Goal: Task Accomplishment & Management: Manage account settings

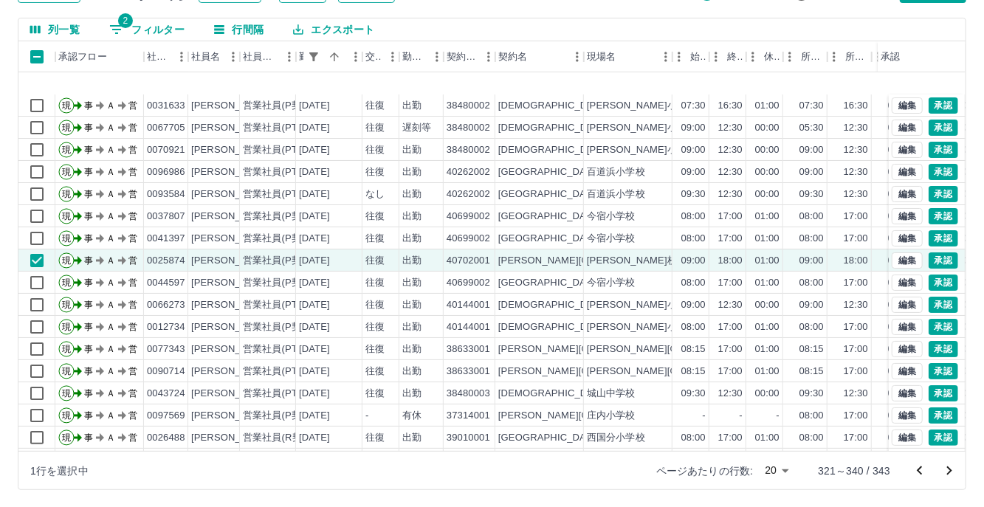
scroll to position [75, 0]
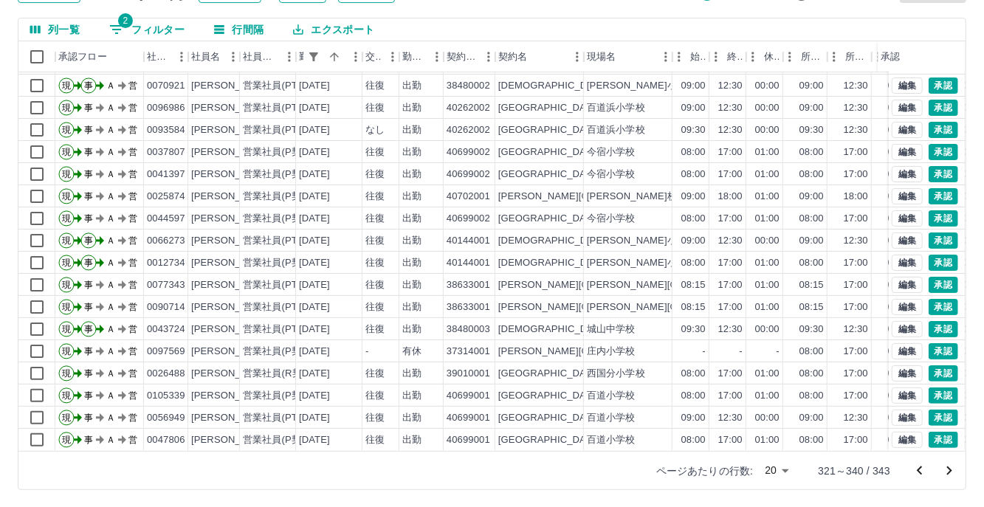
click at [955, 466] on icon "次のページへ" at bounding box center [949, 471] width 18 height 18
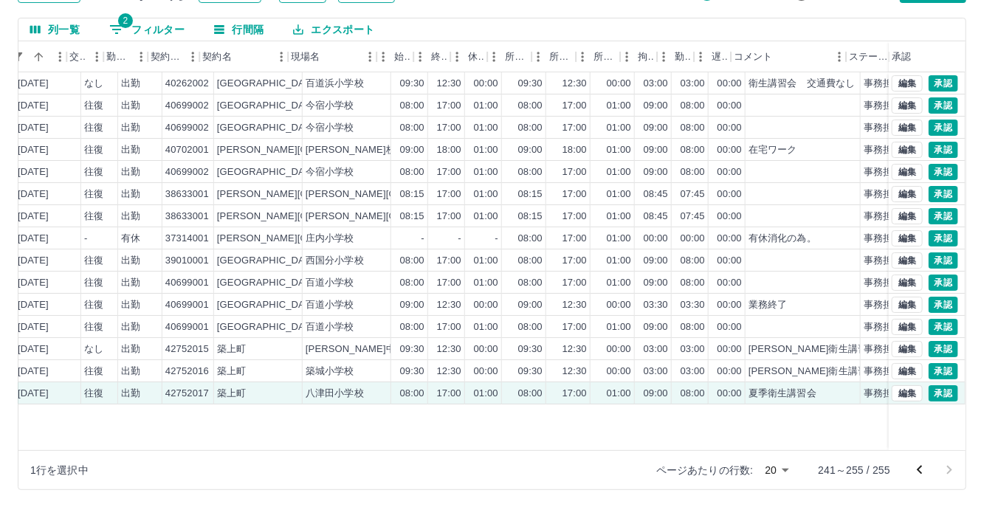
scroll to position [0, 295]
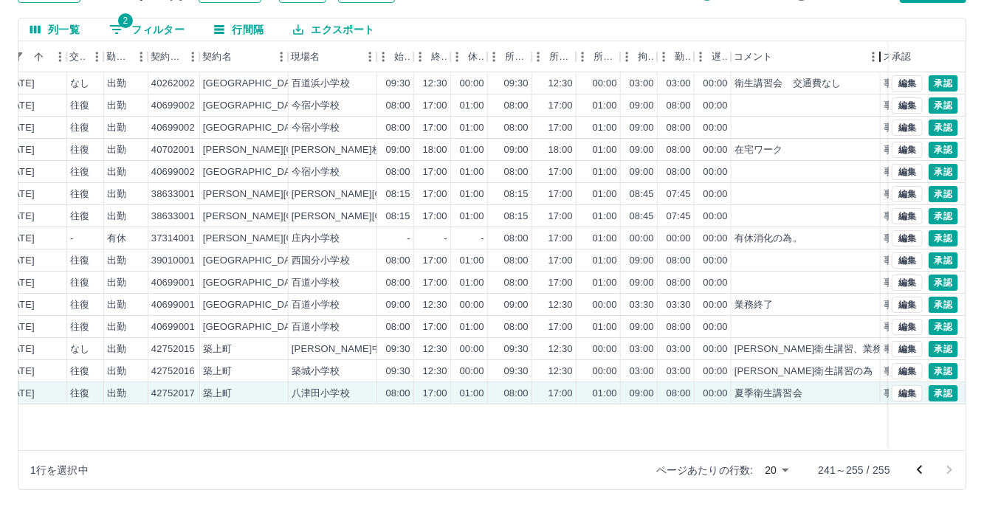
drag, startPoint x: 847, startPoint y: 67, endPoint x: 880, endPoint y: 67, distance: 33.9
click at [880, 67] on div "コメント" at bounding box center [880, 56] width 18 height 31
click at [901, 346] on button "編集" at bounding box center [907, 349] width 31 height 16
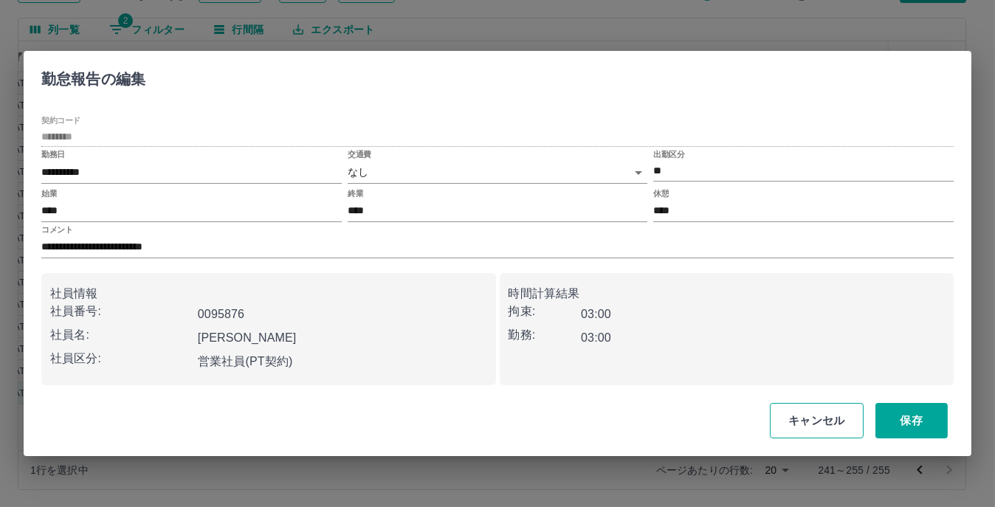
click at [798, 423] on button "キャンセル" at bounding box center [817, 420] width 94 height 35
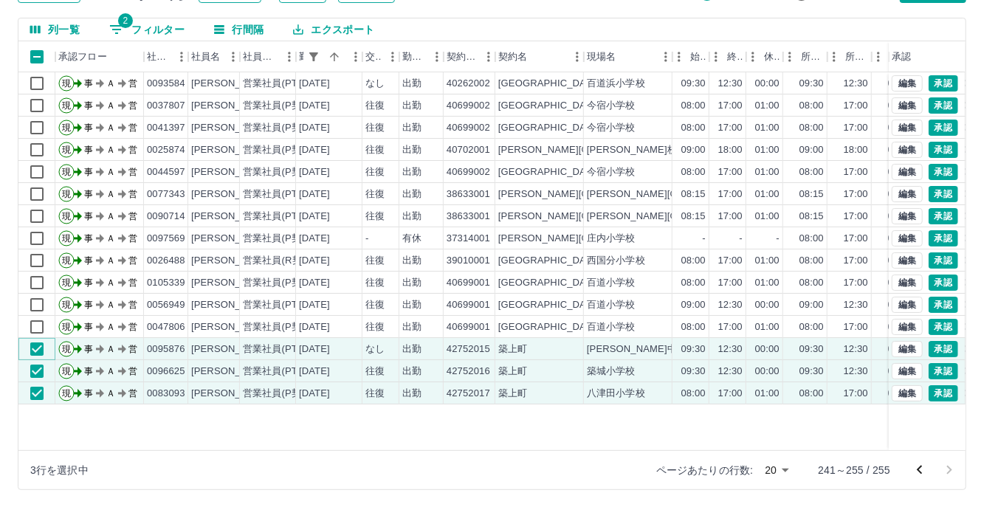
scroll to position [0, 0]
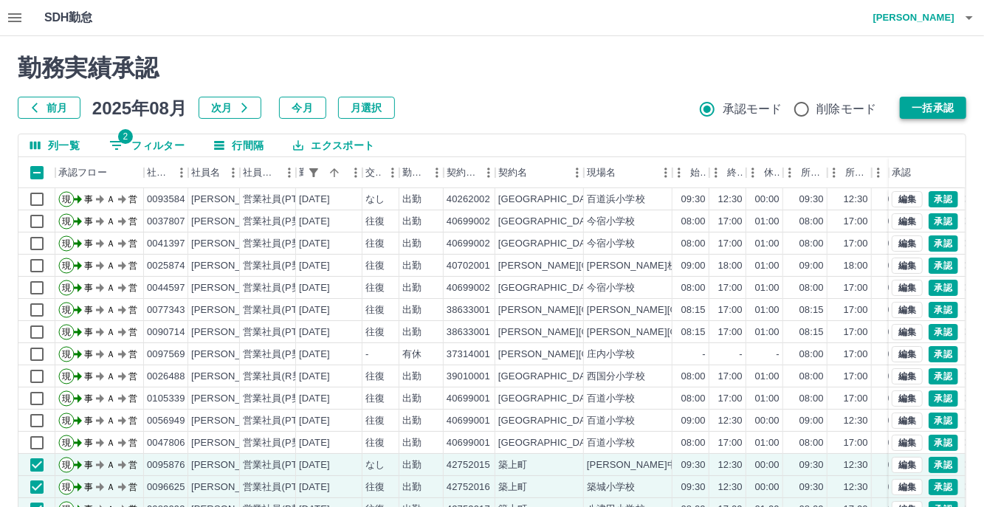
click at [923, 103] on button "一括承認" at bounding box center [933, 108] width 66 height 22
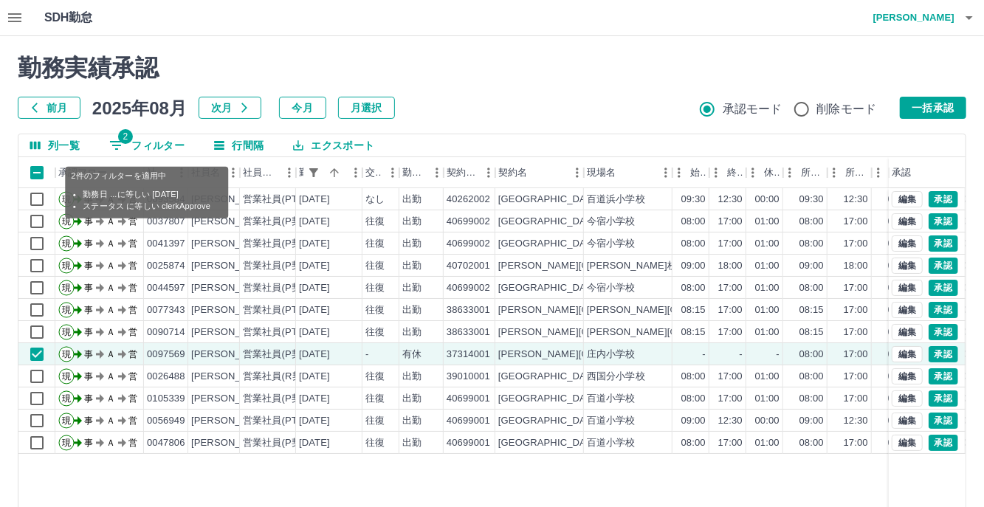
click at [163, 138] on button "2 フィルター" at bounding box center [146, 145] width 99 height 22
select select "**********"
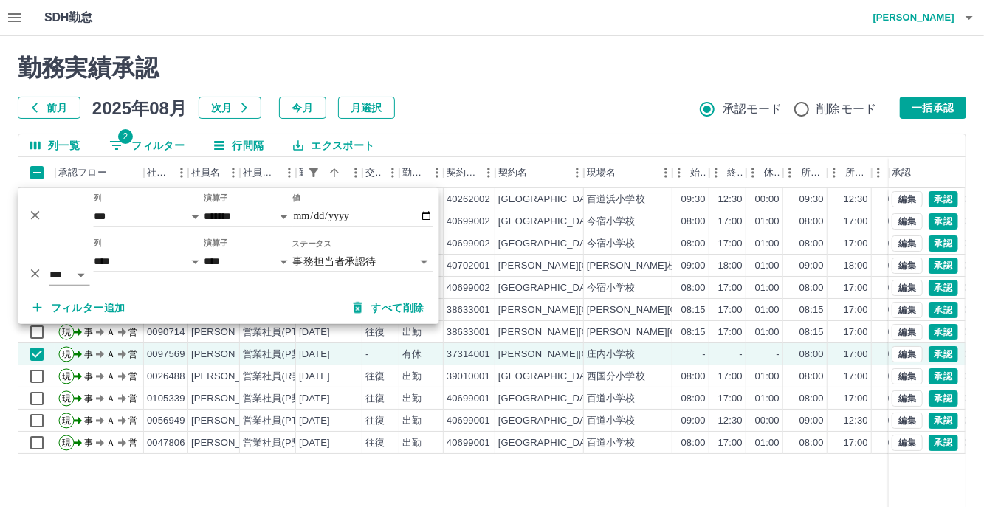
click at [35, 214] on icon "削除" at bounding box center [35, 214] width 9 height 9
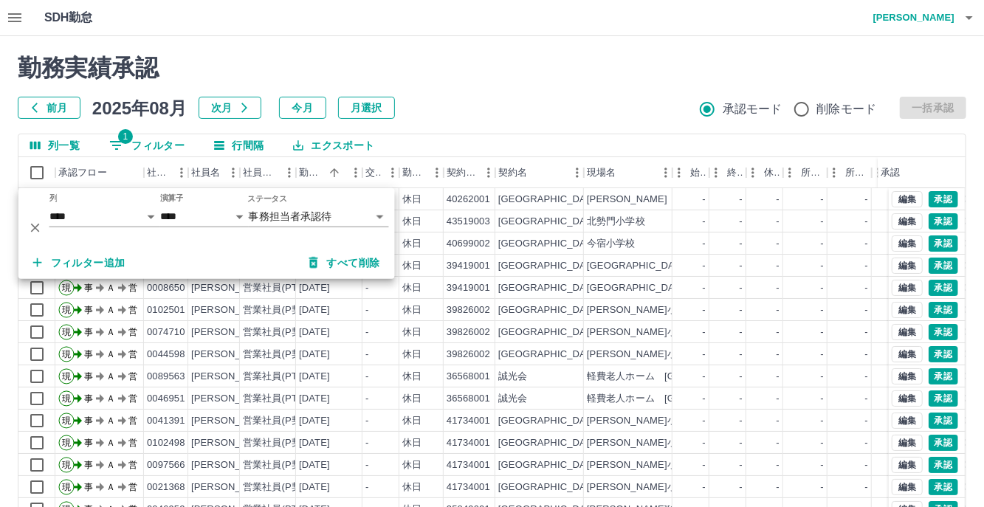
click at [548, 75] on h2 "勤務実績承認" at bounding box center [492, 68] width 948 height 28
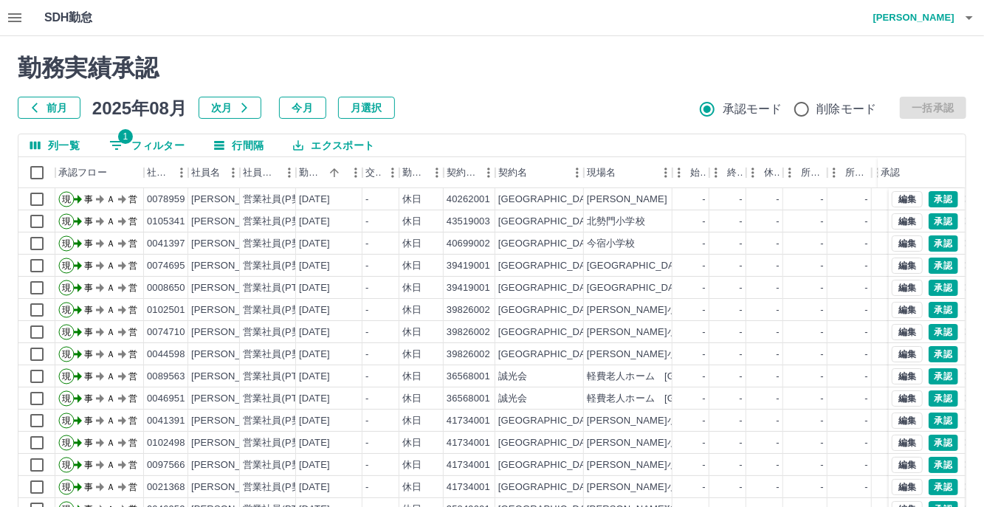
click at [173, 135] on button "1 フィルター" at bounding box center [146, 145] width 99 height 22
select select "**********"
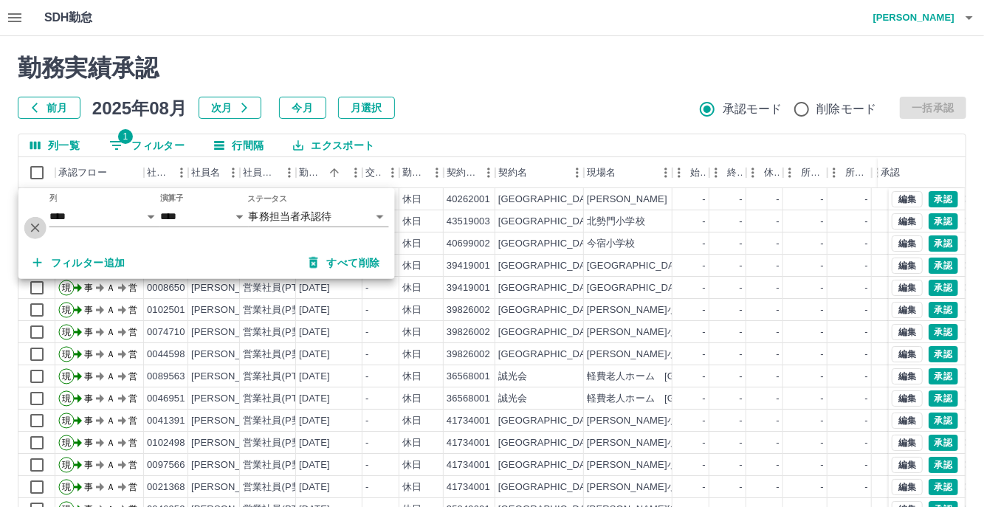
click at [36, 227] on icon "削除" at bounding box center [35, 228] width 9 height 9
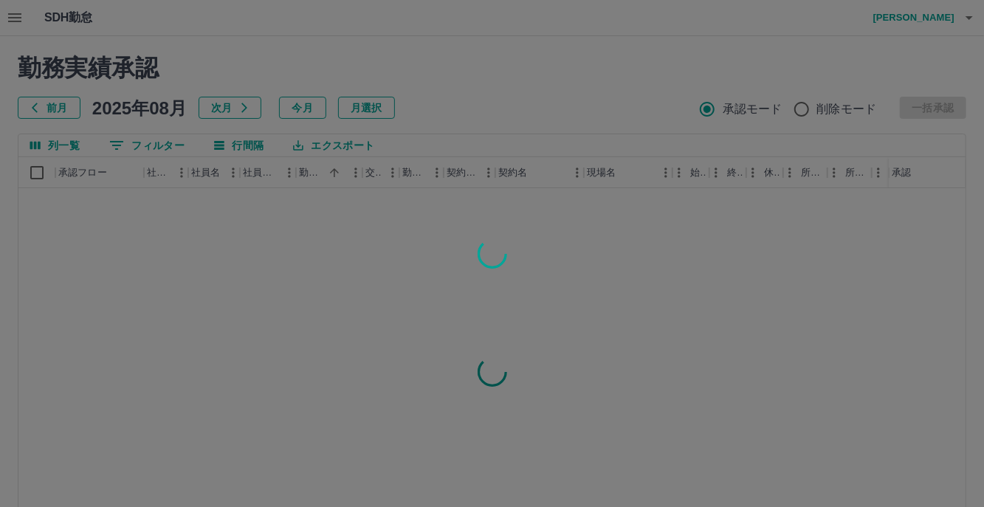
click at [159, 148] on div at bounding box center [492, 253] width 984 height 507
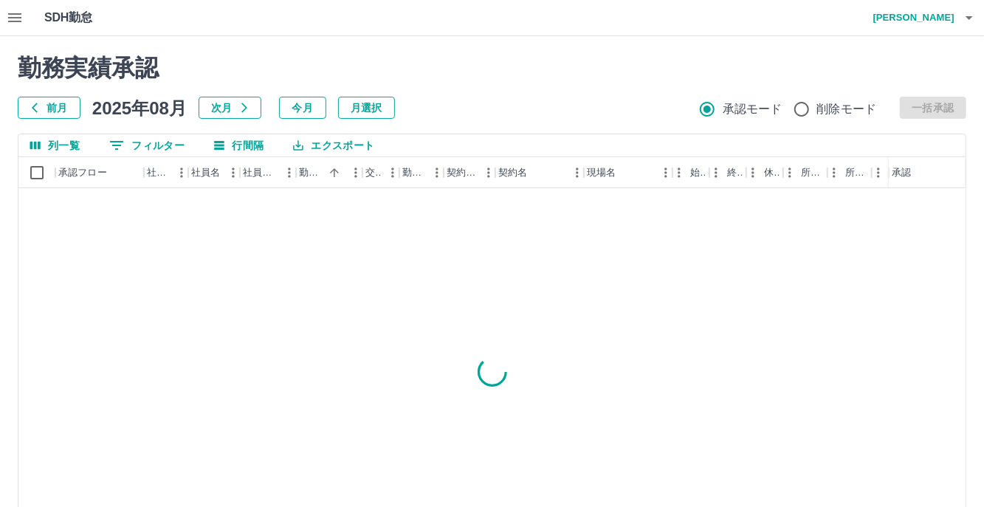
click at [159, 148] on button "0 フィルター" at bounding box center [146, 145] width 99 height 22
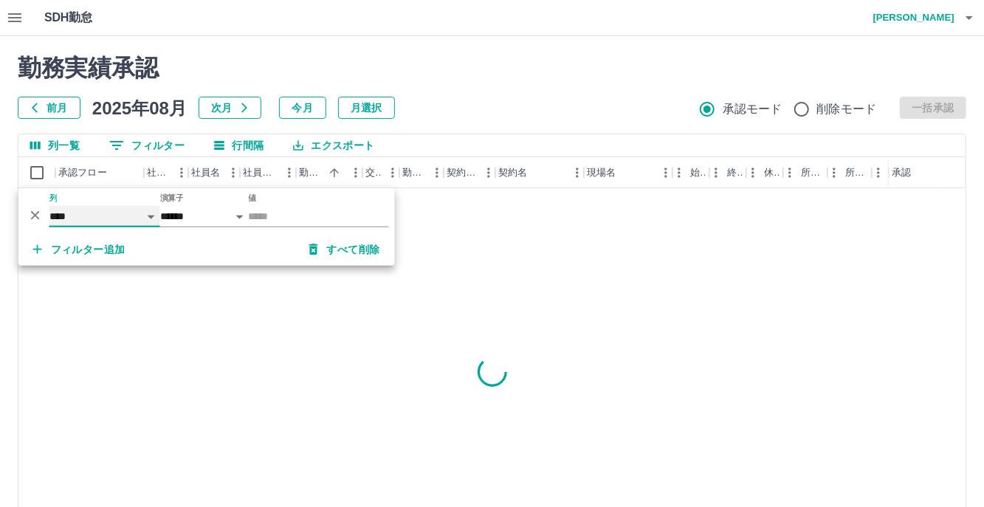
click at [151, 220] on select "**** *** **** *** *** **** ***** *** *** ** ** ** **** **** **** ** ** *** ****…" at bounding box center [104, 216] width 111 height 21
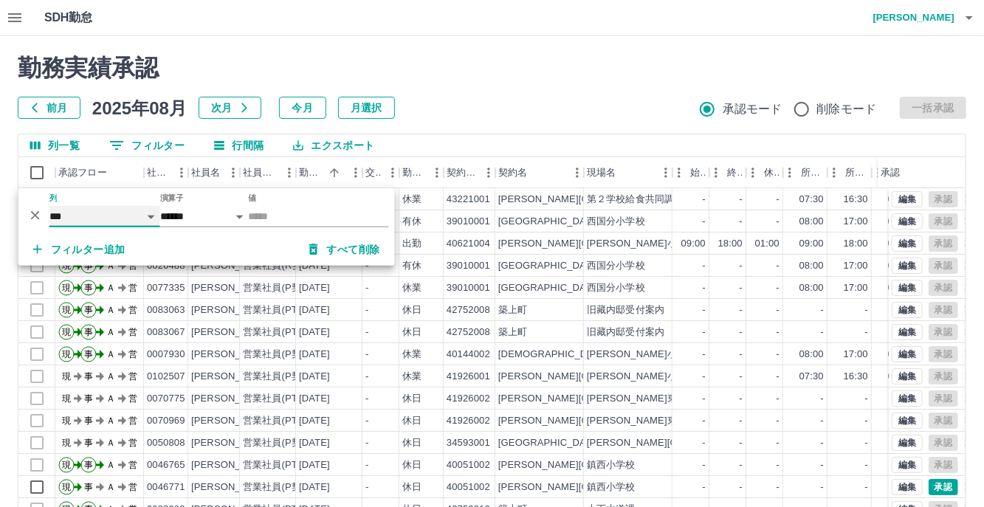
click at [49, 206] on select "**** *** **** *** *** **** ***** *** *** ** ** ** **** **** **** ** ** *** ****…" at bounding box center [104, 216] width 111 height 21
select select "**********"
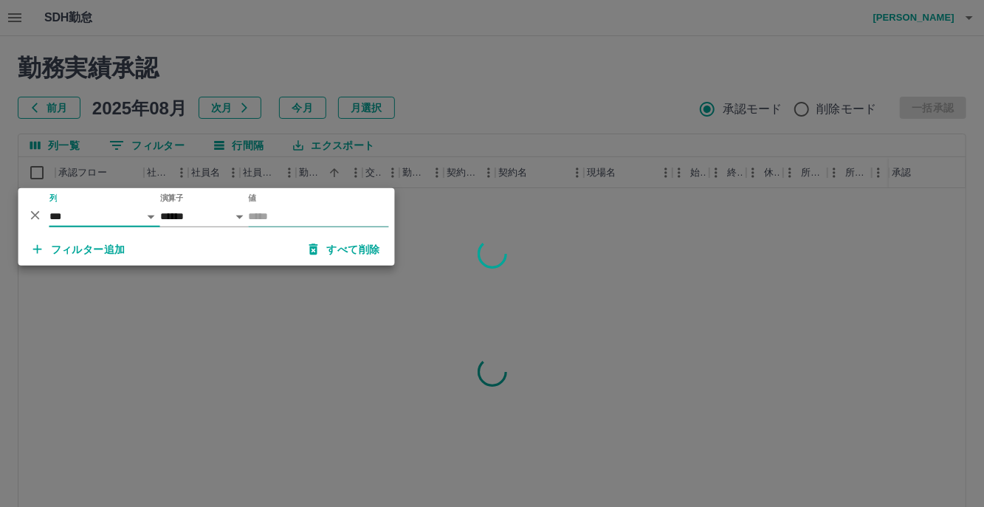
click at [300, 213] on input "値" at bounding box center [319, 216] width 140 height 21
type input "*"
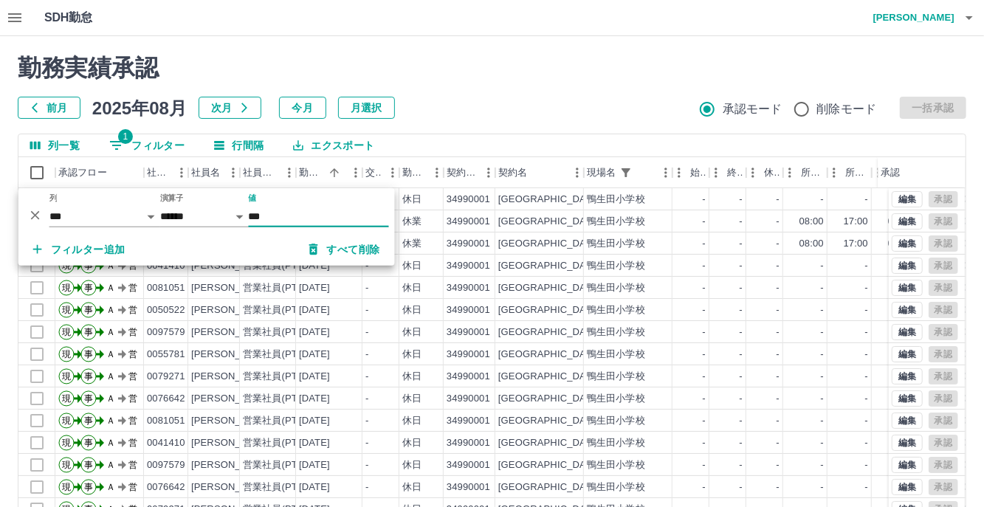
type input "***"
click at [113, 255] on button "フィルター追加" at bounding box center [79, 249] width 116 height 27
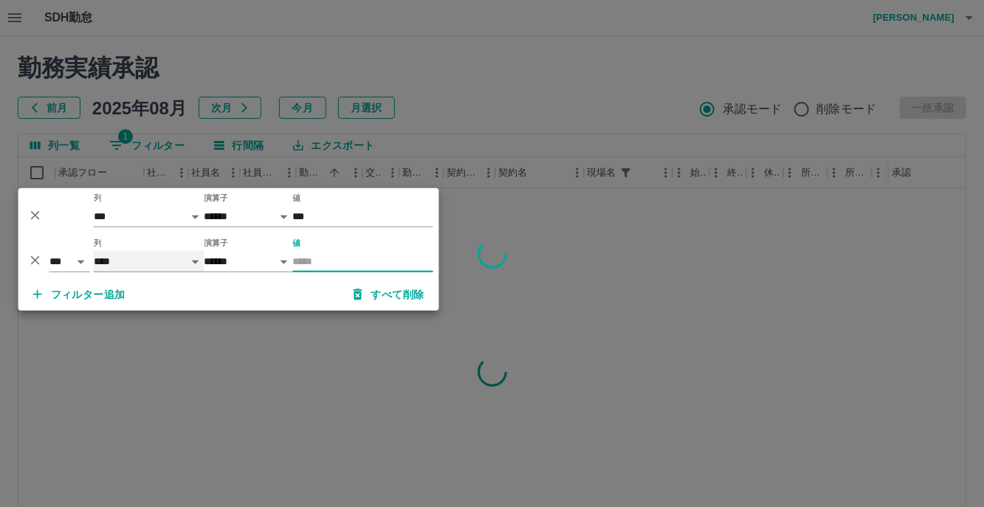
click at [199, 258] on select "**** *** **** *** *** **** ***** *** *** ** ** ** **** **** **** ** ** *** ****…" at bounding box center [149, 261] width 111 height 21
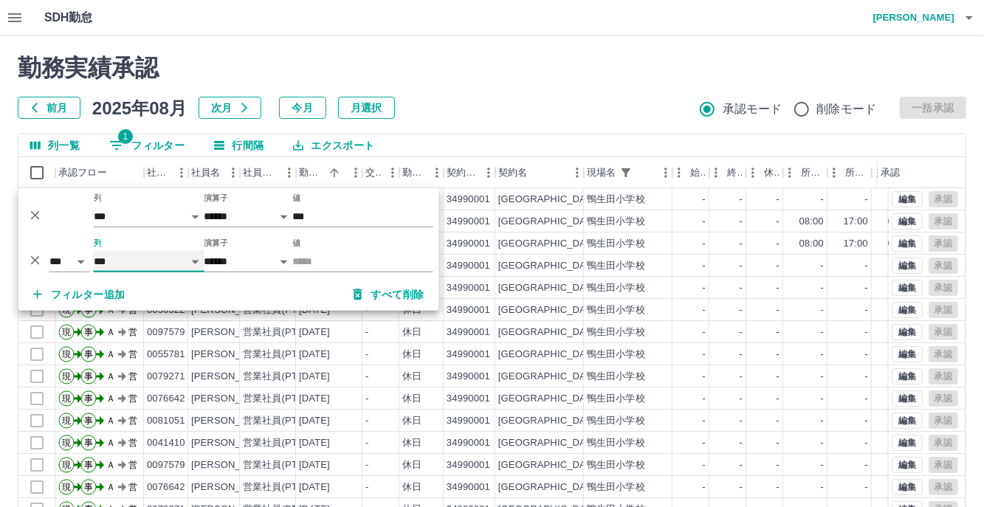
click at [94, 251] on select "**** *** **** *** *** **** ***** *** *** ** ** ** **** **** **** ** ** *** ****…" at bounding box center [149, 261] width 111 height 21
select select "**********"
select select "*****"
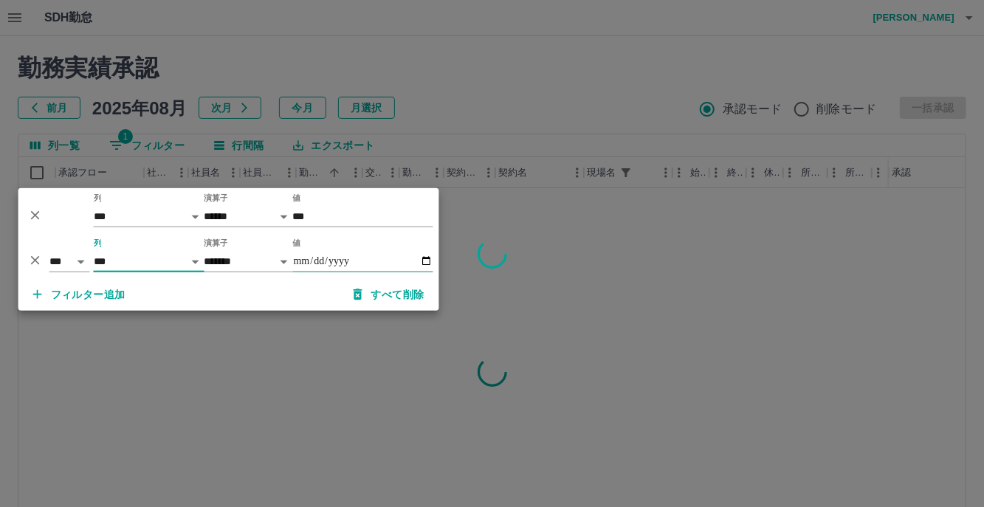
click at [419, 263] on input "値" at bounding box center [363, 261] width 140 height 21
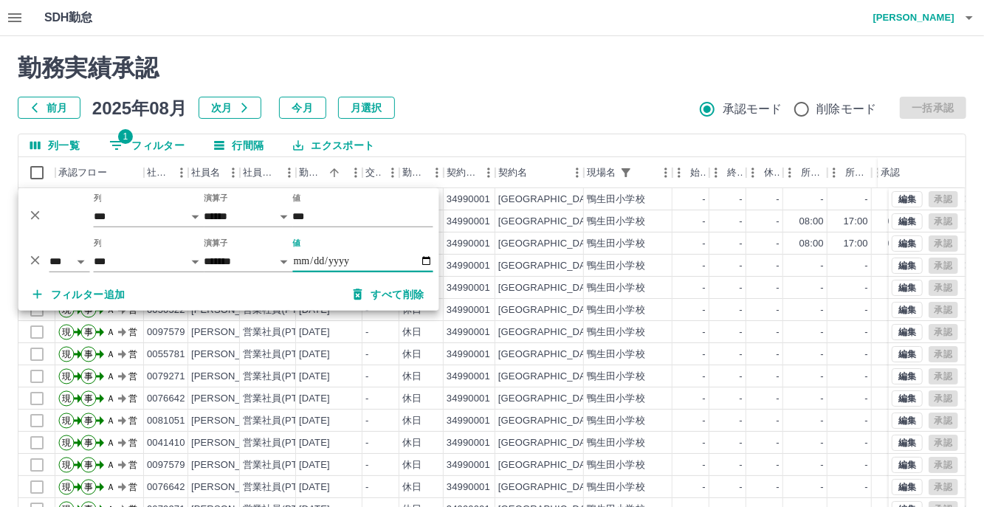
type input "**********"
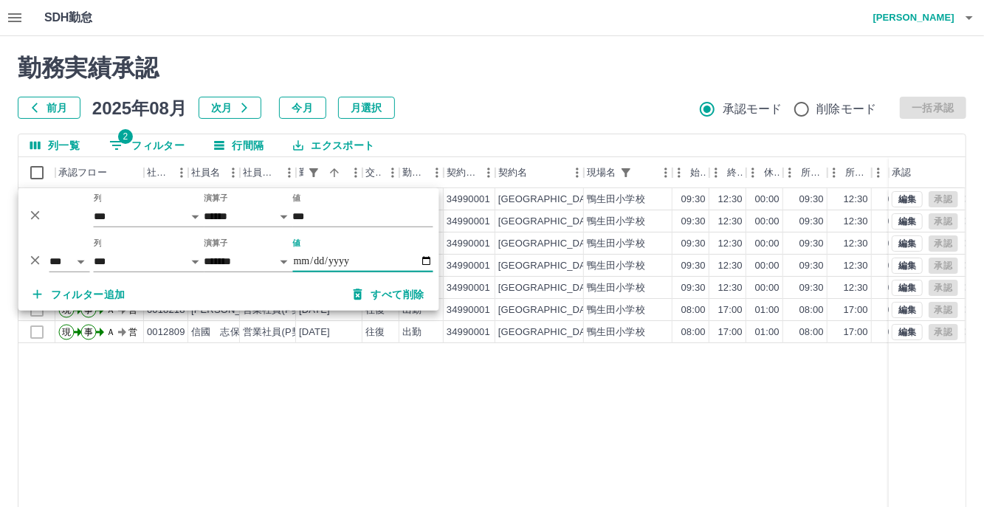
click at [502, 97] on div "前月 2025年08月 次月 今月 月選択 承認モード 削除モード 一括承認" at bounding box center [492, 108] width 948 height 22
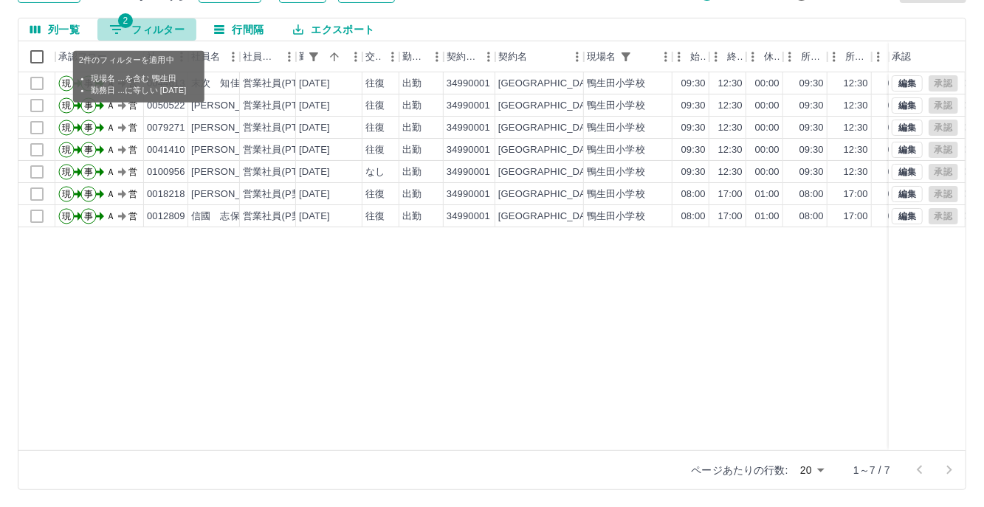
click at [149, 33] on button "2 フィルター" at bounding box center [146, 29] width 99 height 22
select select "**********"
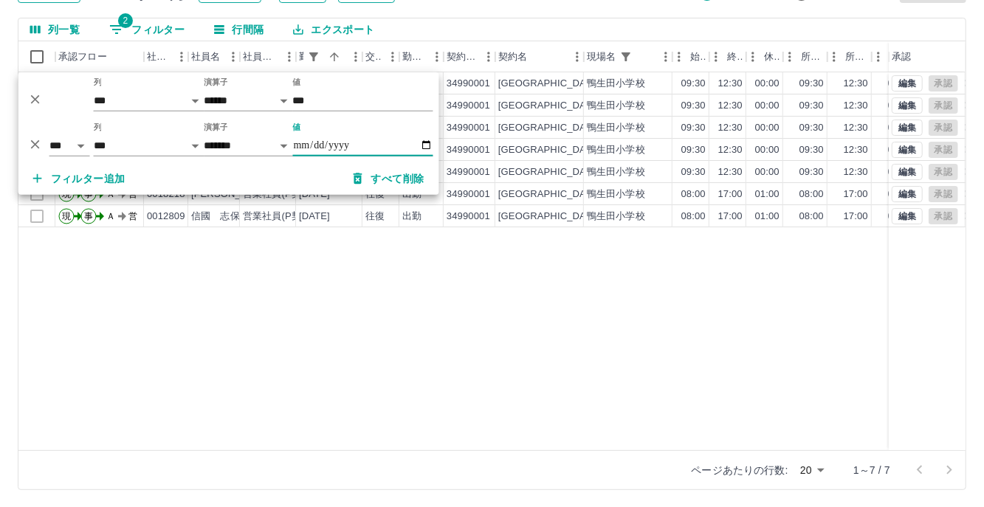
click at [32, 98] on icon "削除" at bounding box center [35, 99] width 15 height 15
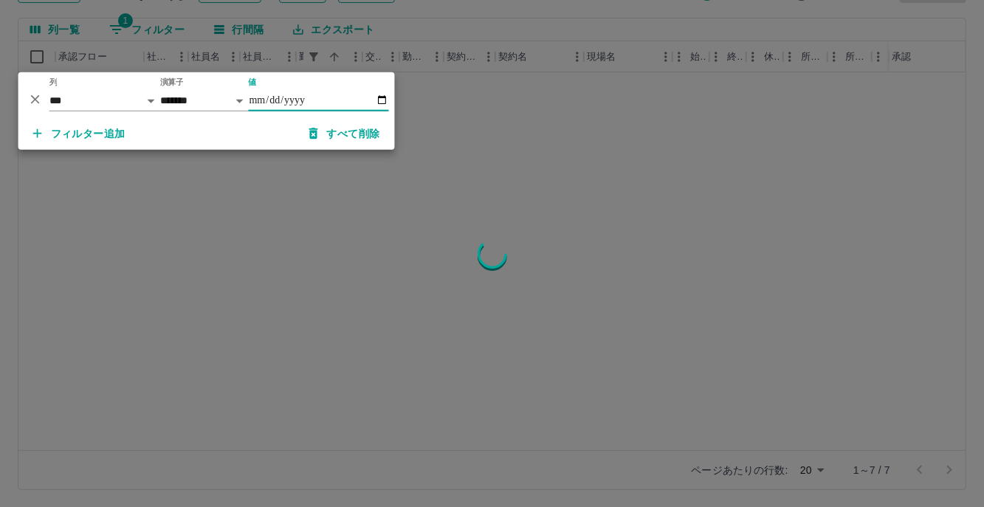
click at [36, 98] on icon "削除" at bounding box center [35, 99] width 15 height 15
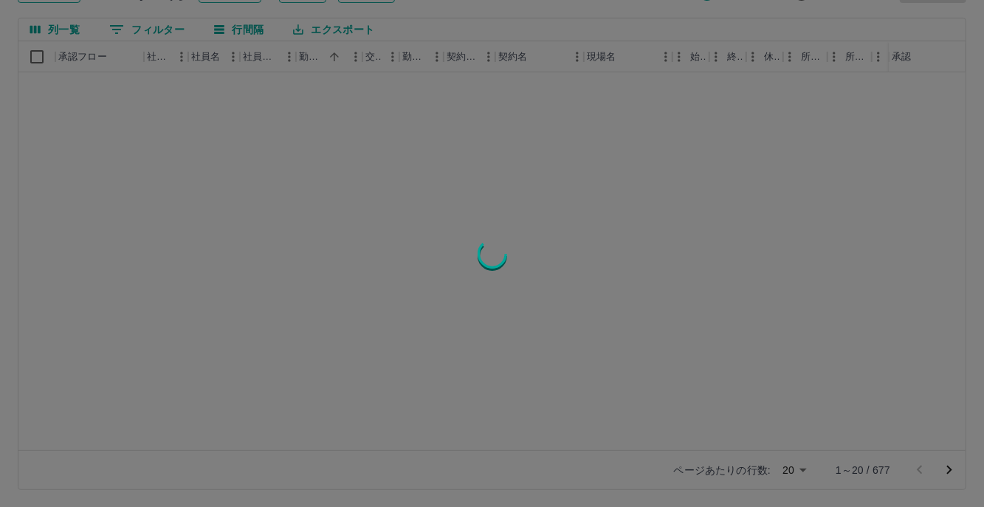
click at [150, 30] on div at bounding box center [492, 253] width 984 height 507
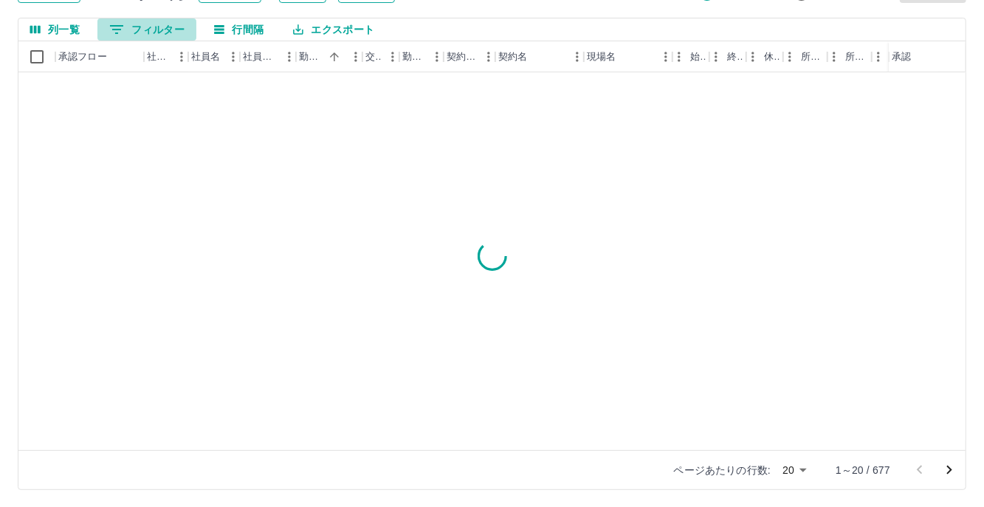
click at [142, 34] on button "0 フィルター" at bounding box center [146, 29] width 99 height 22
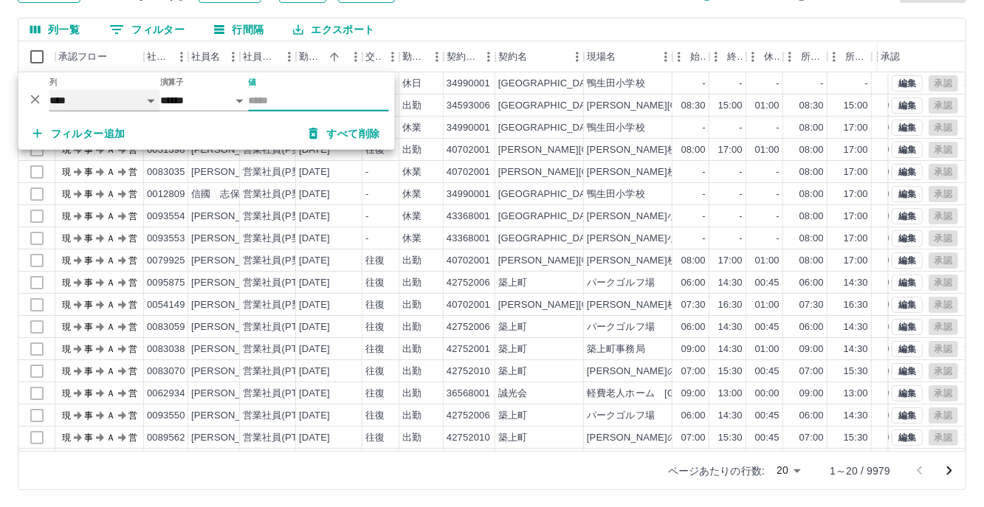
click at [156, 97] on select "**** *** **** *** *** **** ***** *** *** ** ** ** **** **** **** ** ** *** ****…" at bounding box center [104, 100] width 111 height 21
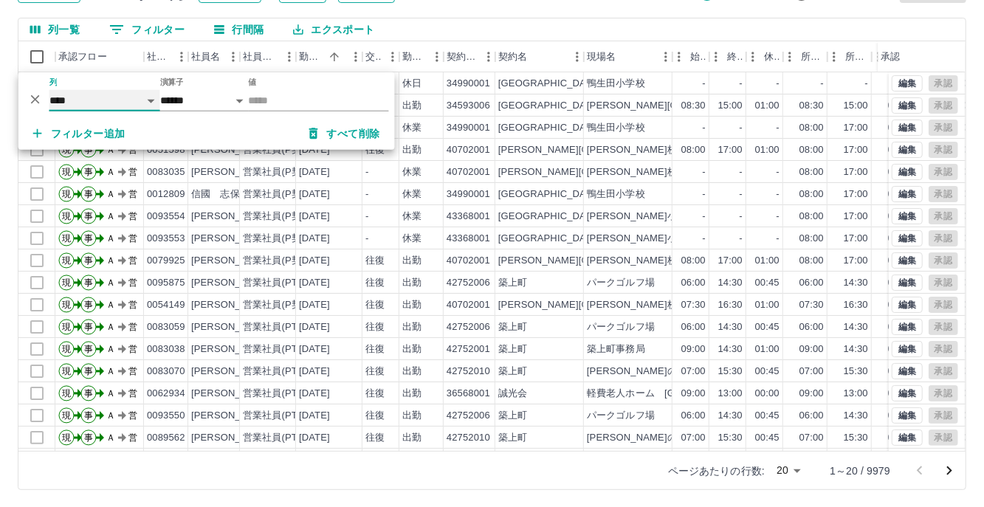
click at [49, 90] on select "**** *** **** *** *** **** ***** *** *** ** ** ** **** **** **** ** ** *** ****…" at bounding box center [104, 100] width 111 height 21
select select "**********"
select select "*****"
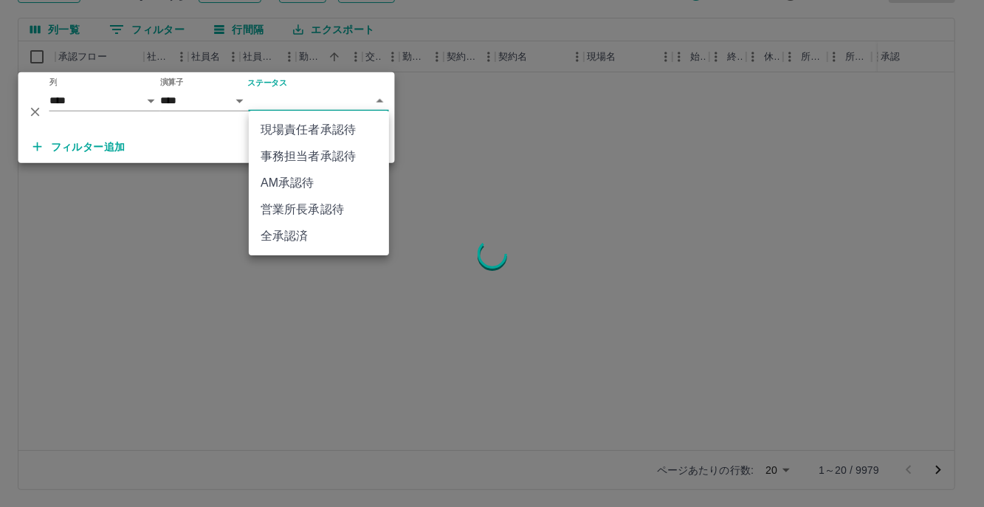
click at [377, 99] on body "SDH勤怠 [PERSON_NAME] 勤務実績承認 前月 [DATE] 次月 今月 月選択 承認モード 削除モード 一括承認 列一覧 0 フィルター 行間隔…" at bounding box center [492, 196] width 984 height 624
click at [298, 156] on li "事務担当者承認待" at bounding box center [319, 156] width 140 height 27
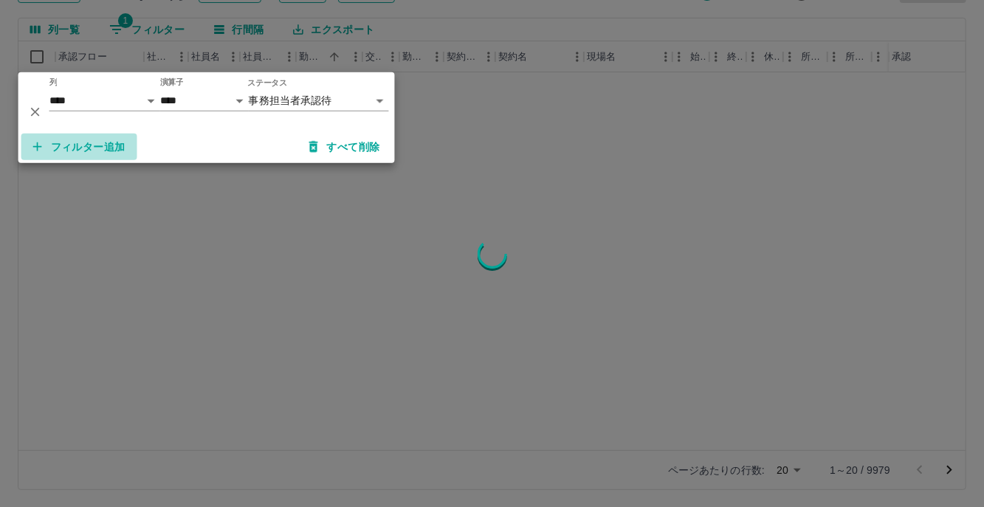
click at [88, 147] on button "フィルター追加" at bounding box center [79, 147] width 116 height 27
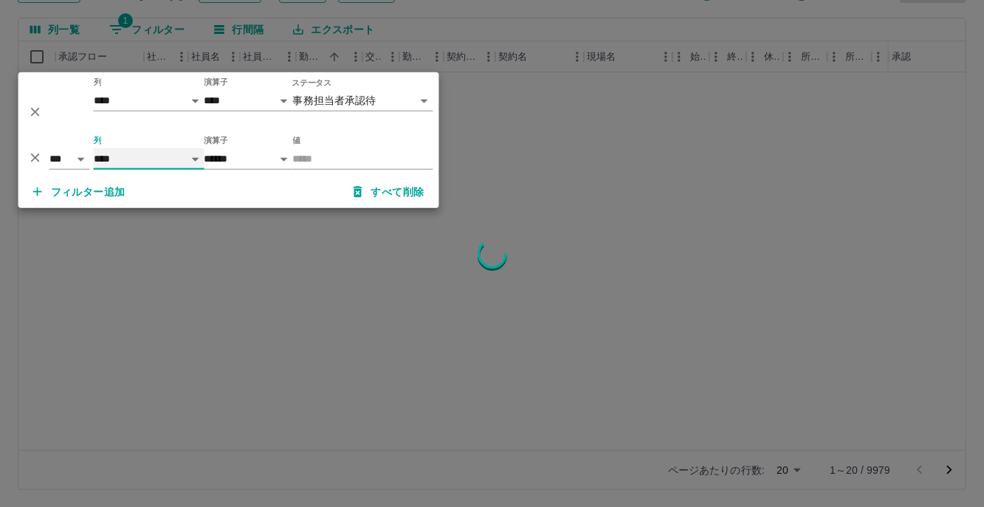
click at [192, 156] on select "**** *** **** *** *** **** ***** *** *** ** ** ** **** **** **** ** ** *** ****…" at bounding box center [149, 158] width 111 height 21
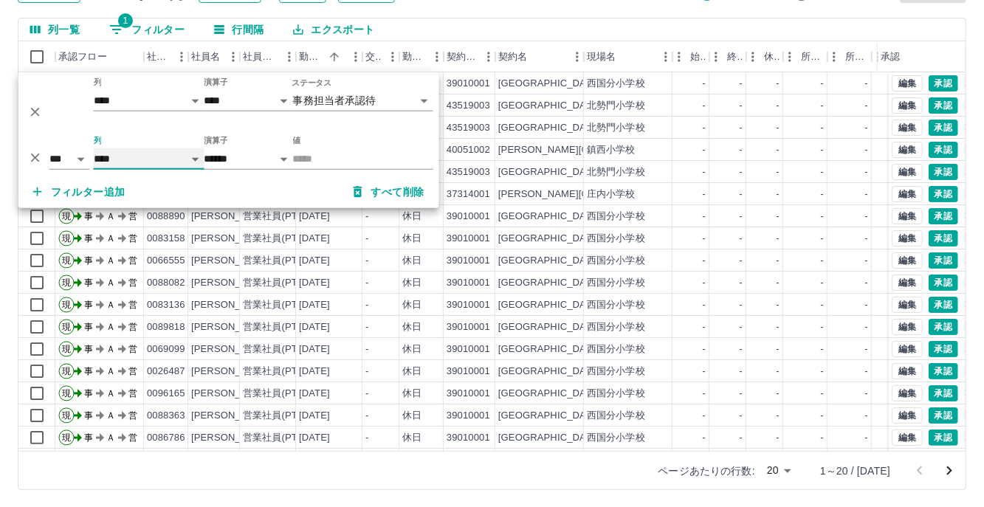
click at [94, 148] on select "**** *** **** *** *** **** ***** *** *** ** ** ** **** **** **** ** ** *** ****…" at bounding box center [149, 158] width 111 height 21
select select "**********"
click at [687, 5] on div "勤務実績承認 前月 [DATE] 次月 今月 月選択 承認モード 削除モード 一括承認 列一覧 1 フィルター 行間隔 エクスポート 承認フロー 社員番号 社…" at bounding box center [492, 213] width 984 height 587
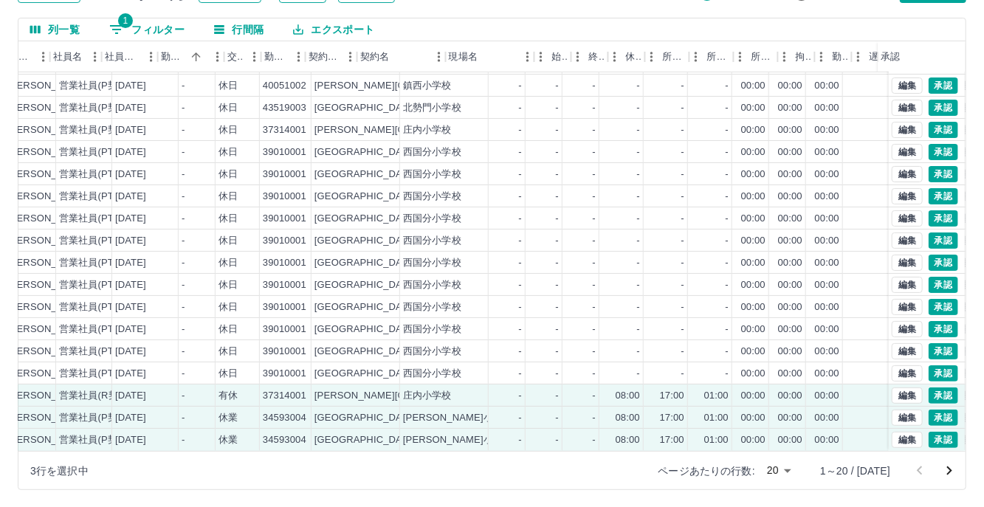
scroll to position [75, 237]
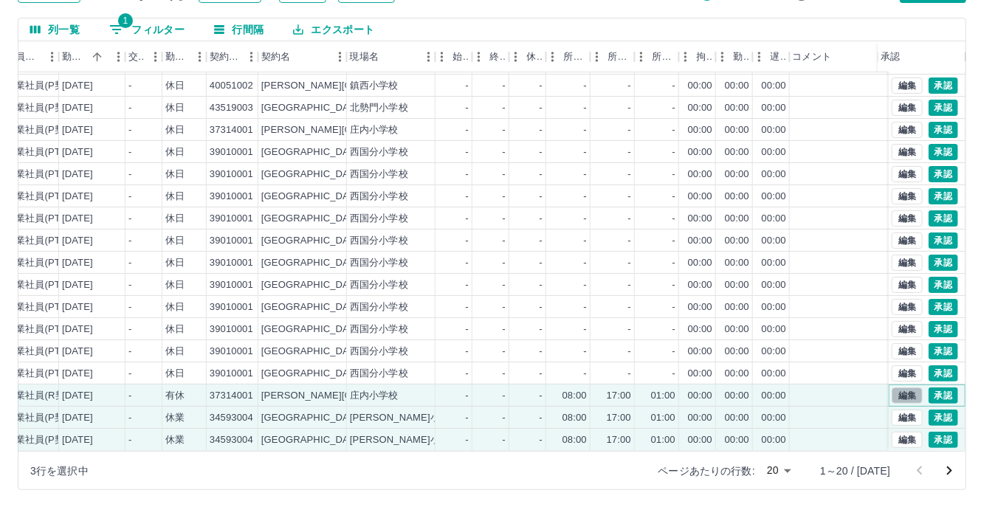
click at [896, 387] on button "編集" at bounding box center [907, 395] width 31 height 16
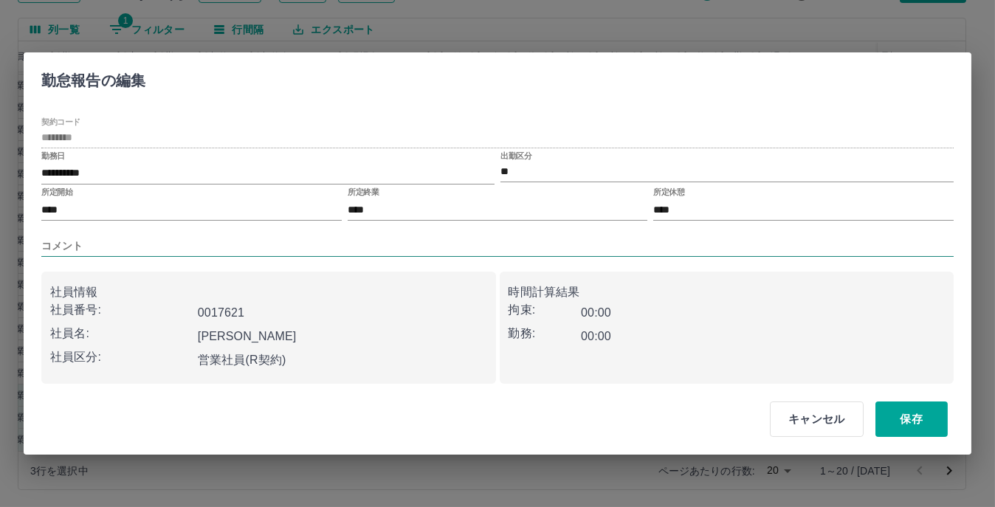
click at [110, 249] on input "コメント" at bounding box center [497, 245] width 912 height 21
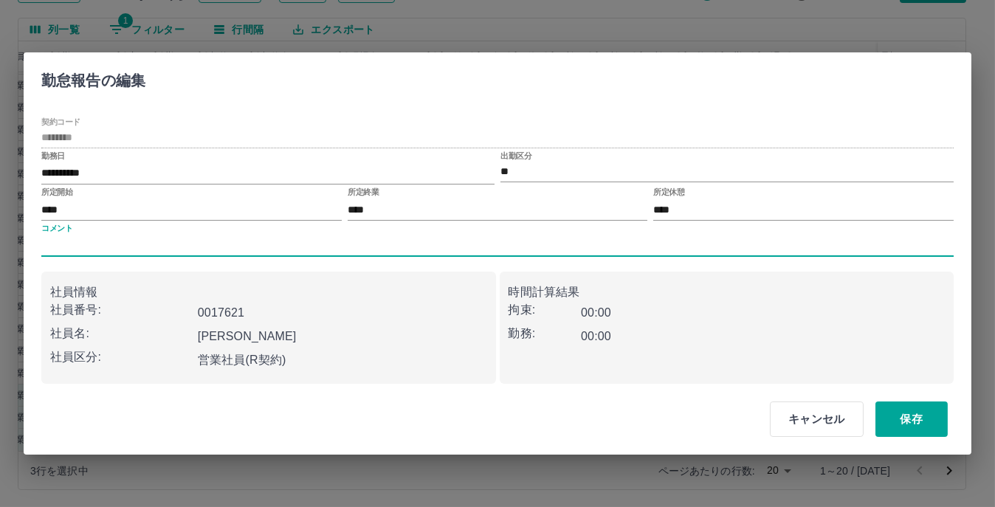
type input "****"
click at [906, 422] on button "保存" at bounding box center [911, 418] width 72 height 35
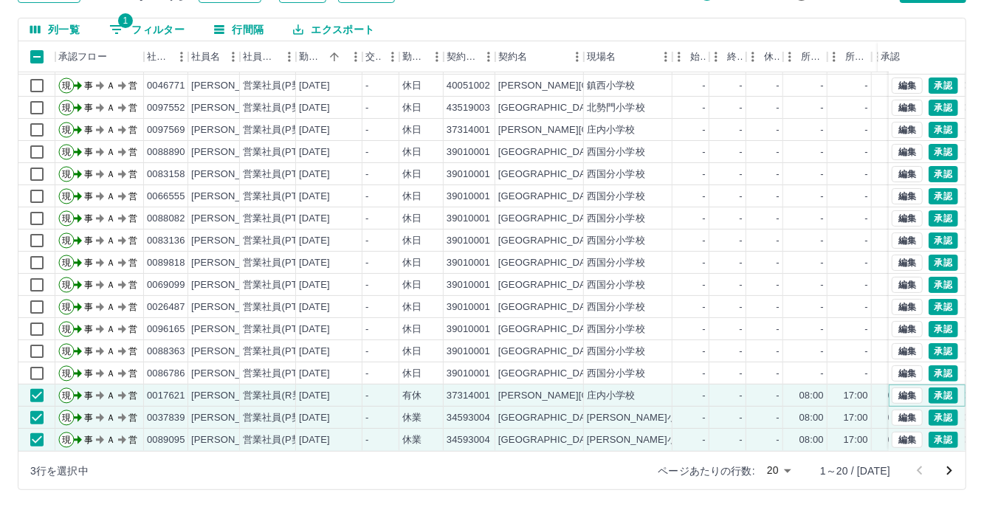
scroll to position [0, 0]
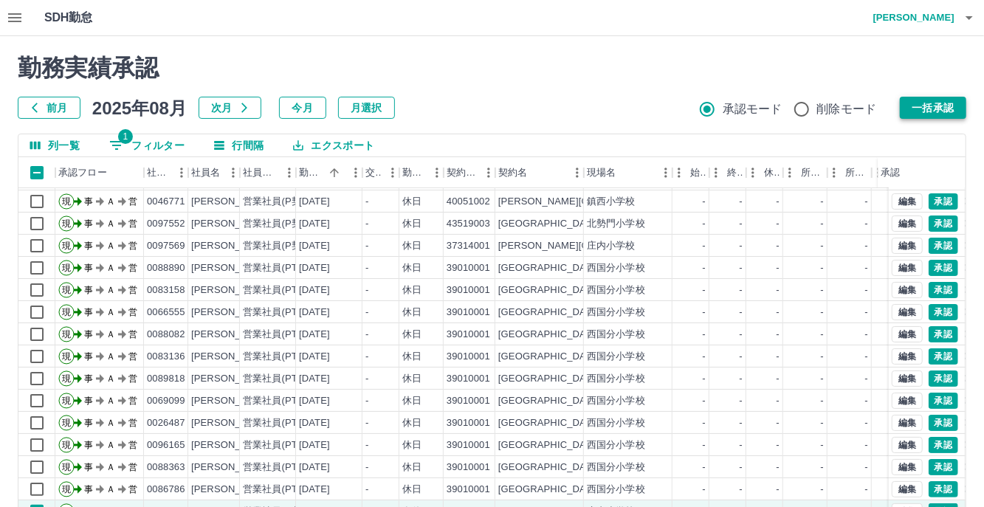
click at [933, 103] on button "一括承認" at bounding box center [933, 108] width 66 height 22
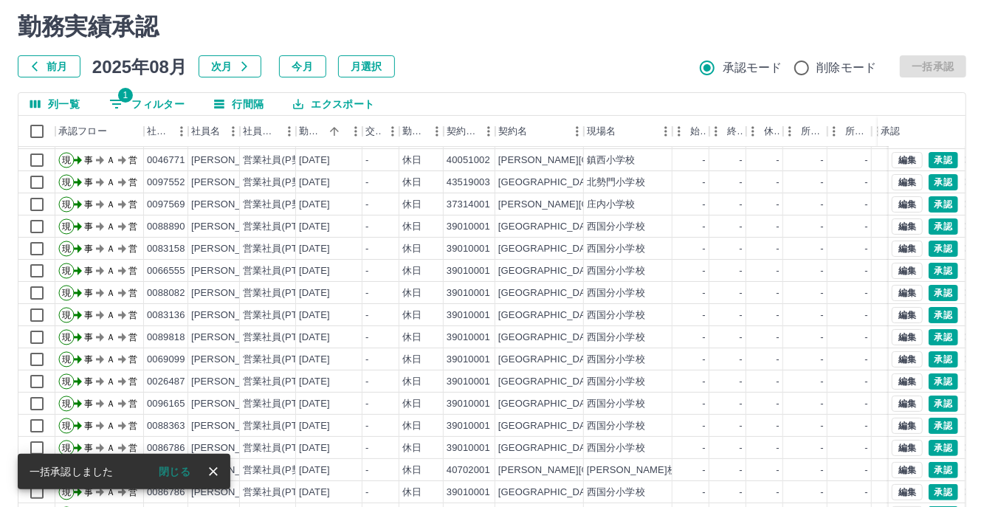
scroll to position [116, 0]
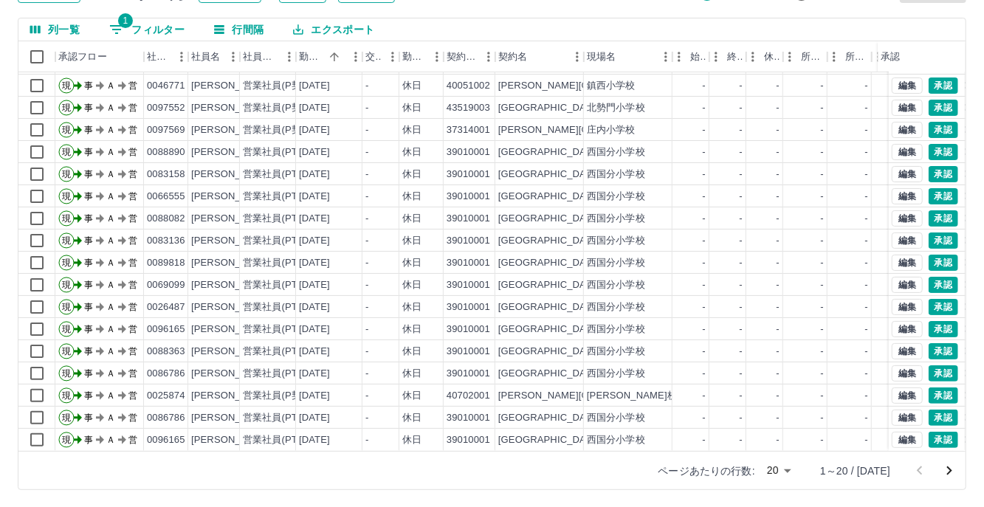
click at [945, 471] on icon "次のページへ" at bounding box center [949, 471] width 18 height 18
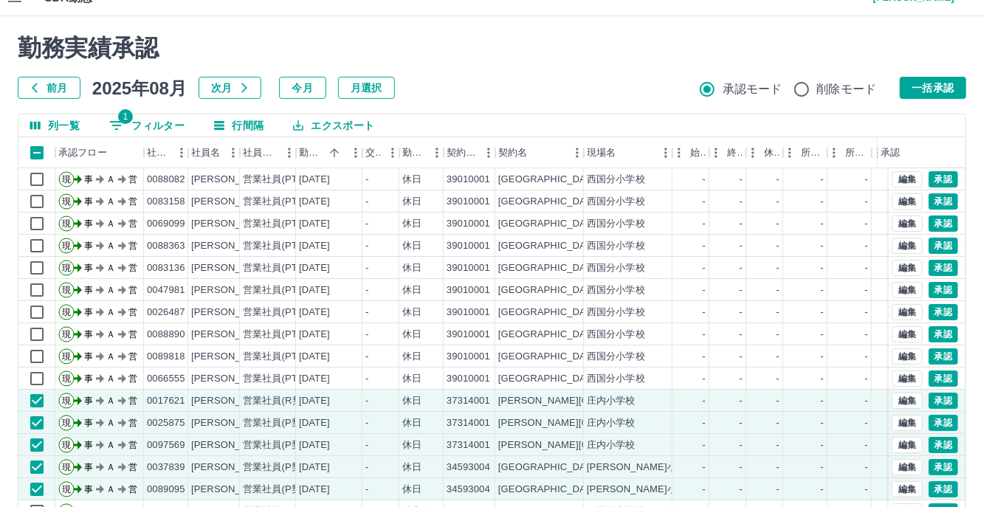
scroll to position [0, 0]
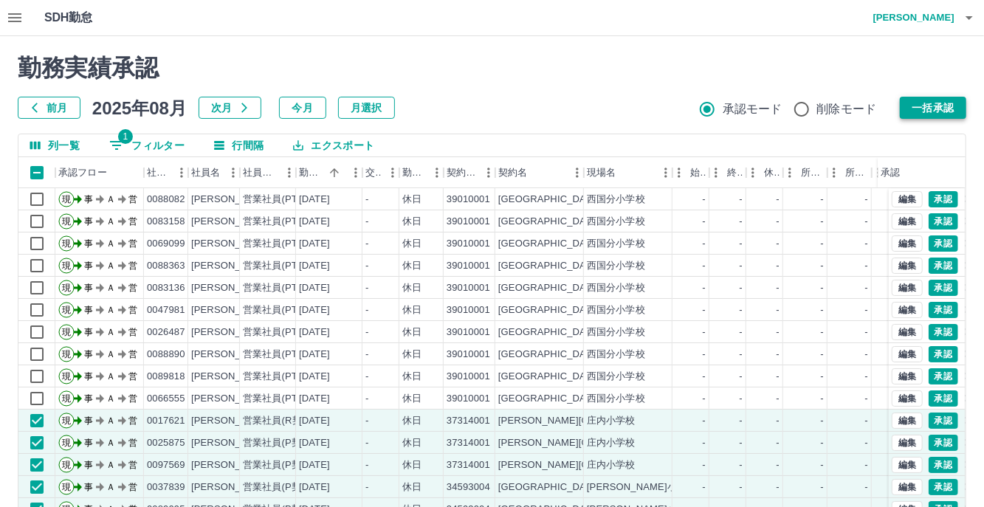
click at [927, 100] on button "一括承認" at bounding box center [933, 108] width 66 height 22
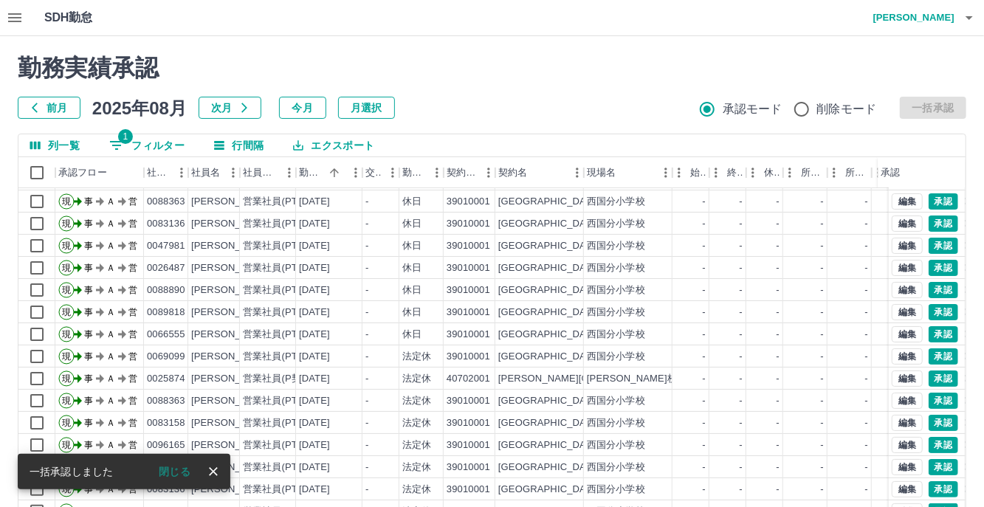
scroll to position [75, 0]
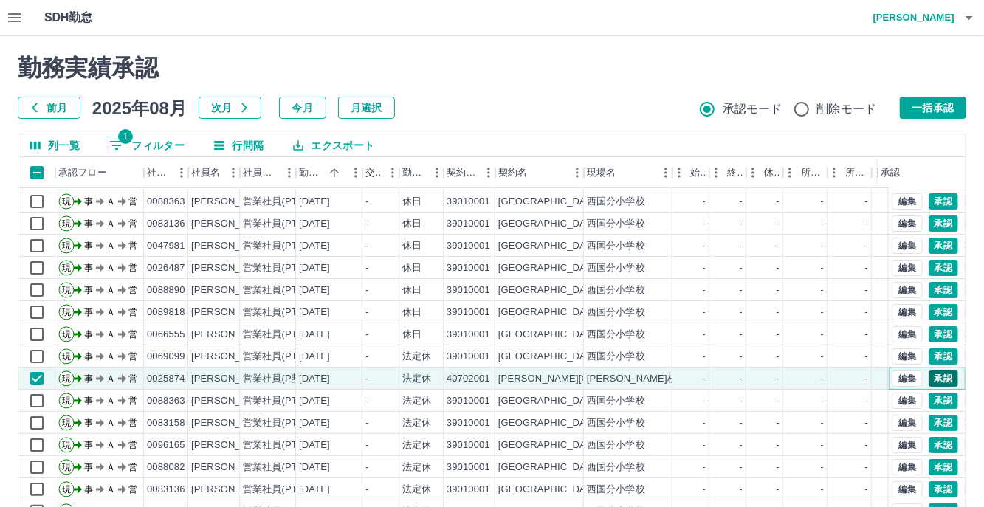
click at [928, 370] on button "承認" at bounding box center [943, 378] width 30 height 16
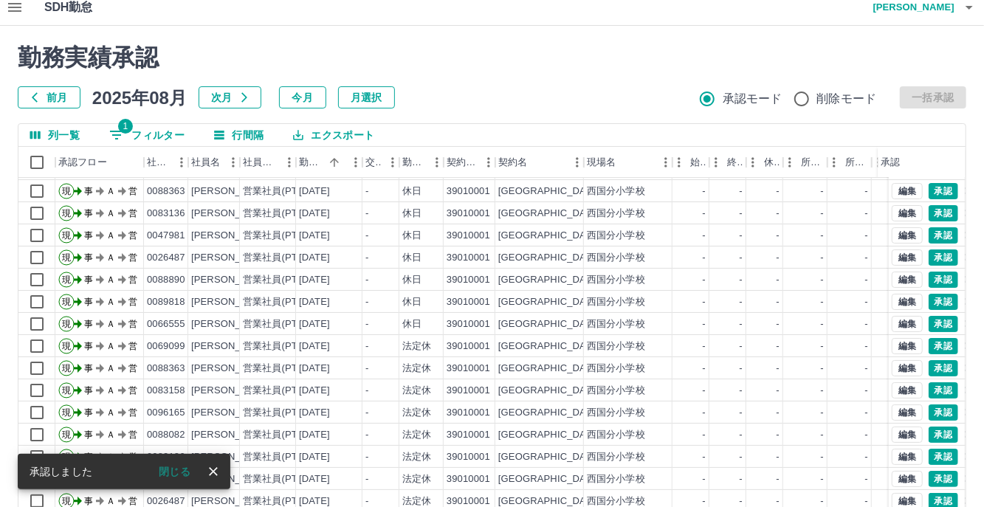
scroll to position [116, 0]
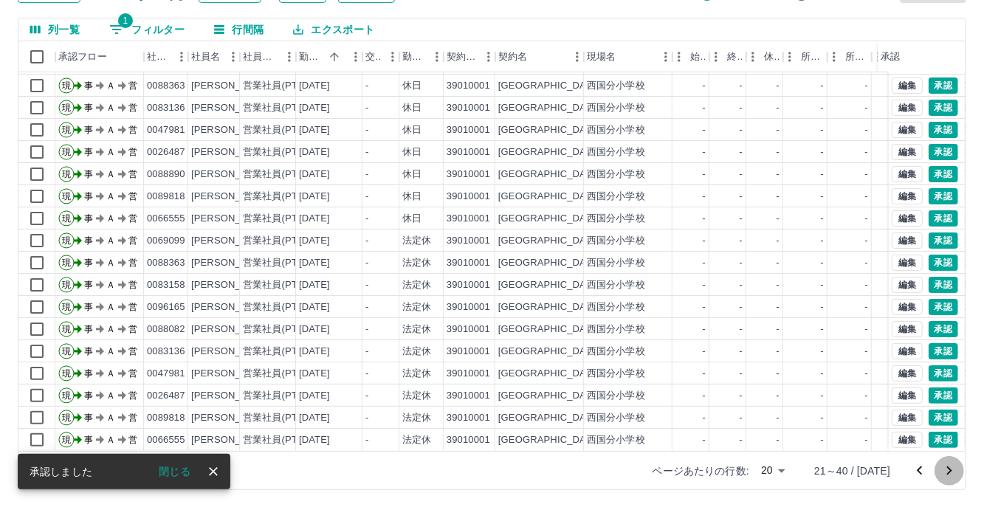
click at [951, 471] on icon "次のページへ" at bounding box center [949, 470] width 5 height 9
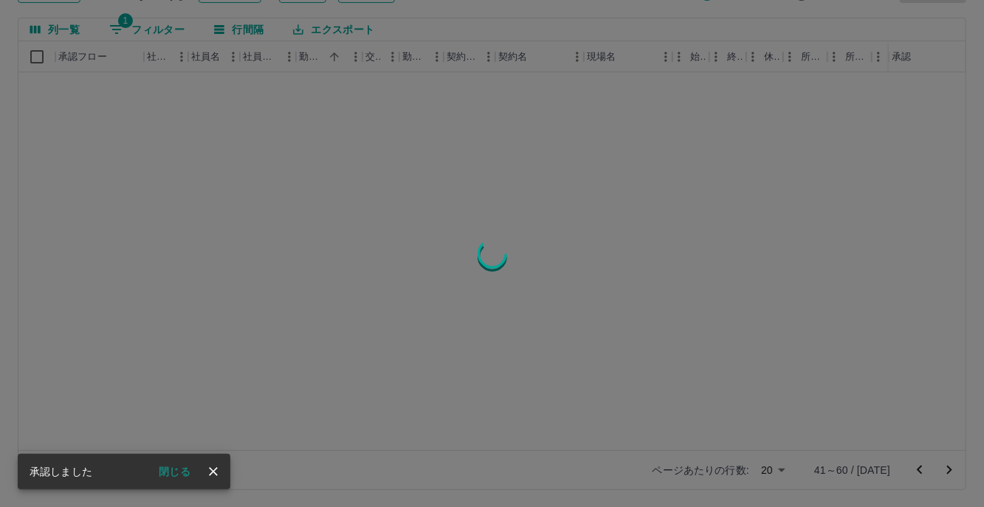
scroll to position [0, 0]
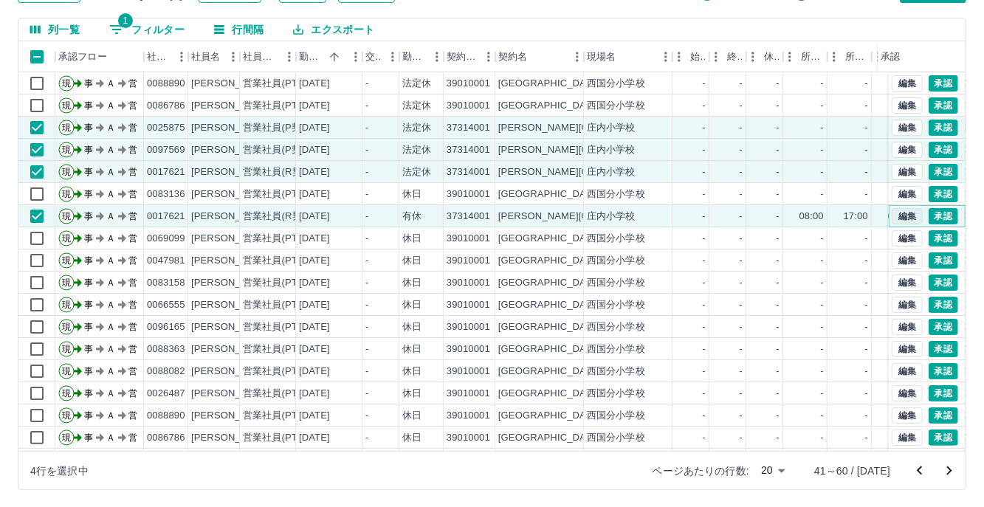
click at [897, 213] on button "編集" at bounding box center [907, 216] width 31 height 16
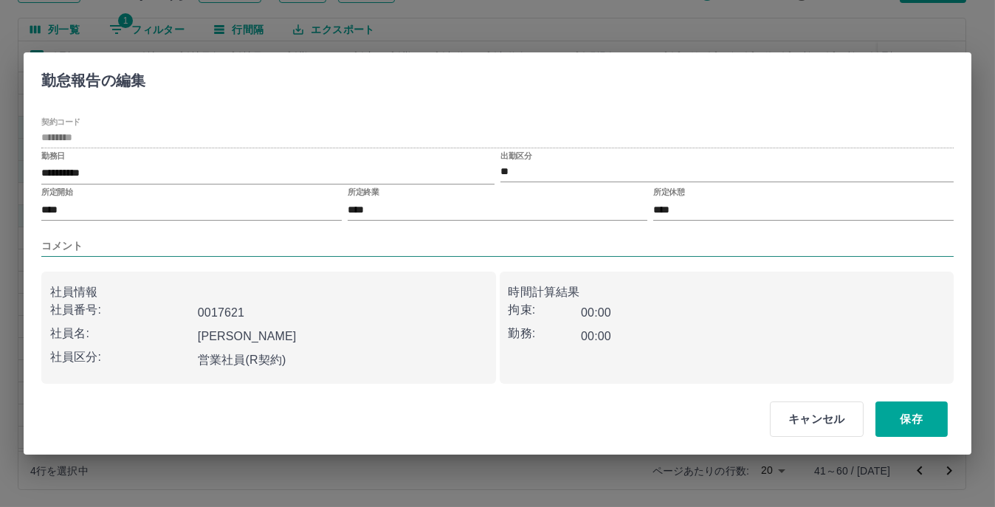
click at [61, 244] on input "コメント" at bounding box center [497, 245] width 912 height 21
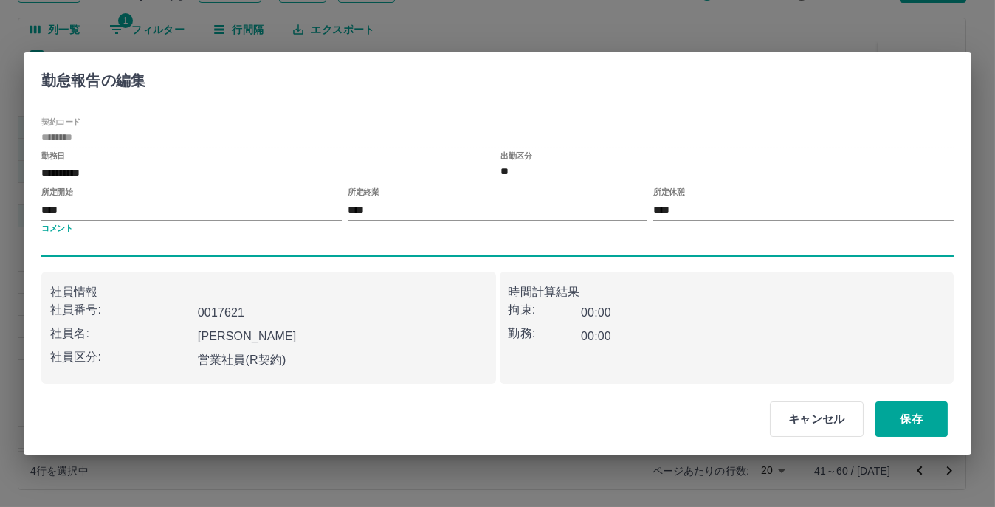
type input "****"
drag, startPoint x: 913, startPoint y: 424, endPoint x: 885, endPoint y: 410, distance: 31.4
click at [914, 424] on button "保存" at bounding box center [911, 418] width 72 height 35
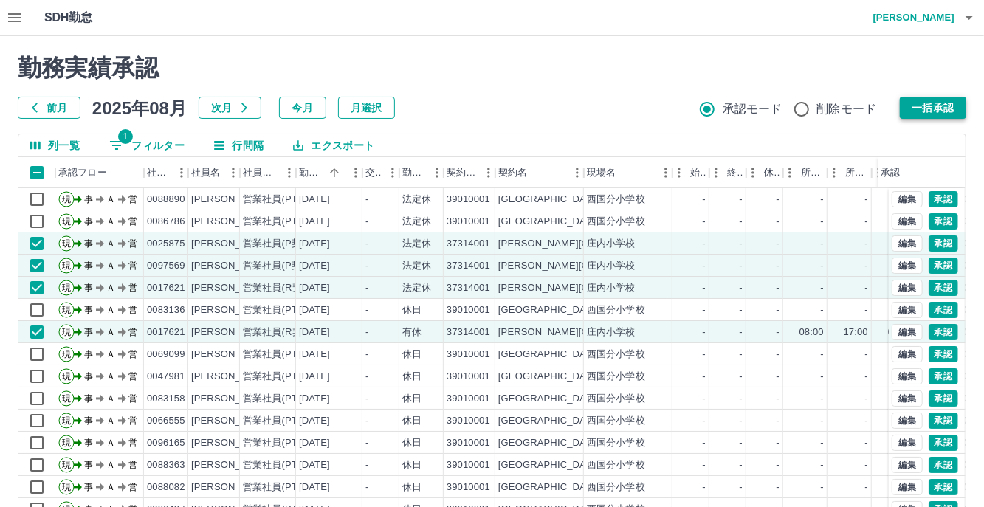
drag, startPoint x: 906, startPoint y: 106, endPoint x: 404, endPoint y: 301, distance: 538.3
click at [906, 106] on button "一括承認" at bounding box center [933, 108] width 66 height 22
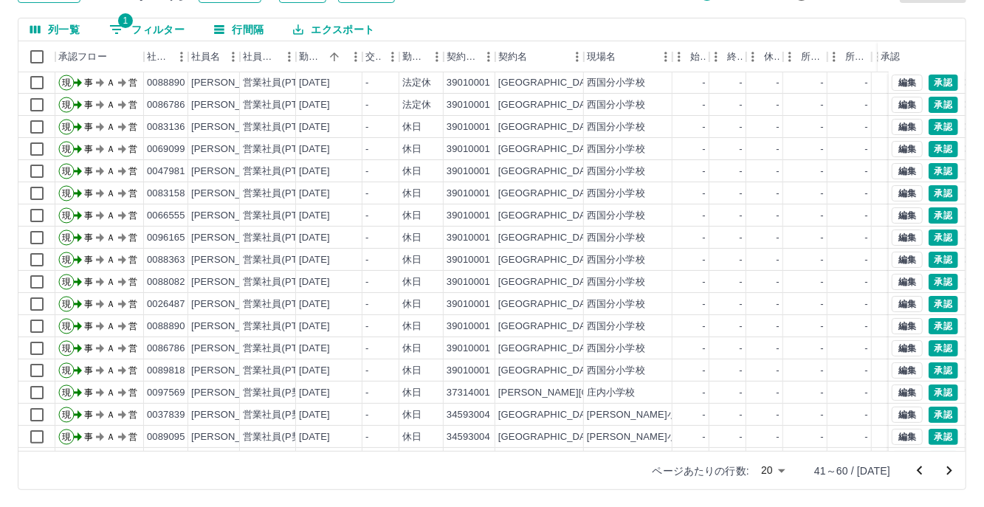
scroll to position [75, 0]
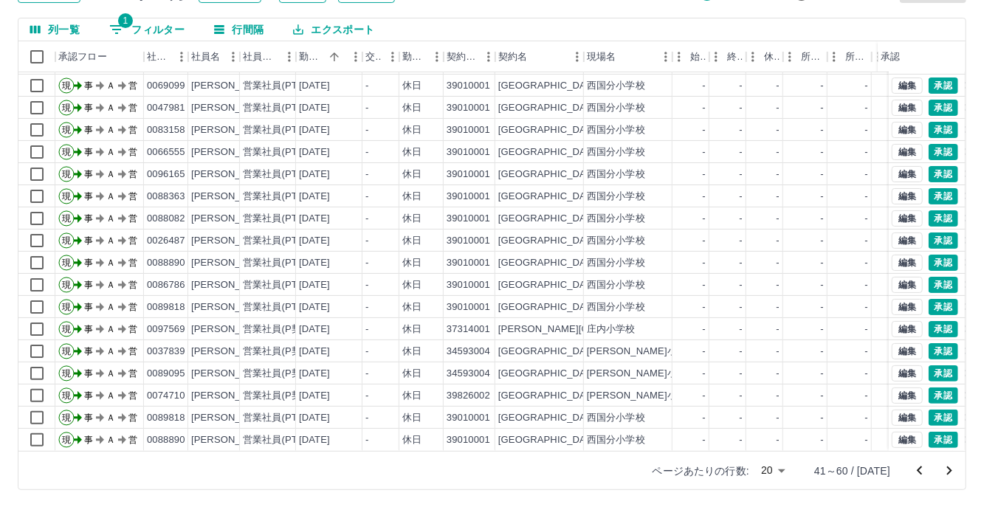
click at [951, 472] on icon "次のページへ" at bounding box center [949, 471] width 18 height 18
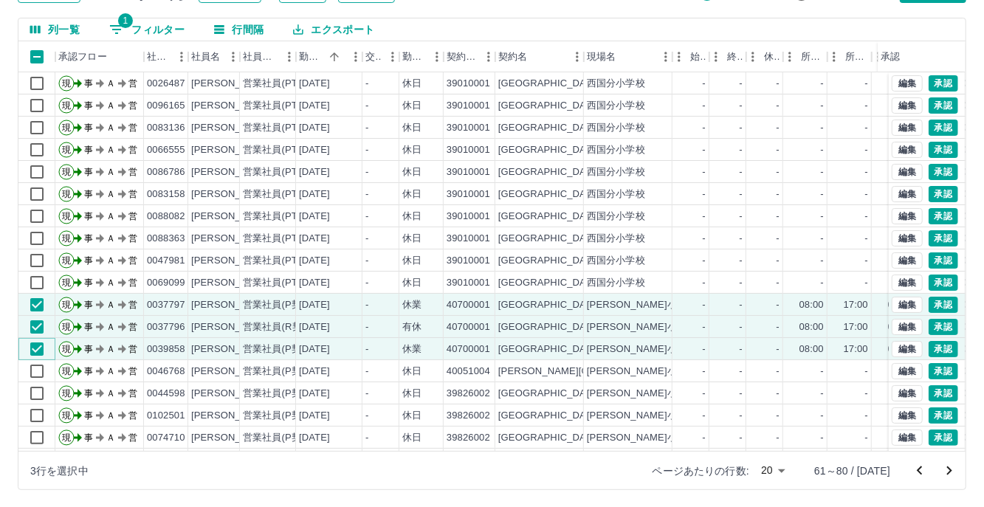
scroll to position [0, 0]
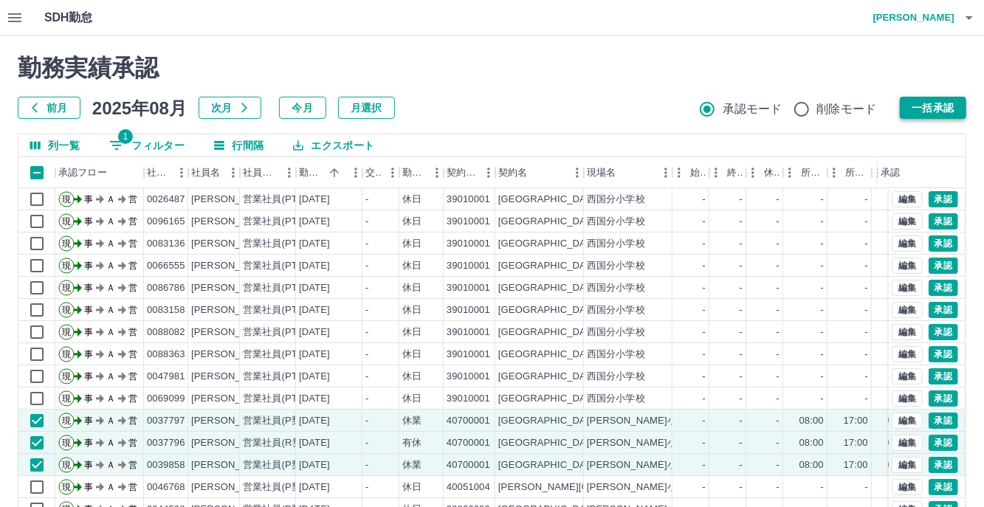
click at [916, 100] on button "一括承認" at bounding box center [933, 108] width 66 height 22
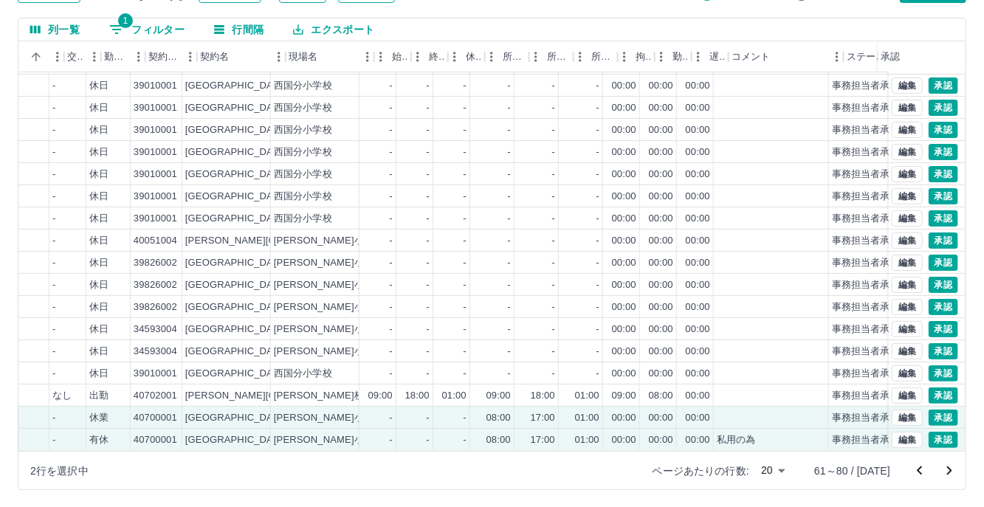
scroll to position [75, 317]
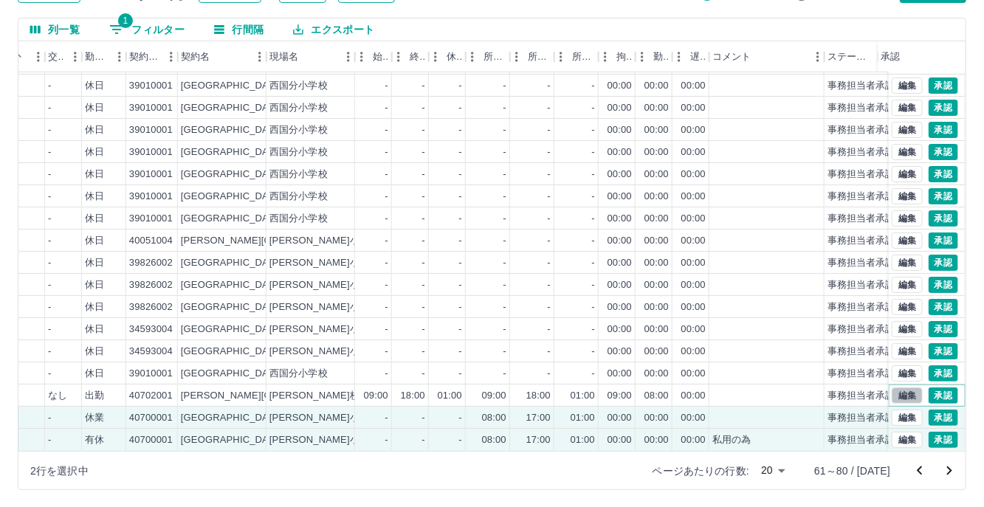
click at [895, 387] on button "編集" at bounding box center [907, 395] width 31 height 16
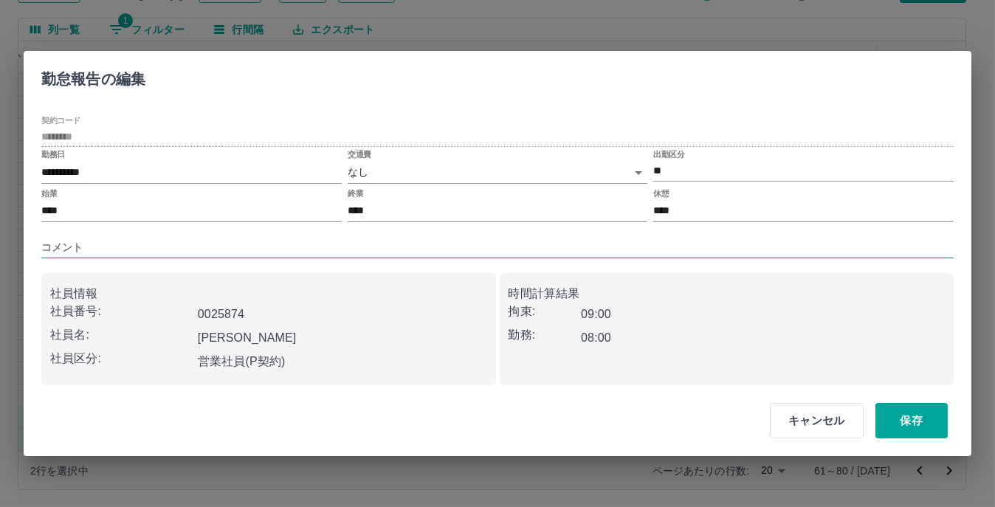
click at [84, 246] on input "コメント" at bounding box center [497, 247] width 912 height 21
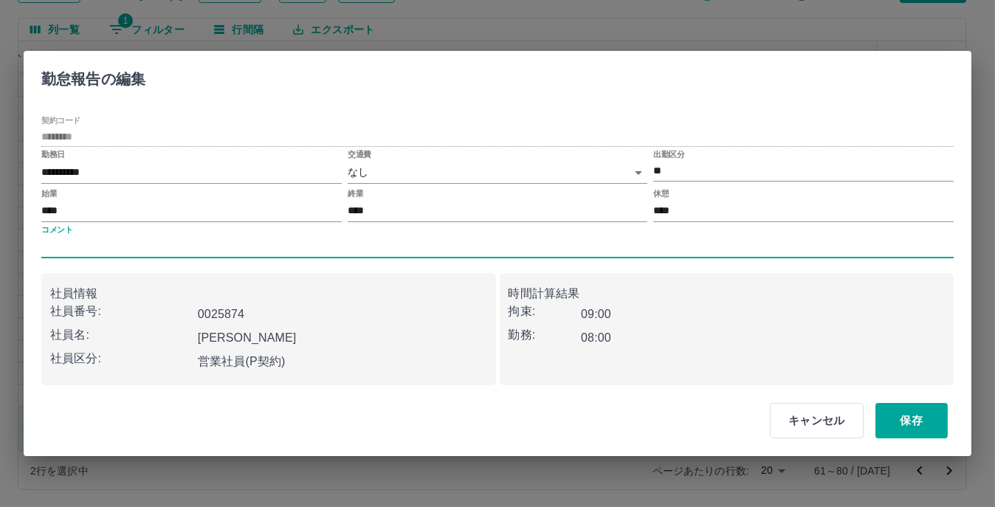
type input "***"
click at [918, 418] on button "保存" at bounding box center [911, 420] width 72 height 35
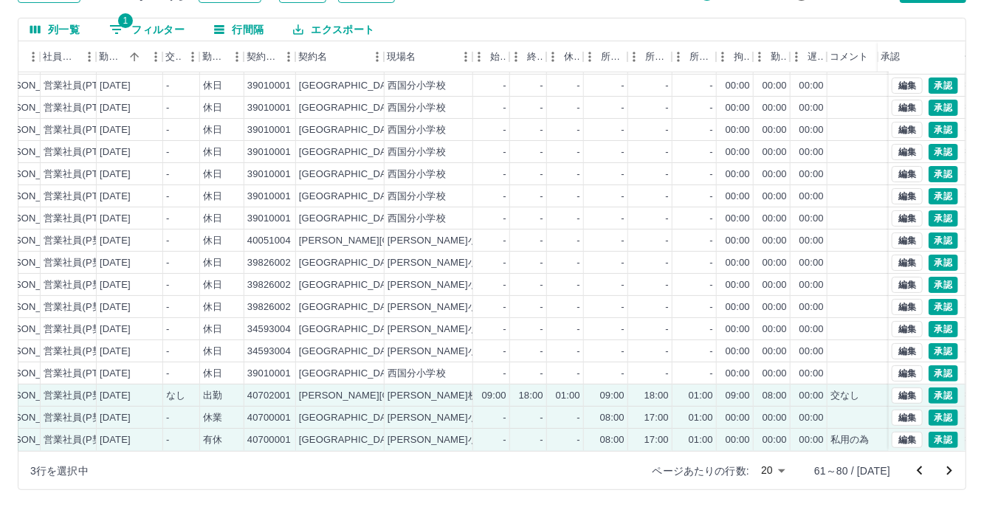
scroll to position [0, 0]
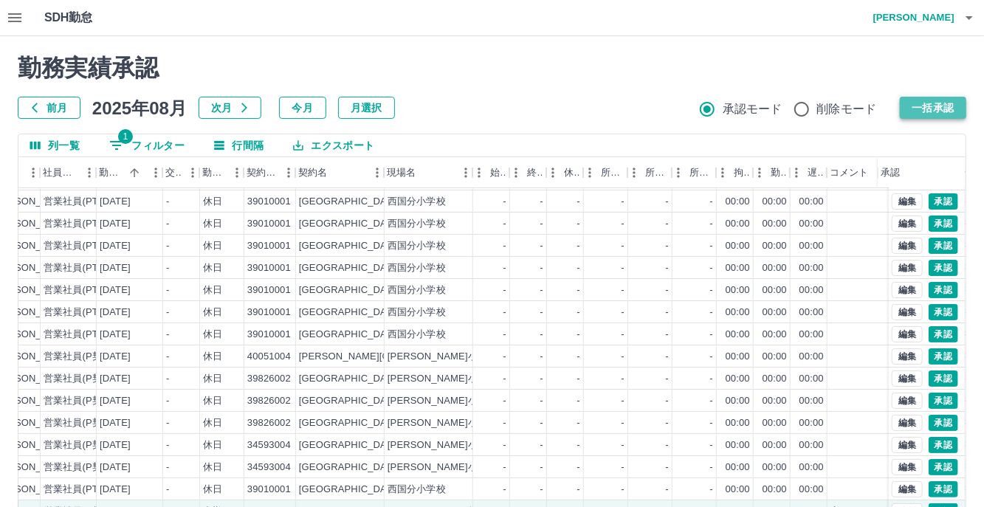
click at [925, 108] on button "一括承認" at bounding box center [933, 108] width 66 height 22
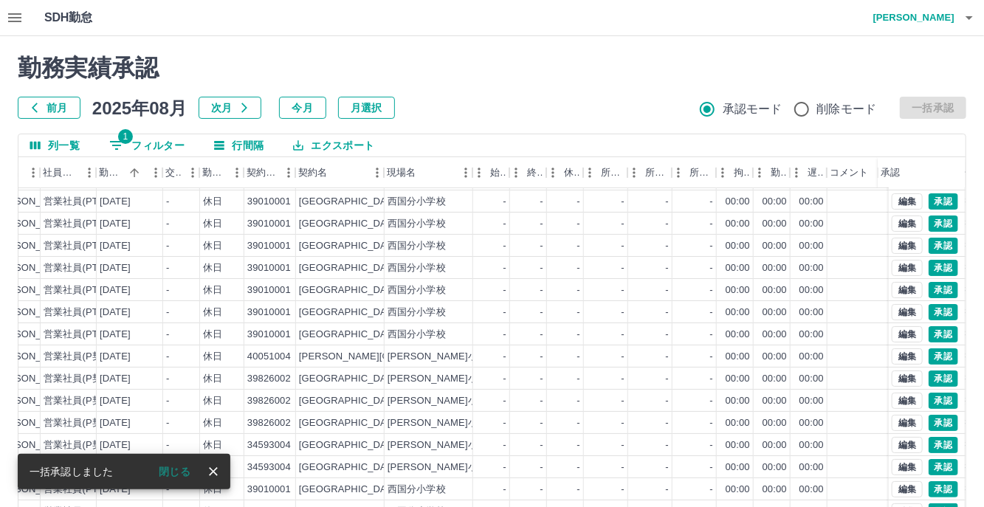
scroll to position [116, 0]
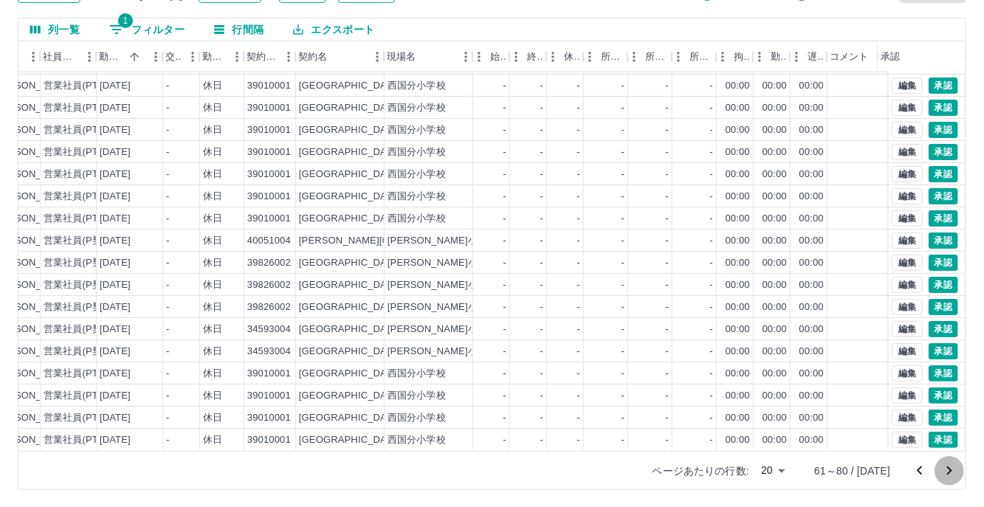
click at [951, 469] on icon "次のページへ" at bounding box center [949, 470] width 5 height 9
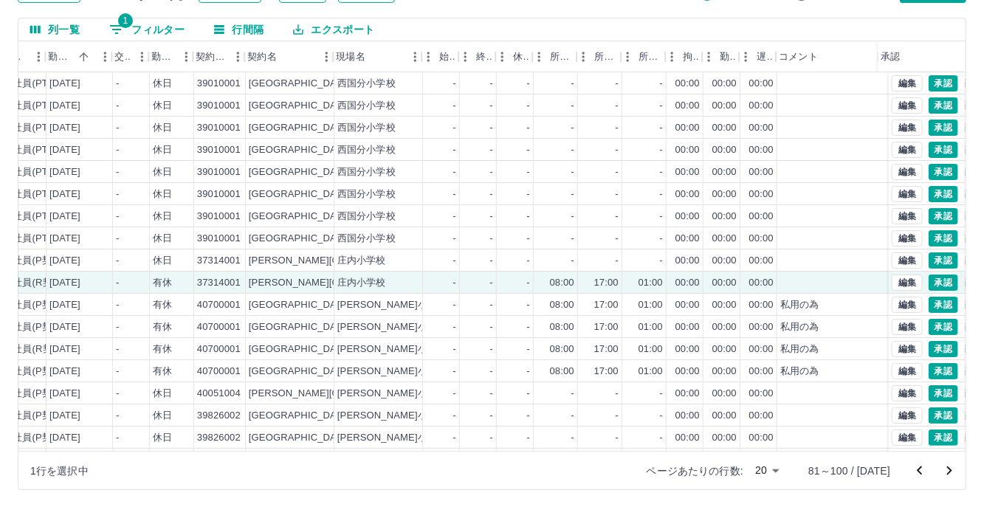
scroll to position [0, 250]
click at [896, 277] on button "編集" at bounding box center [907, 283] width 31 height 16
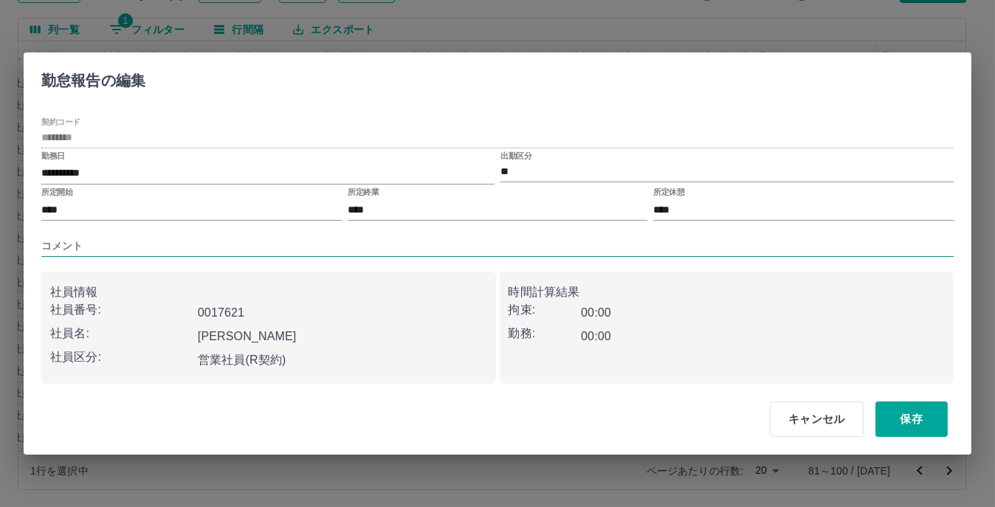
click at [163, 235] on input "コメント" at bounding box center [497, 245] width 912 height 21
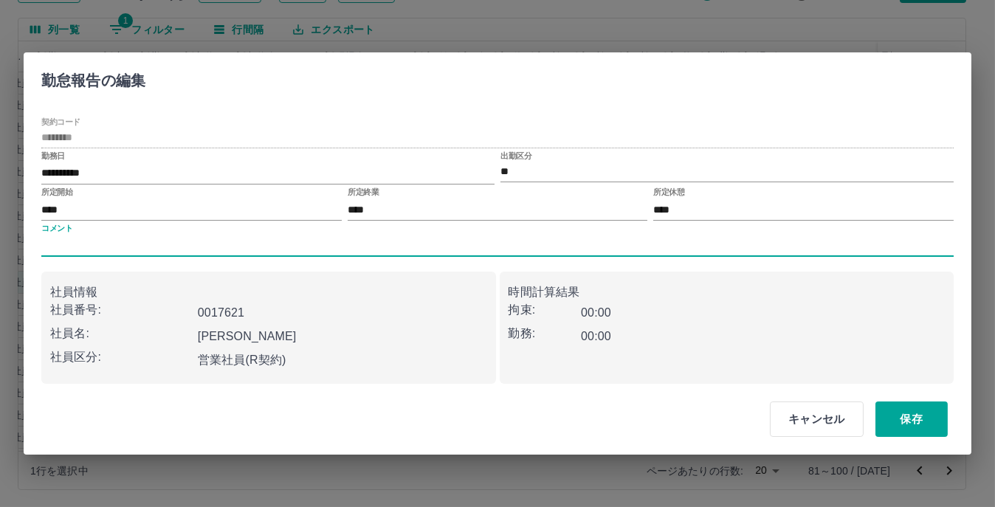
type input "****"
click at [900, 422] on button "保存" at bounding box center [911, 418] width 72 height 35
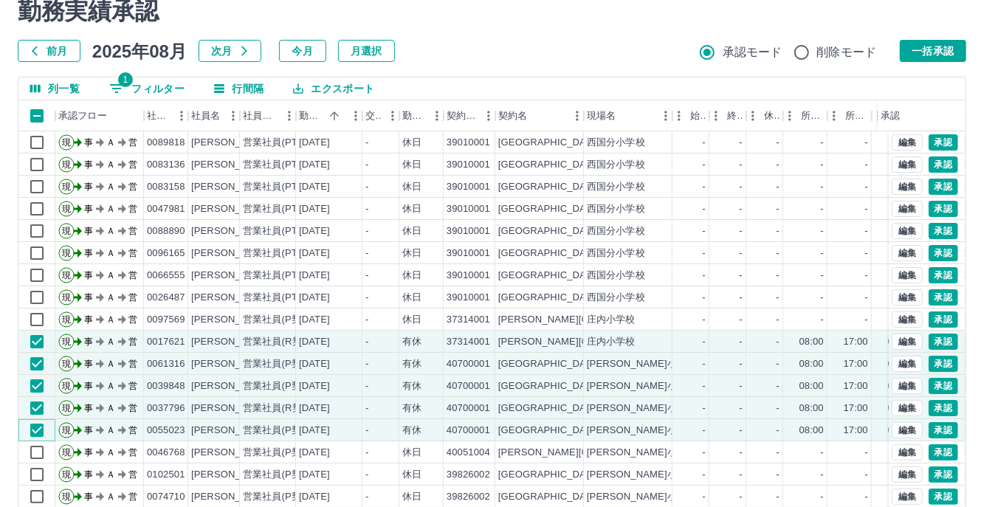
scroll to position [0, 0]
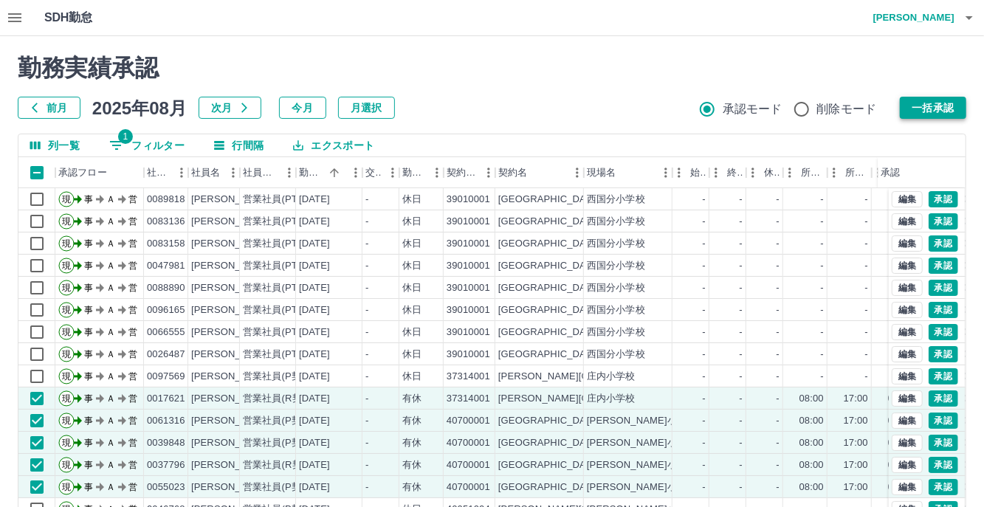
click at [917, 104] on button "一括承認" at bounding box center [933, 108] width 66 height 22
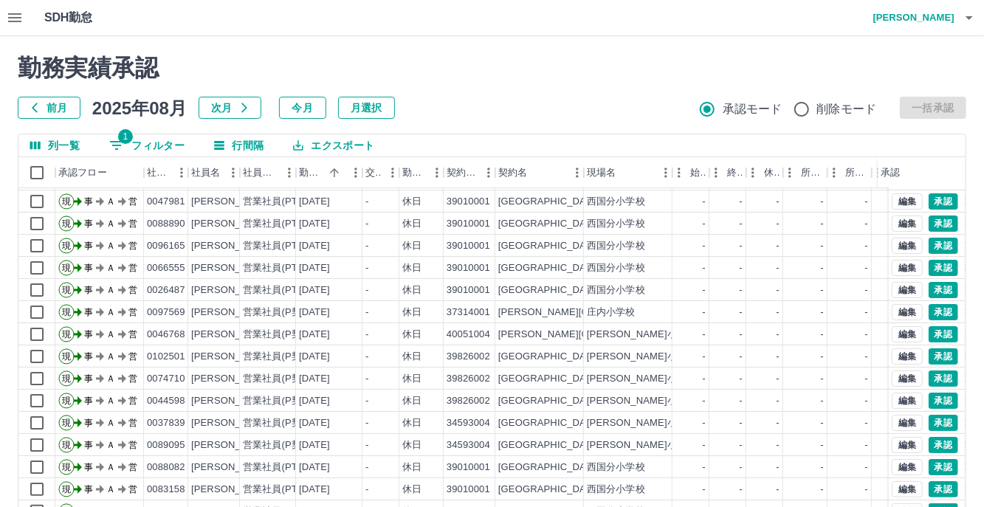
scroll to position [116, 0]
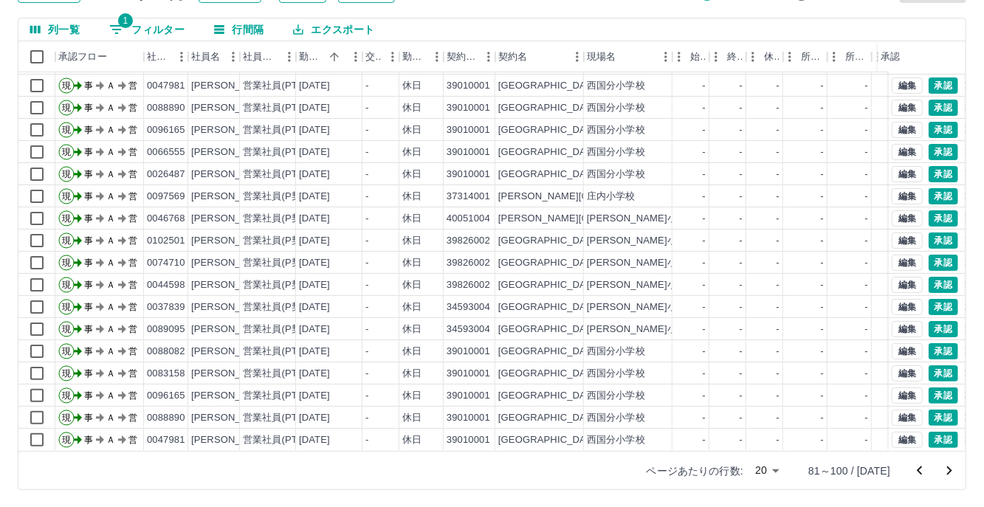
drag, startPoint x: 958, startPoint y: 473, endPoint x: 948, endPoint y: 472, distance: 10.4
click at [958, 473] on icon "次のページへ" at bounding box center [949, 471] width 18 height 18
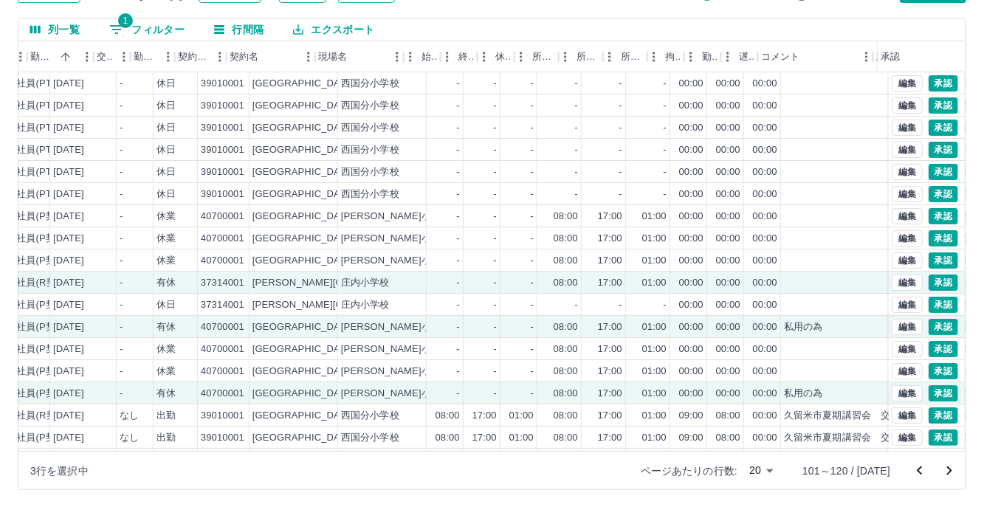
scroll to position [0, 269]
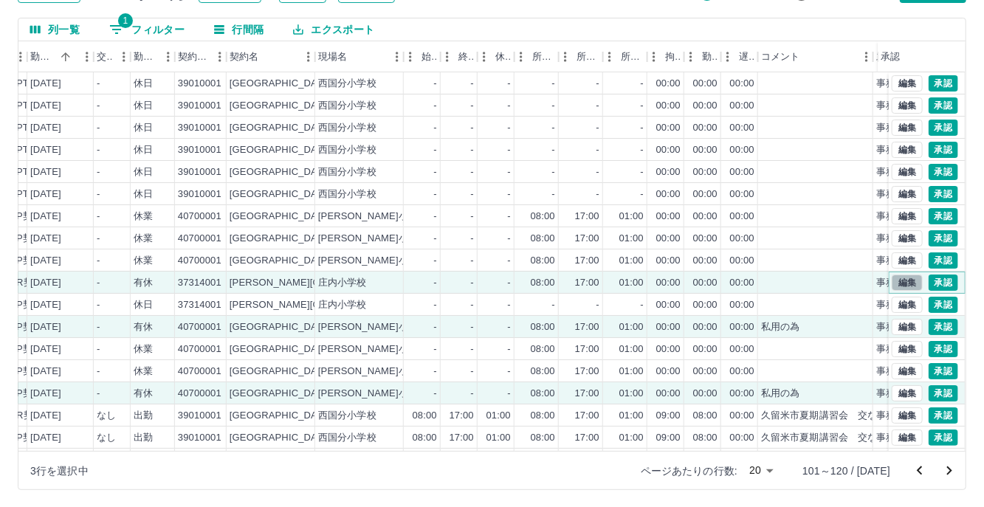
click at [897, 280] on button "編集" at bounding box center [907, 283] width 31 height 16
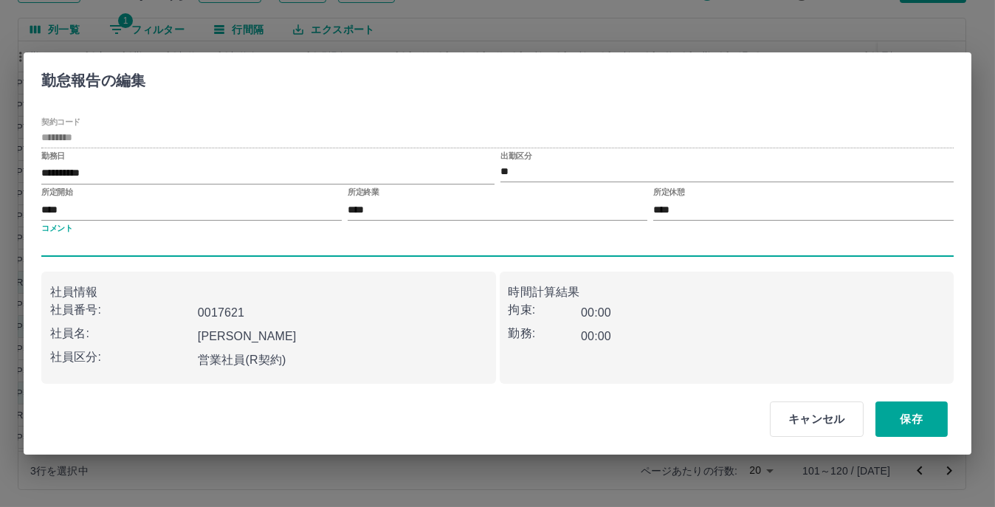
click at [118, 240] on input "コメント" at bounding box center [497, 245] width 912 height 21
type input "****"
click at [931, 422] on button "保存" at bounding box center [911, 418] width 72 height 35
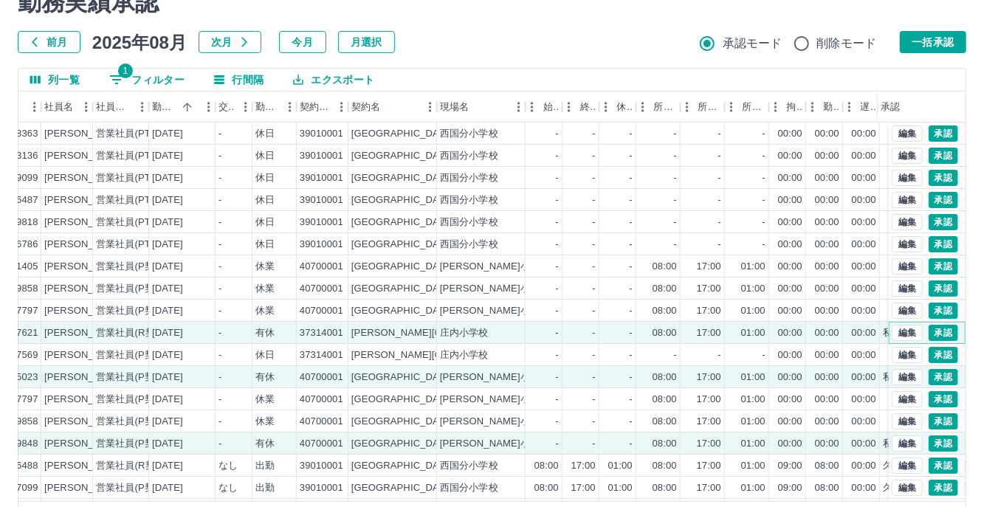
scroll to position [0, 0]
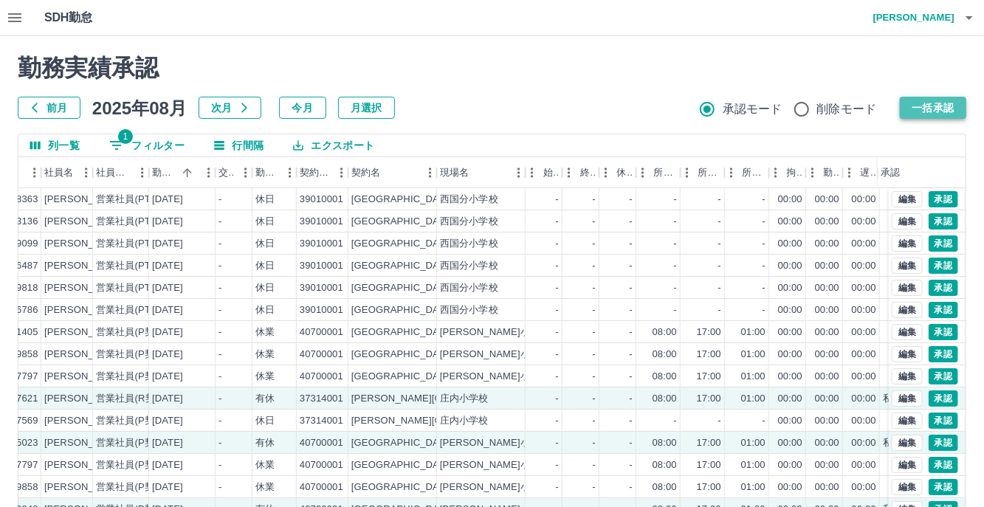
click at [936, 114] on button "一括承認" at bounding box center [933, 108] width 66 height 22
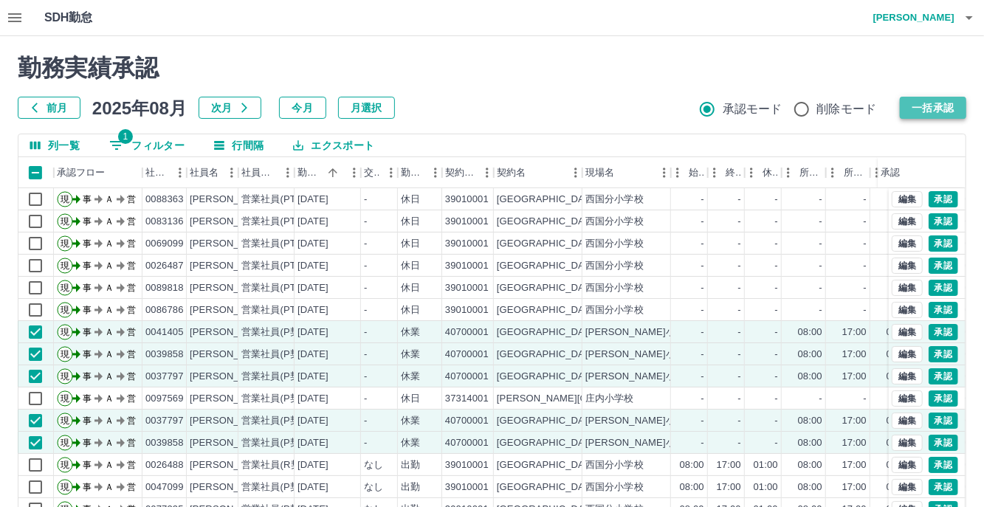
click at [935, 111] on button "一括承認" at bounding box center [933, 108] width 66 height 22
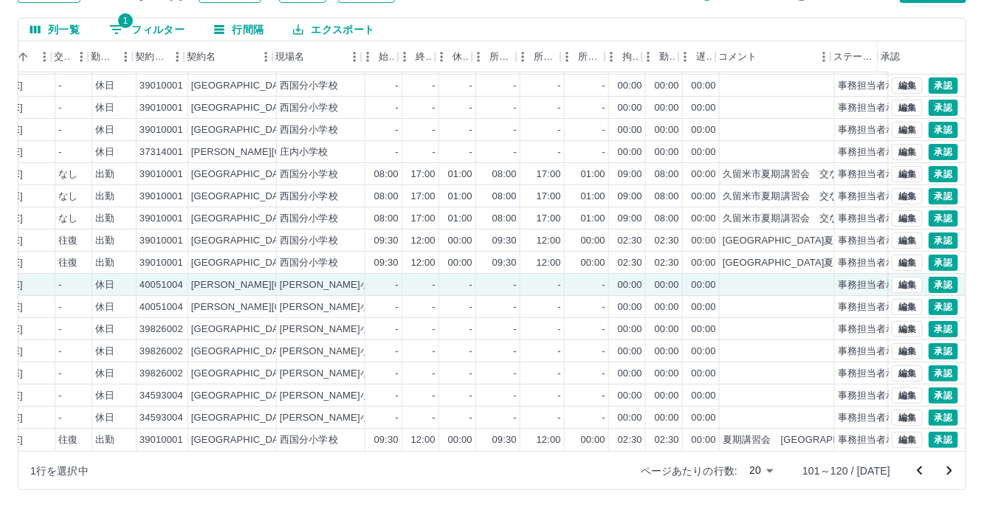
scroll to position [75, 311]
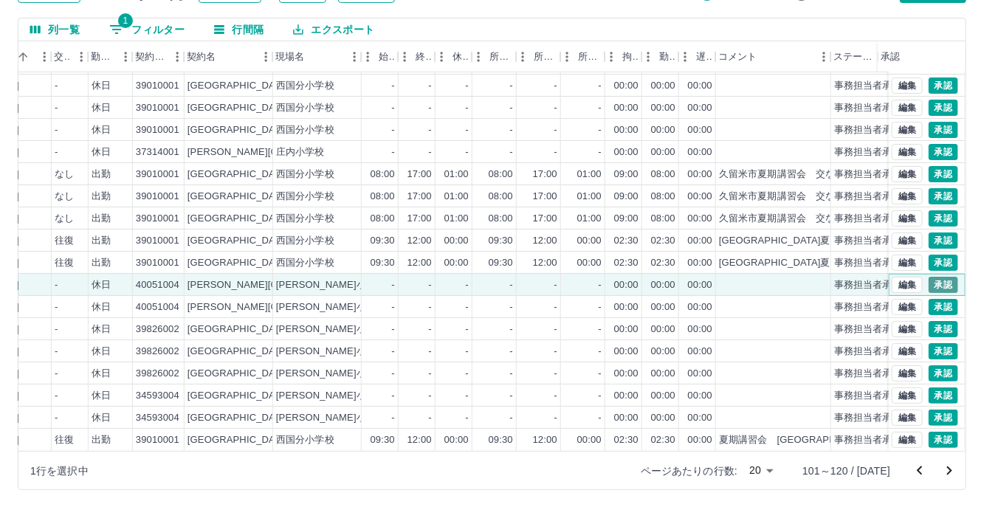
click at [931, 277] on button "承認" at bounding box center [943, 285] width 30 height 16
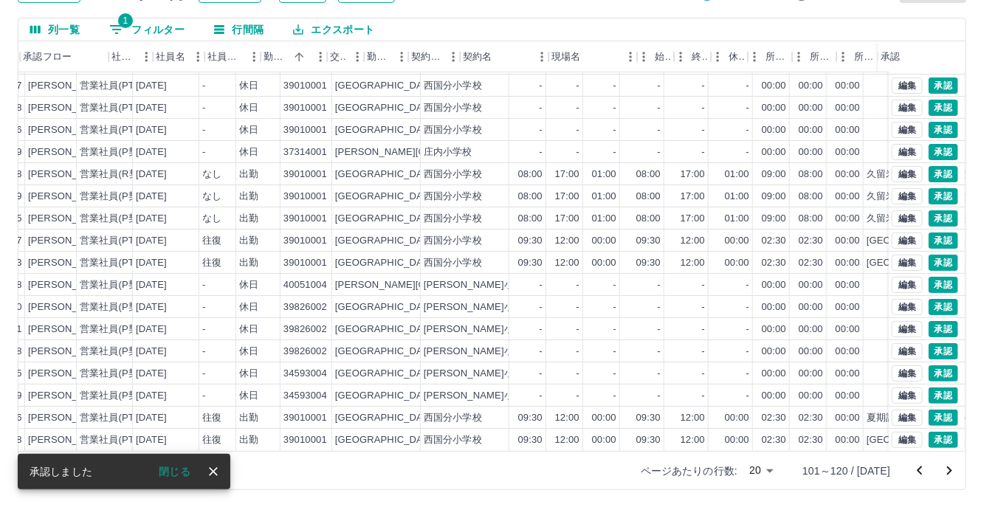
scroll to position [75, 1]
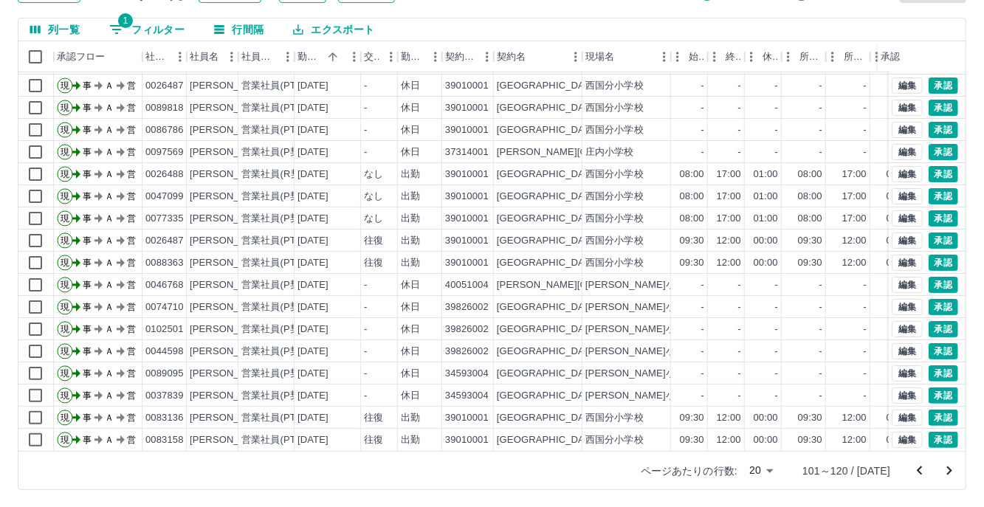
click at [948, 478] on icon "次のページへ" at bounding box center [949, 471] width 18 height 18
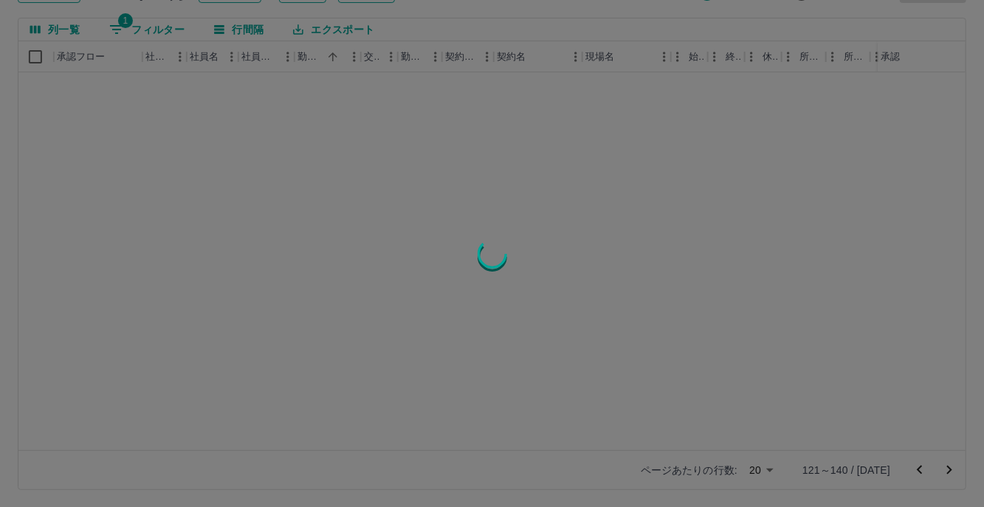
scroll to position [0, 1]
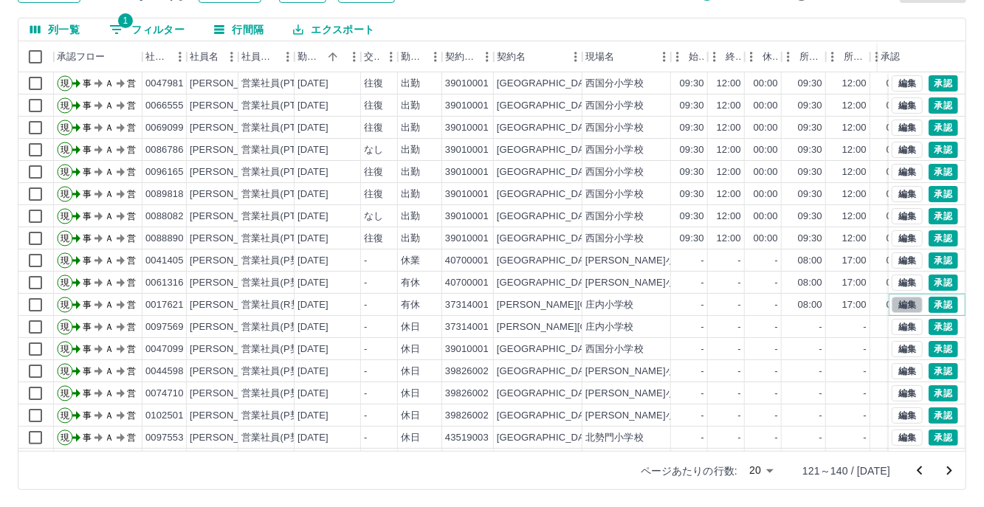
click at [899, 303] on button "編集" at bounding box center [907, 305] width 31 height 16
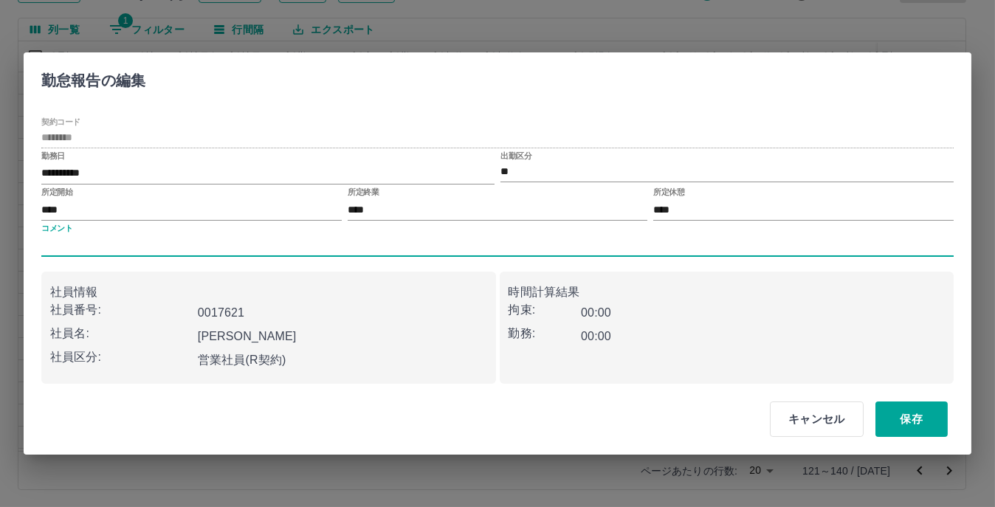
click at [50, 244] on input "コメント" at bounding box center [497, 245] width 912 height 21
type input "****"
click at [935, 416] on button "保存" at bounding box center [911, 418] width 72 height 35
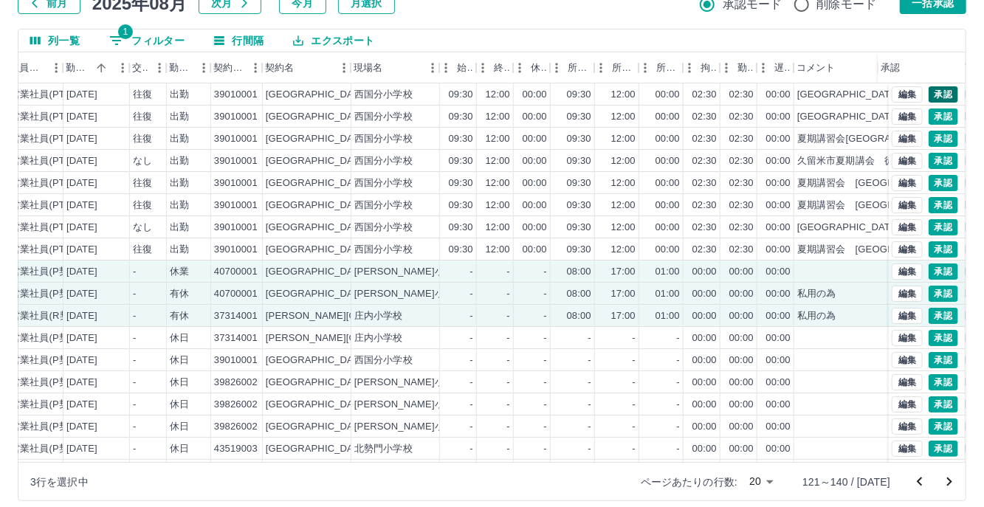
scroll to position [0, 0]
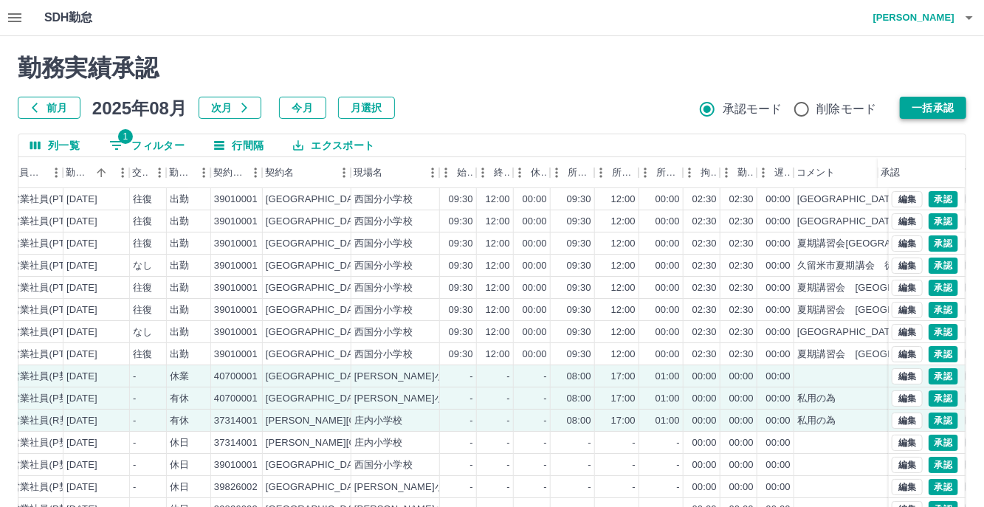
click at [924, 103] on button "一括承認" at bounding box center [933, 108] width 66 height 22
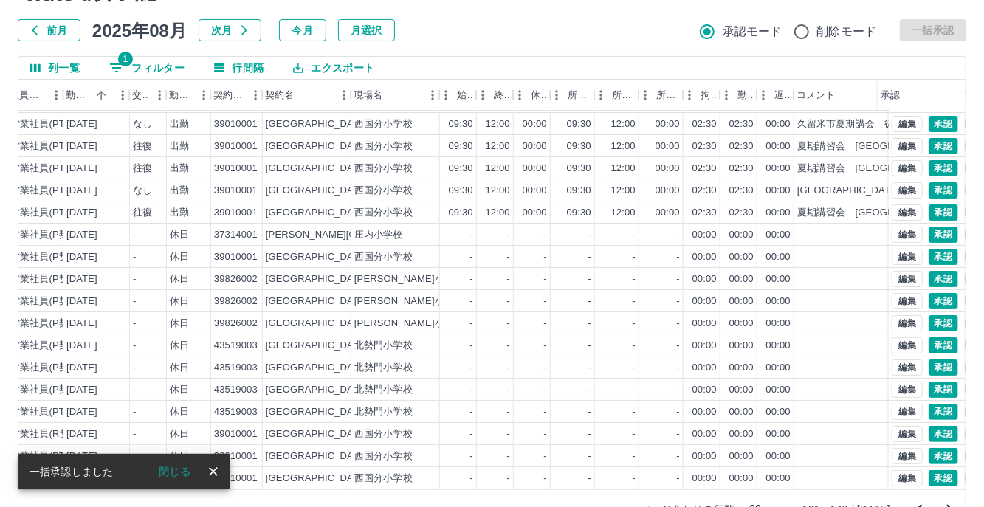
scroll to position [116, 0]
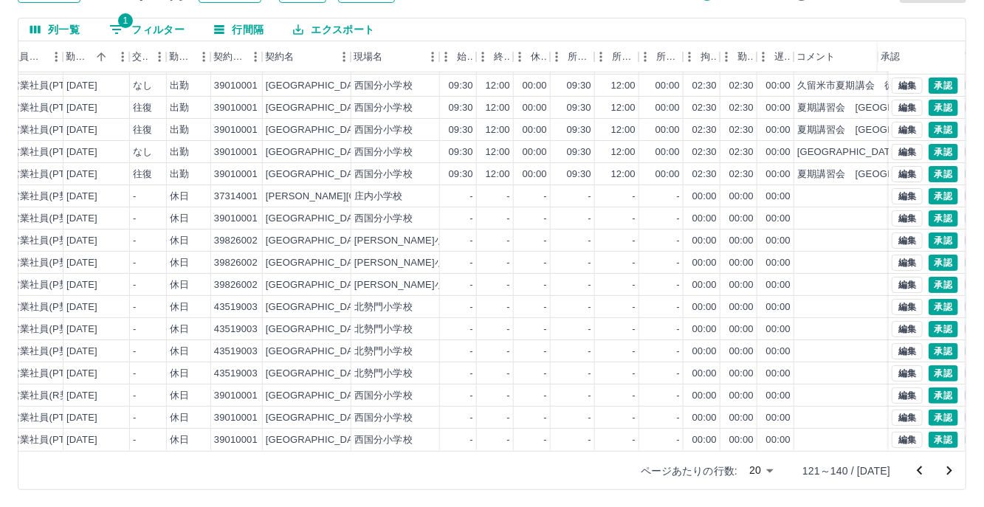
click at [947, 471] on icon "次のページへ" at bounding box center [949, 471] width 18 height 18
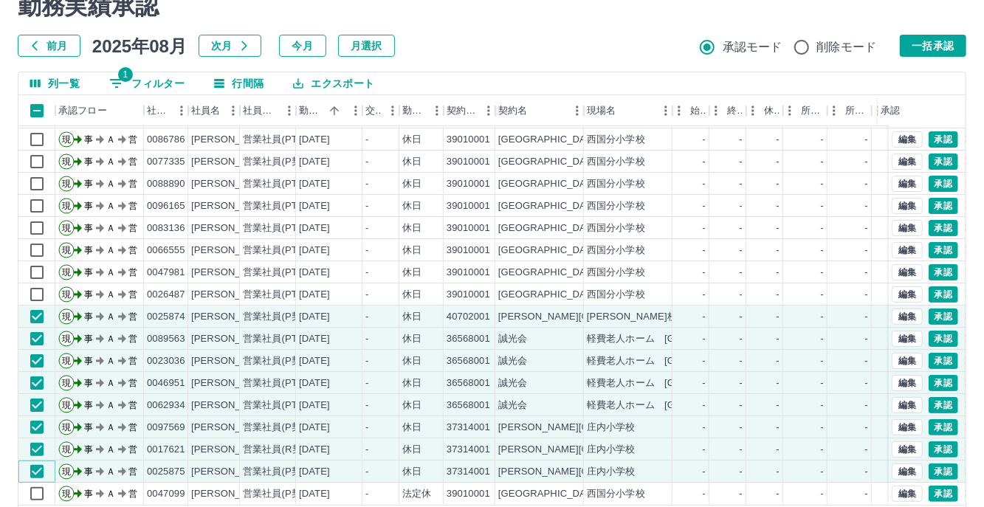
scroll to position [0, 0]
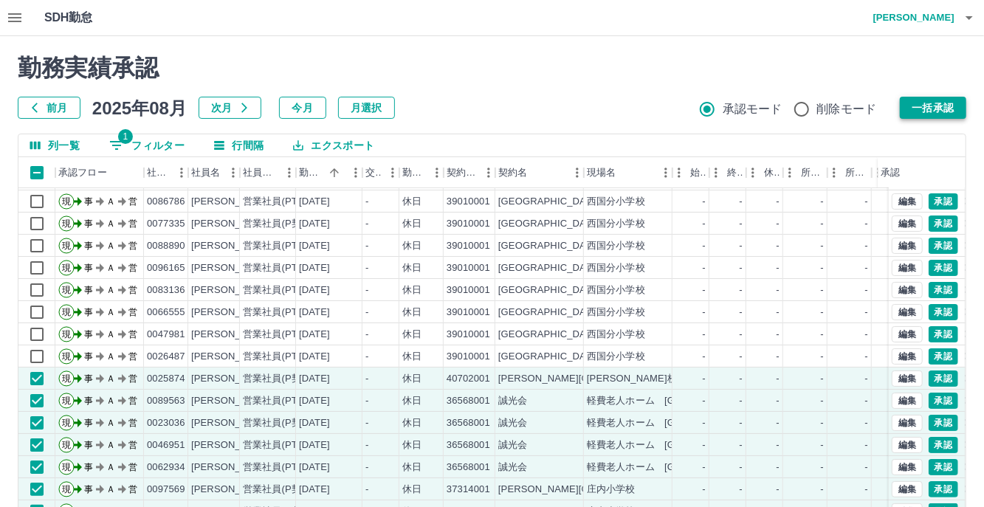
click at [923, 99] on button "一括承認" at bounding box center [933, 108] width 66 height 22
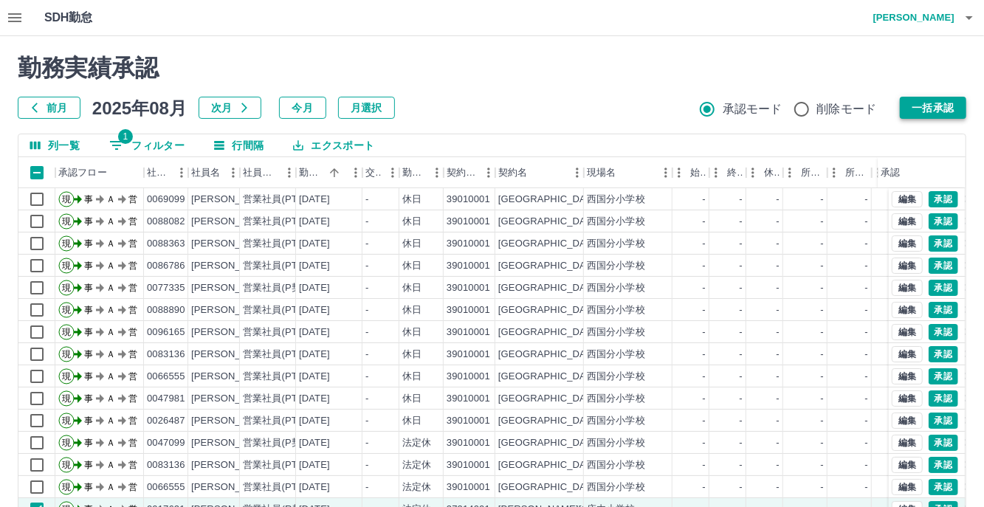
click at [925, 106] on button "一括承認" at bounding box center [933, 108] width 66 height 22
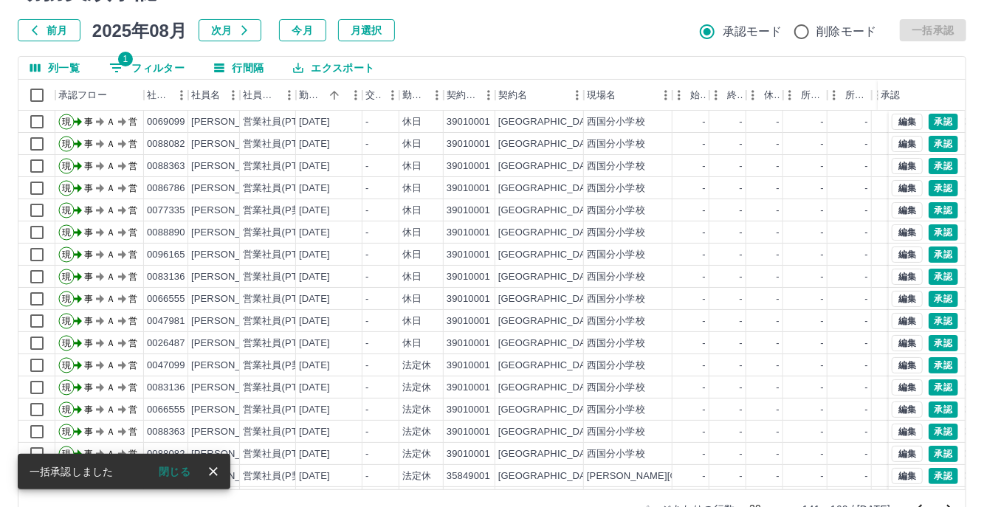
scroll to position [116, 0]
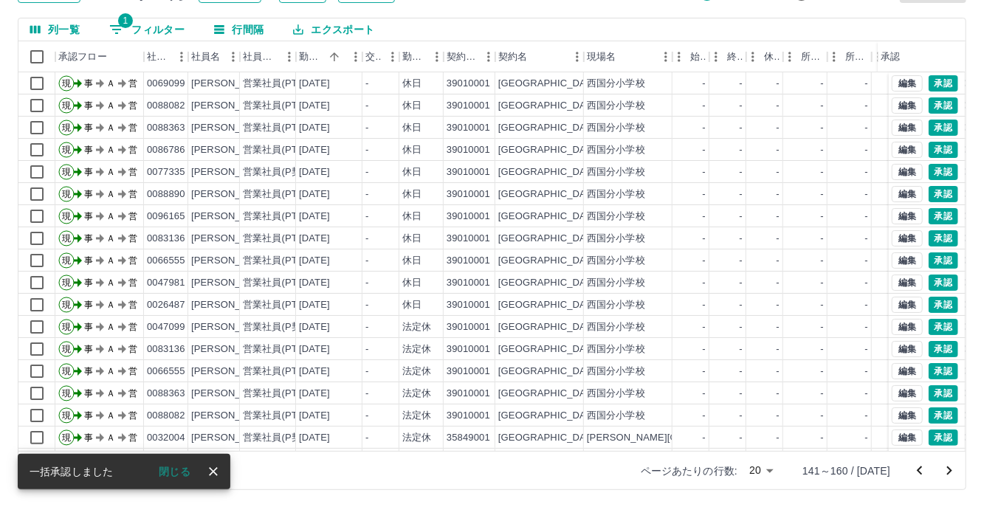
click at [956, 472] on icon "次のページへ" at bounding box center [949, 471] width 18 height 18
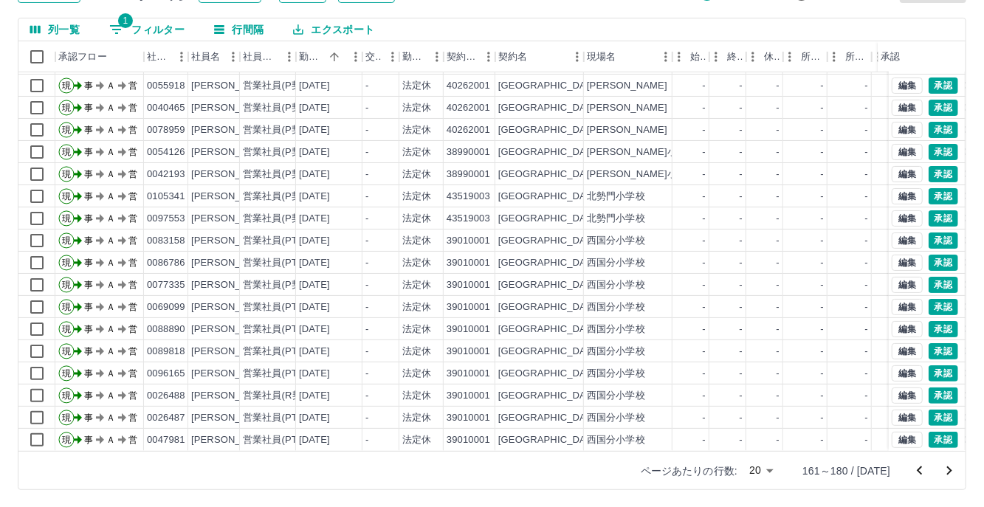
scroll to position [75, 0]
click at [959, 472] on button "次のページへ" at bounding box center [949, 471] width 30 height 30
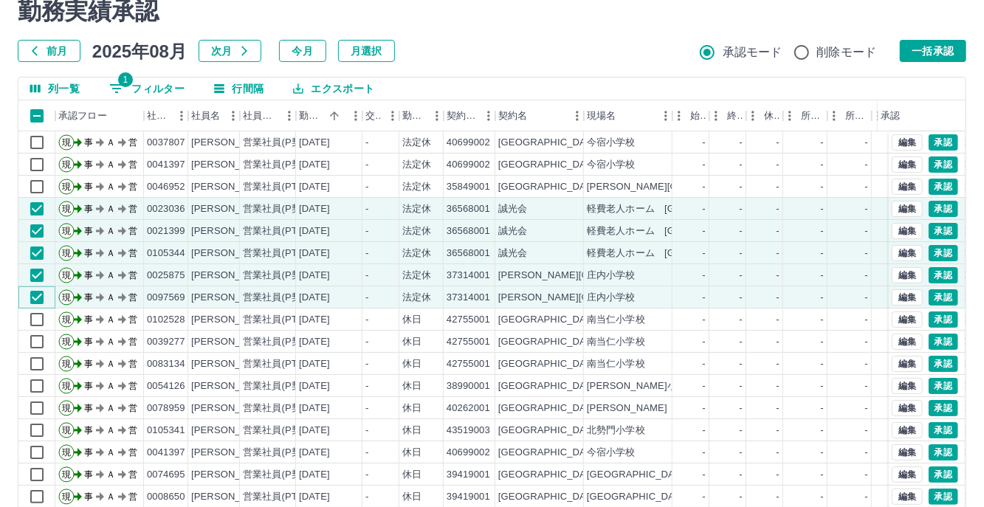
scroll to position [0, 0]
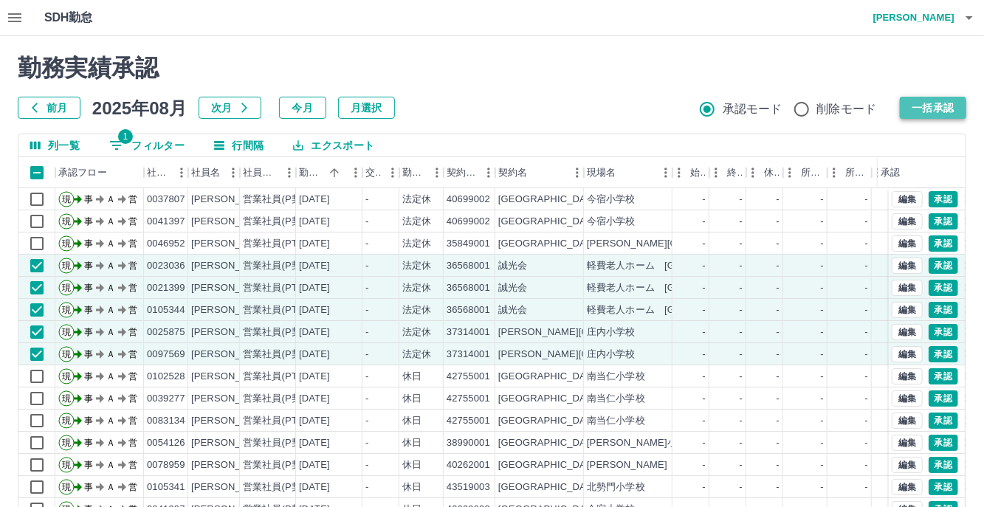
click at [922, 110] on button "一括承認" at bounding box center [933, 108] width 66 height 22
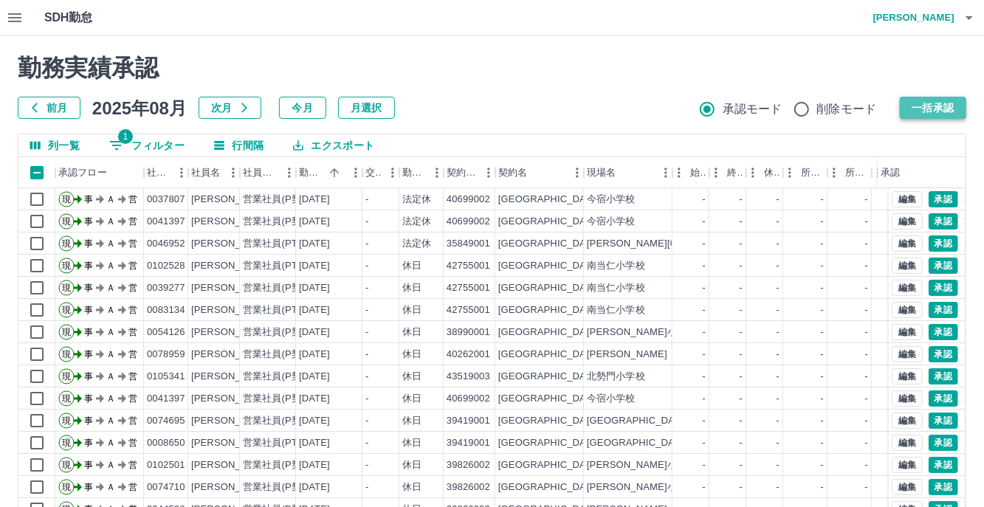
click at [908, 105] on button "一括承認" at bounding box center [933, 108] width 66 height 22
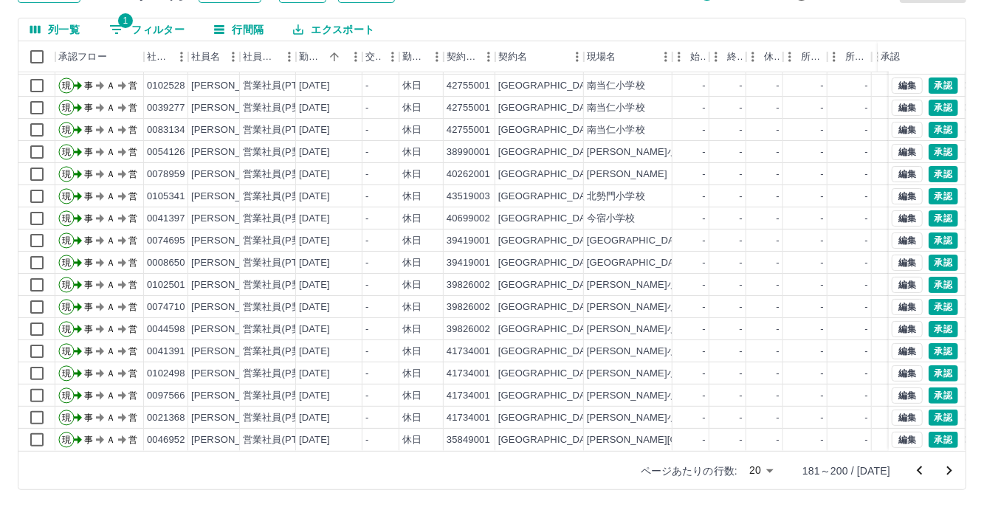
scroll to position [75, 0]
click at [949, 468] on icon "次のページへ" at bounding box center [949, 470] width 5 height 9
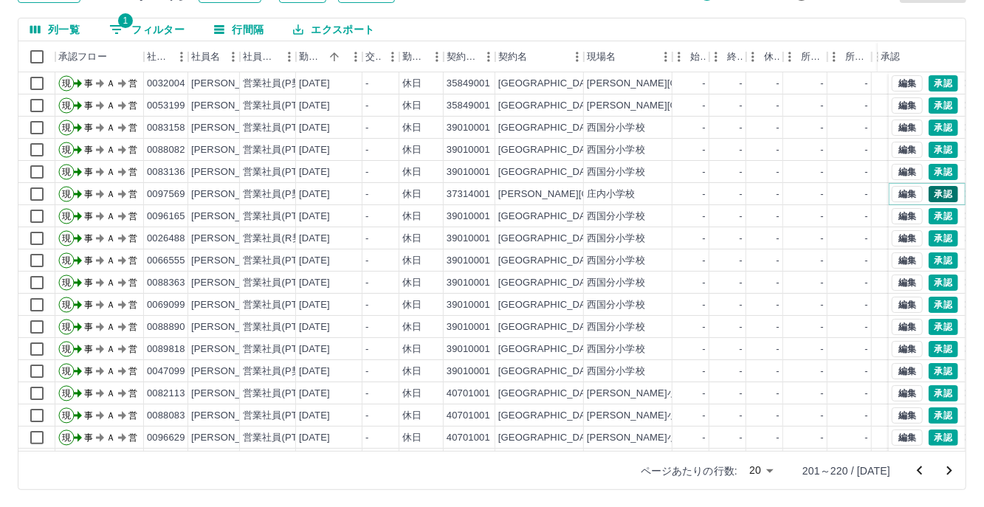
click at [928, 190] on button "承認" at bounding box center [943, 194] width 30 height 16
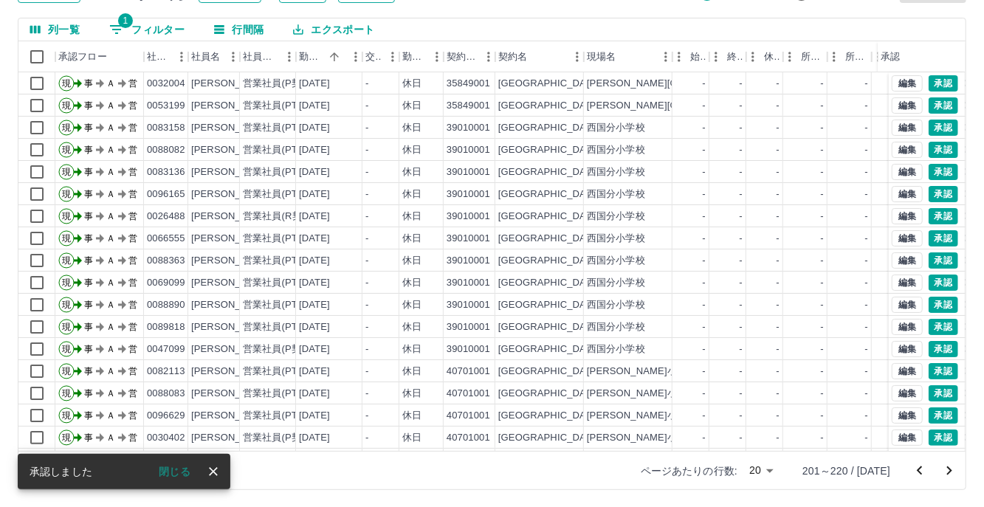
scroll to position [75, 0]
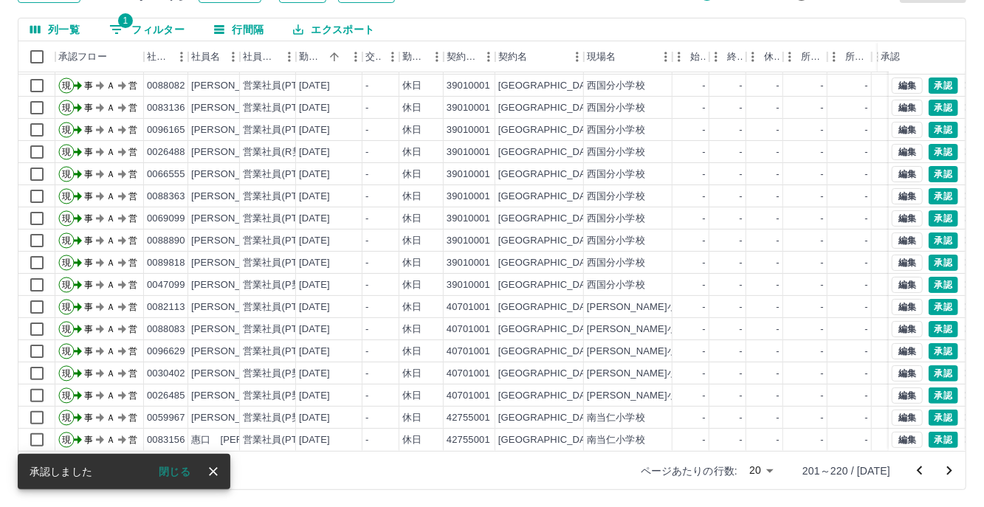
click at [955, 472] on icon "次のページへ" at bounding box center [949, 471] width 18 height 18
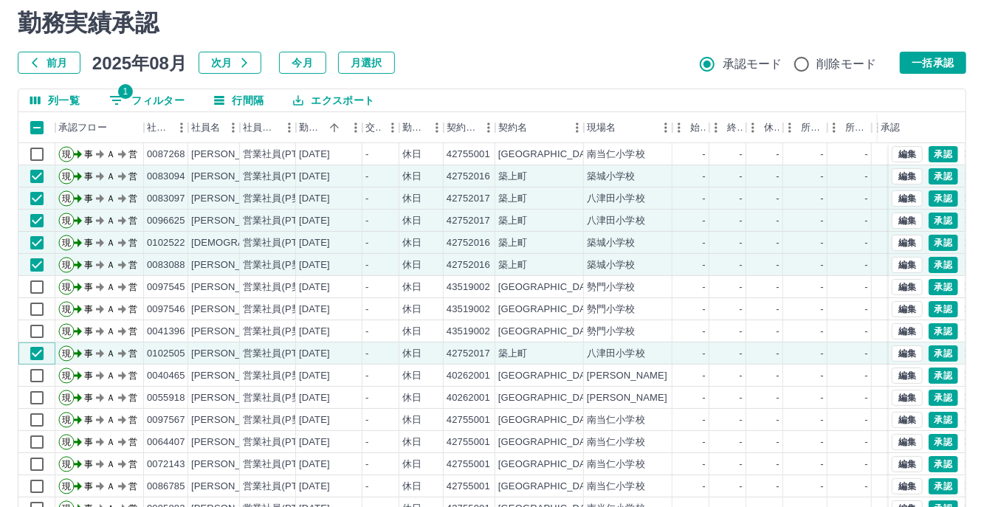
scroll to position [0, 0]
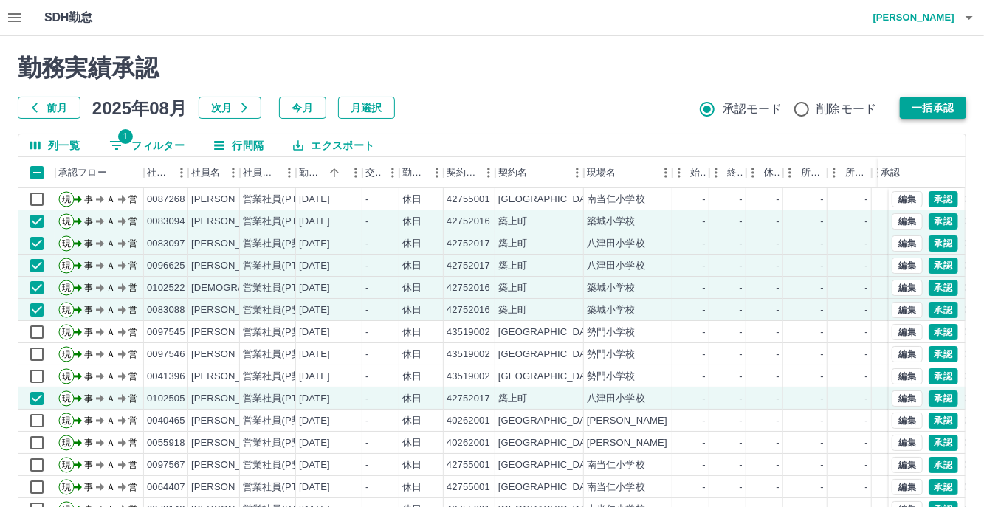
click at [923, 101] on button "一括承認" at bounding box center [933, 108] width 66 height 22
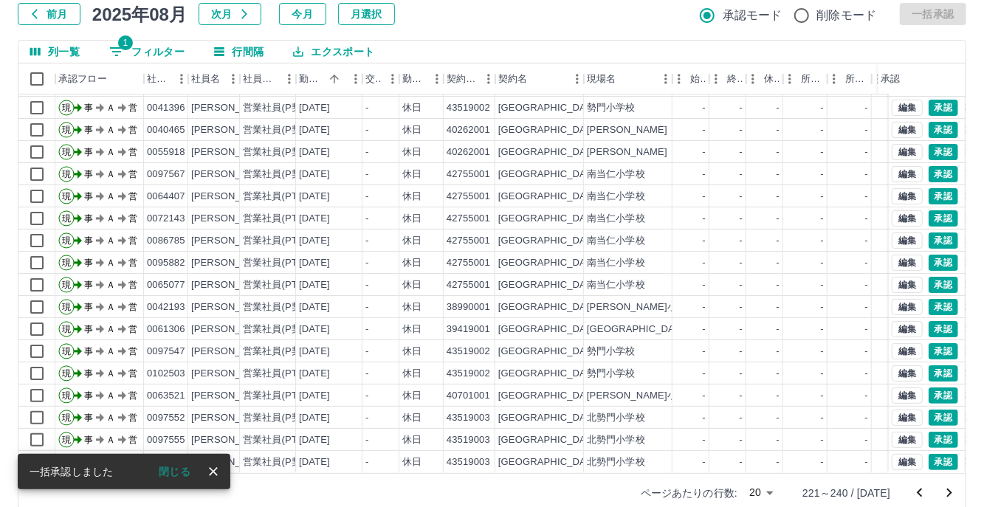
scroll to position [116, 0]
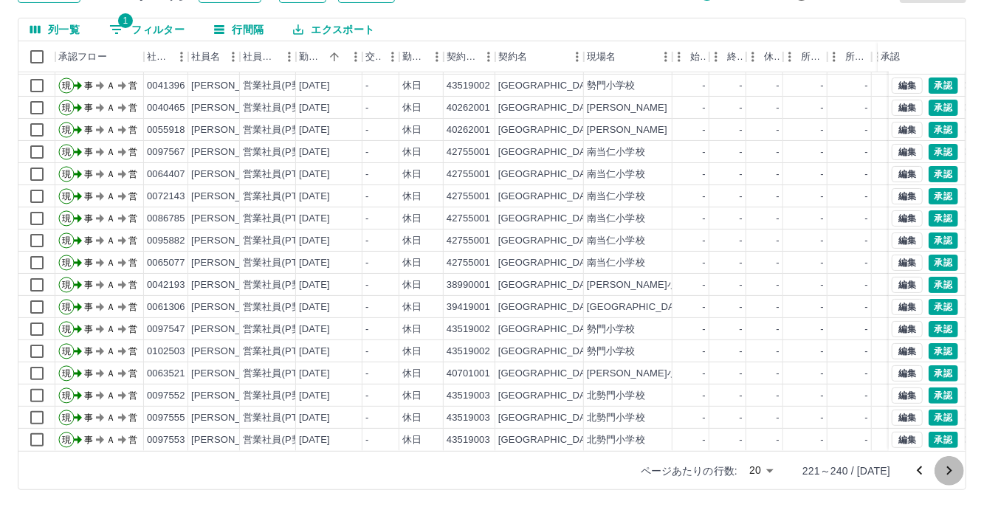
click at [951, 470] on icon "次のページへ" at bounding box center [949, 470] width 5 height 9
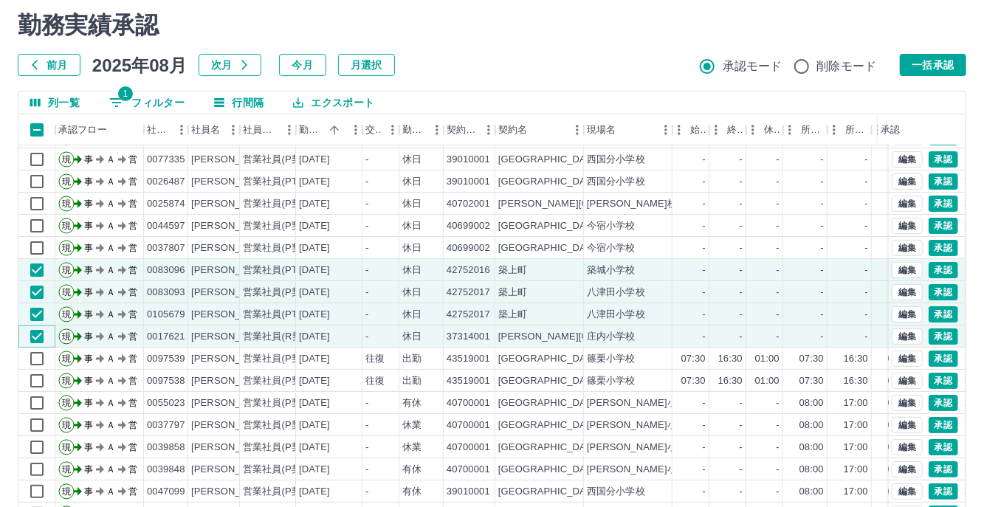
scroll to position [75, 0]
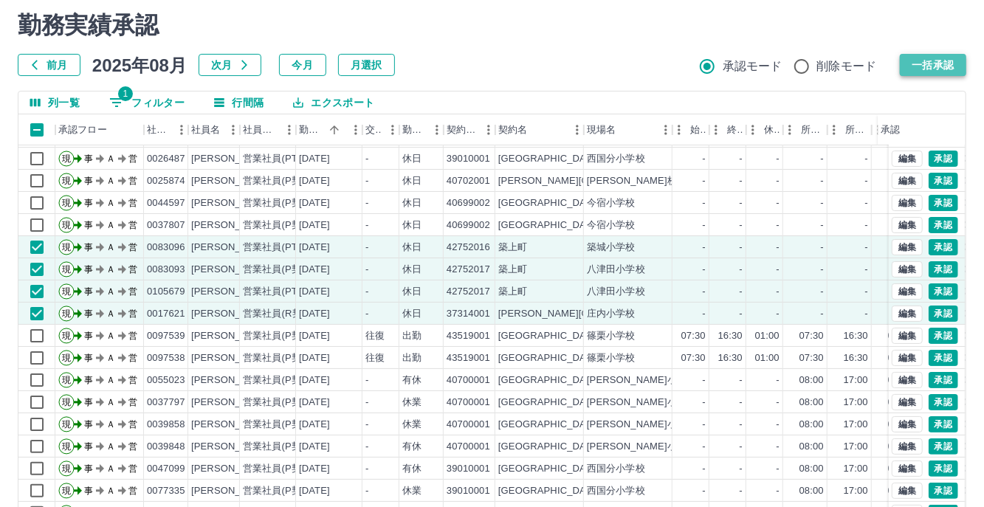
click at [948, 69] on button "一括承認" at bounding box center [933, 65] width 66 height 22
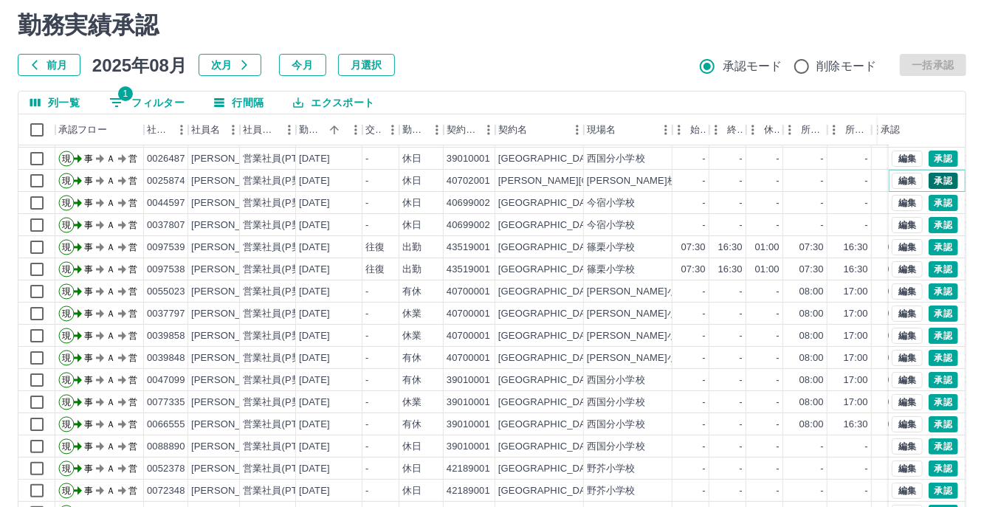
click at [934, 173] on button "承認" at bounding box center [943, 181] width 30 height 16
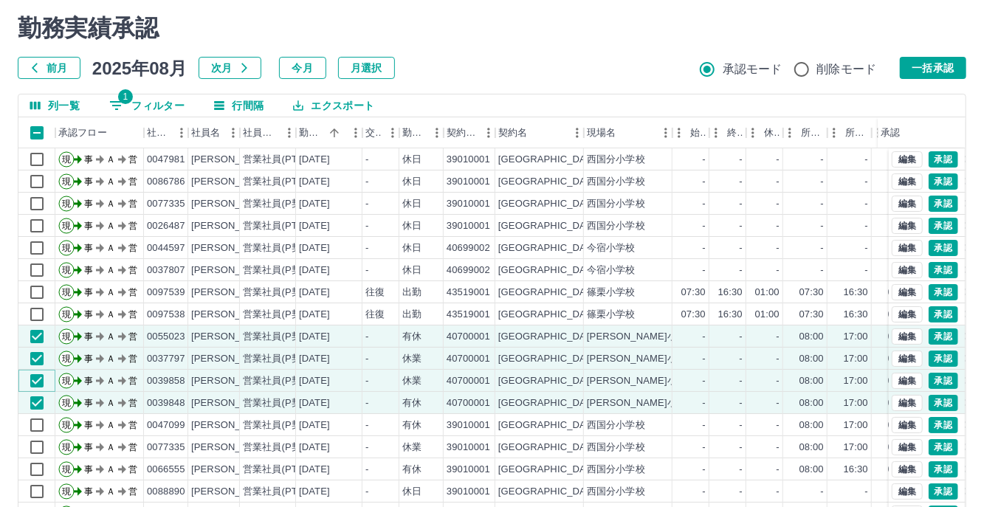
scroll to position [0, 0]
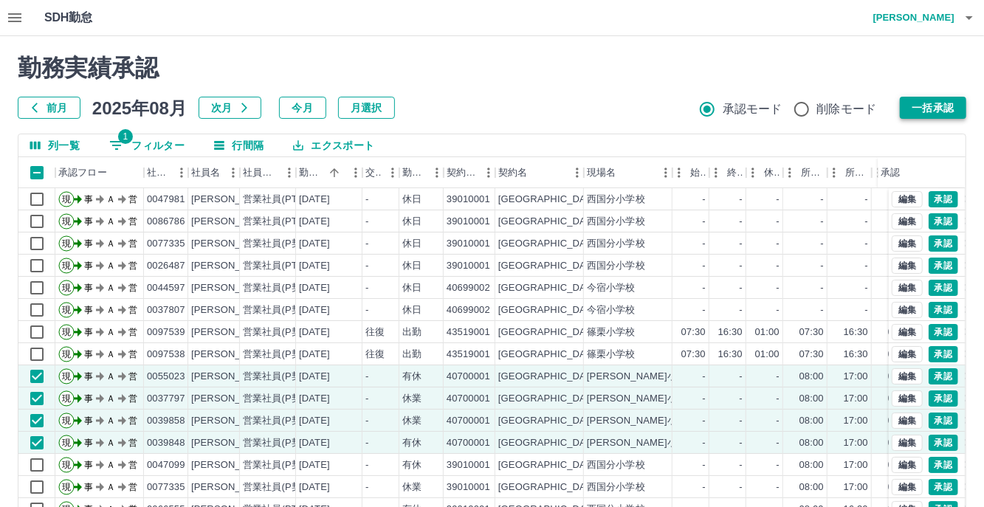
click at [936, 103] on button "一括承認" at bounding box center [933, 108] width 66 height 22
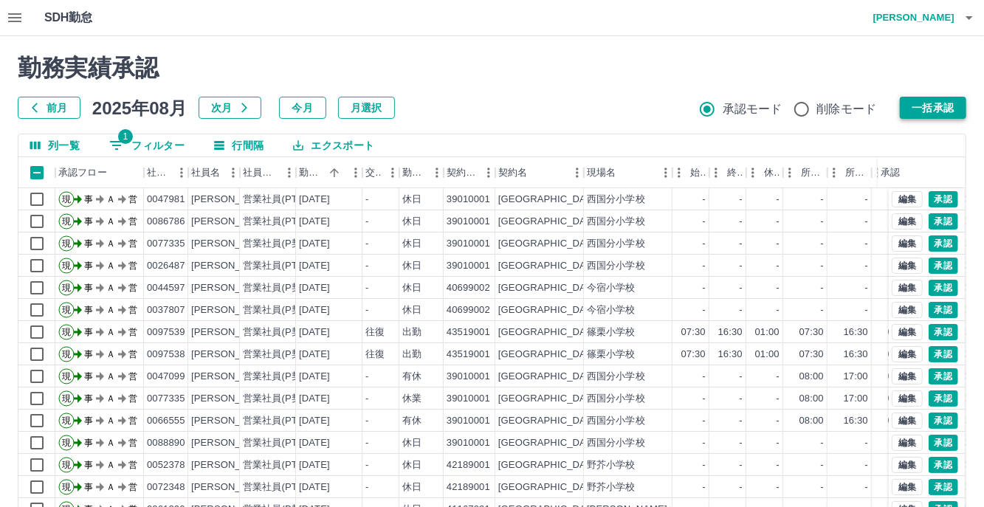
click at [925, 103] on button "一括承認" at bounding box center [933, 108] width 66 height 22
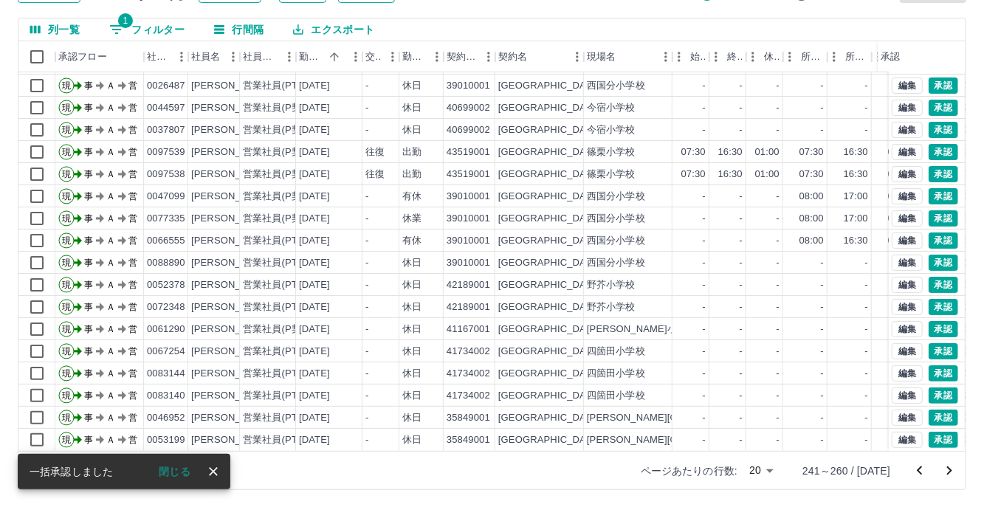
scroll to position [75, 0]
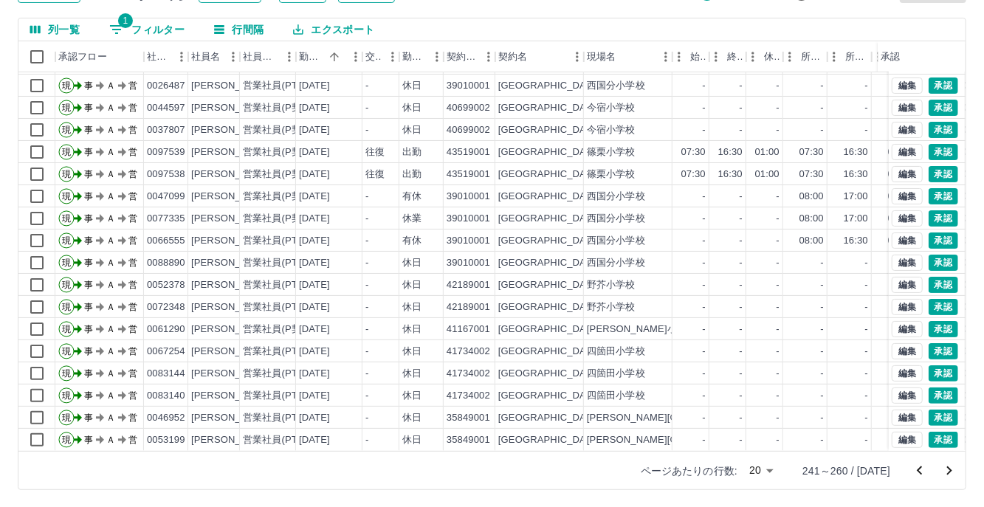
click at [947, 474] on icon "次のページへ" at bounding box center [949, 471] width 18 height 18
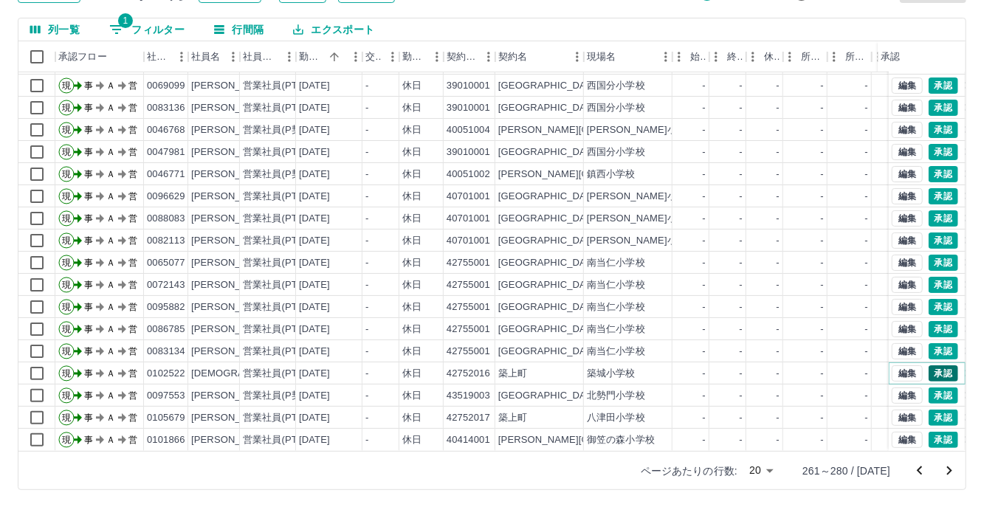
click at [930, 365] on button "承認" at bounding box center [943, 373] width 30 height 16
click at [932, 387] on button "承認" at bounding box center [943, 395] width 30 height 16
click at [958, 473] on icon "次のページへ" at bounding box center [949, 471] width 18 height 18
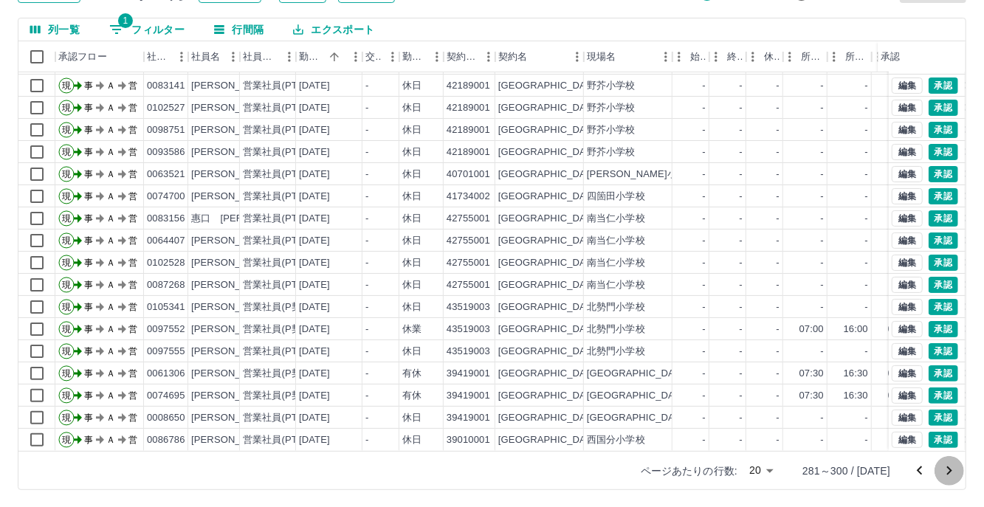
click at [945, 470] on icon "次のページへ" at bounding box center [949, 471] width 18 height 18
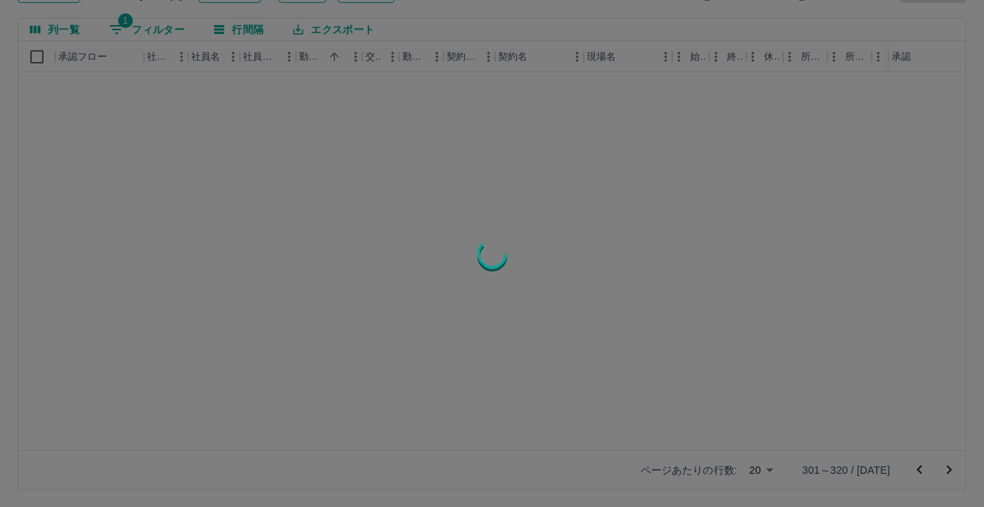
scroll to position [0, 0]
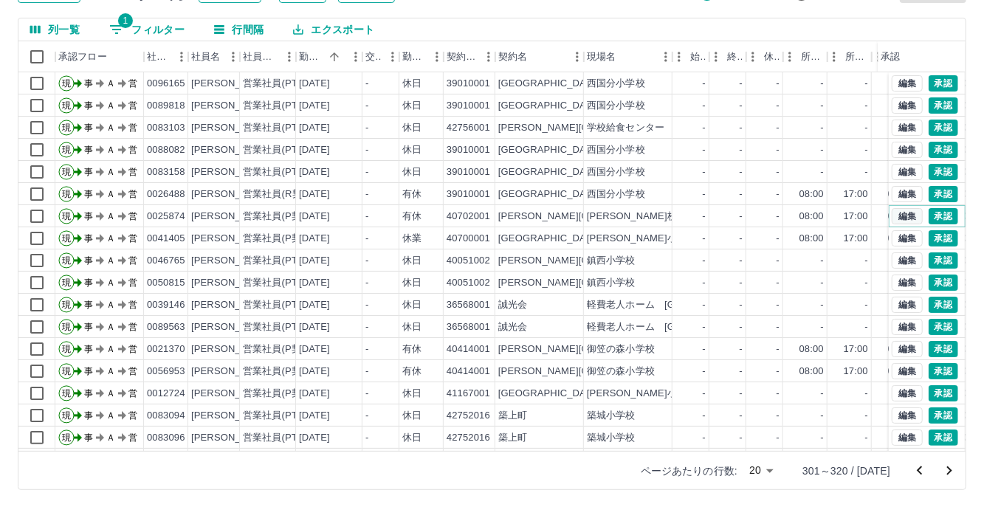
click at [894, 216] on button "編集" at bounding box center [907, 216] width 31 height 16
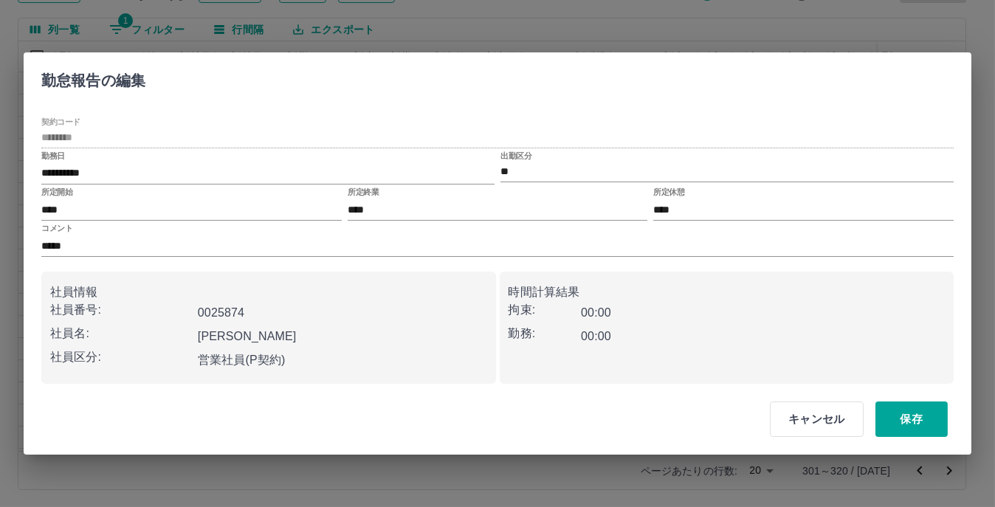
click at [818, 424] on button "キャンセル" at bounding box center [817, 418] width 94 height 35
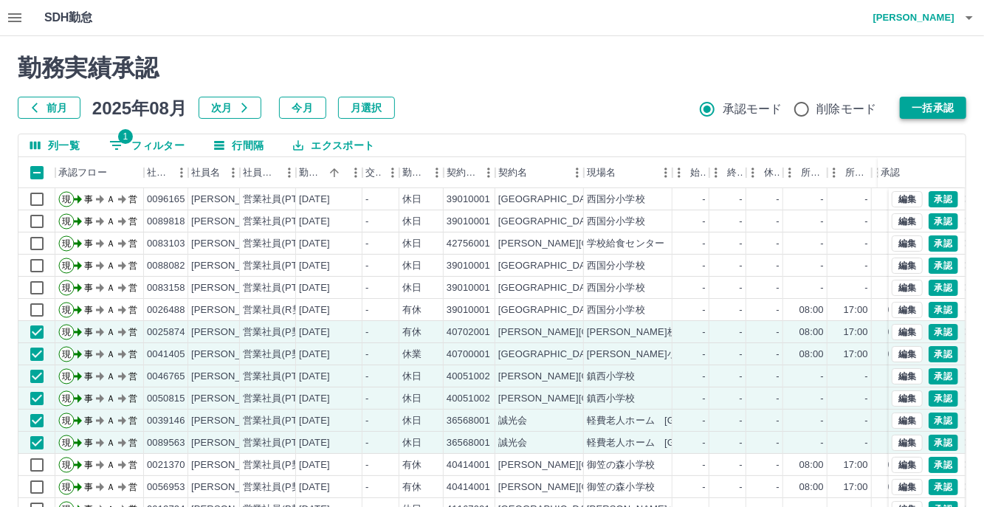
click at [933, 110] on button "一括承認" at bounding box center [933, 108] width 66 height 22
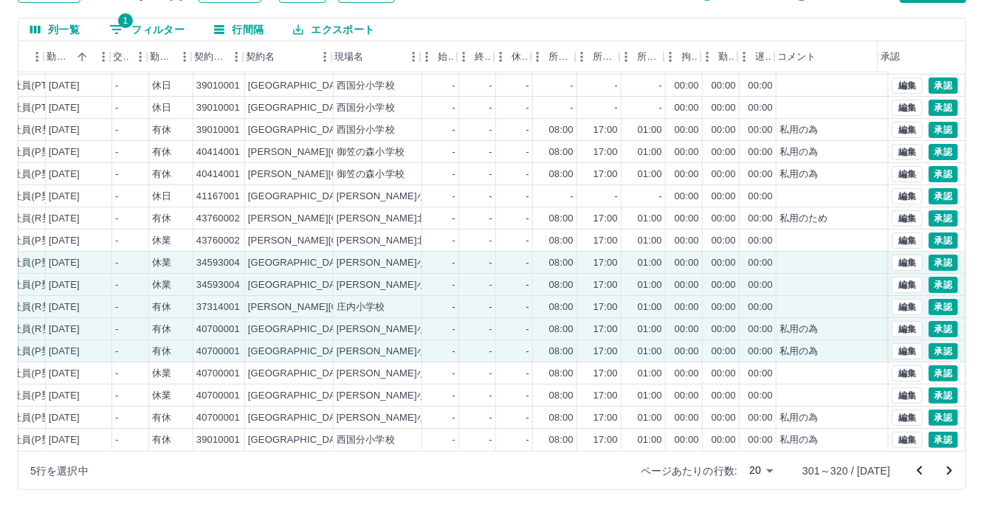
scroll to position [75, 258]
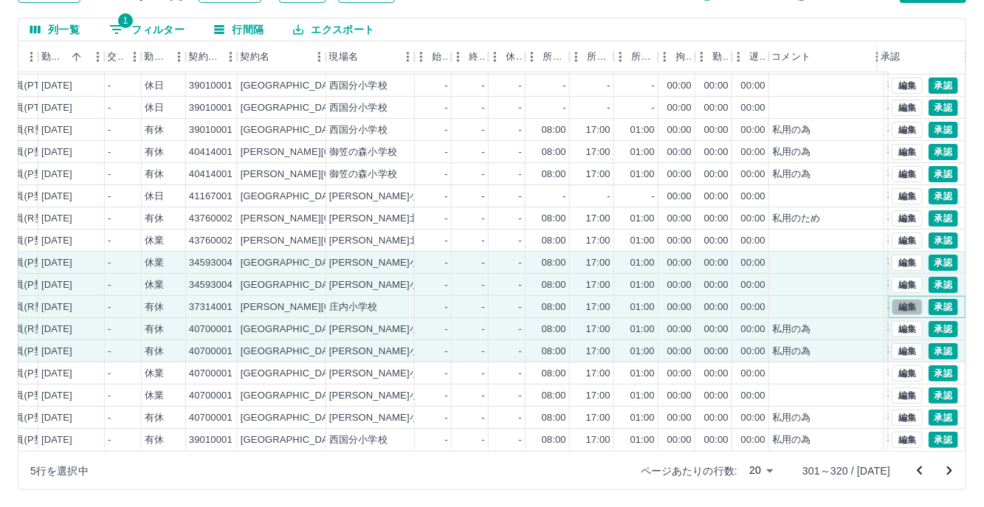
click at [898, 299] on button "編集" at bounding box center [907, 307] width 31 height 16
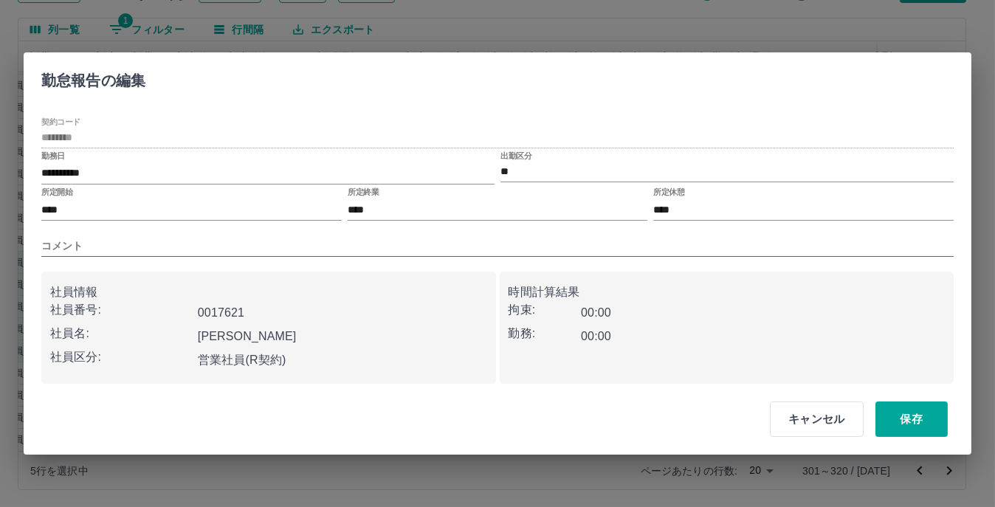
click at [89, 247] on input "コメント" at bounding box center [497, 245] width 912 height 21
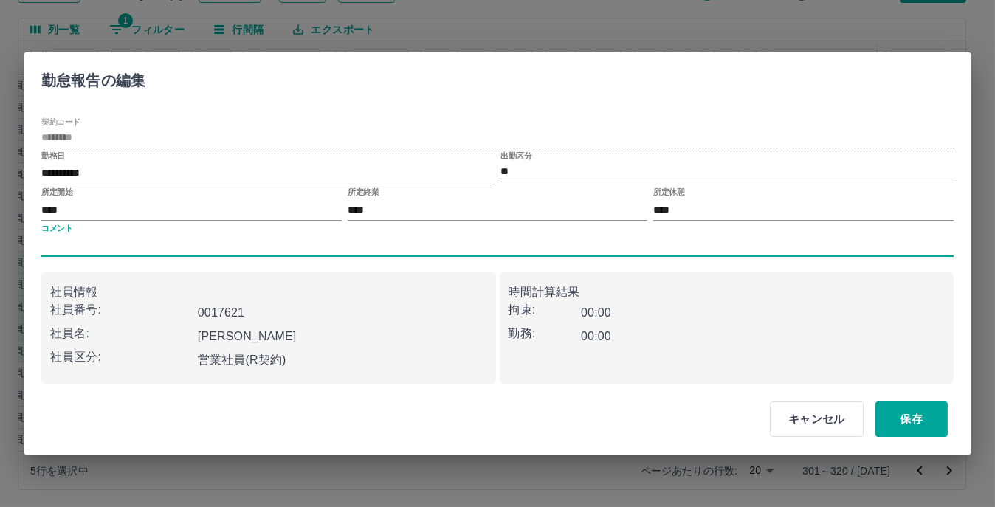
type input "****"
click at [931, 424] on button "保存" at bounding box center [911, 418] width 72 height 35
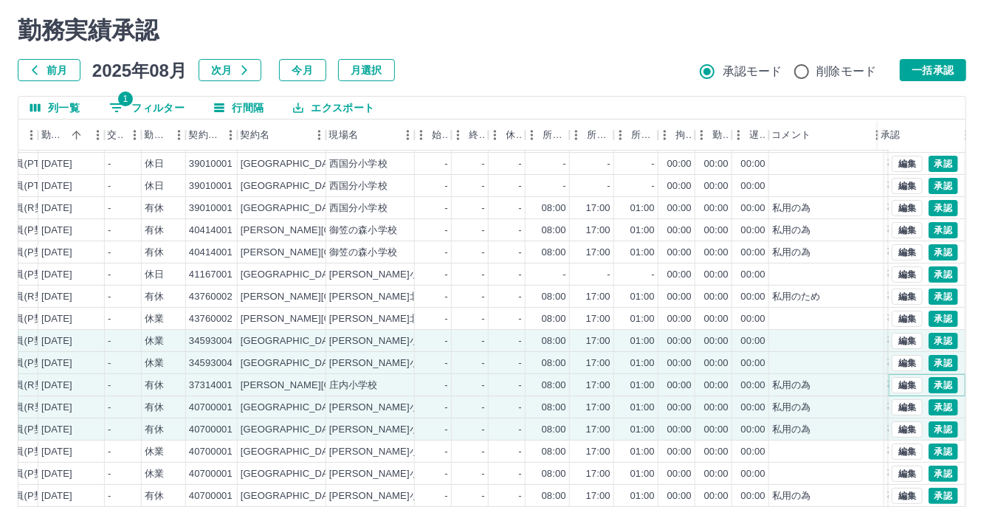
scroll to position [0, 0]
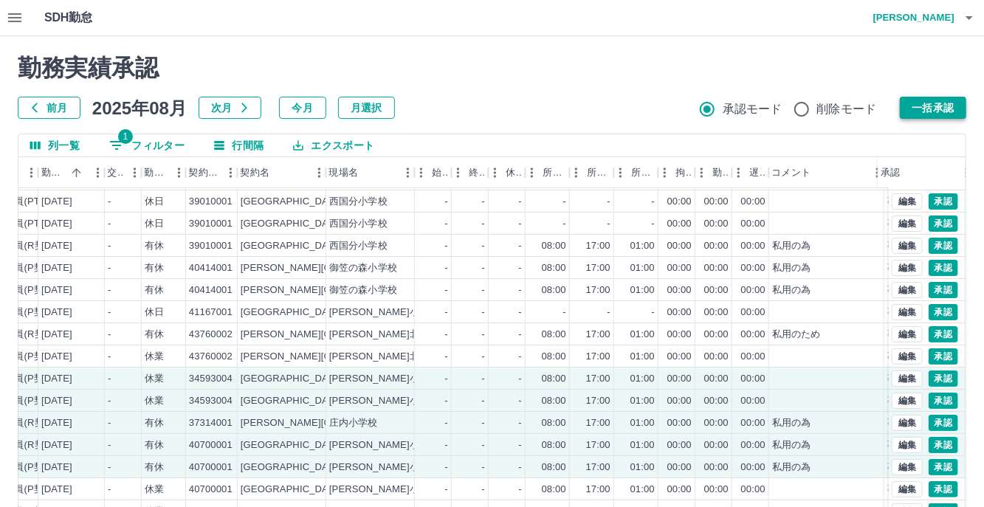
click at [918, 104] on button "一括承認" at bounding box center [933, 108] width 66 height 22
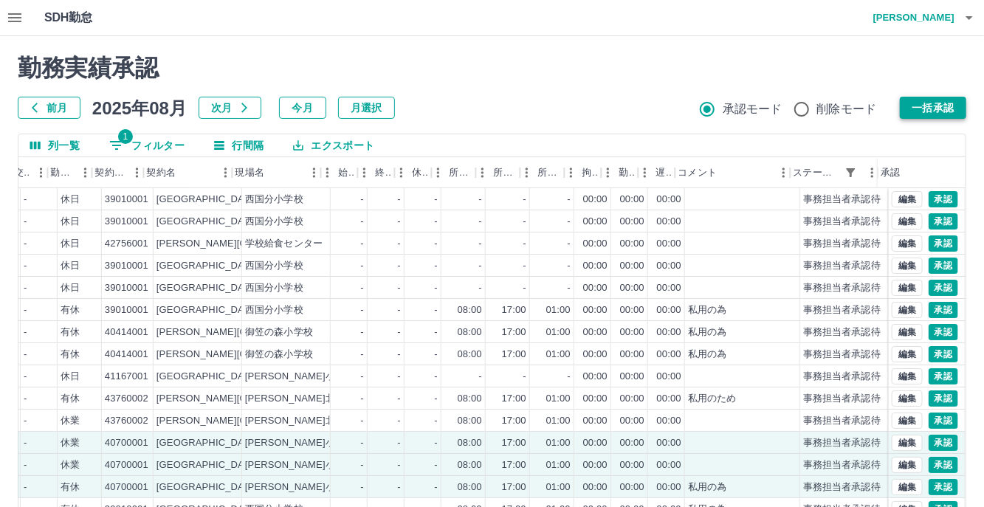
click at [923, 103] on button "一括承認" at bounding box center [933, 108] width 66 height 22
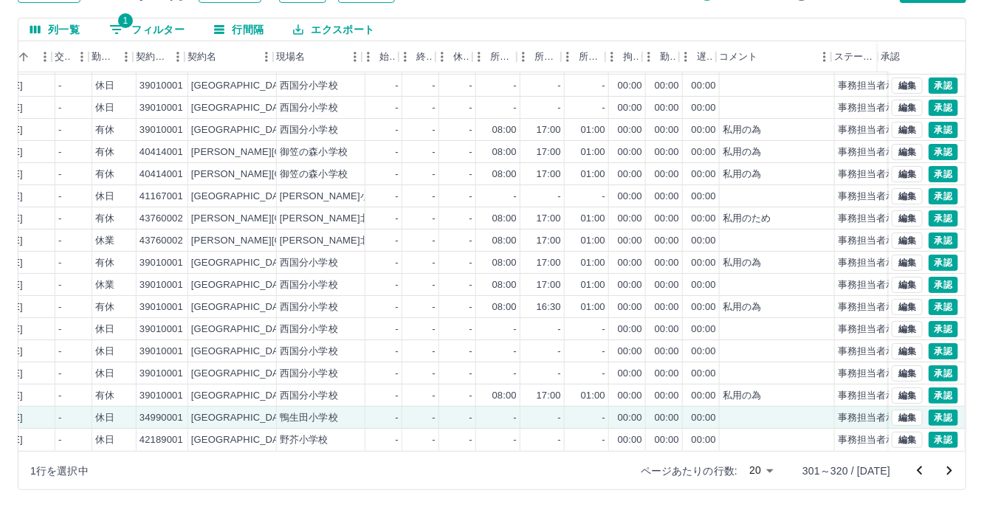
scroll to position [75, 351]
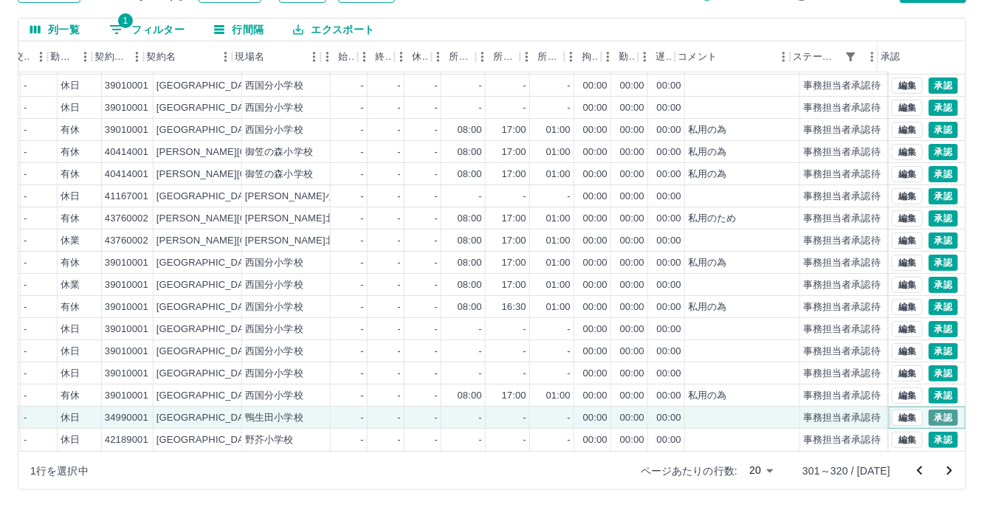
click at [928, 410] on button "承認" at bounding box center [943, 418] width 30 height 16
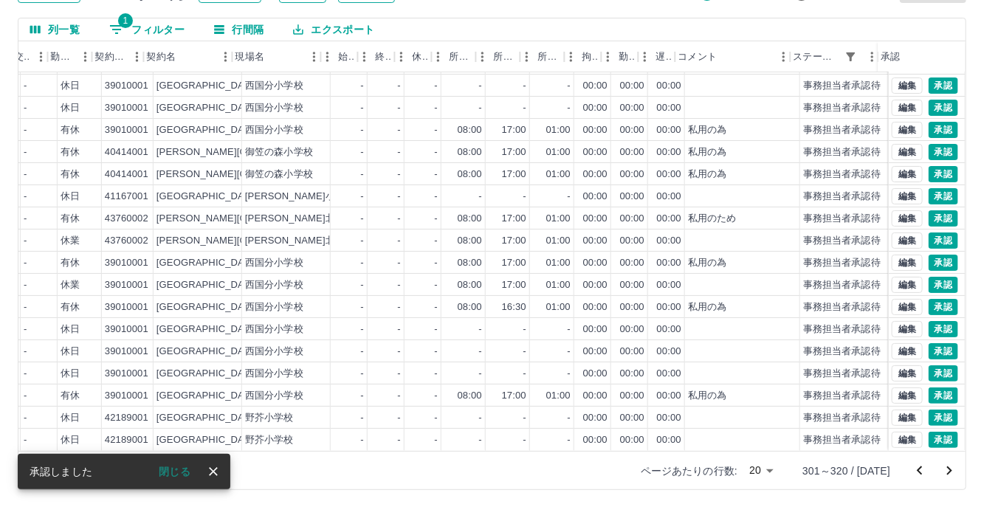
click at [948, 471] on icon "次のページへ" at bounding box center [949, 471] width 18 height 18
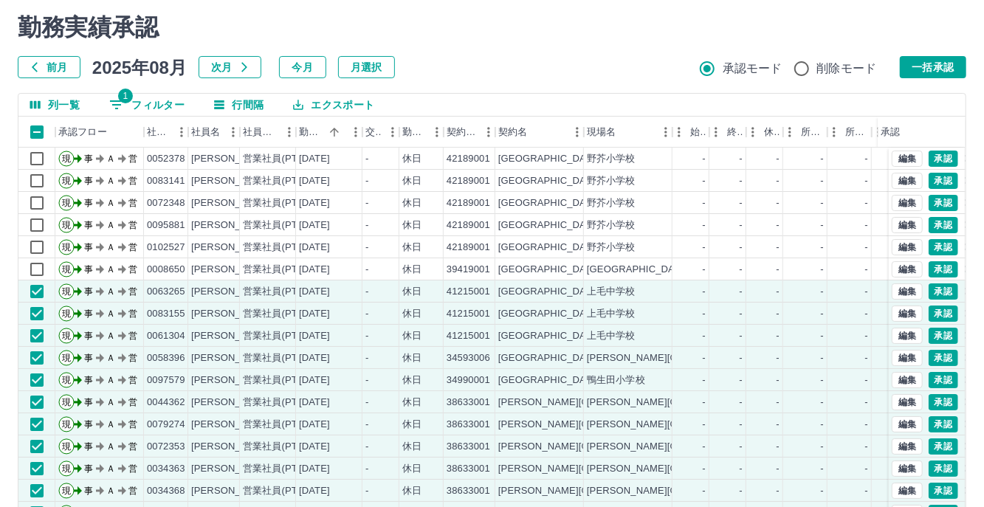
scroll to position [0, 0]
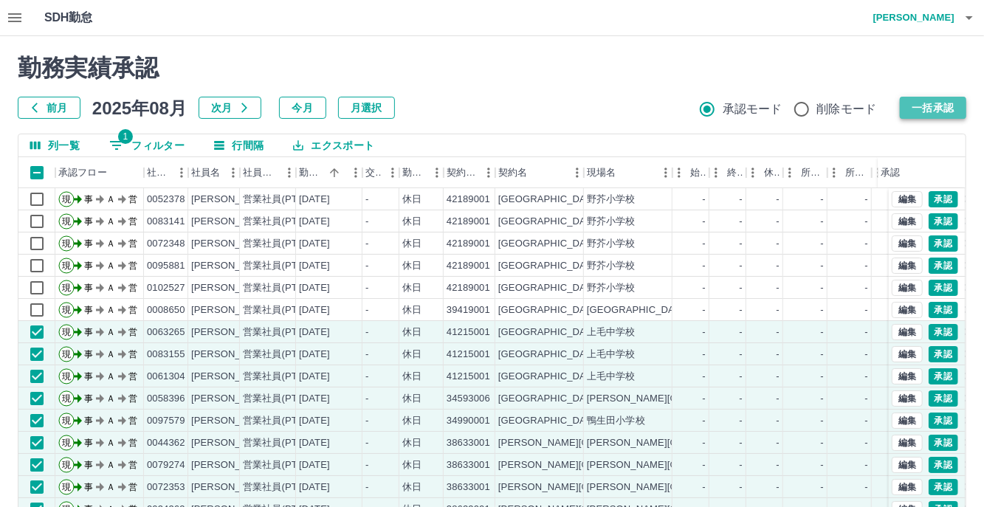
click at [917, 108] on button "一括承認" at bounding box center [933, 108] width 66 height 22
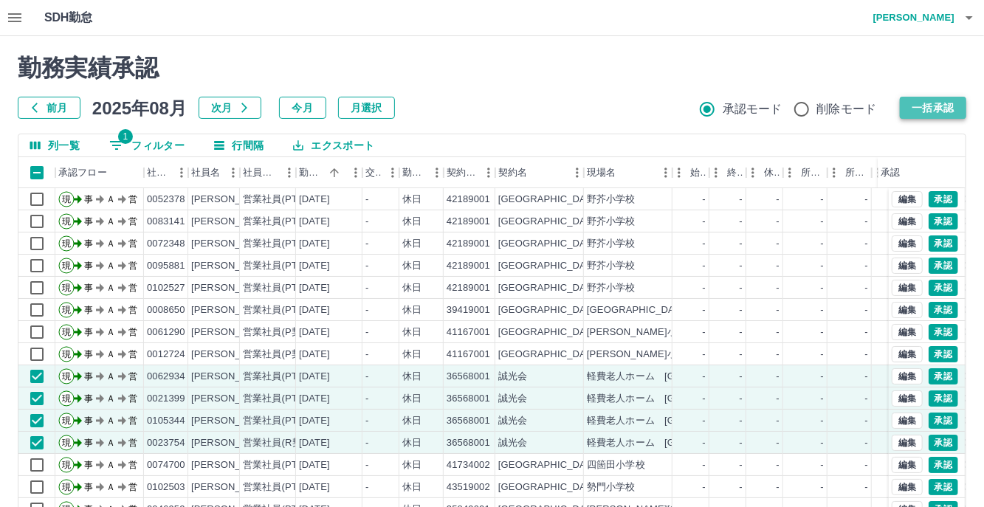
click at [918, 109] on button "一括承認" at bounding box center [933, 108] width 66 height 22
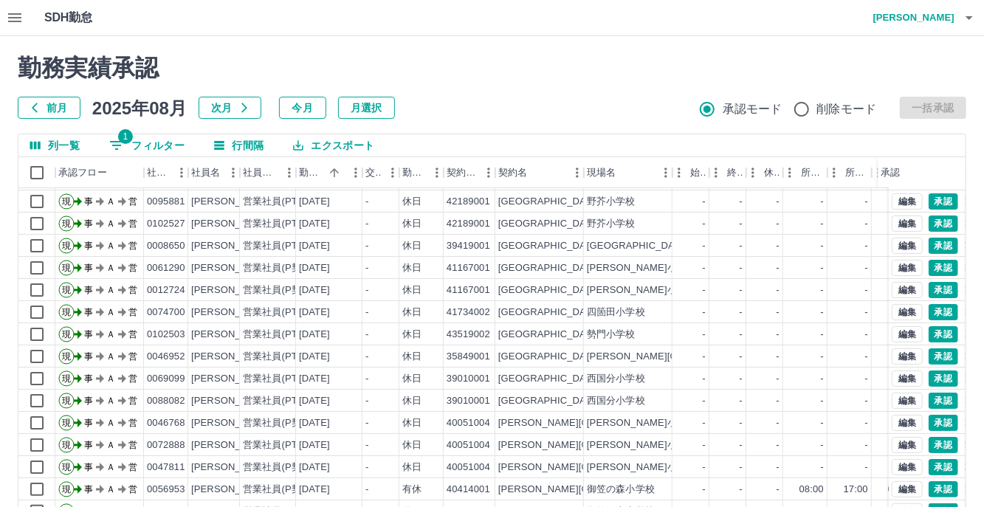
scroll to position [116, 0]
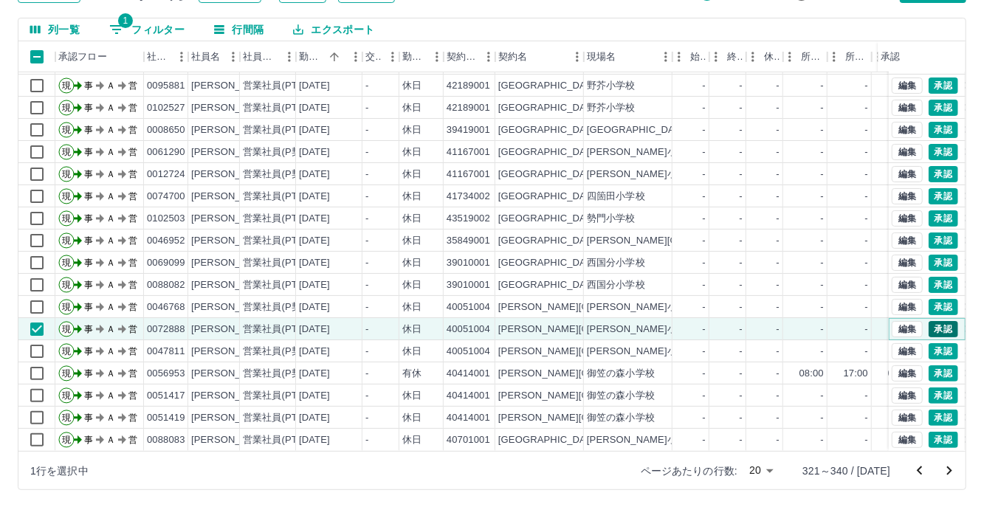
click at [932, 321] on button "承認" at bounding box center [943, 329] width 30 height 16
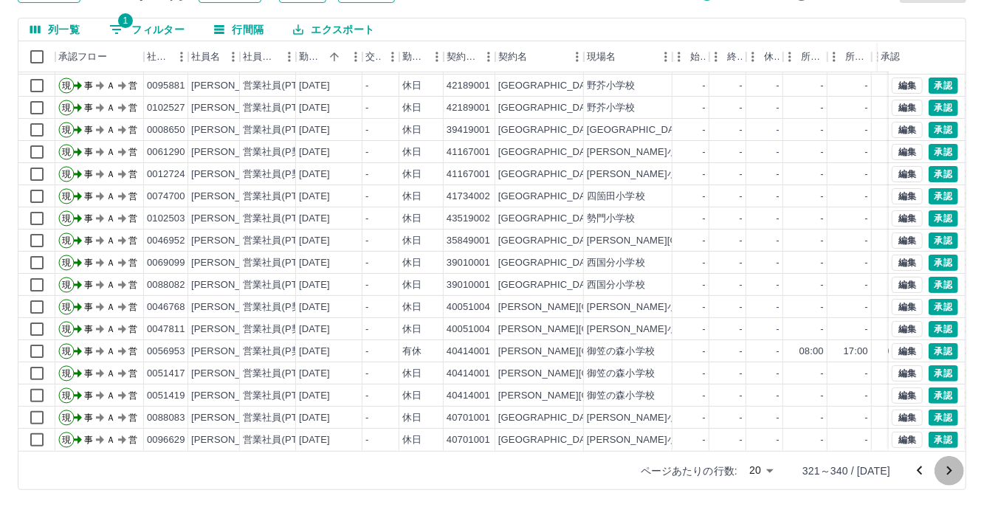
click at [957, 466] on icon "次のページへ" at bounding box center [949, 471] width 18 height 18
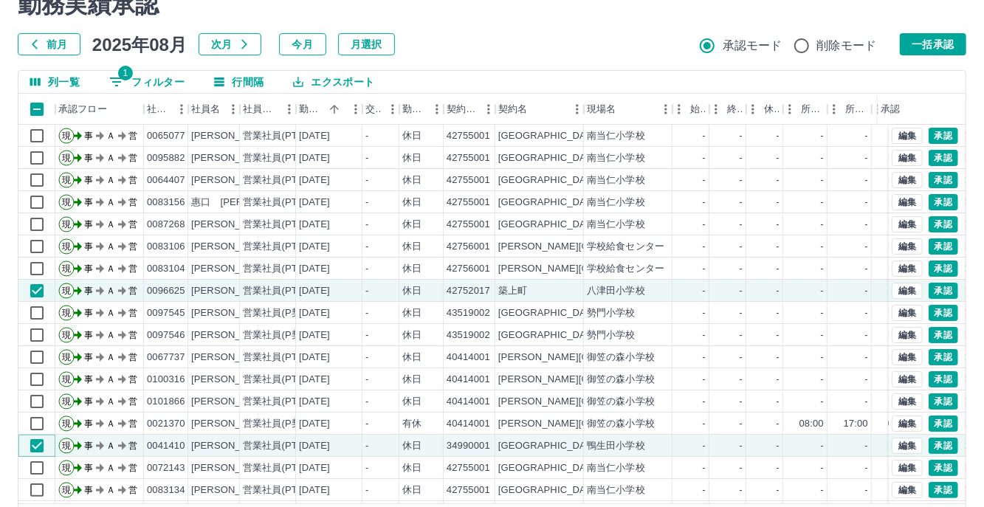
scroll to position [0, 0]
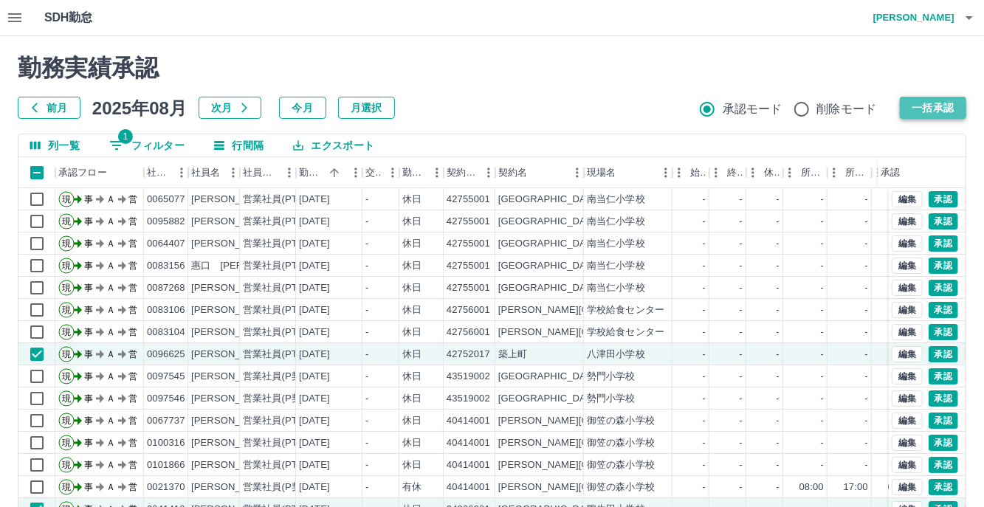
click at [931, 111] on button "一括承認" at bounding box center [933, 108] width 66 height 22
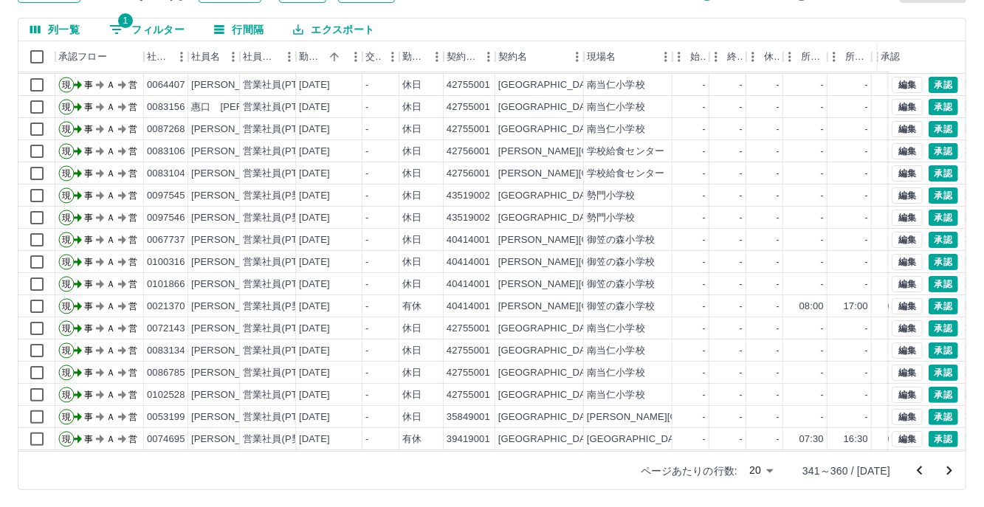
scroll to position [75, 0]
click at [948, 466] on icon "次のページへ" at bounding box center [949, 470] width 5 height 9
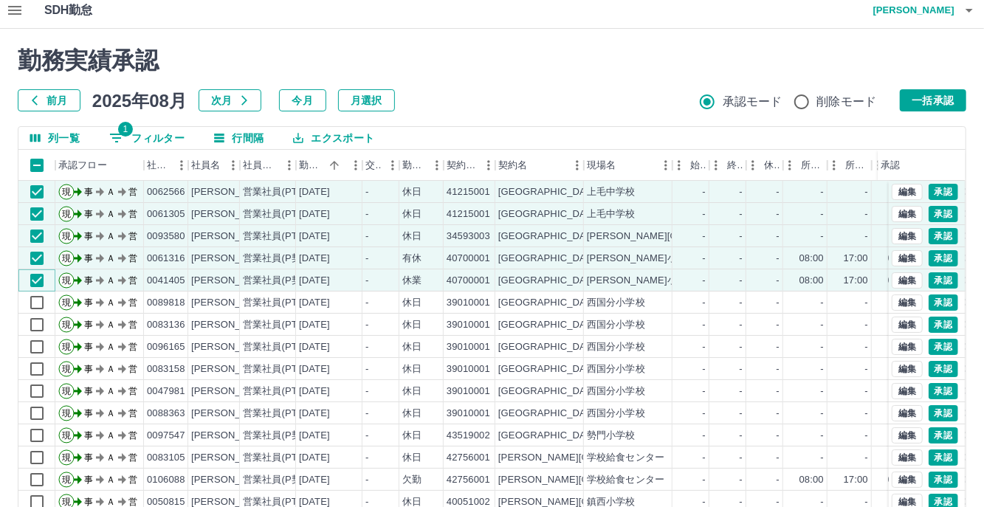
scroll to position [0, 0]
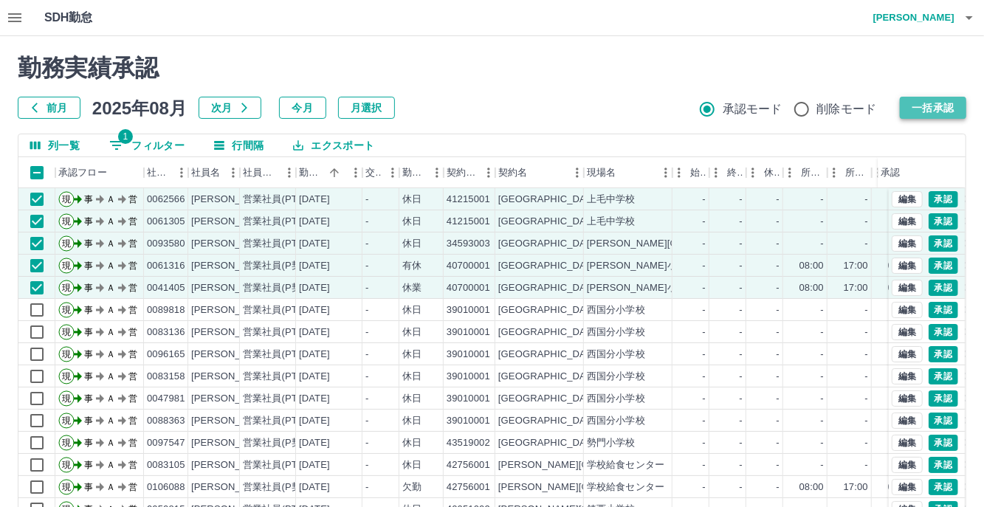
click at [937, 97] on button "一括承認" at bounding box center [933, 108] width 66 height 22
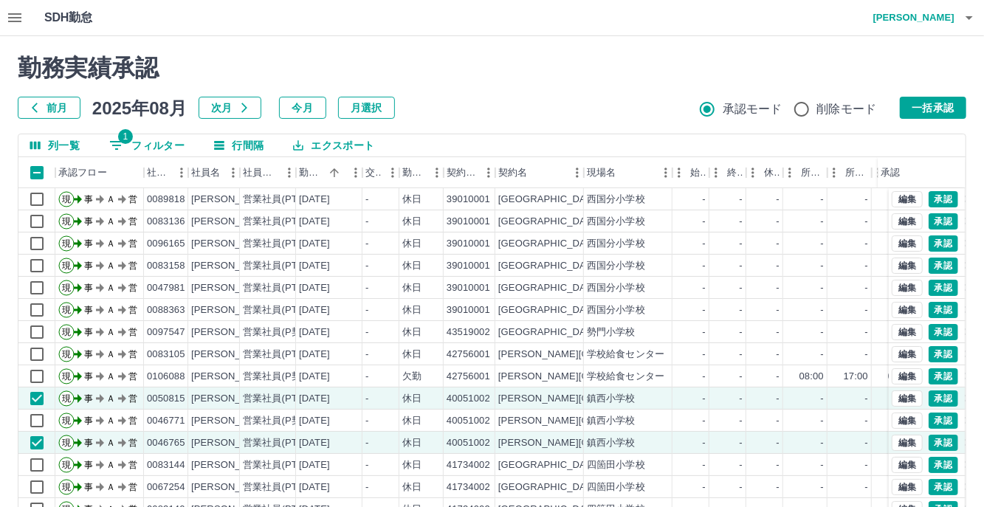
click at [944, 108] on button "一括承認" at bounding box center [933, 108] width 66 height 22
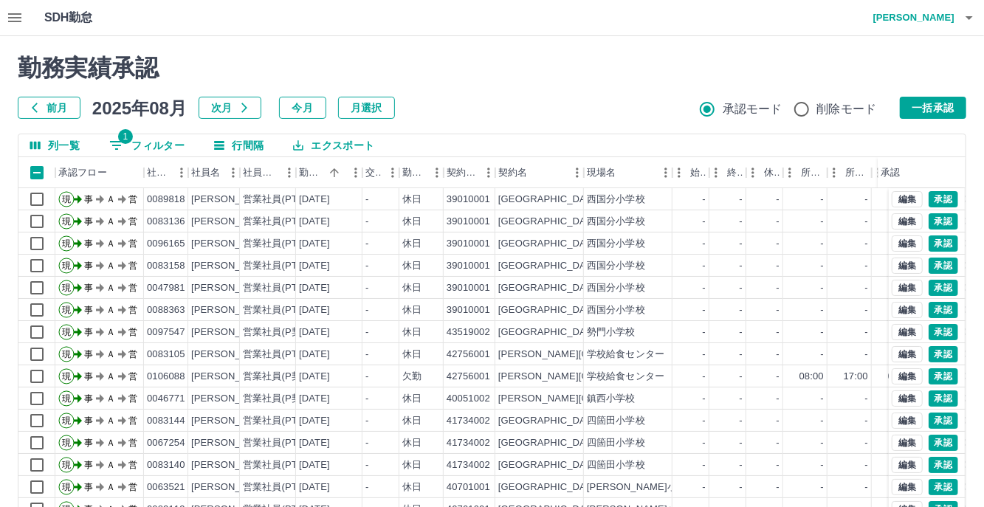
click at [917, 95] on div "勤務実績承認 前月 2025年08月 次月 今月 月選択 承認モード 削除モード 一括承認" at bounding box center [492, 86] width 948 height 65
drag, startPoint x: 934, startPoint y: 113, endPoint x: 906, endPoint y: 183, distance: 75.2
click at [934, 113] on button "一括承認" at bounding box center [933, 108] width 66 height 22
click at [922, 106] on button "一括承認" at bounding box center [933, 108] width 66 height 22
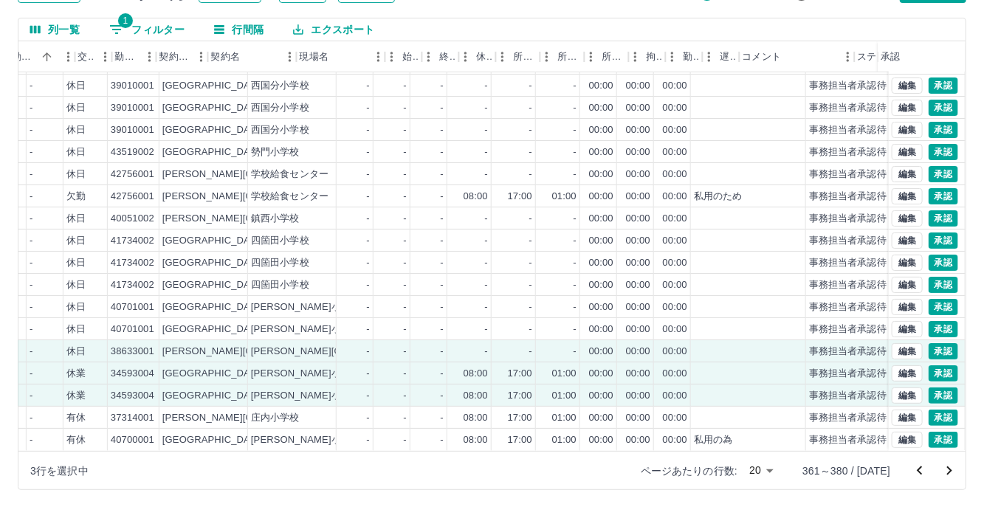
scroll to position [75, 351]
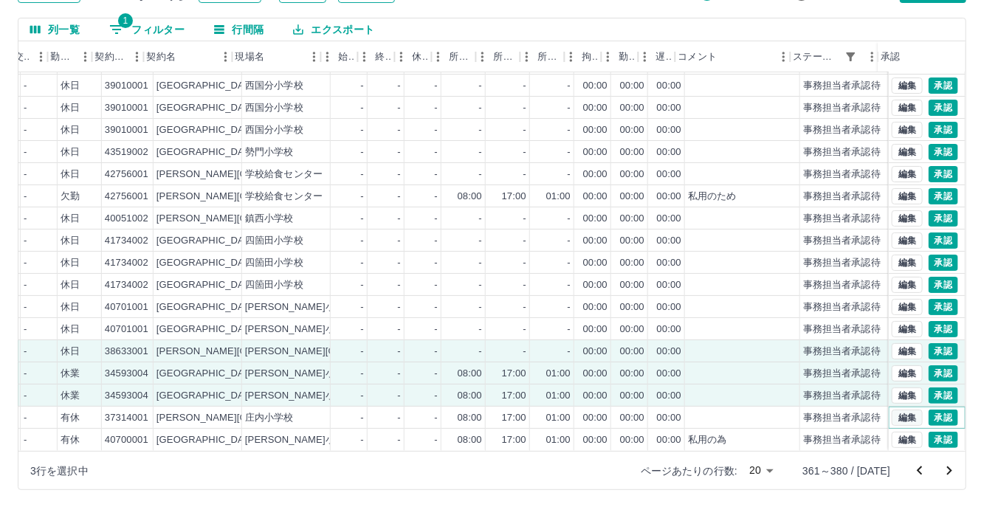
click at [898, 410] on button "編集" at bounding box center [907, 418] width 31 height 16
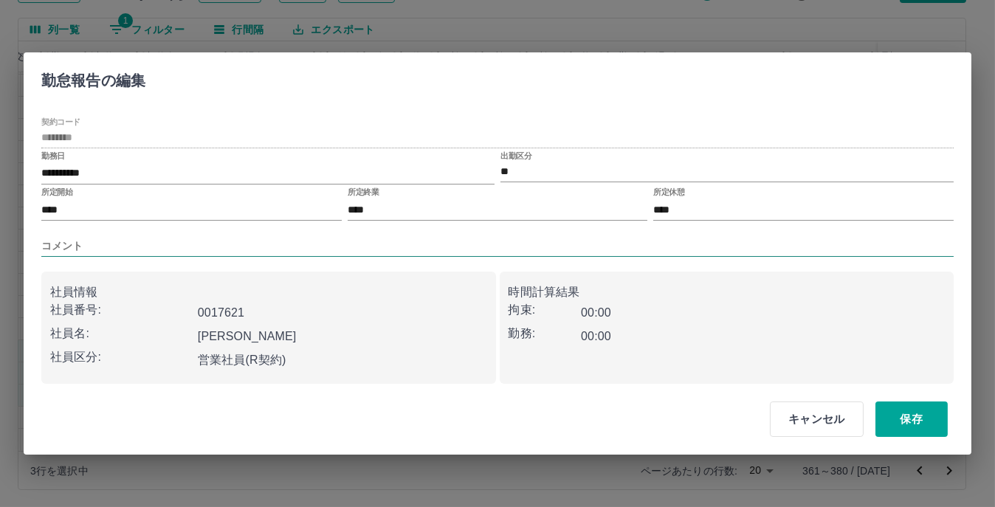
click at [75, 239] on input "コメント" at bounding box center [497, 245] width 912 height 21
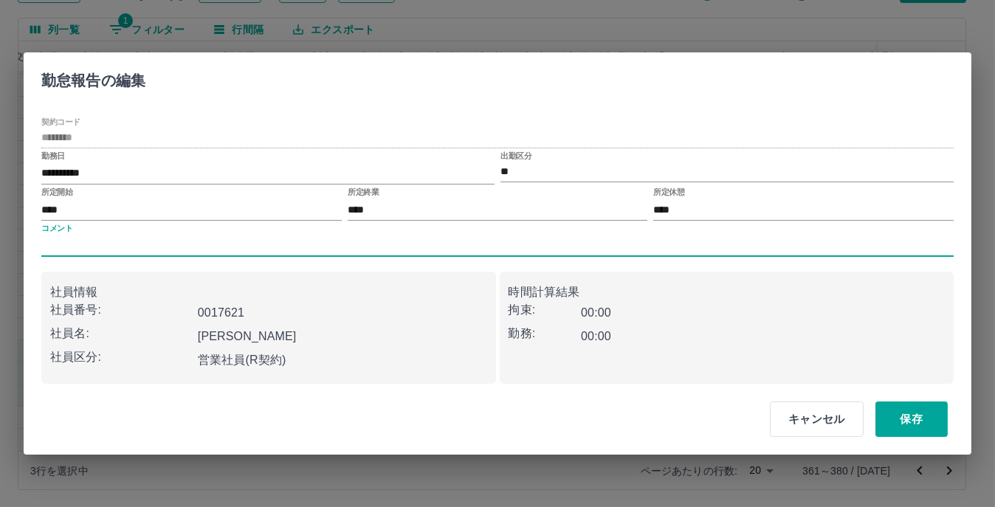
type input "****"
click at [917, 415] on button "保存" at bounding box center [911, 418] width 72 height 35
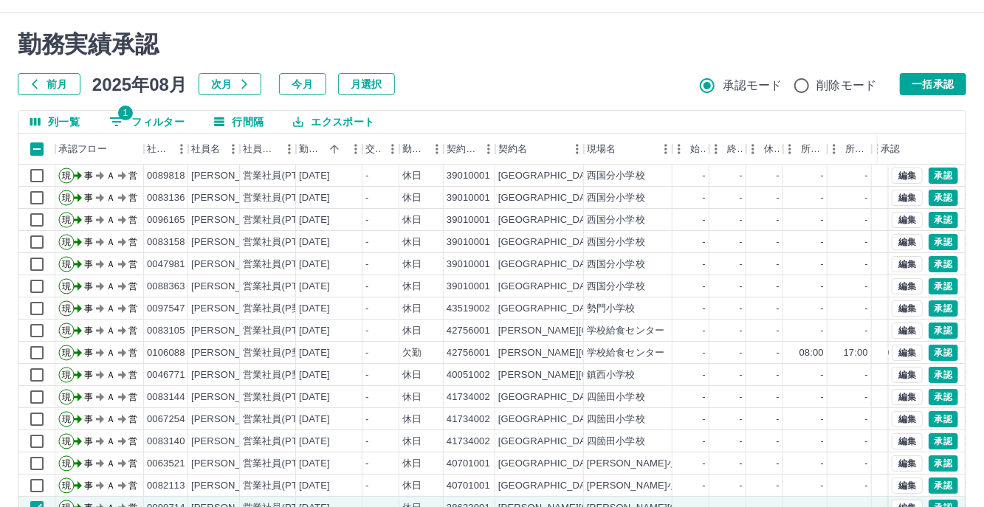
scroll to position [0, 0]
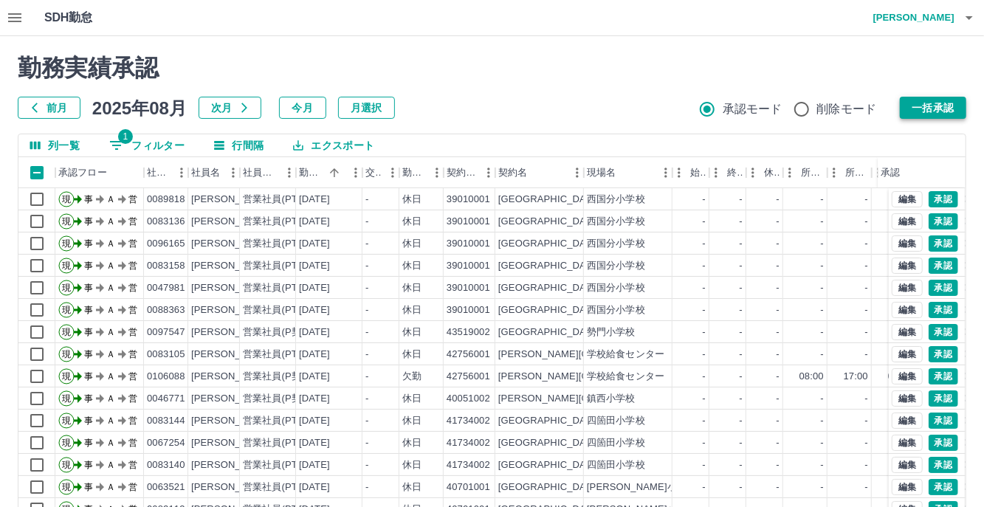
click at [928, 100] on button "一括承認" at bounding box center [933, 108] width 66 height 22
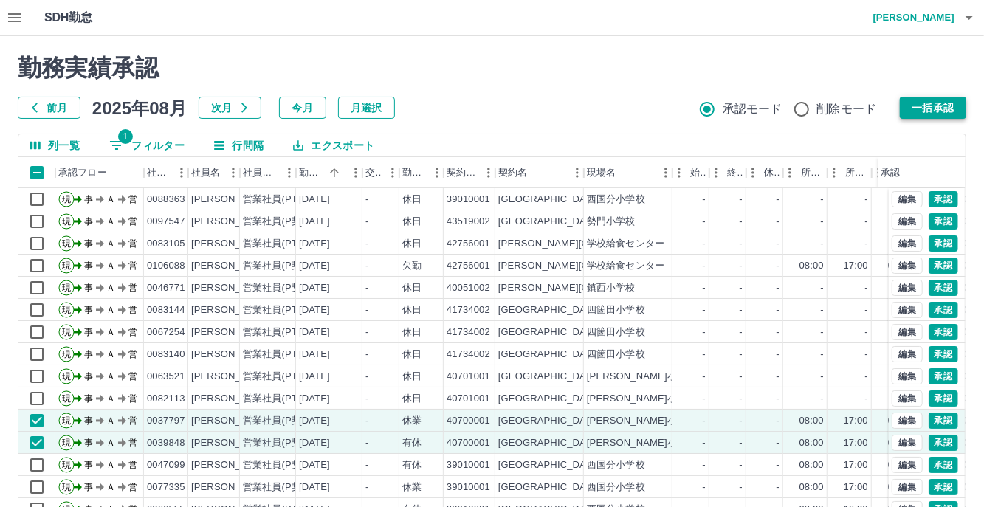
click at [931, 116] on button "一括承認" at bounding box center [933, 108] width 66 height 22
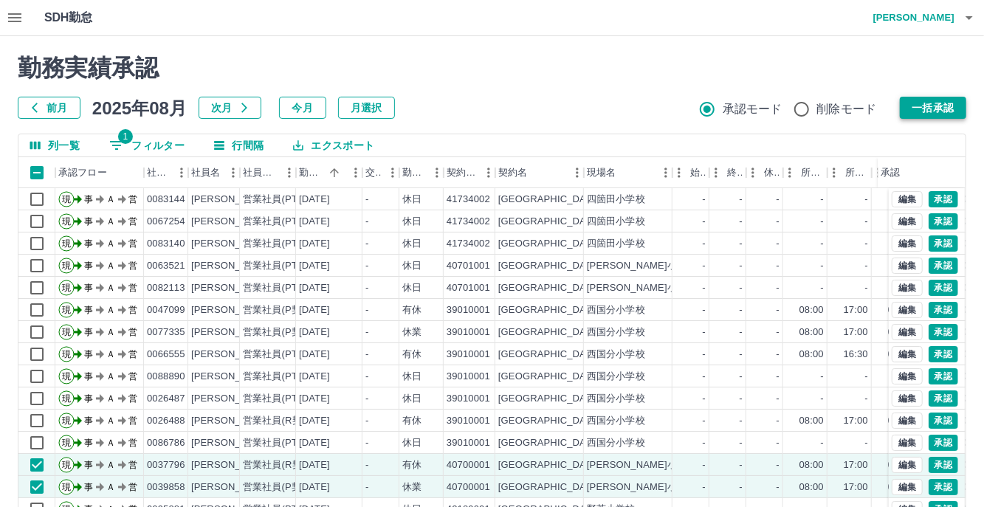
click at [953, 115] on button "一括承認" at bounding box center [933, 108] width 66 height 22
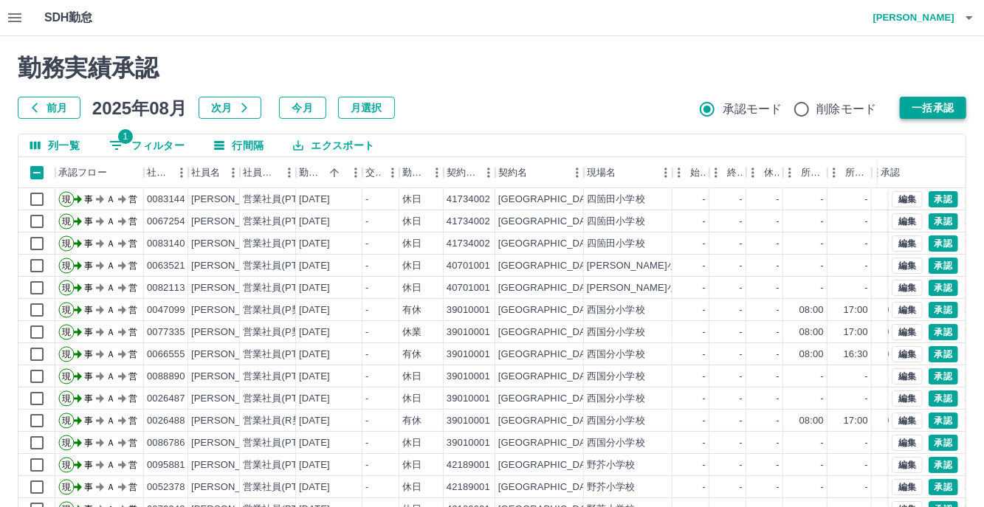
click at [914, 111] on button "一括承認" at bounding box center [933, 108] width 66 height 22
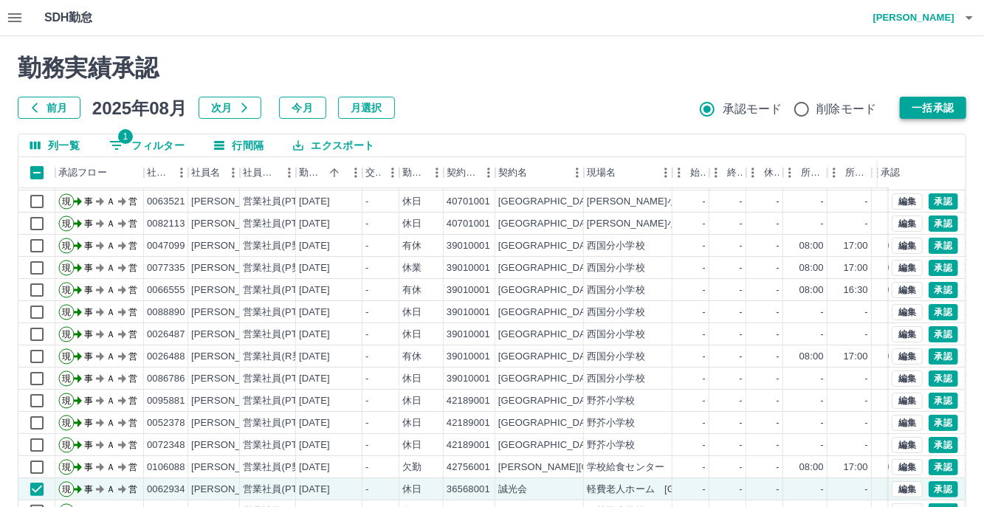
click at [918, 106] on button "一括承認" at bounding box center [933, 108] width 66 height 22
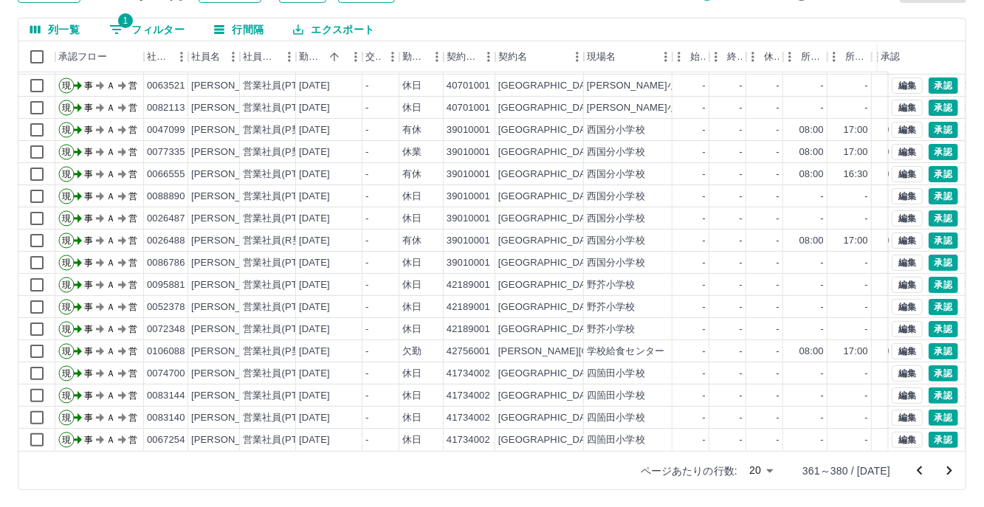
scroll to position [75, 0]
click at [955, 474] on icon "次のページへ" at bounding box center [949, 471] width 18 height 18
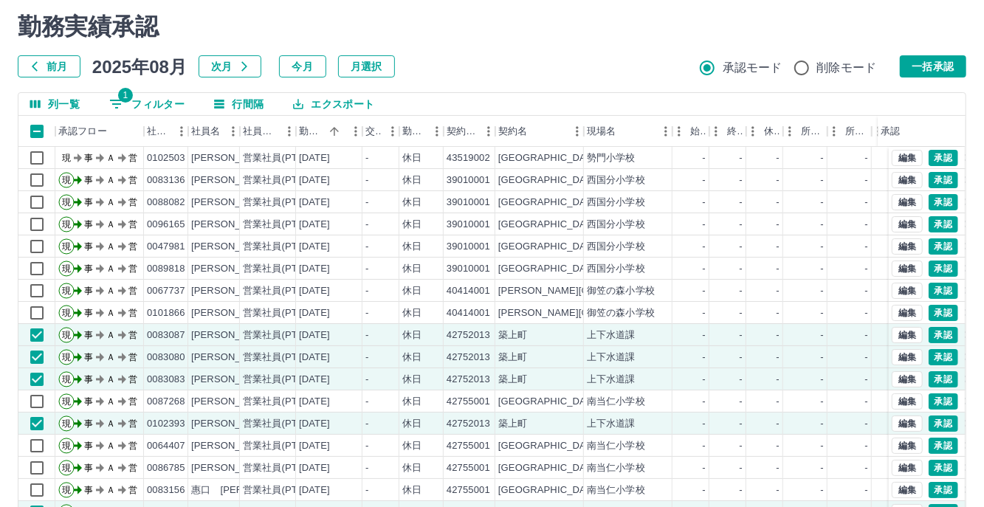
scroll to position [0, 0]
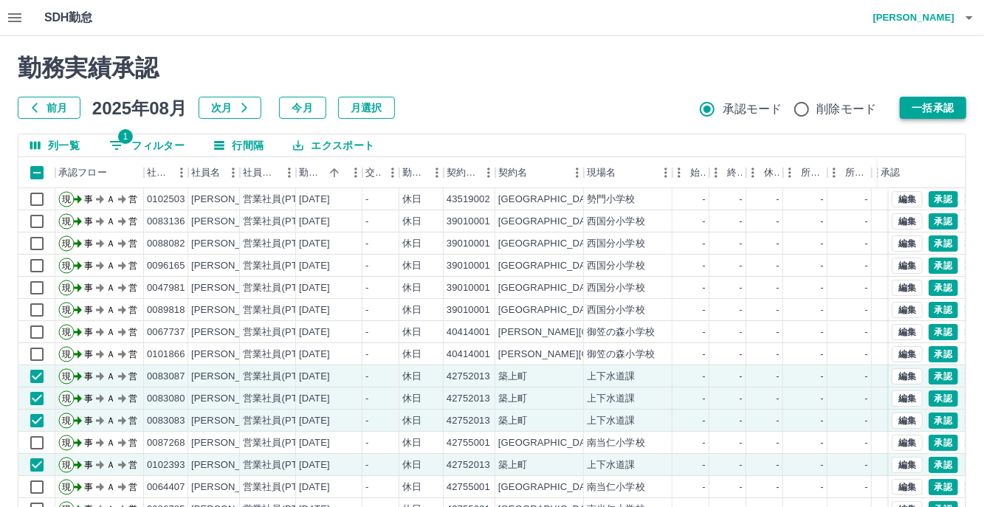
click at [931, 100] on button "一括承認" at bounding box center [933, 108] width 66 height 22
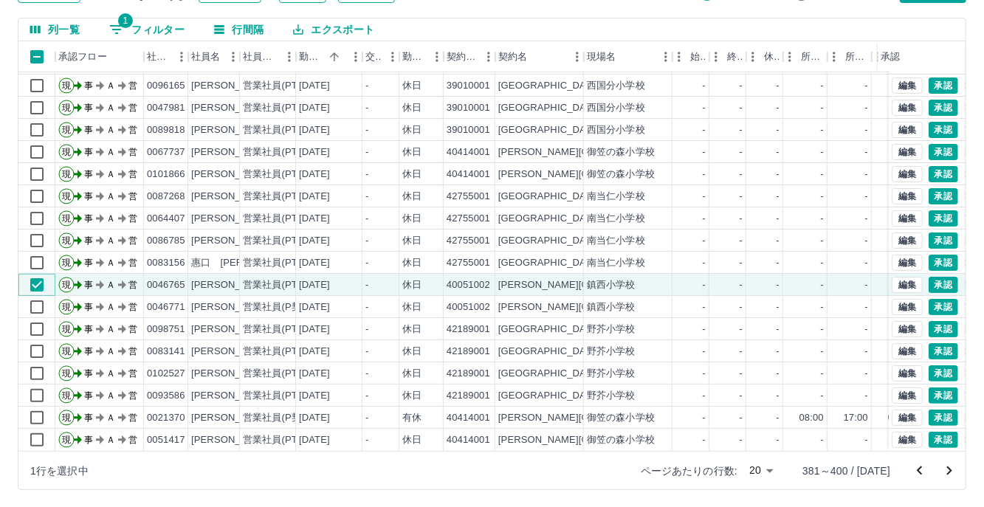
scroll to position [116, 0]
click at [931, 277] on button "承認" at bounding box center [943, 285] width 30 height 16
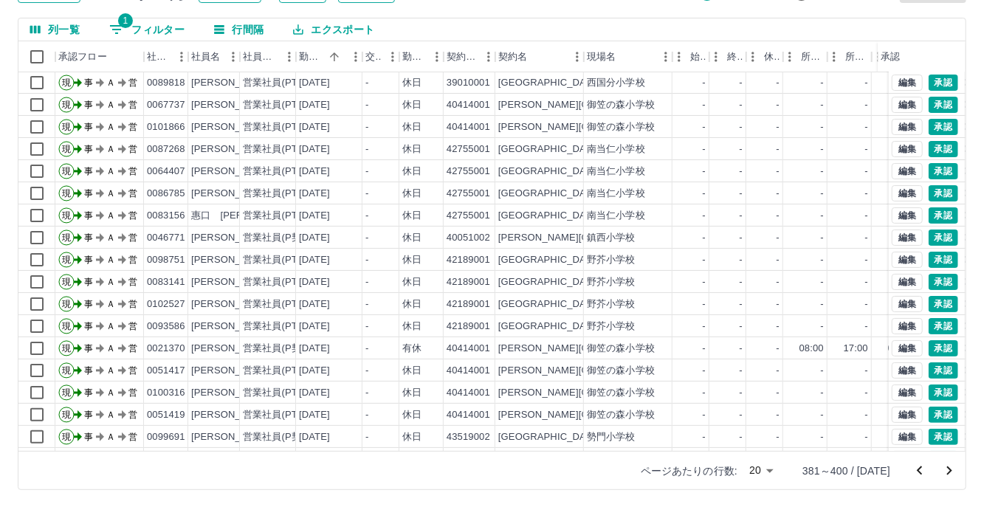
scroll to position [75, 0]
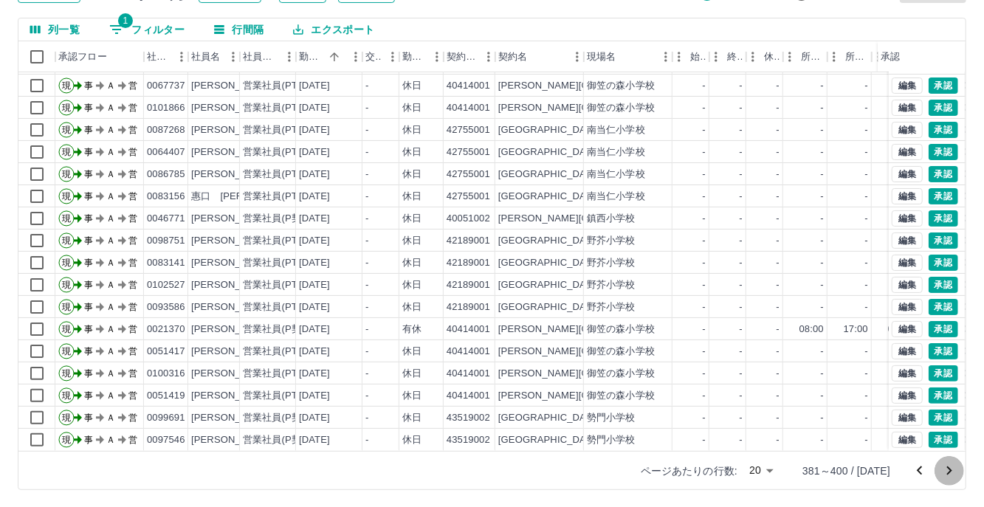
click at [948, 468] on icon "次のページへ" at bounding box center [949, 470] width 5 height 9
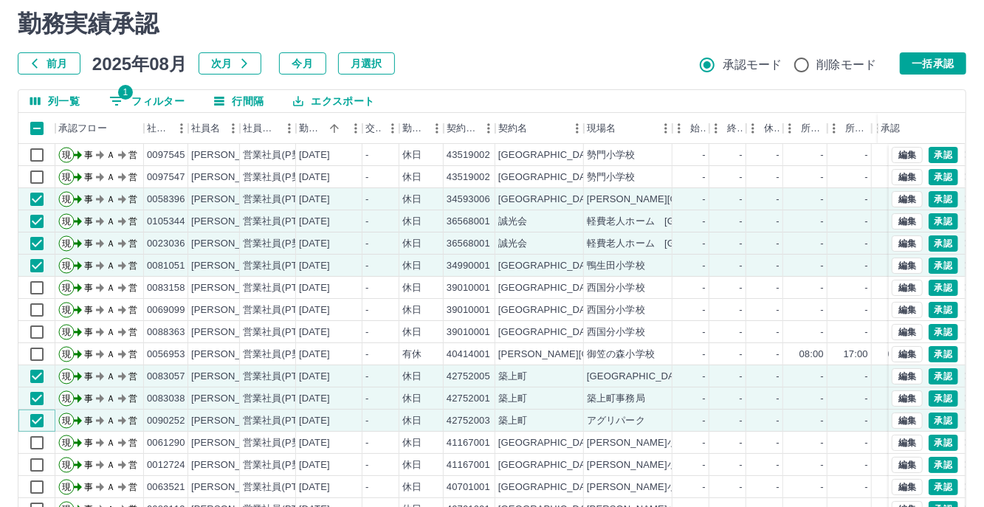
scroll to position [0, 0]
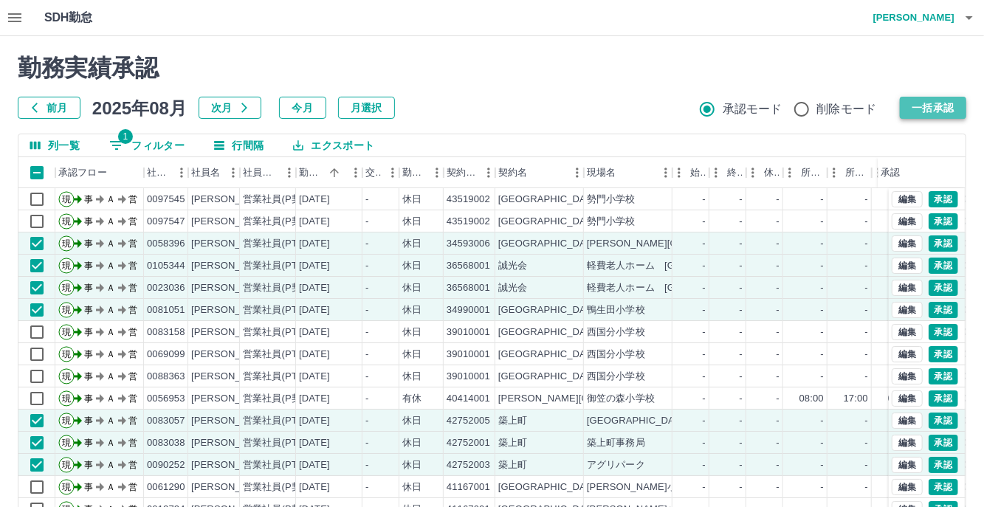
click at [931, 101] on button "一括承認" at bounding box center [933, 108] width 66 height 22
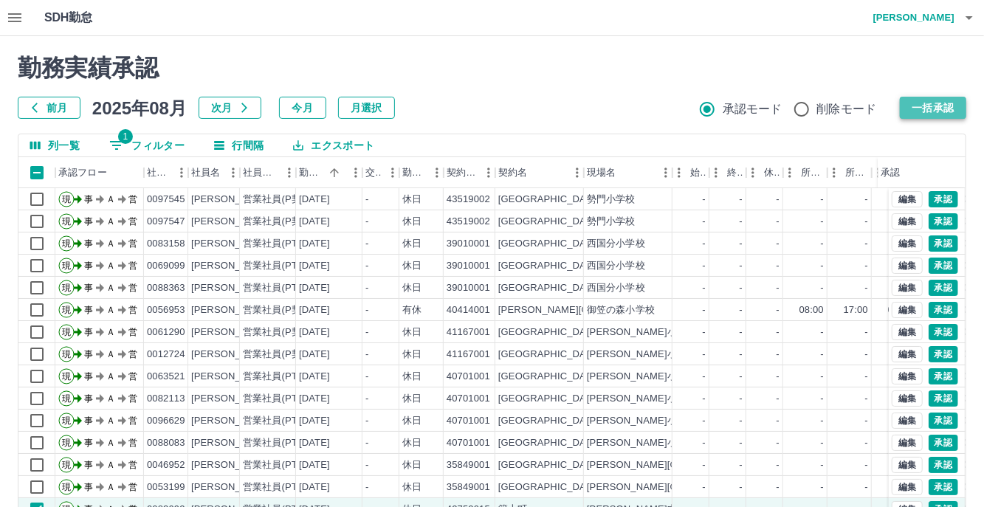
click at [917, 105] on button "一括承認" at bounding box center [933, 108] width 66 height 22
click at [925, 106] on button "一括承認" at bounding box center [933, 108] width 66 height 22
click at [911, 103] on button "一括承認" at bounding box center [933, 108] width 66 height 22
click at [931, 111] on button "一括承認" at bounding box center [933, 108] width 66 height 22
click at [929, 105] on button "一括承認" at bounding box center [933, 108] width 66 height 22
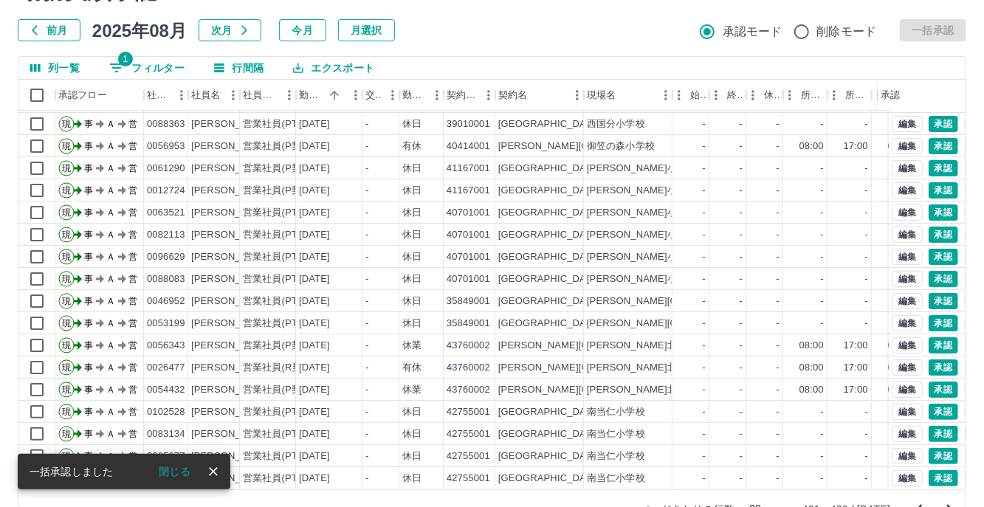
scroll to position [116, 0]
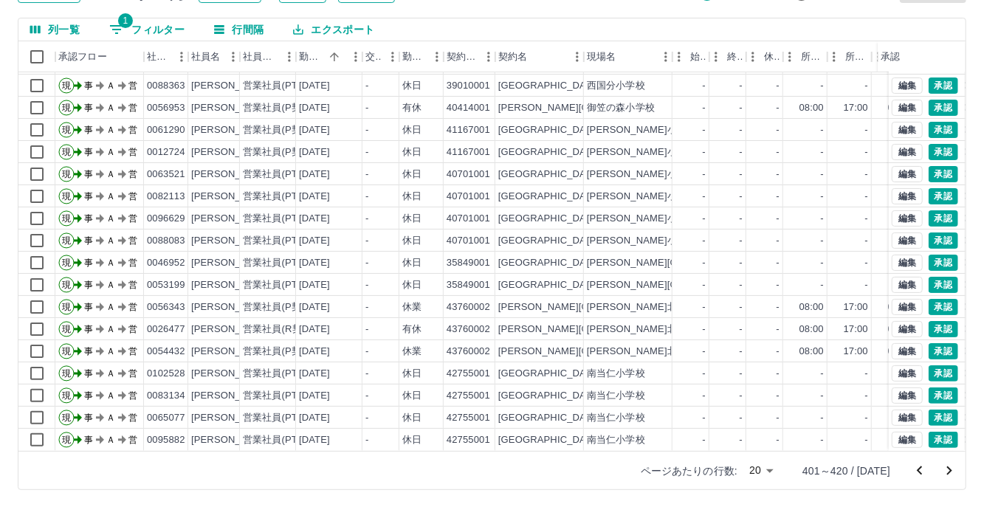
click at [939, 474] on button "次のページへ" at bounding box center [949, 471] width 30 height 30
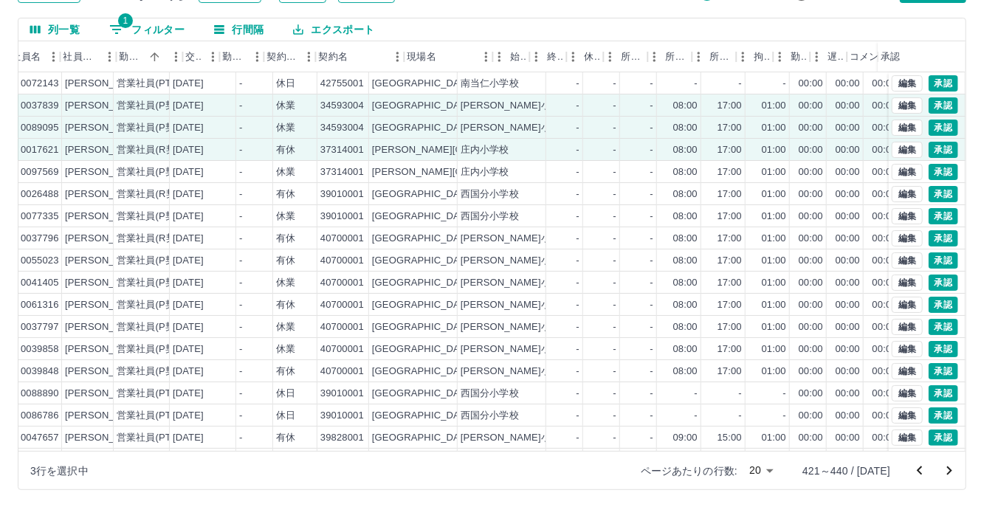
scroll to position [0, 179]
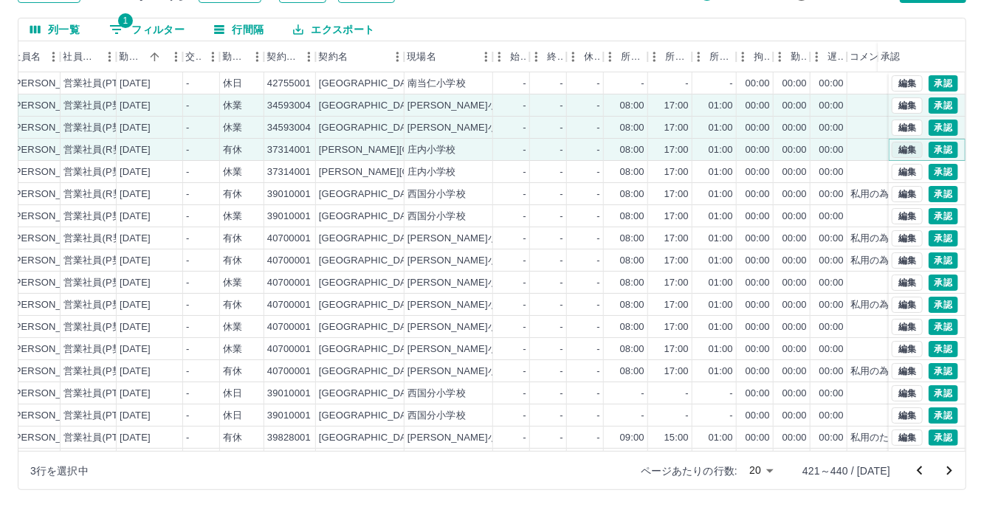
click at [897, 148] on button "編集" at bounding box center [907, 150] width 31 height 16
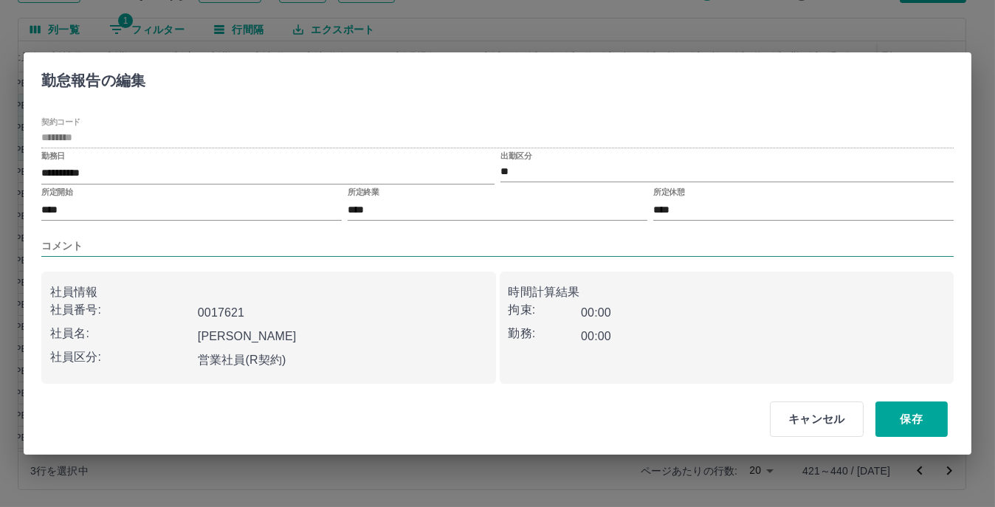
click at [163, 244] on input "コメント" at bounding box center [497, 245] width 912 height 21
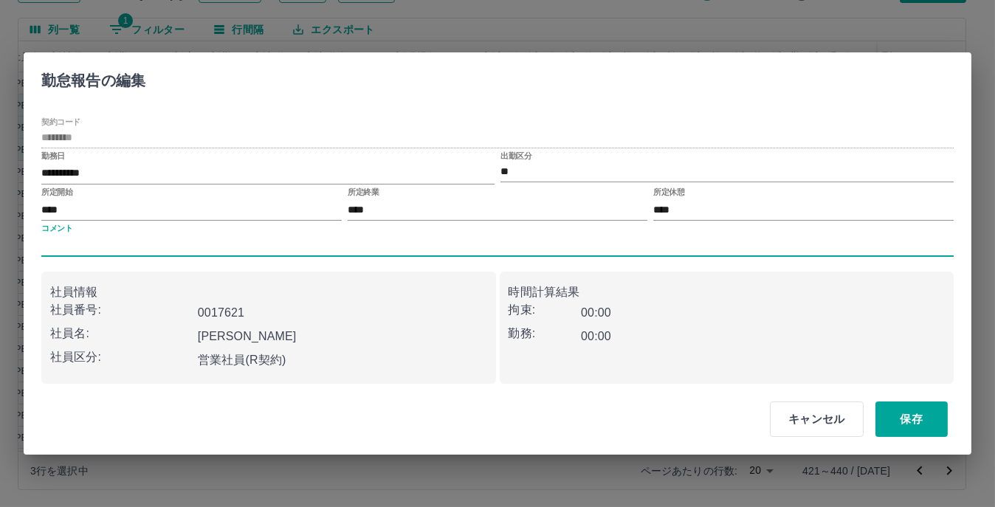
type input "****"
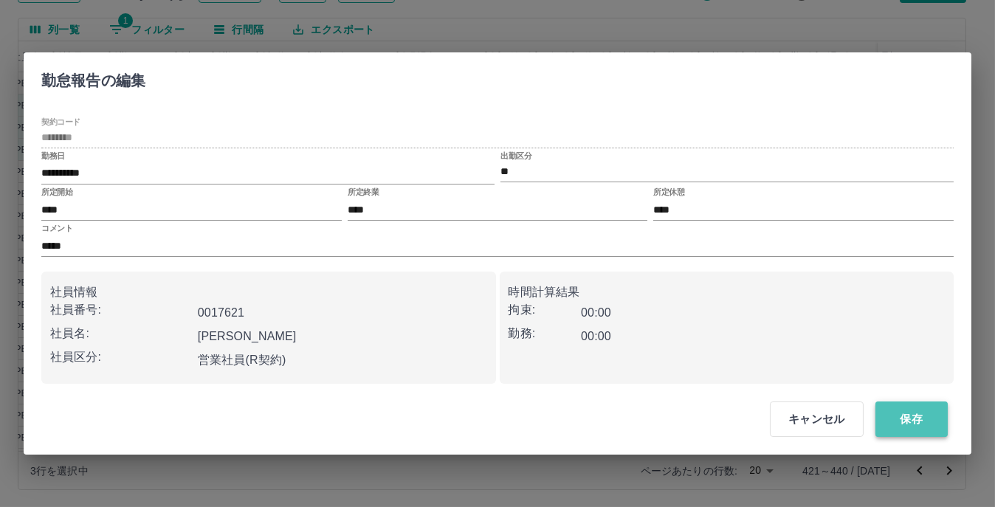
click at [911, 416] on button "保存" at bounding box center [911, 418] width 72 height 35
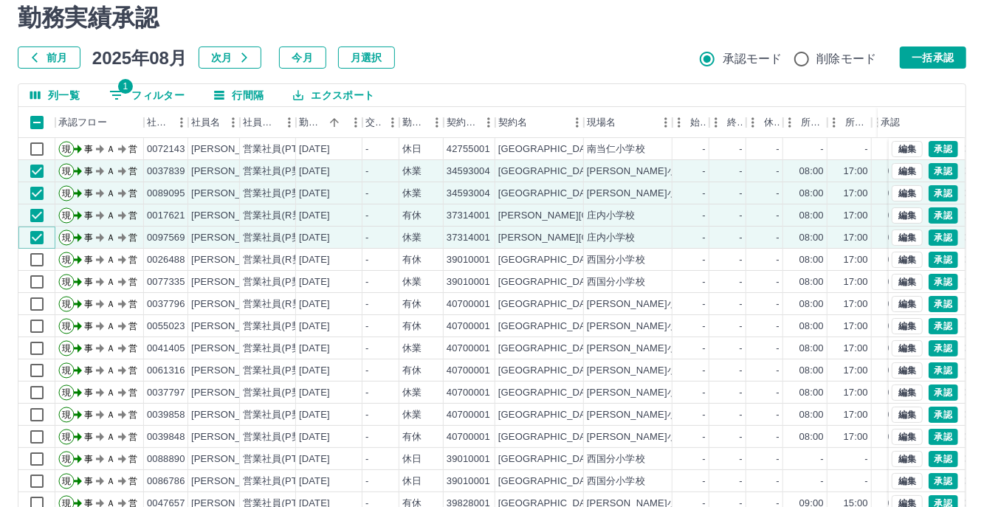
scroll to position [0, 0]
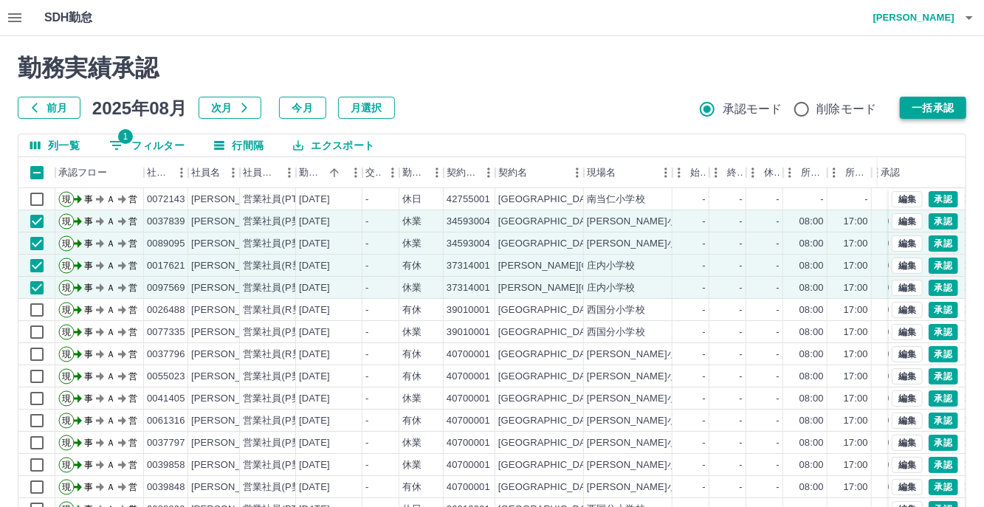
click at [915, 100] on button "一括承認" at bounding box center [933, 108] width 66 height 22
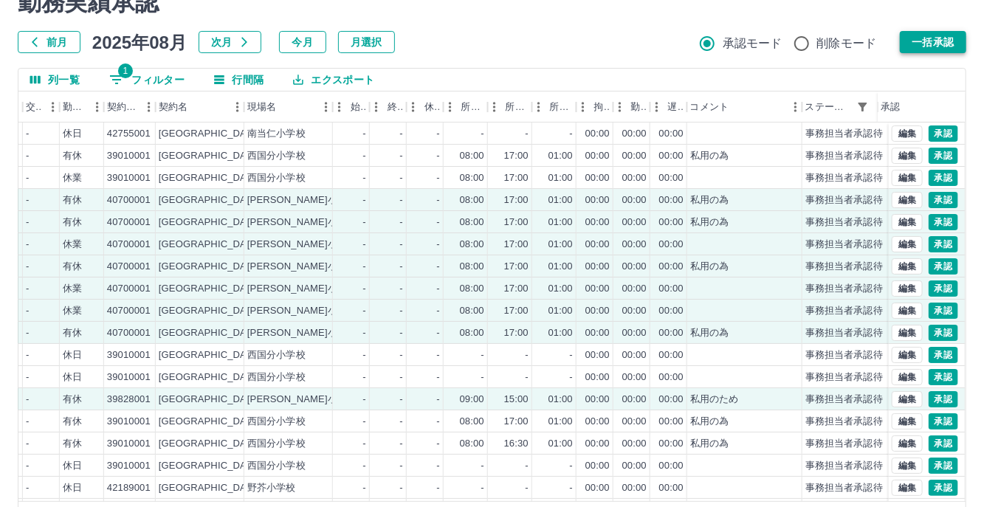
scroll to position [43, 0]
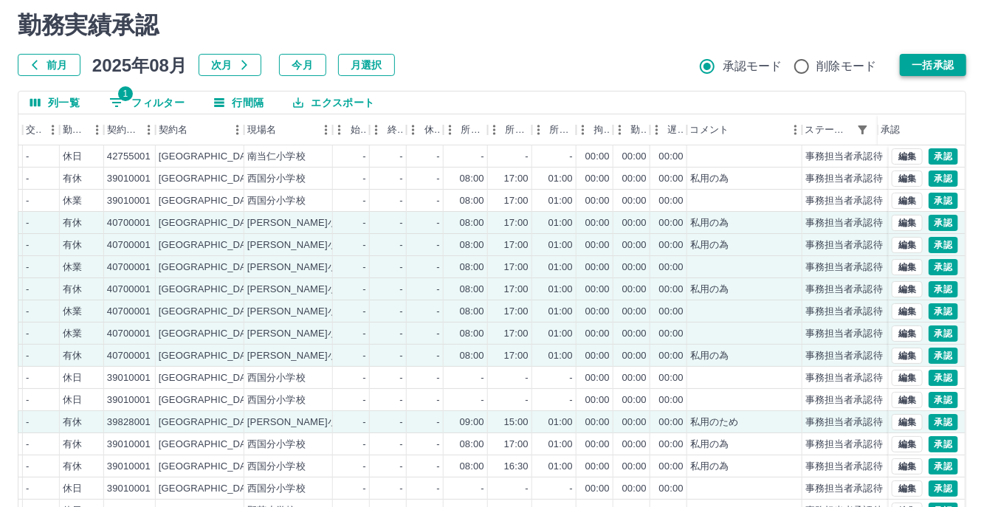
click at [937, 66] on button "一括承認" at bounding box center [933, 65] width 66 height 22
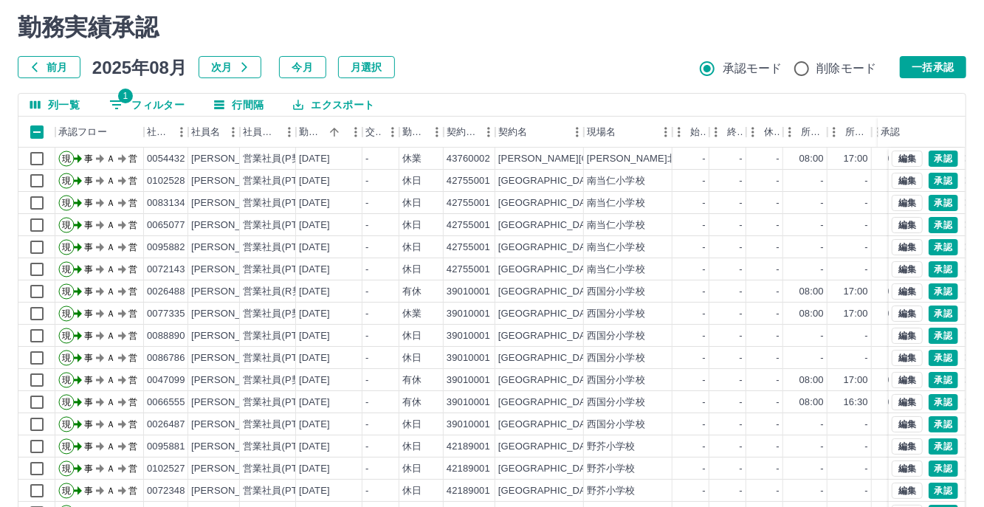
scroll to position [0, 0]
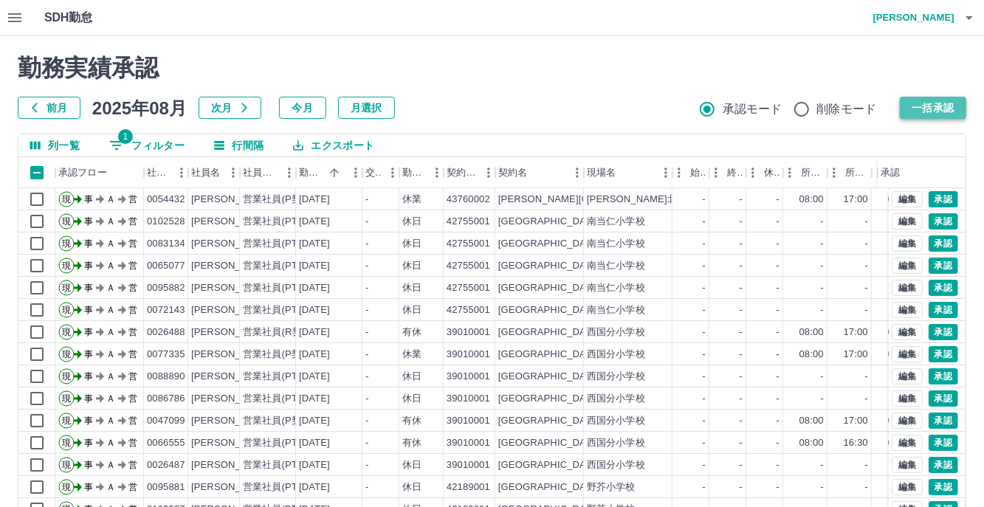
click at [922, 103] on button "一括承認" at bounding box center [933, 108] width 66 height 22
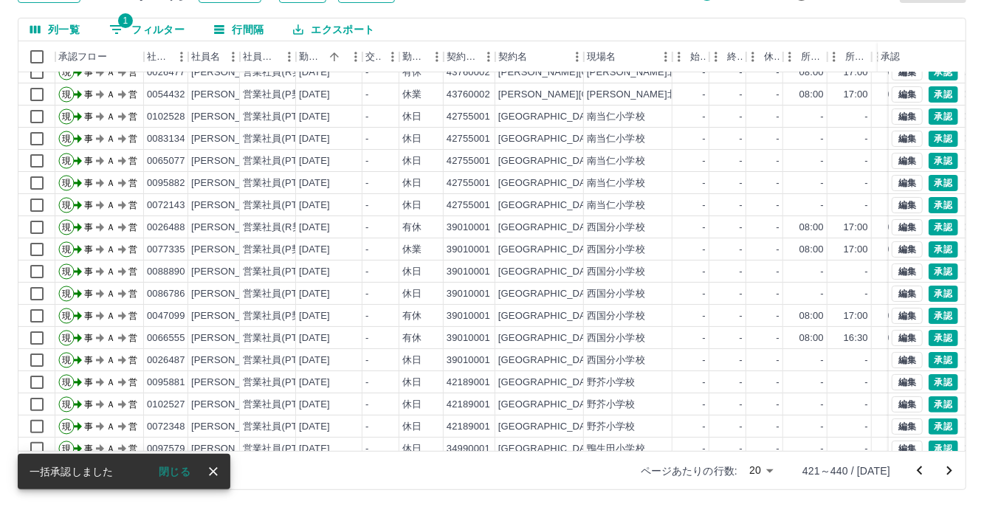
scroll to position [75, 0]
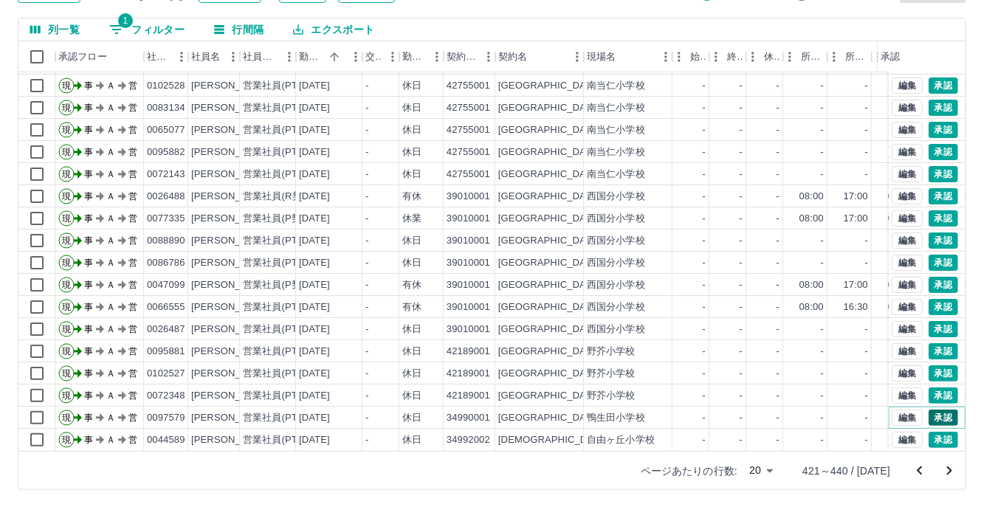
click at [935, 410] on button "承認" at bounding box center [943, 418] width 30 height 16
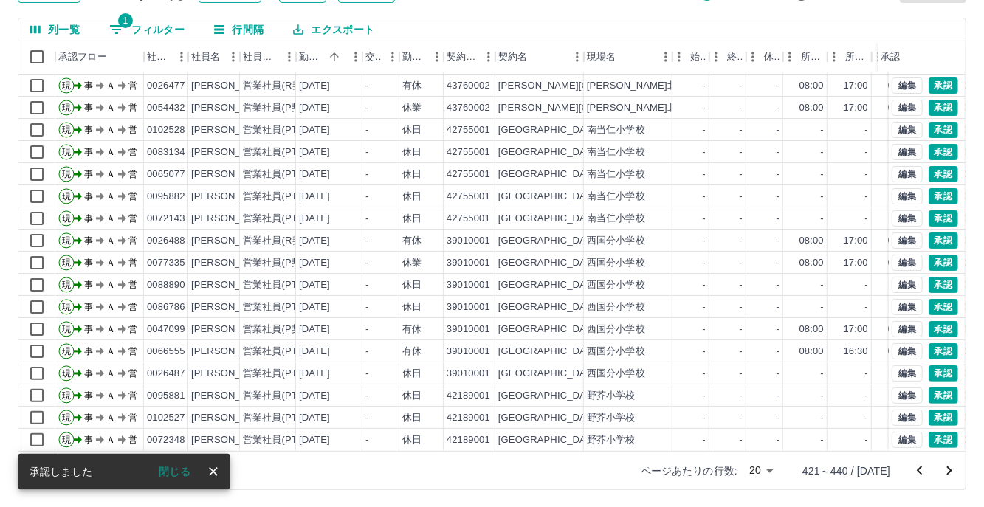
click at [951, 475] on icon "次のページへ" at bounding box center [949, 471] width 18 height 18
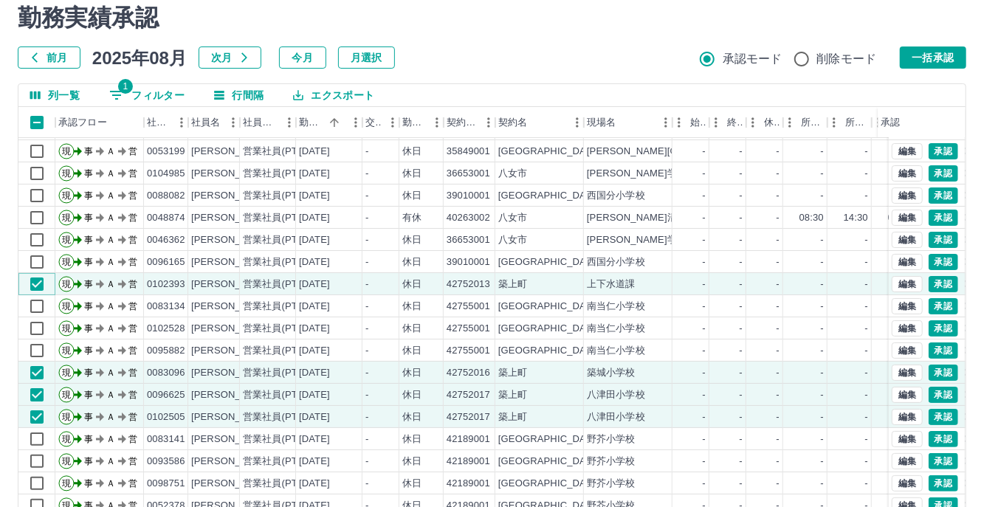
scroll to position [0, 0]
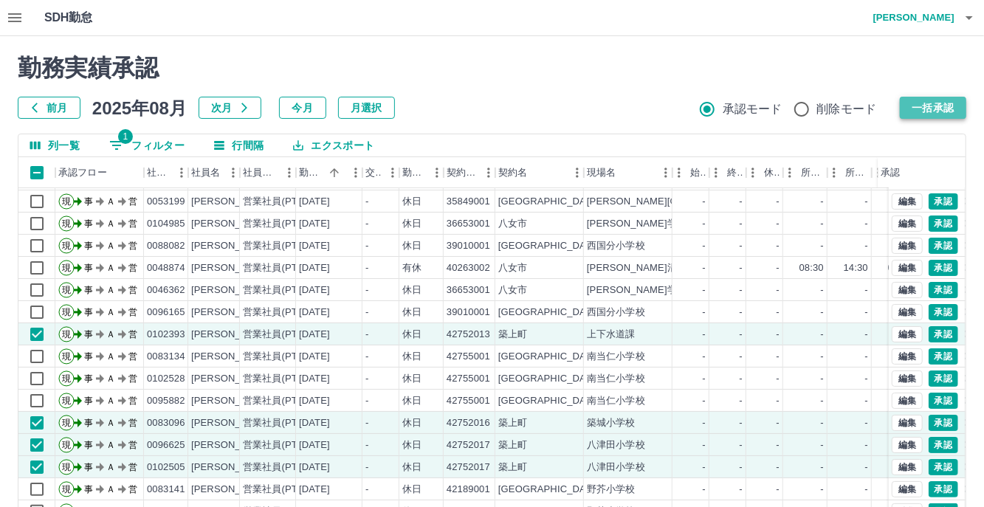
click at [939, 101] on button "一括承認" at bounding box center [933, 108] width 66 height 22
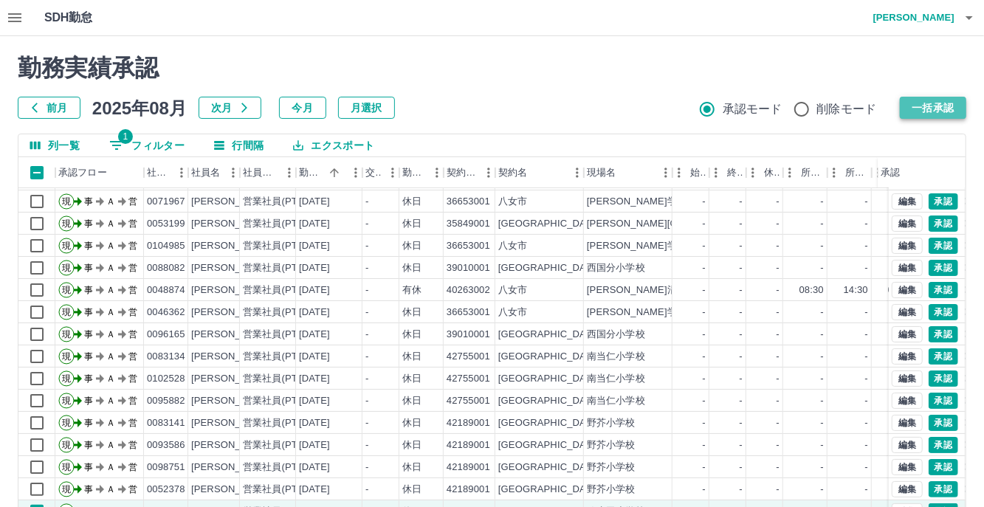
click at [918, 106] on button "一括承認" at bounding box center [933, 108] width 66 height 22
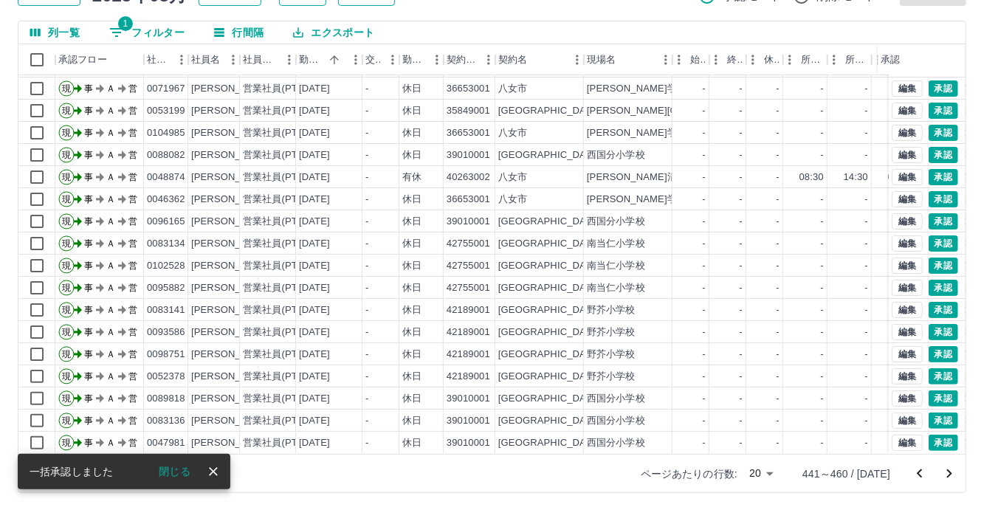
scroll to position [116, 0]
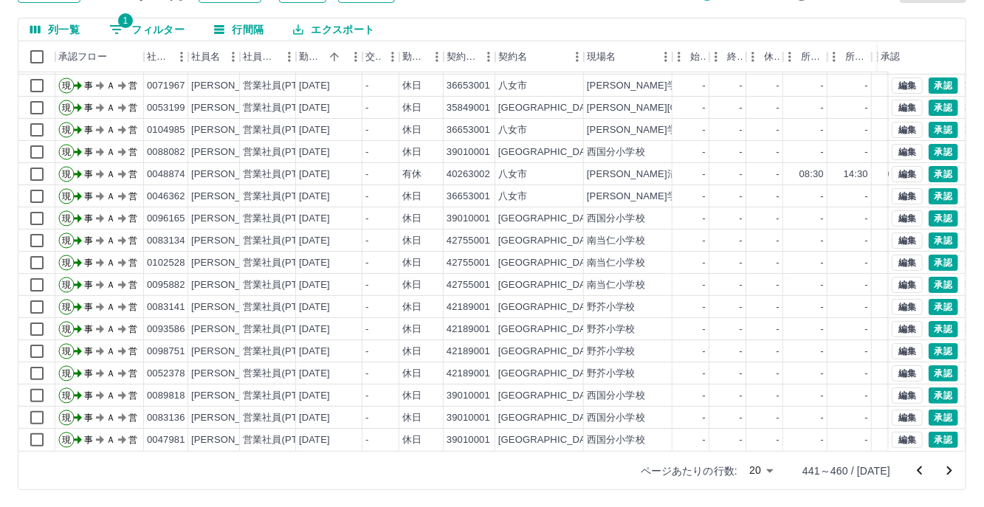
click at [953, 469] on icon "次のページへ" at bounding box center [949, 471] width 18 height 18
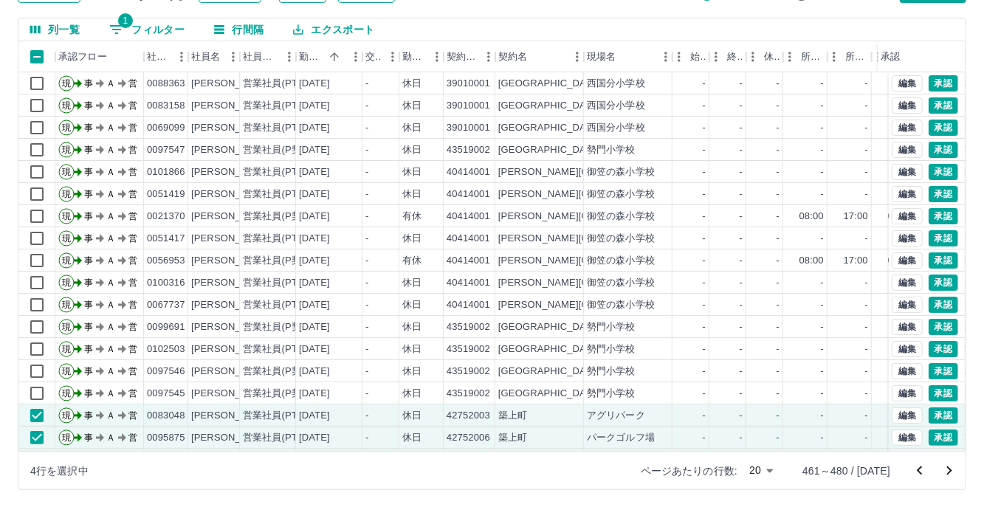
scroll to position [0, 0]
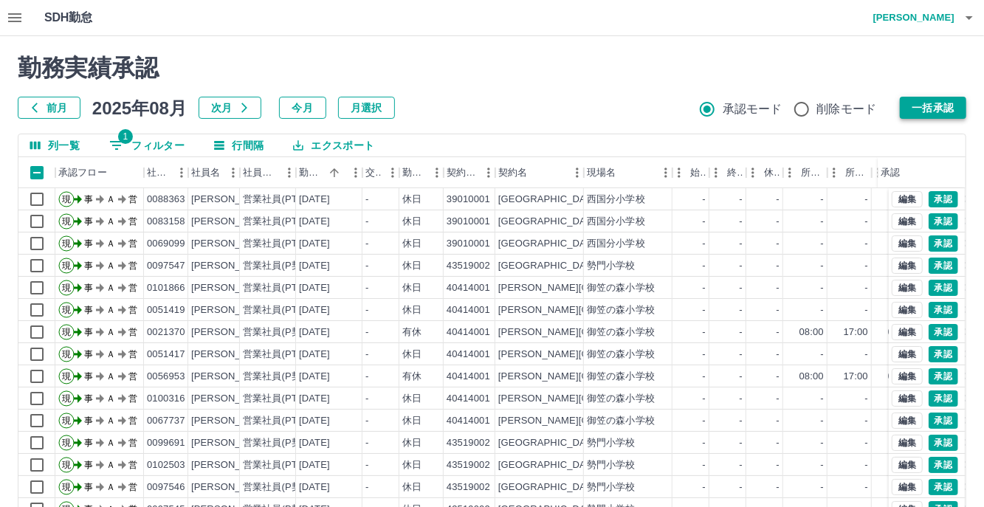
click at [907, 113] on button "一括承認" at bounding box center [933, 108] width 66 height 22
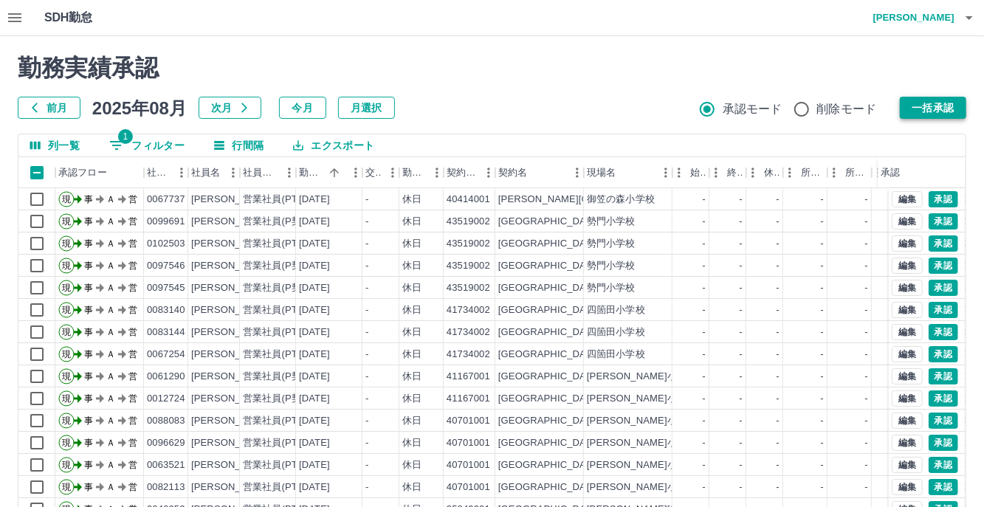
click at [913, 110] on button "一括承認" at bounding box center [933, 108] width 66 height 22
click at [917, 102] on button "一括承認" at bounding box center [933, 108] width 66 height 22
click at [912, 103] on button "一括承認" at bounding box center [933, 108] width 66 height 22
click at [935, 106] on button "一括承認" at bounding box center [933, 108] width 66 height 22
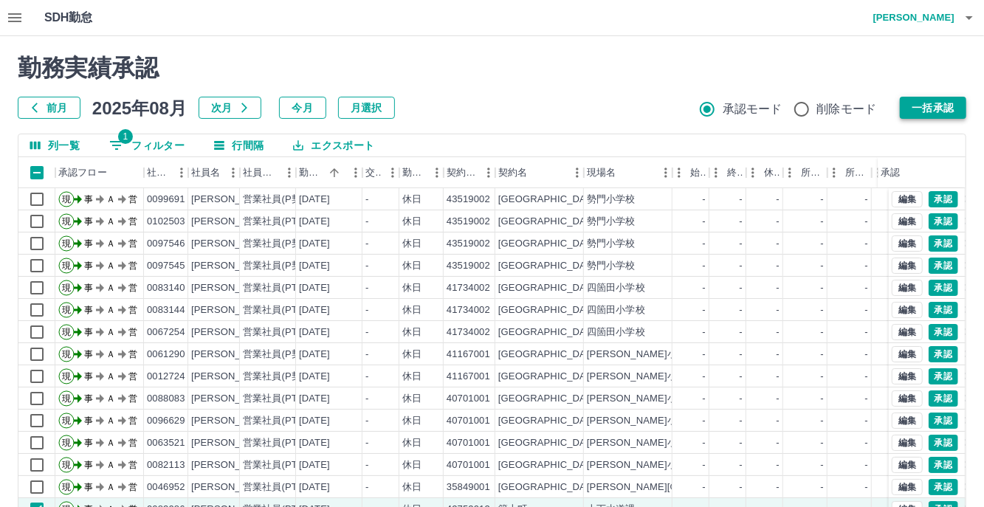
click at [918, 108] on button "一括承認" at bounding box center [933, 108] width 66 height 22
click at [948, 110] on button "一括承認" at bounding box center [933, 108] width 66 height 22
click at [939, 114] on button "一括承認" at bounding box center [933, 108] width 66 height 22
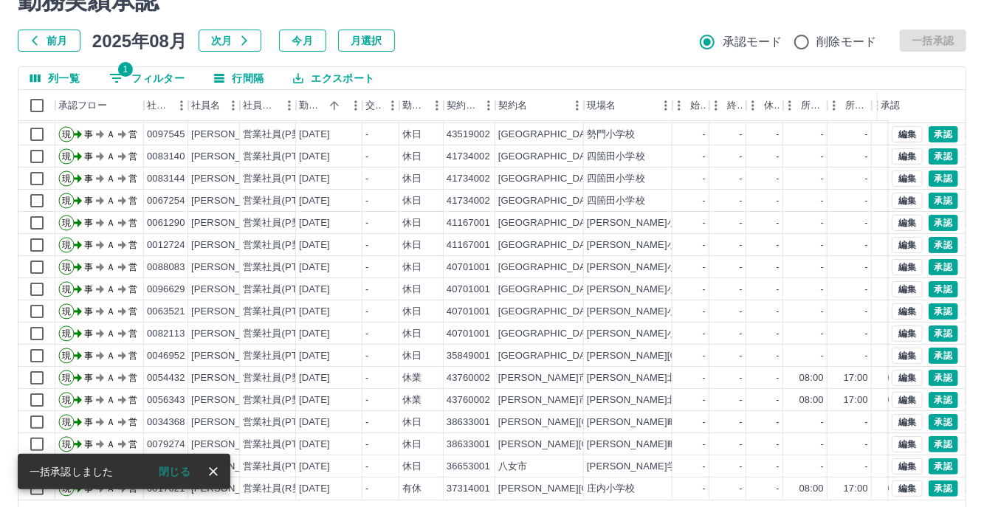
scroll to position [116, 0]
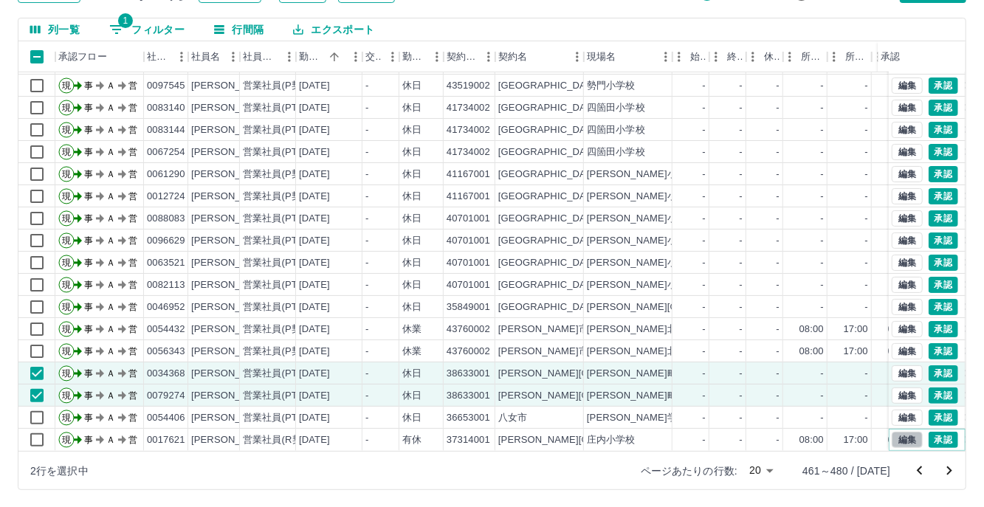
click at [892, 432] on button "編集" at bounding box center [907, 440] width 31 height 16
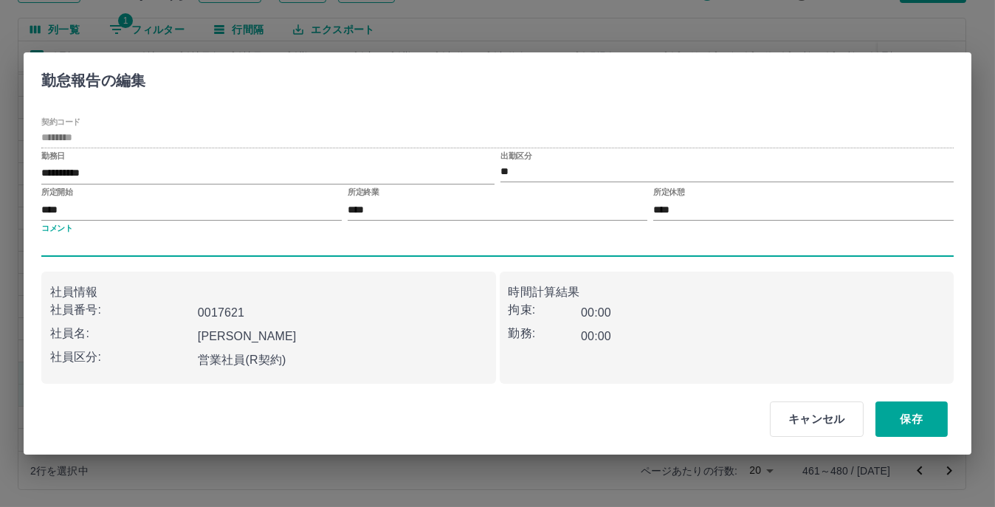
click at [65, 245] on input "コメント" at bounding box center [497, 245] width 912 height 21
type input "****"
click at [910, 413] on button "保存" at bounding box center [911, 418] width 72 height 35
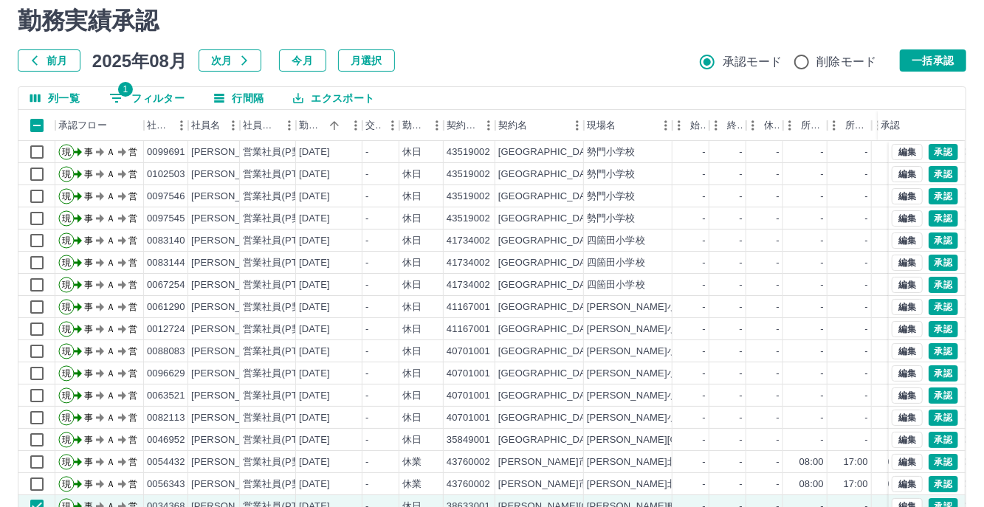
scroll to position [0, 0]
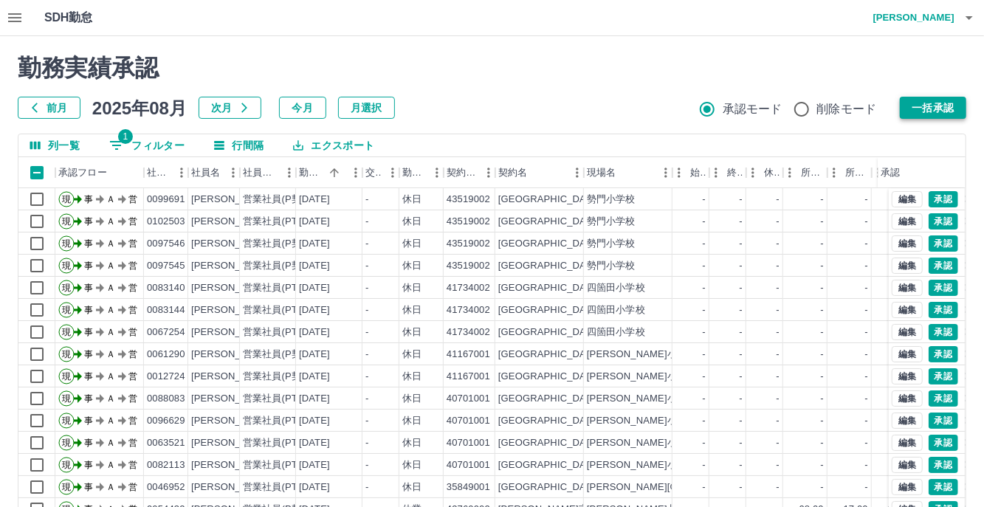
click at [932, 100] on button "一括承認" at bounding box center [933, 108] width 66 height 22
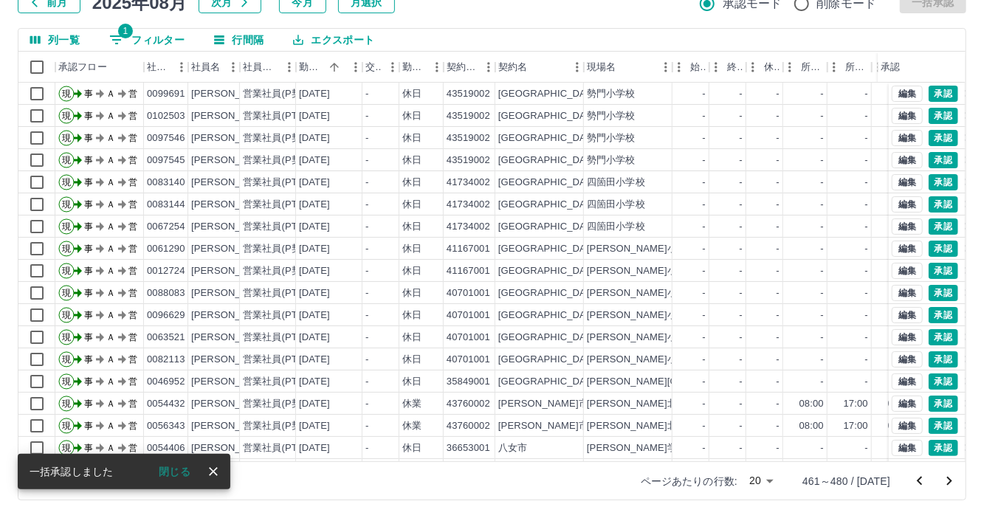
scroll to position [116, 0]
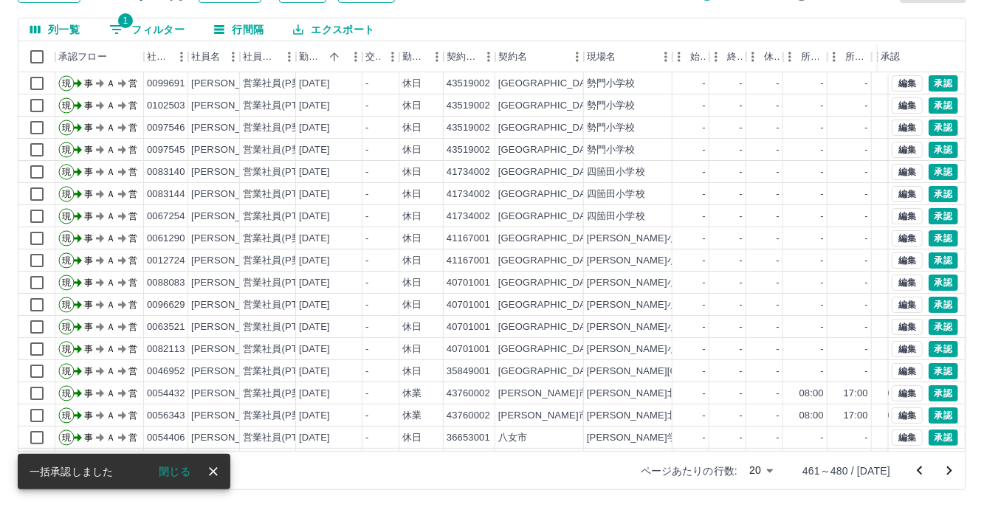
click at [948, 471] on icon "次のページへ" at bounding box center [949, 471] width 18 height 18
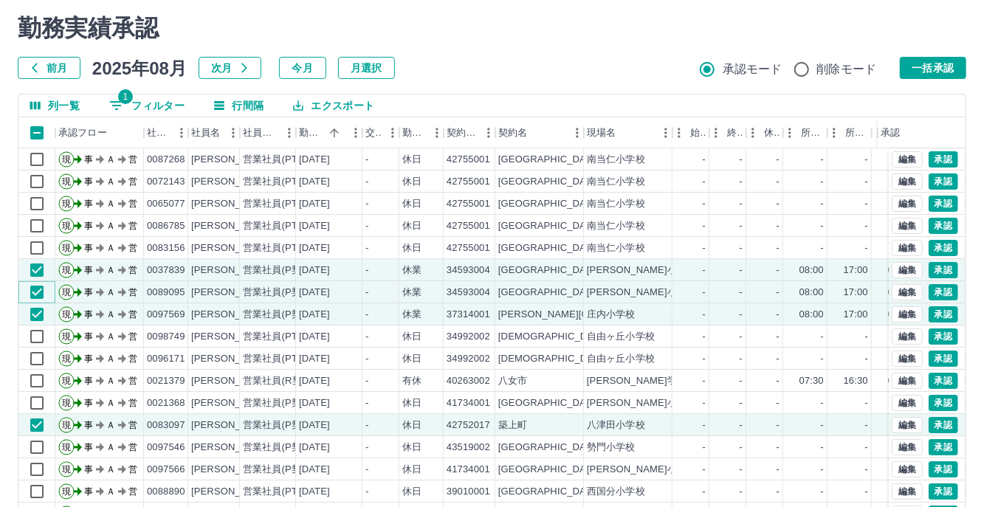
scroll to position [0, 0]
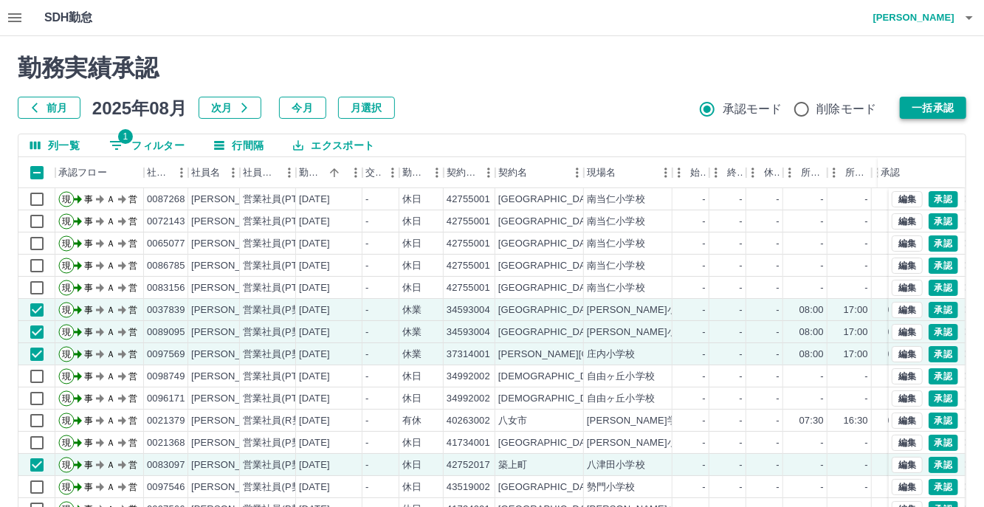
click at [932, 103] on button "一括承認" at bounding box center [933, 108] width 66 height 22
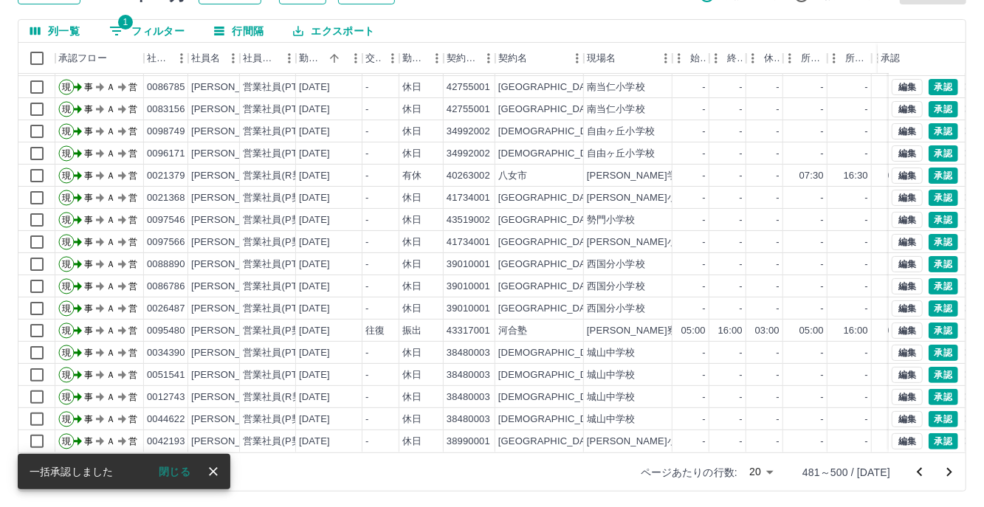
scroll to position [116, 0]
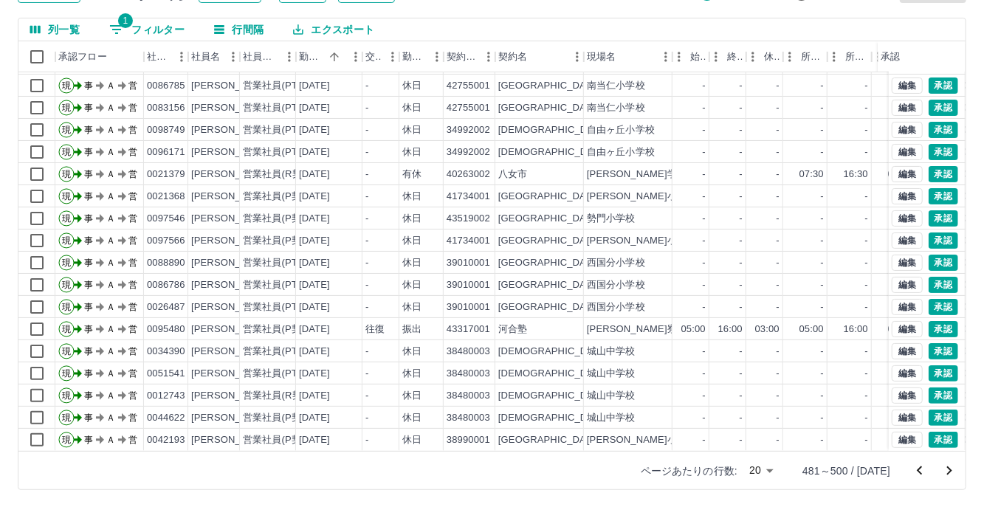
click at [953, 472] on icon "次のページへ" at bounding box center [949, 471] width 18 height 18
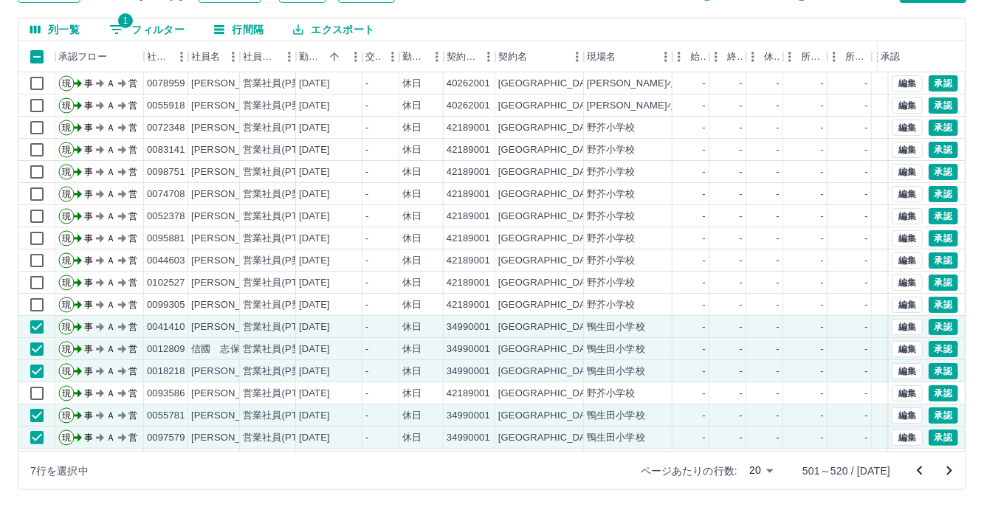
scroll to position [0, 0]
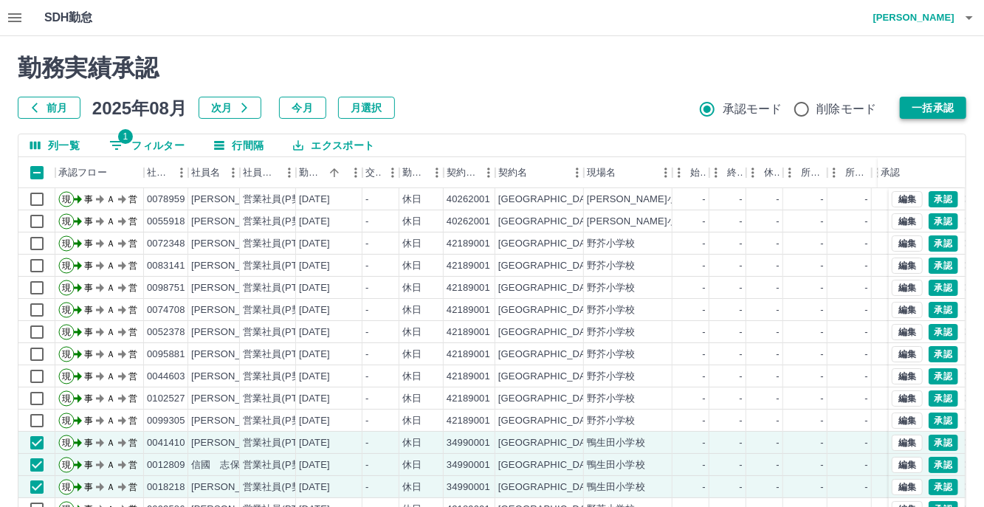
click at [922, 103] on button "一括承認" at bounding box center [933, 108] width 66 height 22
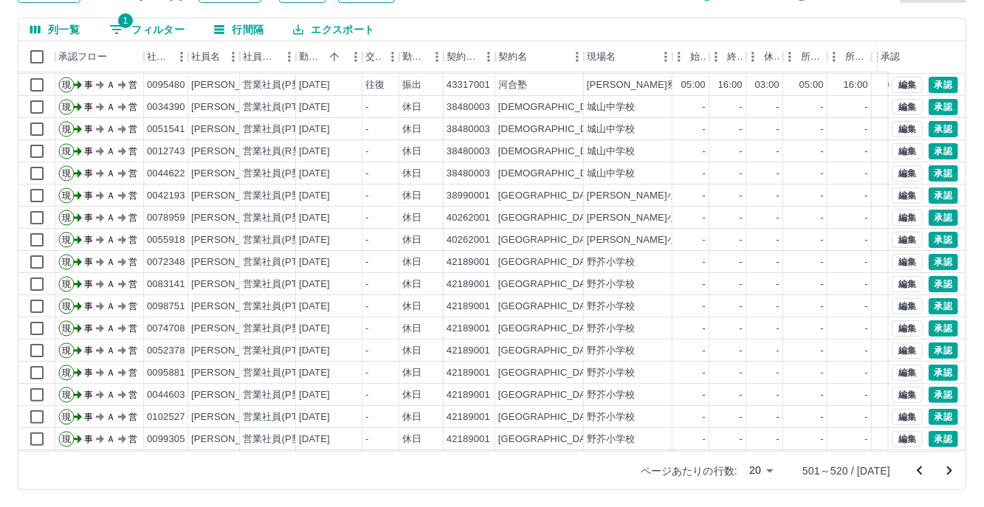
scroll to position [75, 0]
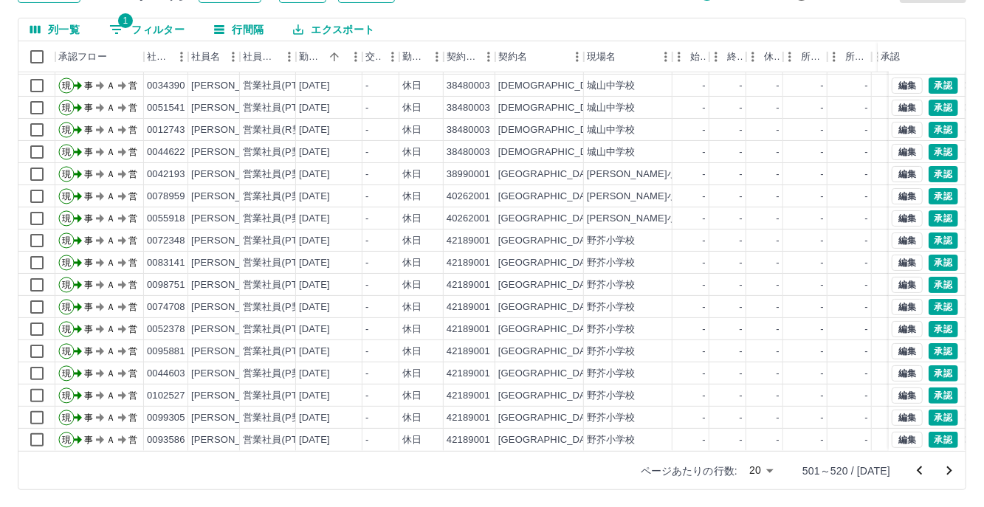
click at [949, 473] on icon "次のページへ" at bounding box center [949, 471] width 18 height 18
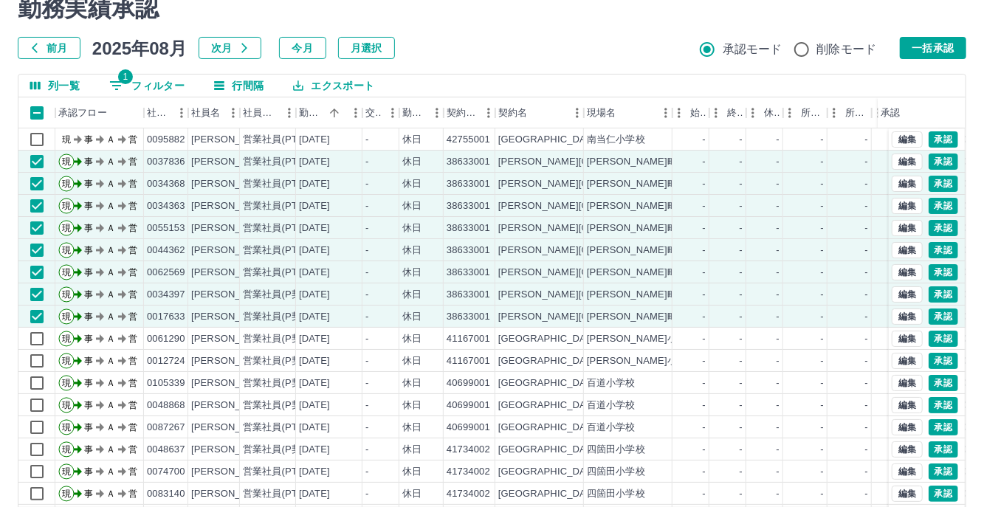
scroll to position [0, 0]
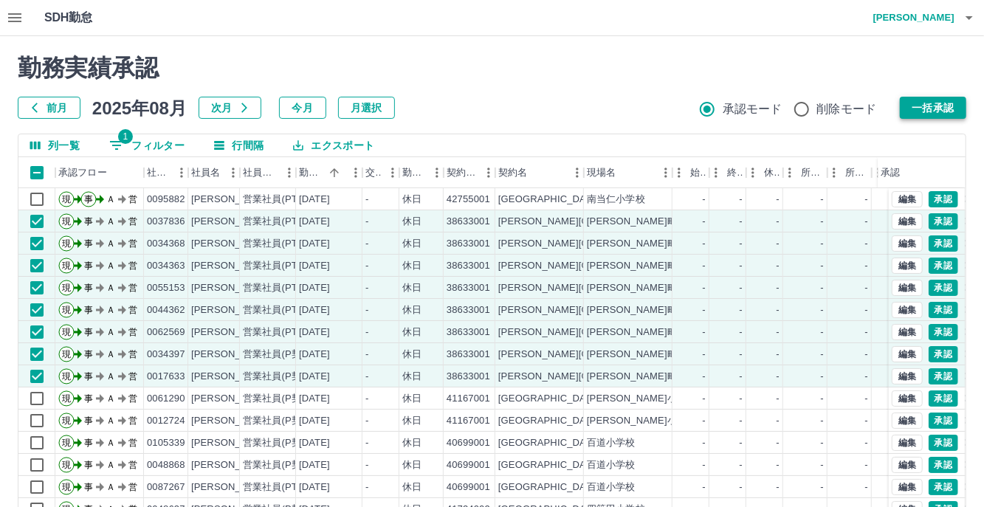
click at [923, 115] on button "一括承認" at bounding box center [933, 108] width 66 height 22
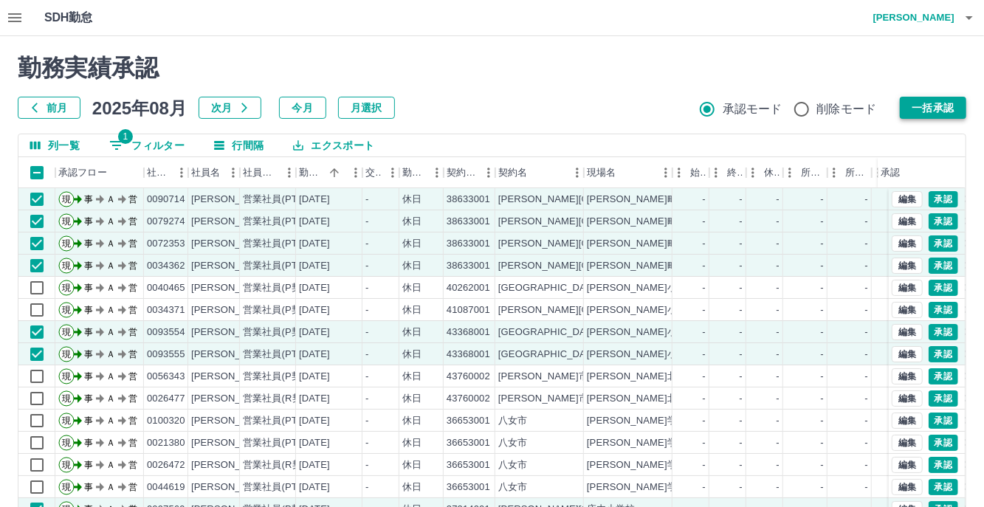
click at [904, 104] on button "一括承認" at bounding box center [933, 108] width 66 height 22
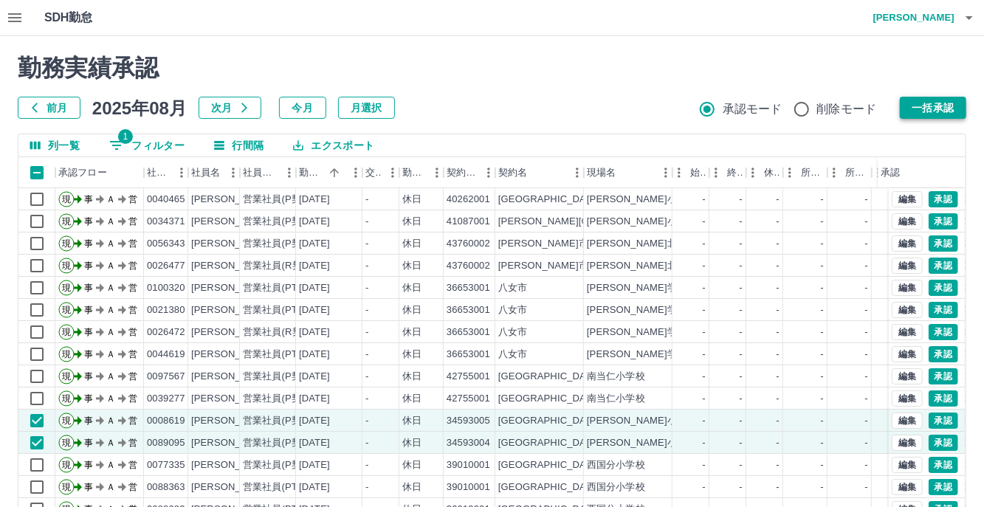
click at [954, 105] on button "一括承認" at bounding box center [933, 108] width 66 height 22
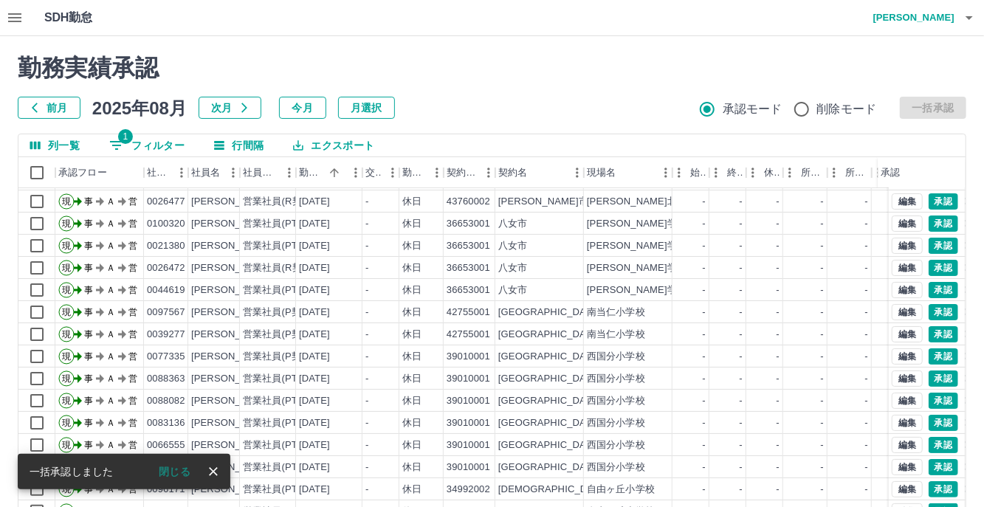
scroll to position [116, 0]
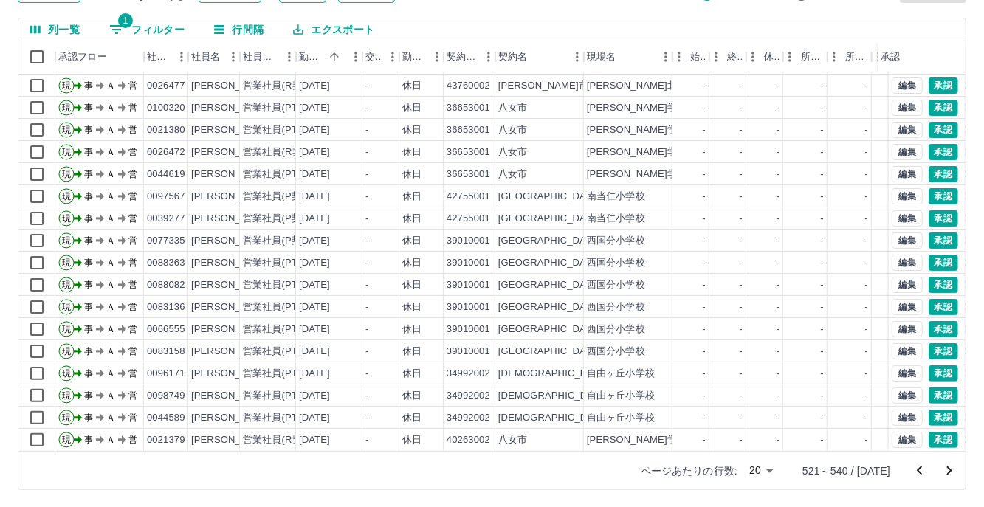
click at [950, 473] on icon "次のページへ" at bounding box center [949, 471] width 18 height 18
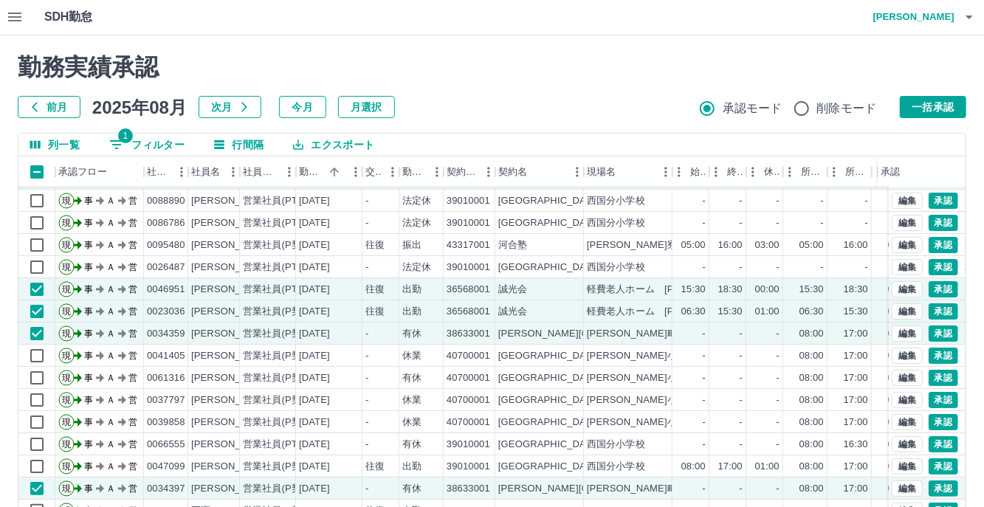
scroll to position [0, 0]
click at [923, 106] on button "一括承認" at bounding box center [933, 108] width 66 height 22
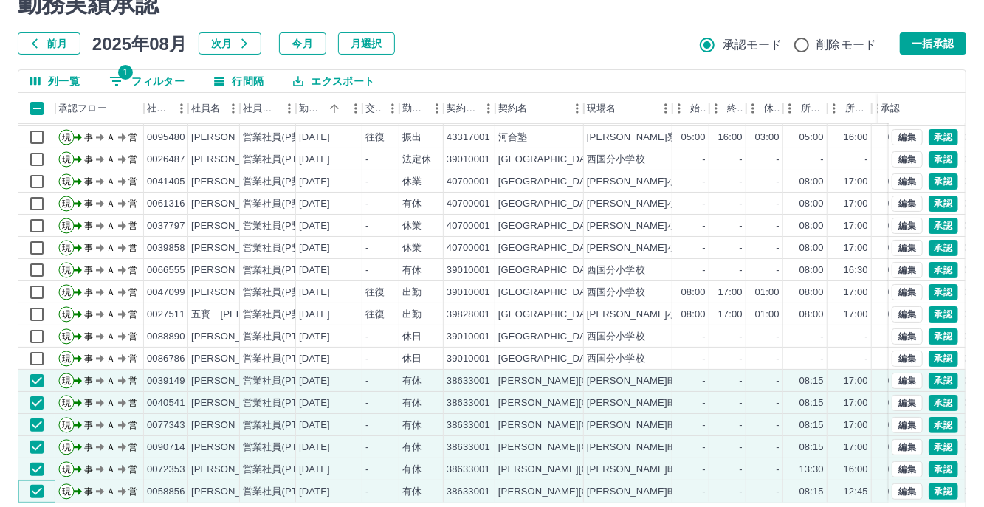
scroll to position [43, 0]
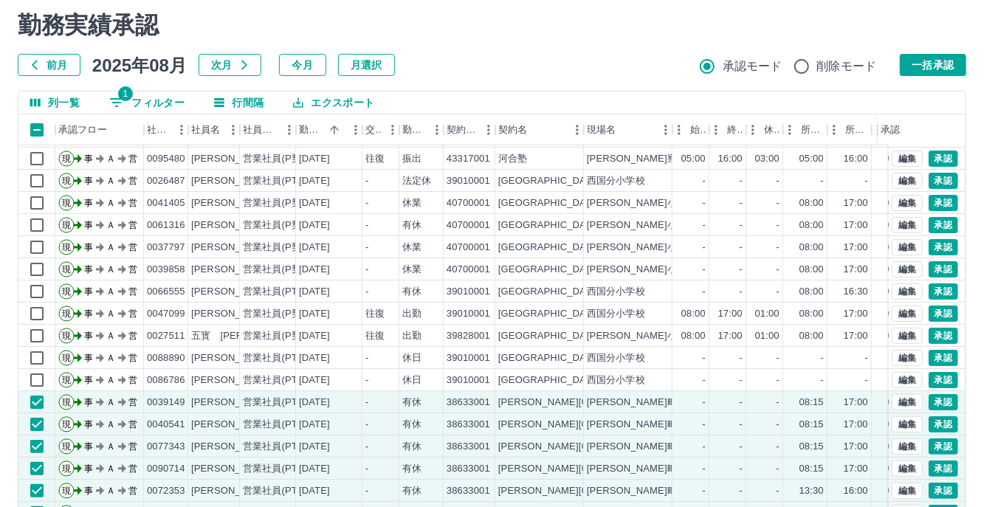
click at [912, 69] on button "一括承認" at bounding box center [933, 65] width 66 height 22
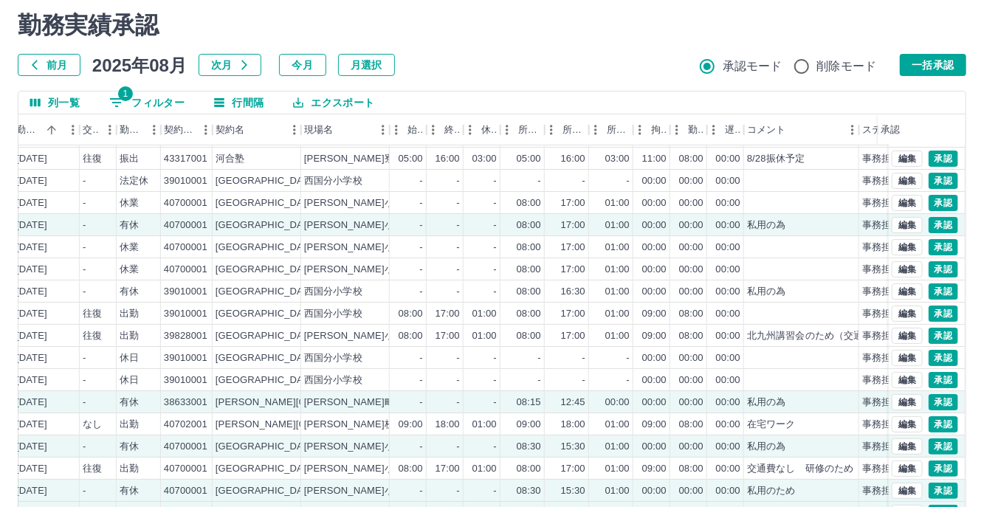
click at [937, 61] on button "一括承認" at bounding box center [933, 65] width 66 height 22
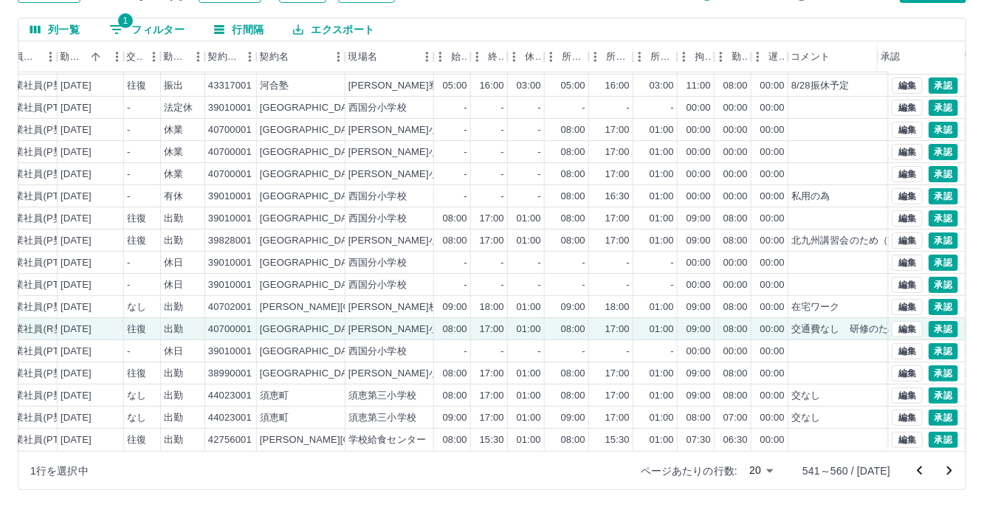
scroll to position [75, 283]
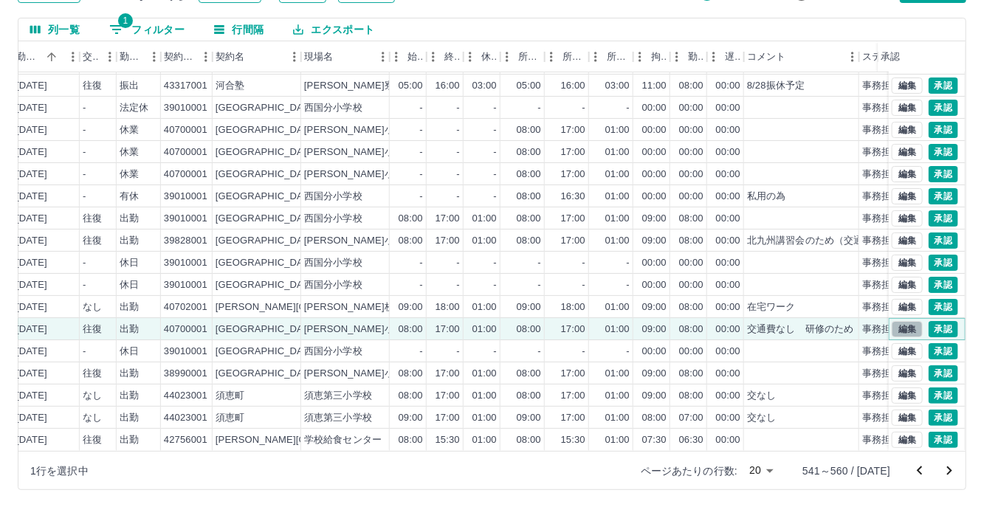
click at [897, 321] on button "編集" at bounding box center [907, 329] width 31 height 16
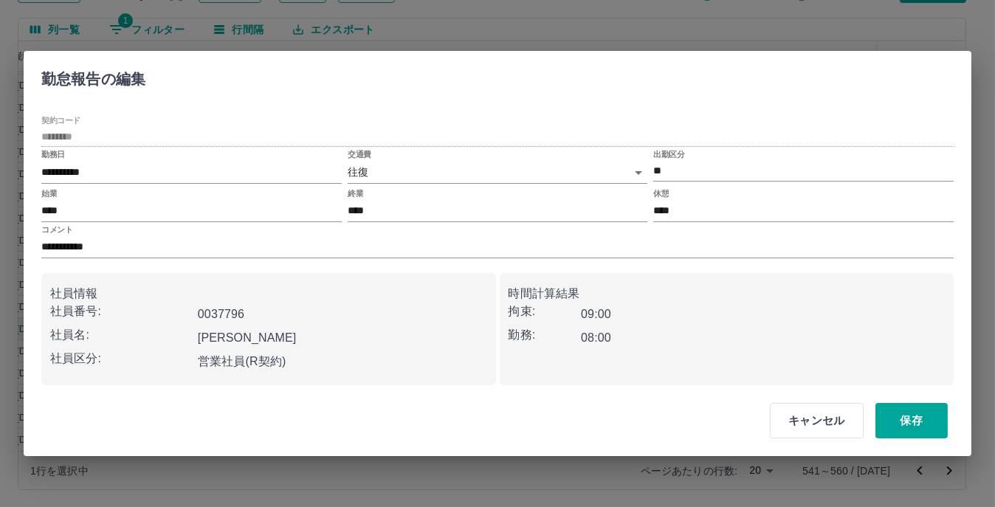
click at [635, 169] on body "SDH勤怠 松元　美江 勤務実績承認 前月 2025年08月 次月 今月 月選択 承認モード 削除モード 一括承認 列一覧 1 フィルター 行間隔 エクスポー…" at bounding box center [497, 196] width 995 height 624
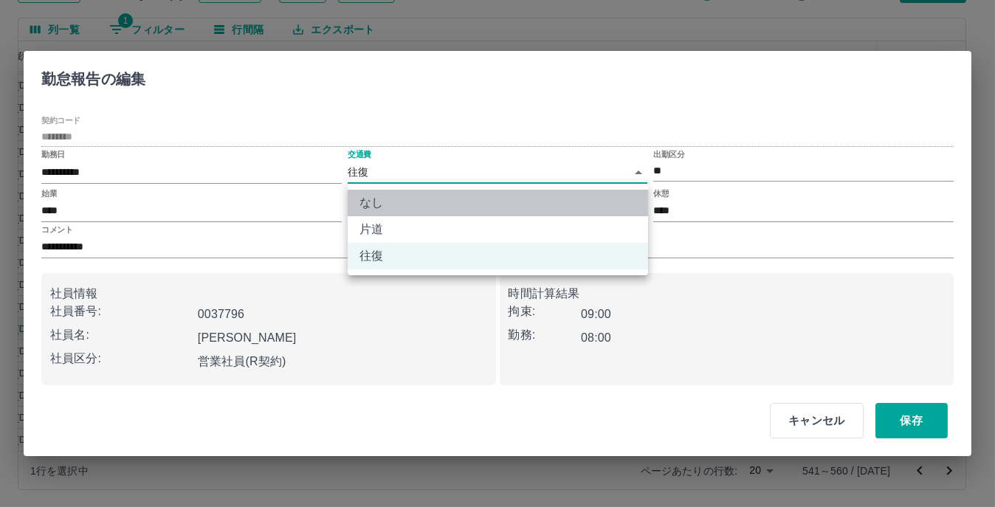
click at [531, 200] on li "なし" at bounding box center [498, 203] width 300 height 27
type input "****"
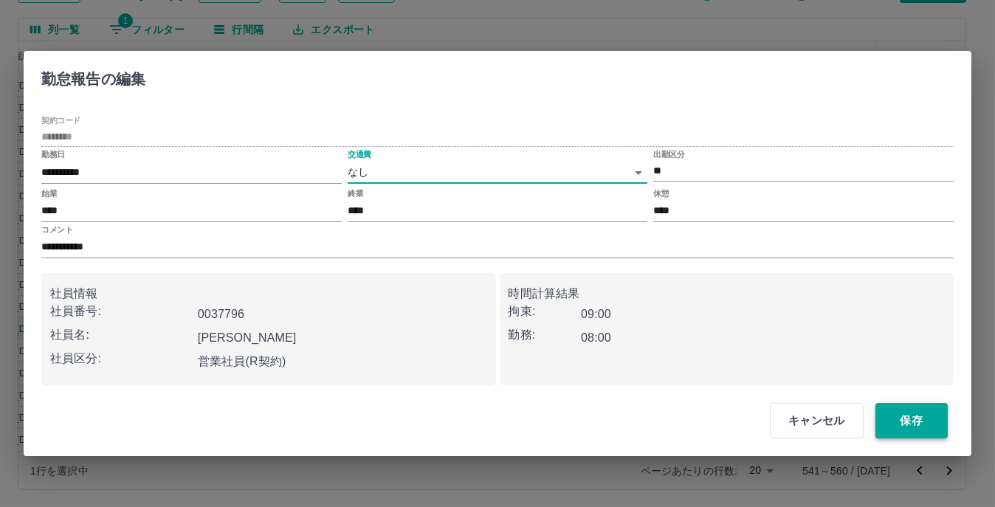
click at [934, 430] on button "保存" at bounding box center [911, 420] width 72 height 35
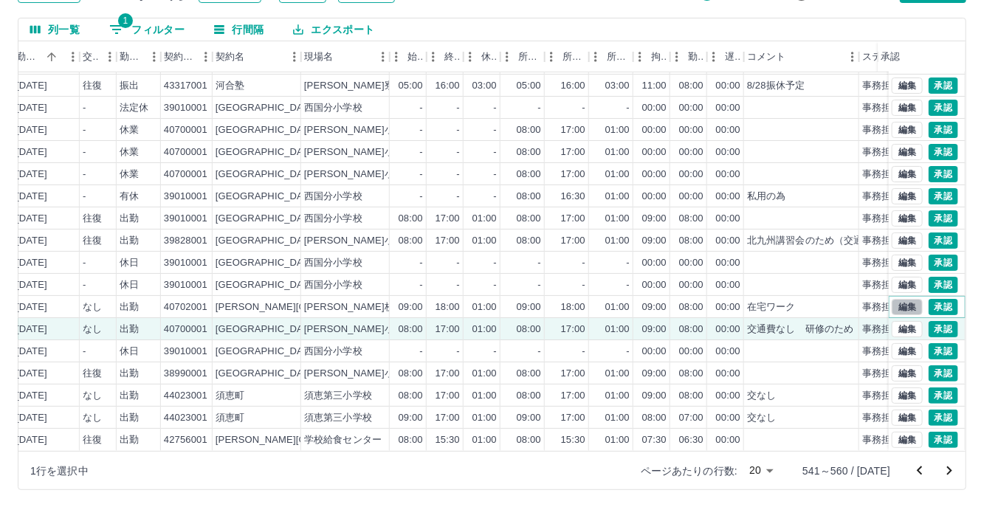
click at [899, 299] on button "編集" at bounding box center [907, 307] width 31 height 16
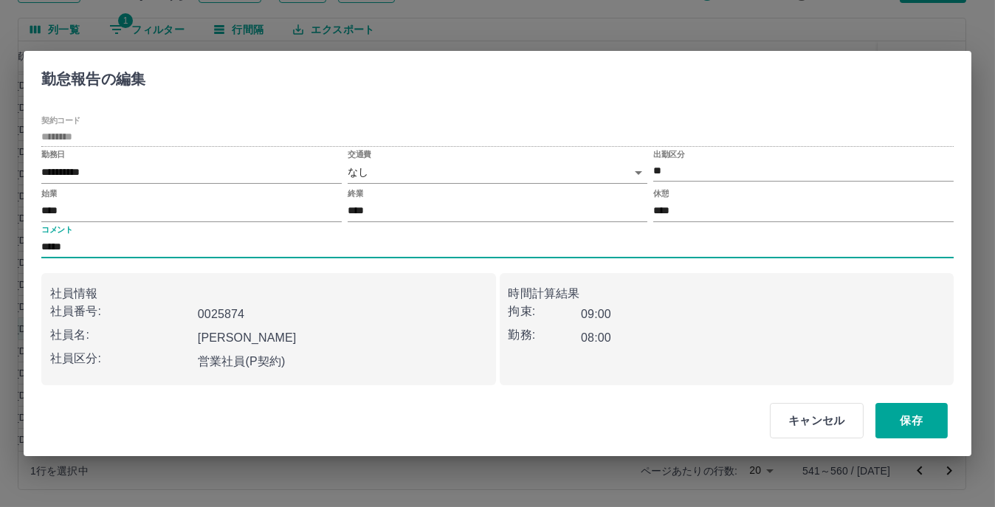
click at [203, 241] on input "*****" at bounding box center [497, 247] width 912 height 21
type input "*********"
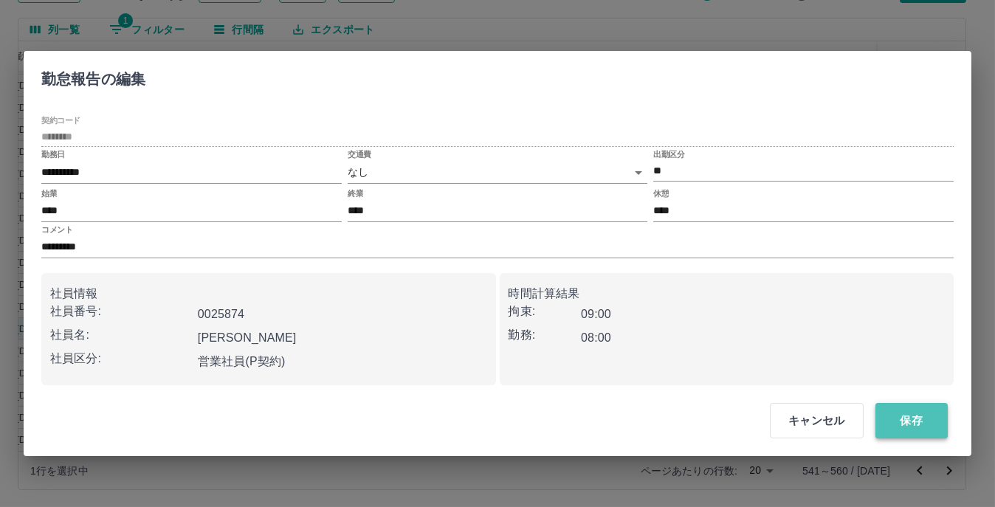
click at [923, 415] on button "保存" at bounding box center [911, 420] width 72 height 35
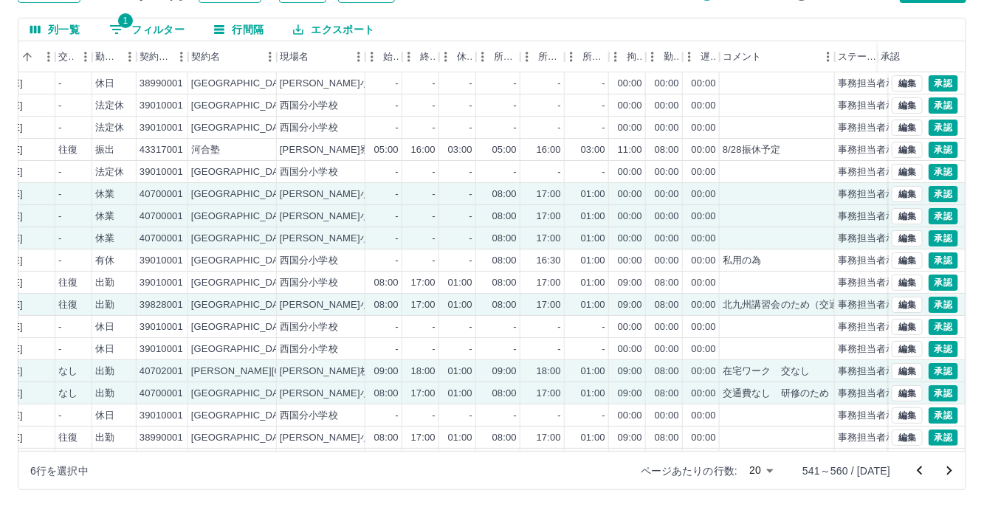
scroll to position [0, 309]
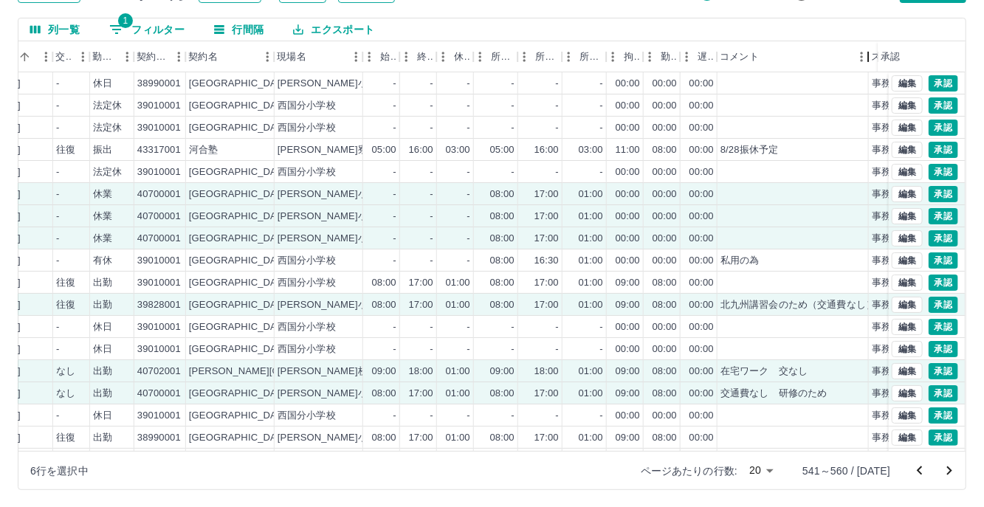
drag, startPoint x: 832, startPoint y: 65, endPoint x: 868, endPoint y: 66, distance: 36.2
click at [868, 66] on div "コメント" at bounding box center [868, 56] width 18 height 31
click at [892, 304] on button "編集" at bounding box center [907, 305] width 31 height 16
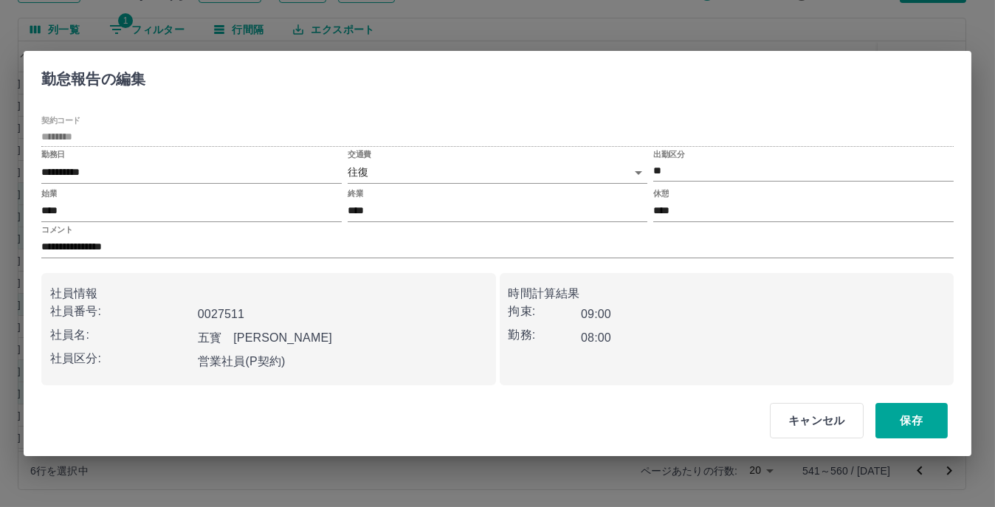
click at [636, 169] on body "SDH勤怠 松元　美江 勤務実績承認 前月 2025年08月 次月 今月 月選択 承認モード 削除モード 一括承認 列一覧 1 フィルター 行間隔 エクスポー…" at bounding box center [497, 196] width 995 height 624
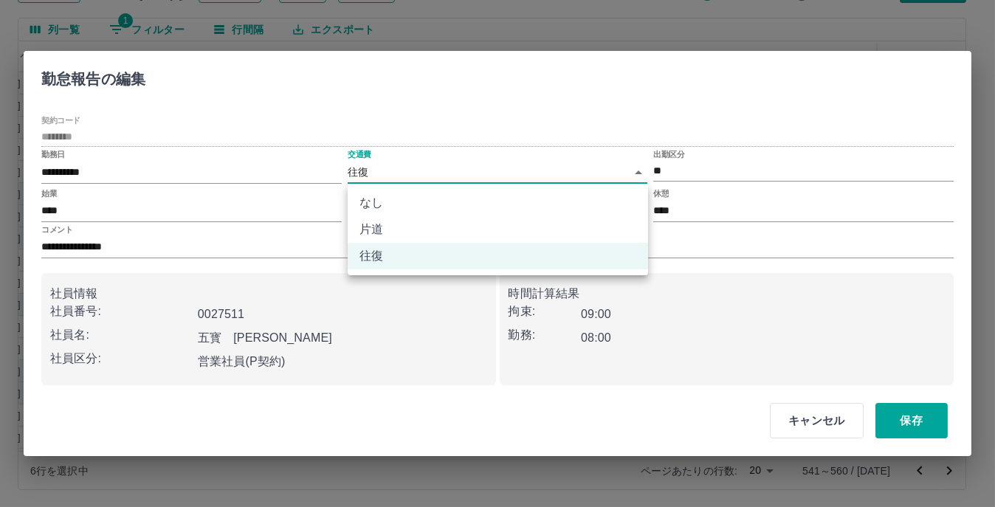
click at [494, 200] on li "なし" at bounding box center [498, 203] width 300 height 27
type input "****"
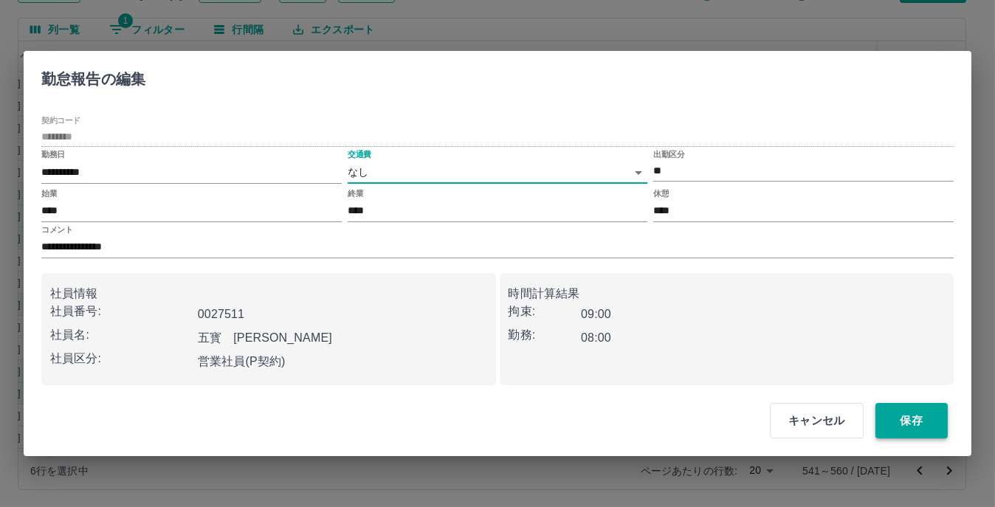
click at [933, 416] on button "保存" at bounding box center [911, 420] width 72 height 35
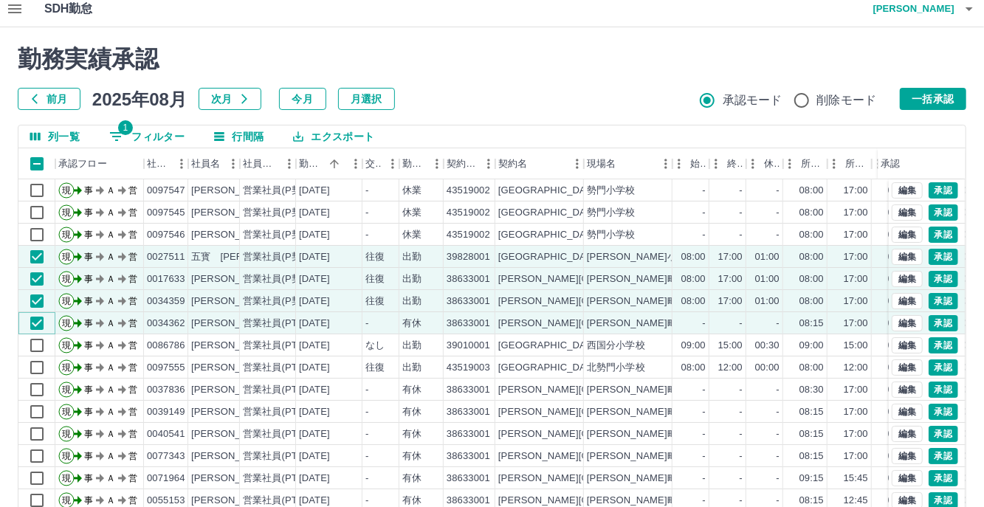
scroll to position [0, 0]
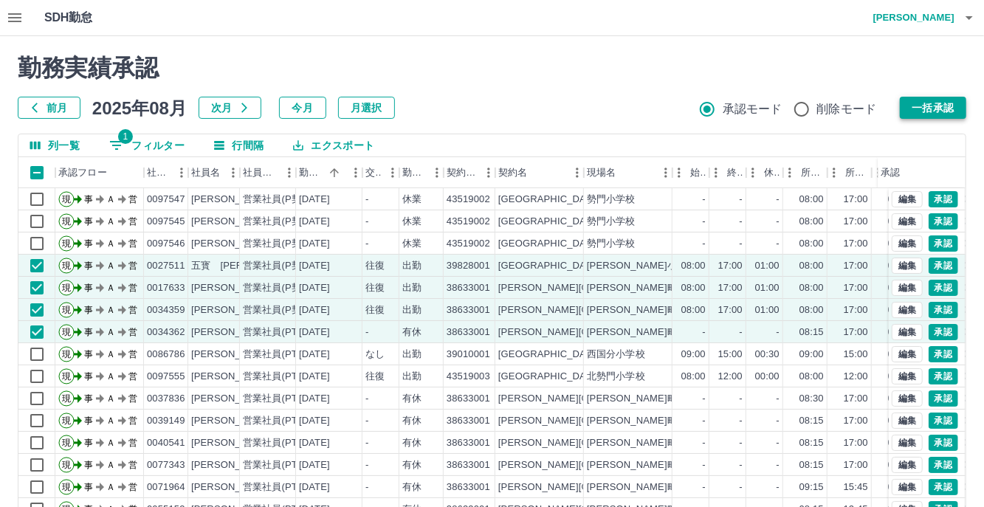
click at [915, 108] on button "一括承認" at bounding box center [933, 108] width 66 height 22
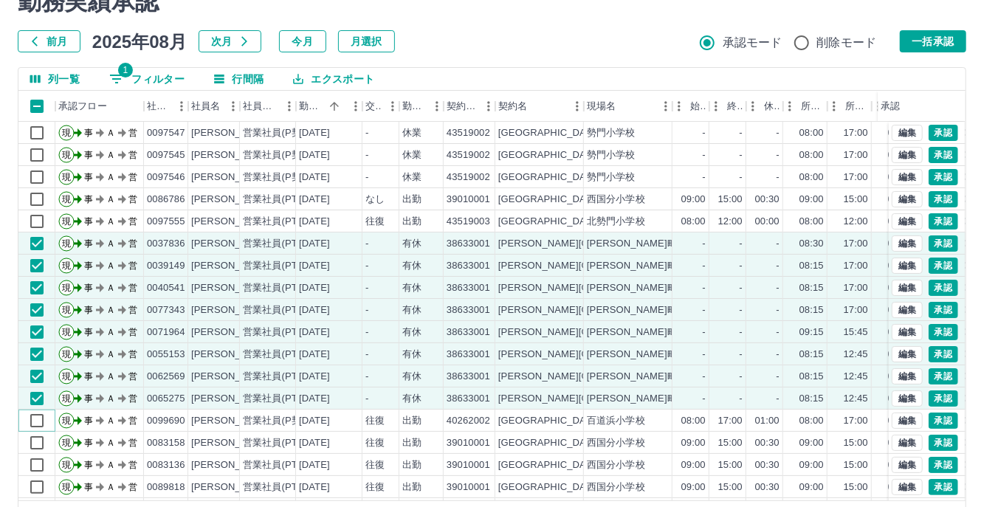
scroll to position [43, 0]
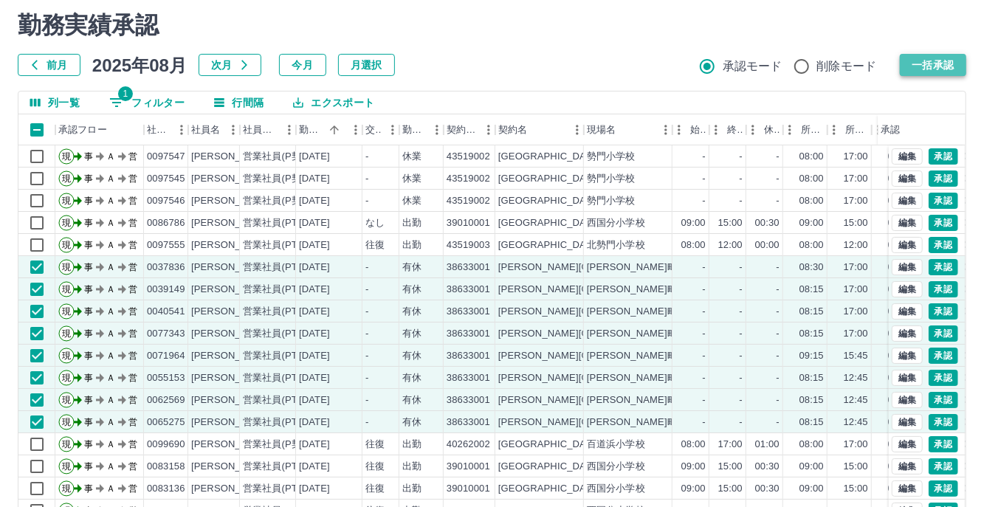
click at [923, 58] on button "一括承認" at bounding box center [933, 65] width 66 height 22
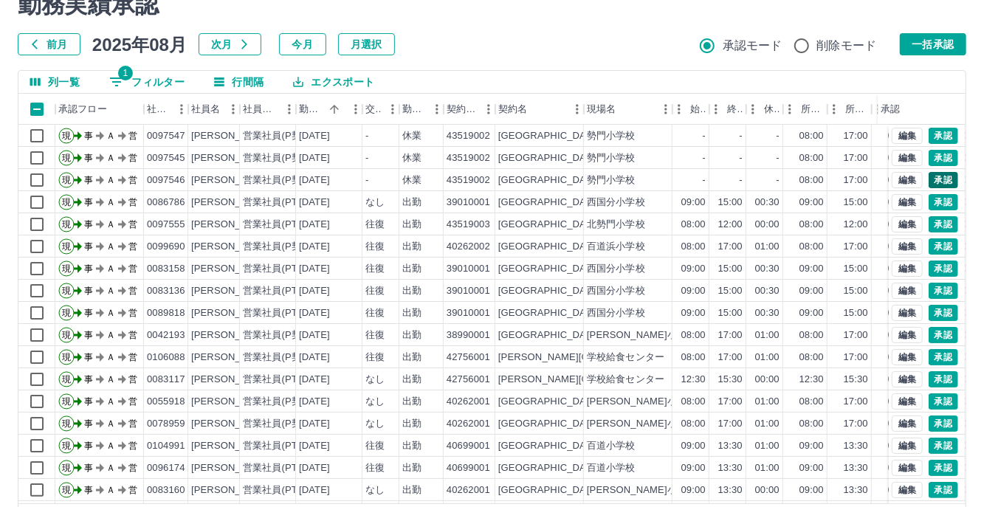
scroll to position [0, 0]
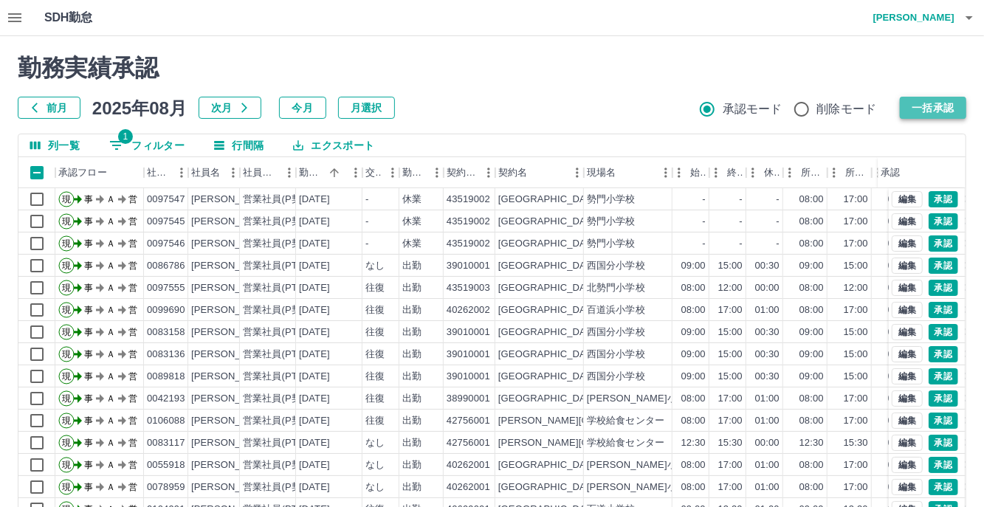
click at [941, 108] on button "一括承認" at bounding box center [933, 108] width 66 height 22
click at [941, 114] on button "一括承認" at bounding box center [933, 108] width 66 height 22
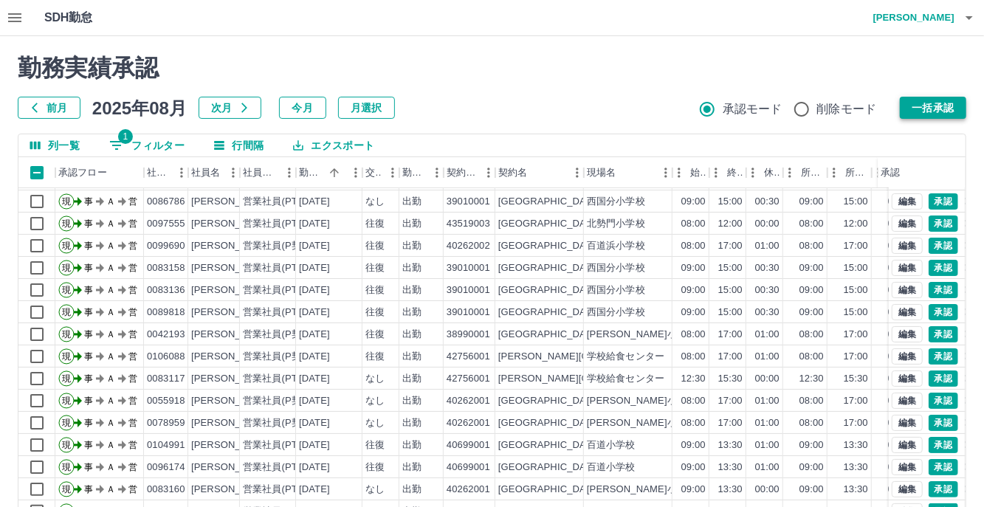
click at [937, 108] on button "一括承認" at bounding box center [933, 108] width 66 height 22
click at [936, 108] on button "一括承認" at bounding box center [933, 108] width 66 height 22
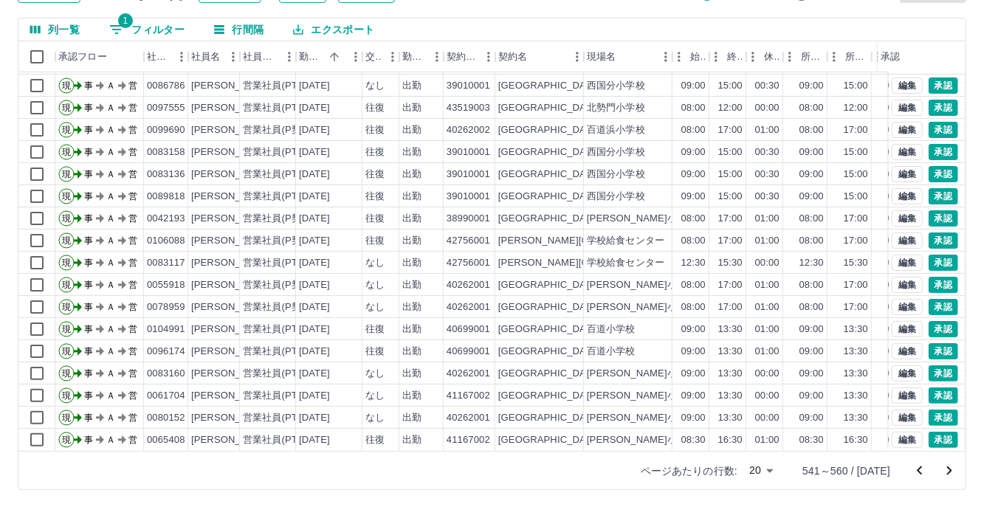
click at [949, 474] on icon "次のページへ" at bounding box center [949, 471] width 18 height 18
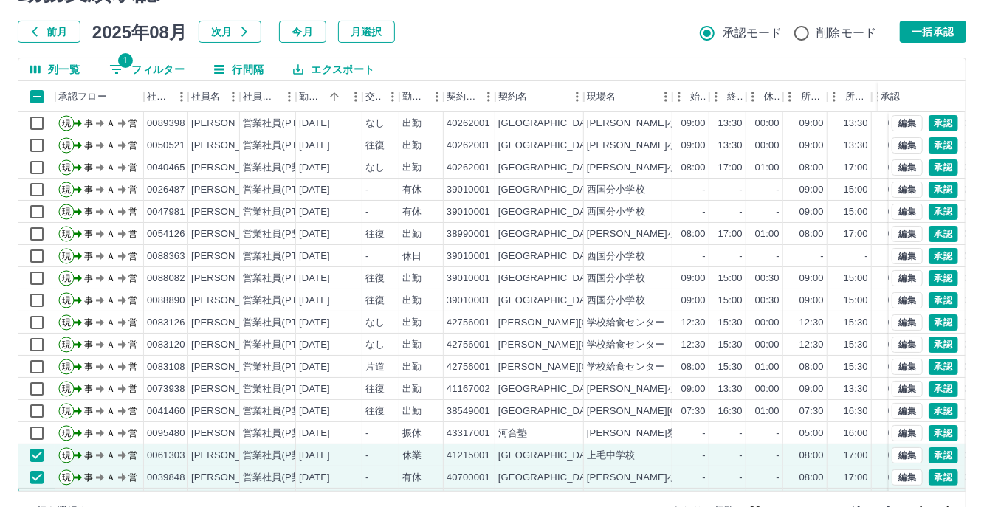
scroll to position [43, 0]
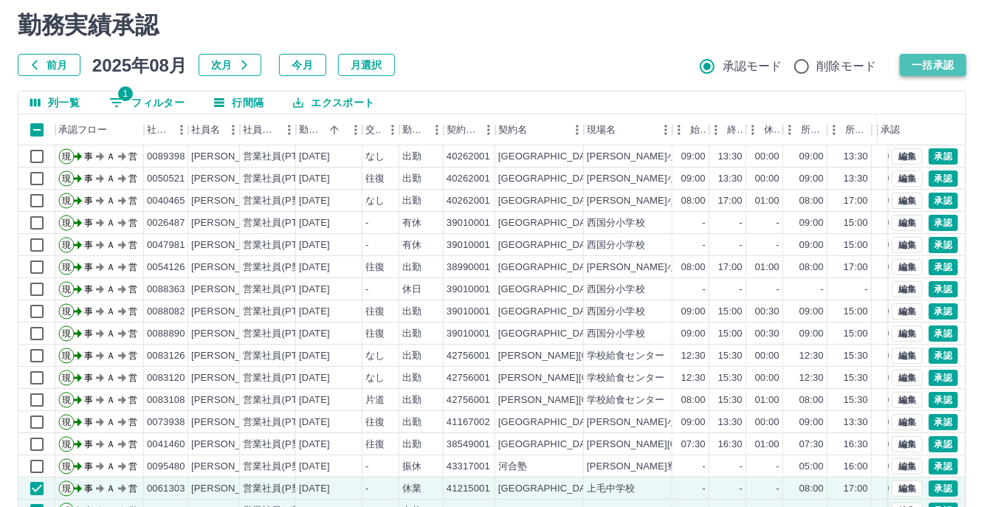
click at [925, 58] on button "一括承認" at bounding box center [933, 65] width 66 height 22
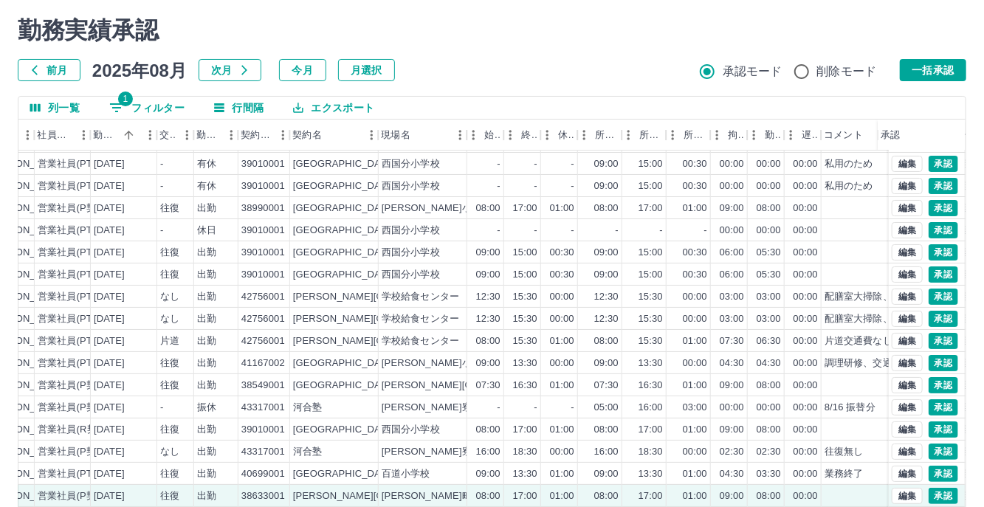
scroll to position [0, 0]
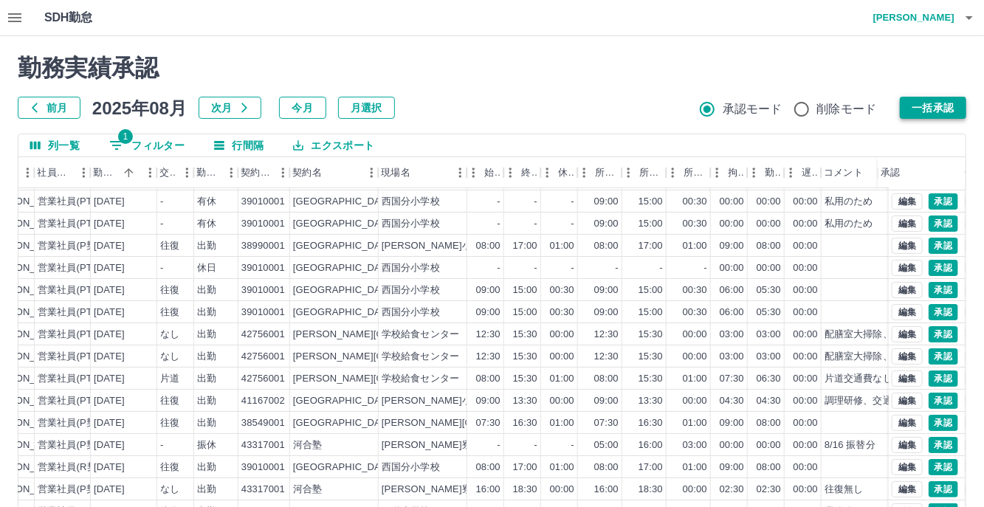
click at [933, 104] on button "一括承認" at bounding box center [933, 108] width 66 height 22
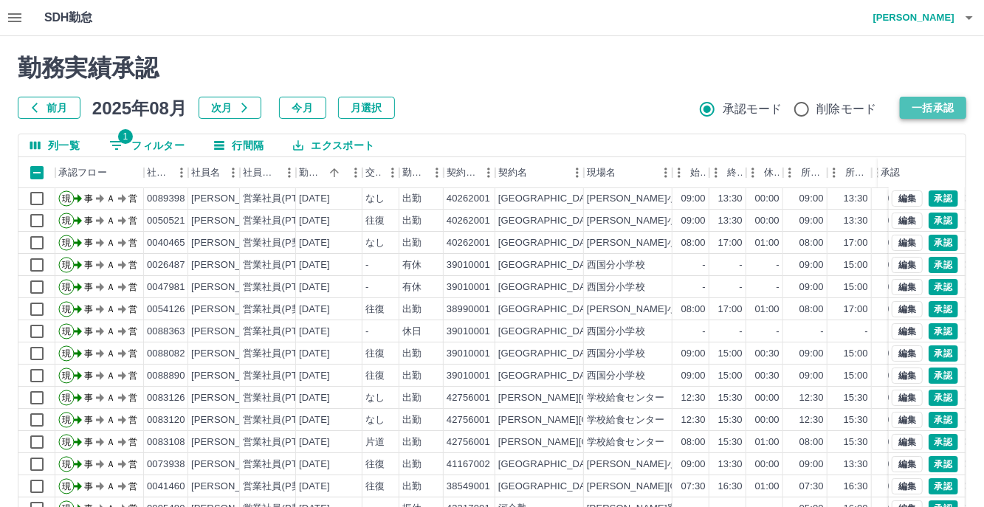
click at [924, 106] on button "一括承認" at bounding box center [933, 108] width 66 height 22
click at [937, 115] on button "一括承認" at bounding box center [933, 108] width 66 height 22
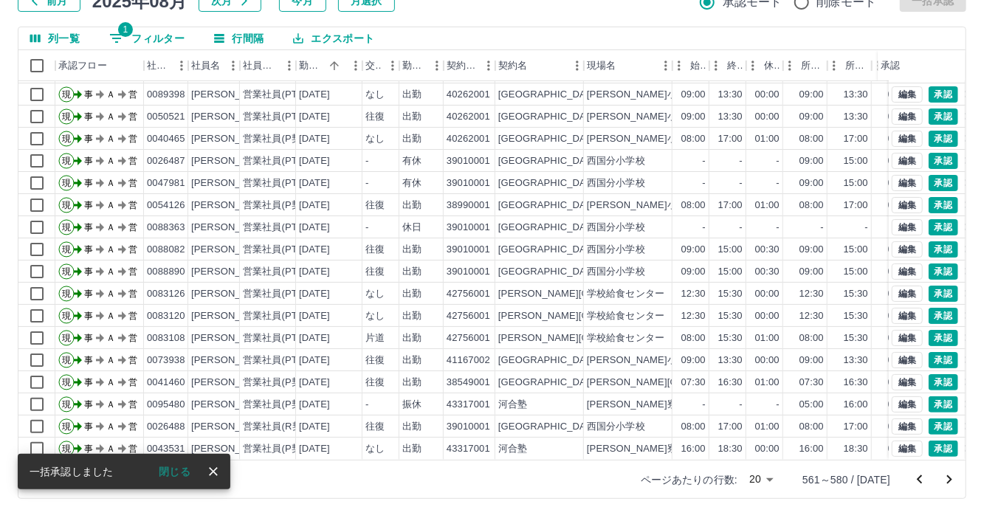
scroll to position [116, 0]
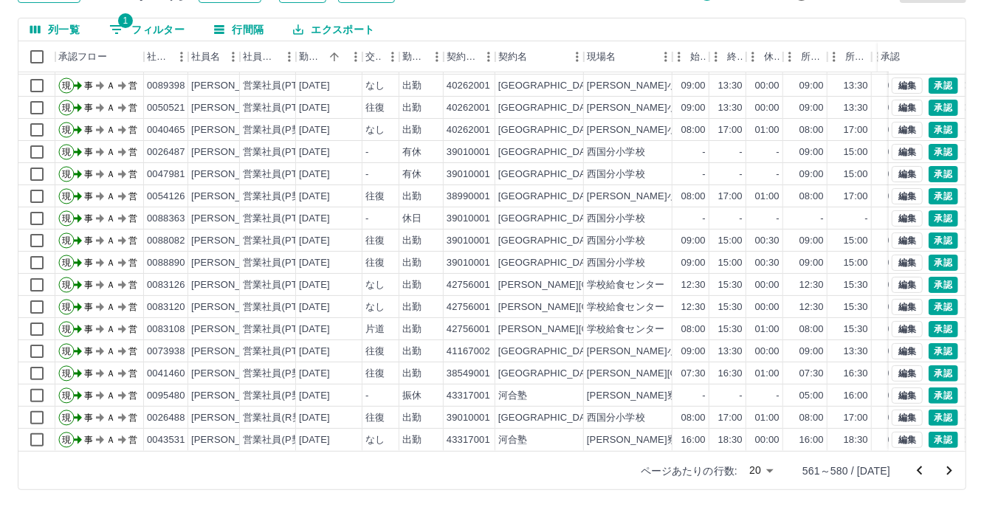
click at [946, 474] on icon "次のページへ" at bounding box center [949, 471] width 18 height 18
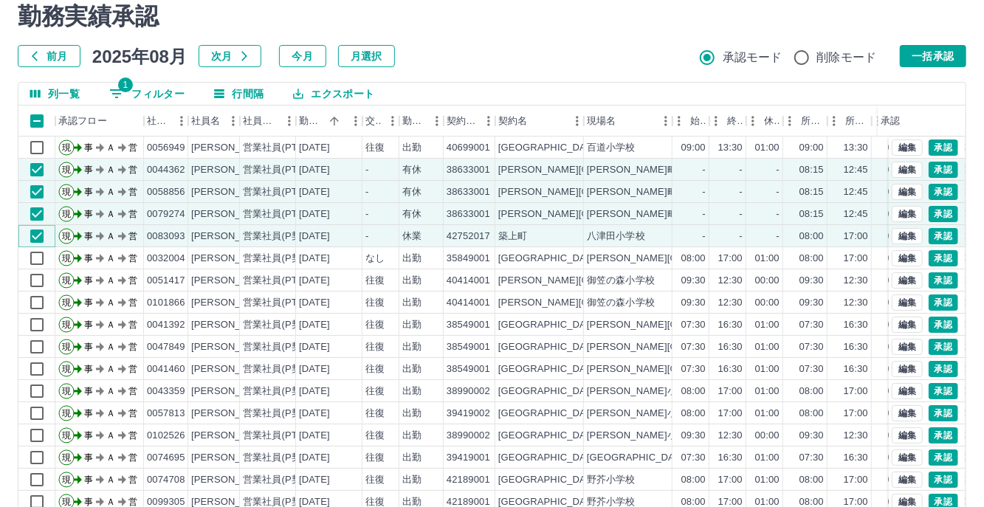
scroll to position [0, 0]
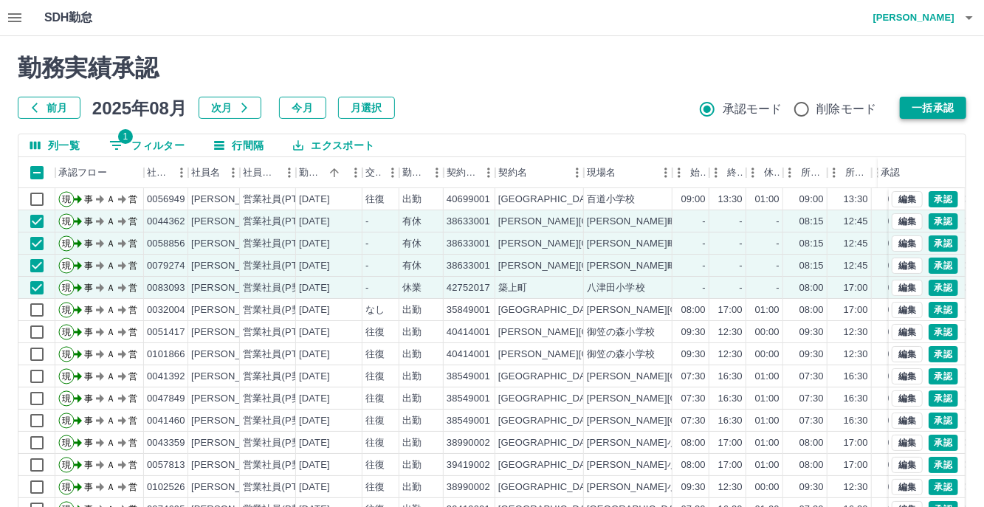
click at [932, 106] on button "一括承認" at bounding box center [933, 108] width 66 height 22
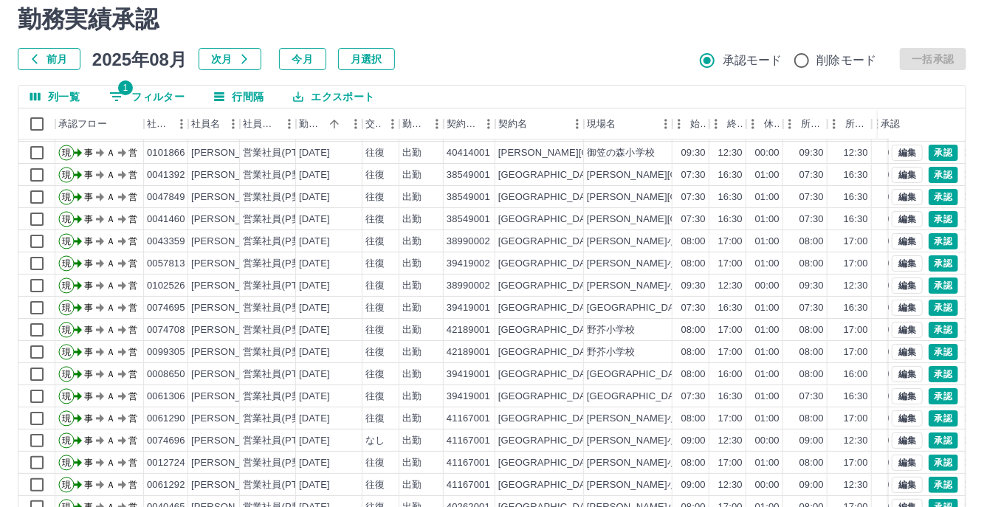
scroll to position [116, 0]
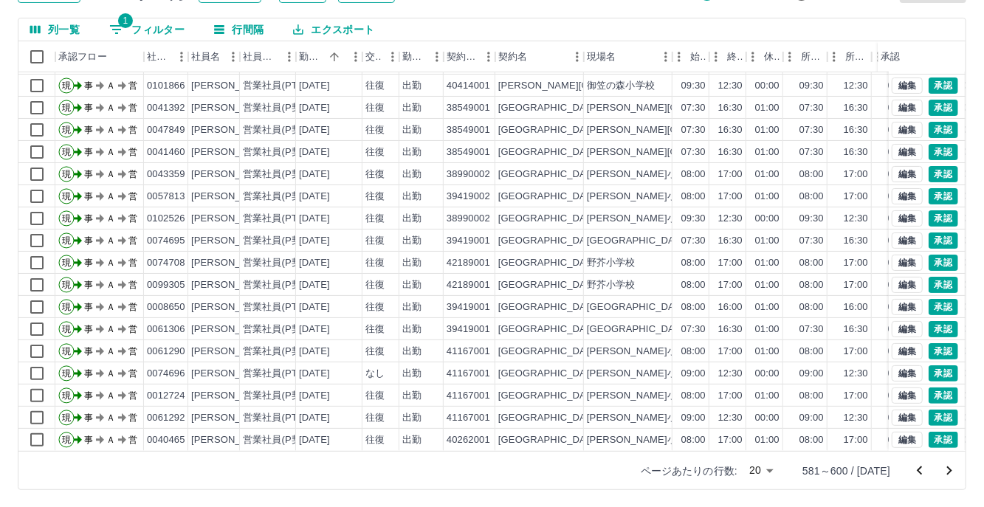
click at [950, 468] on icon "次のページへ" at bounding box center [949, 470] width 5 height 9
click at [940, 470] on icon "次のページへ" at bounding box center [949, 471] width 18 height 18
click at [946, 474] on icon "次のページへ" at bounding box center [949, 471] width 18 height 18
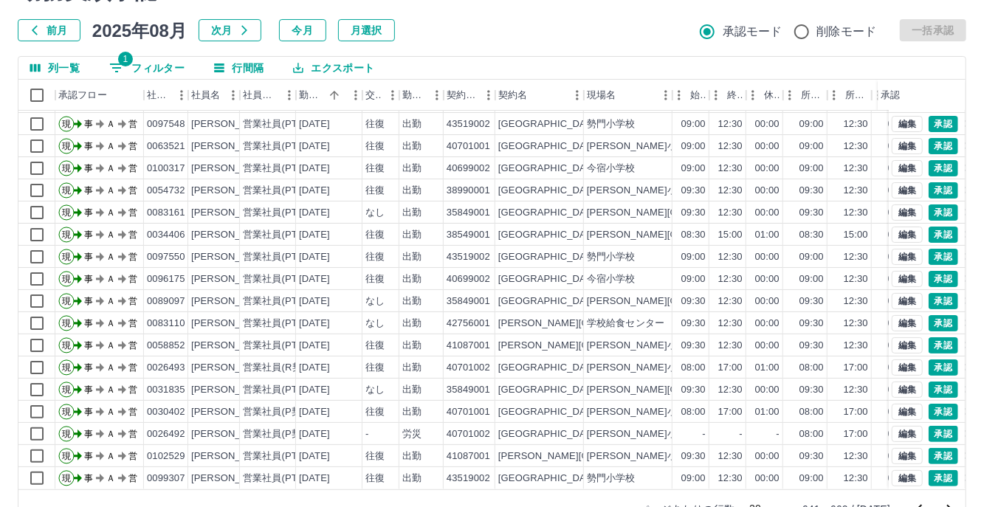
scroll to position [116, 0]
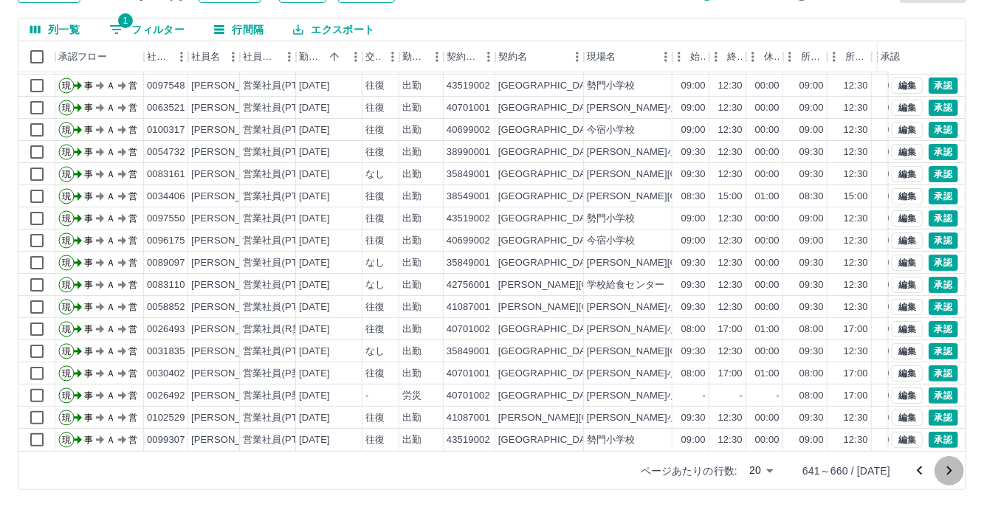
drag, startPoint x: 952, startPoint y: 472, endPoint x: 811, endPoint y: 482, distance: 141.3
click at [953, 472] on icon "次のページへ" at bounding box center [949, 471] width 18 height 18
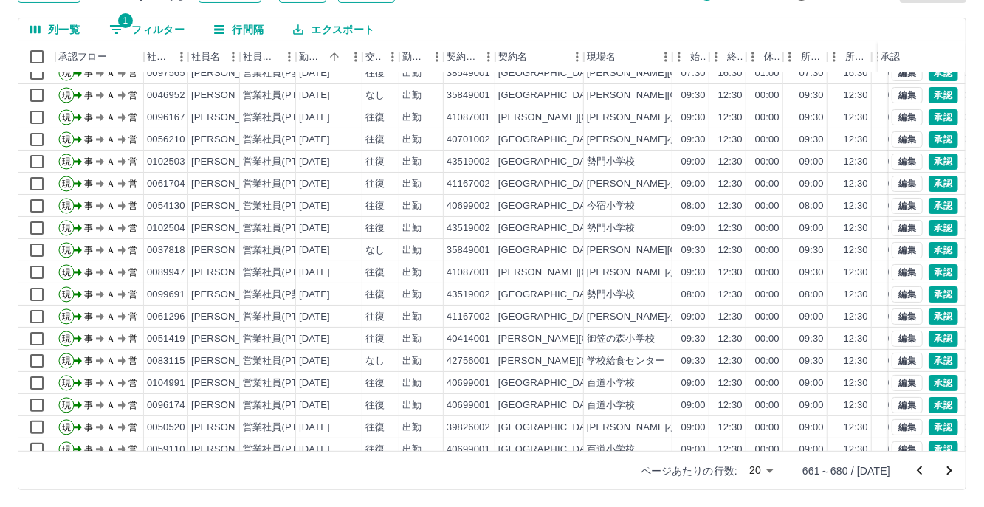
scroll to position [0, 0]
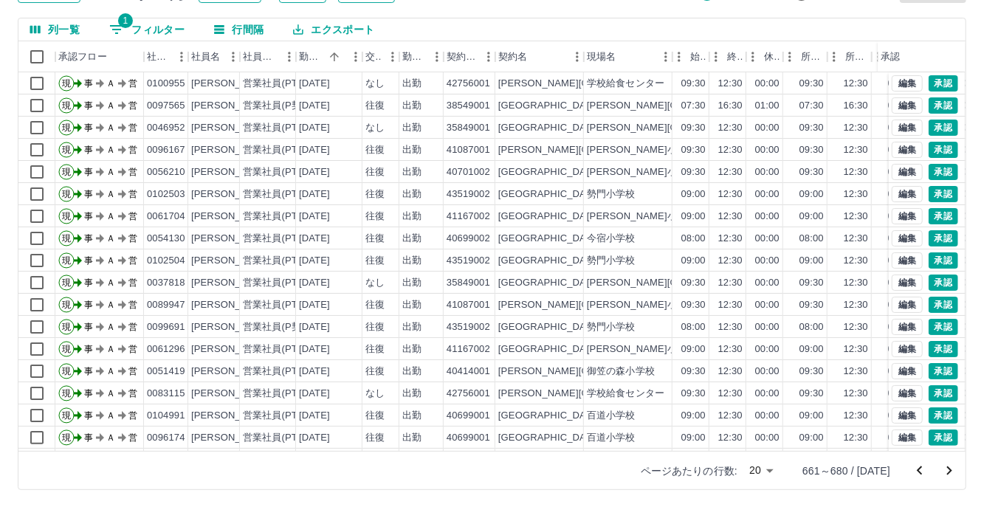
click at [949, 468] on icon "次のページへ" at bounding box center [949, 470] width 5 height 9
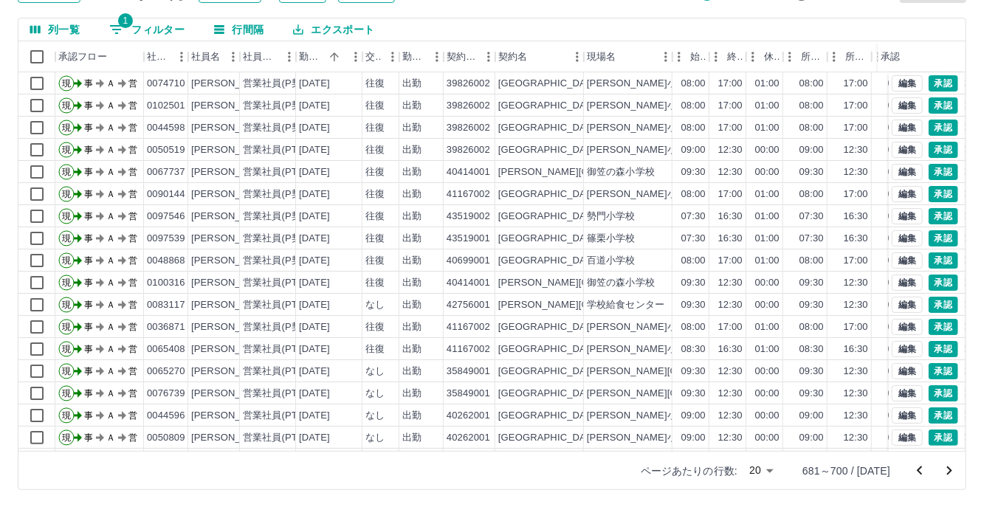
scroll to position [75, 0]
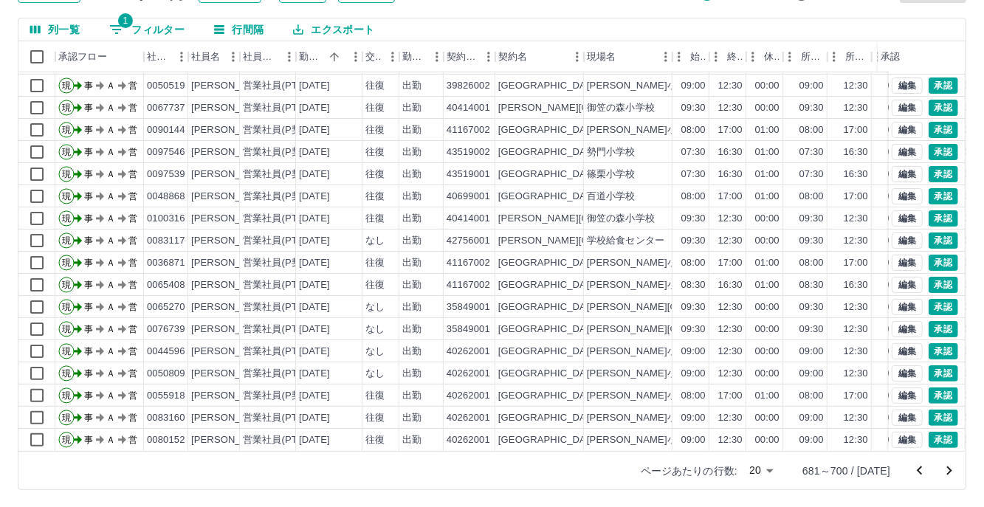
click at [953, 466] on icon "次のページへ" at bounding box center [949, 471] width 18 height 18
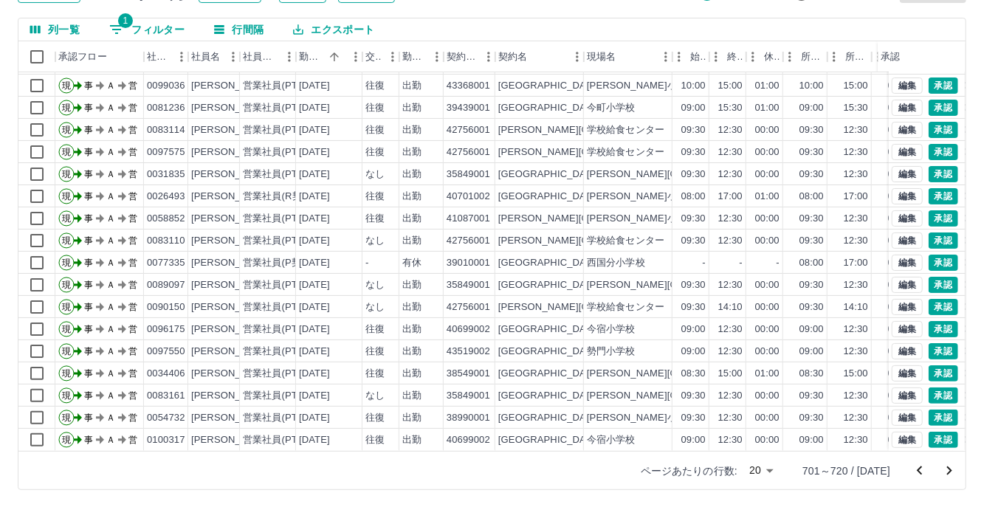
click at [940, 470] on icon "次のページへ" at bounding box center [949, 471] width 18 height 18
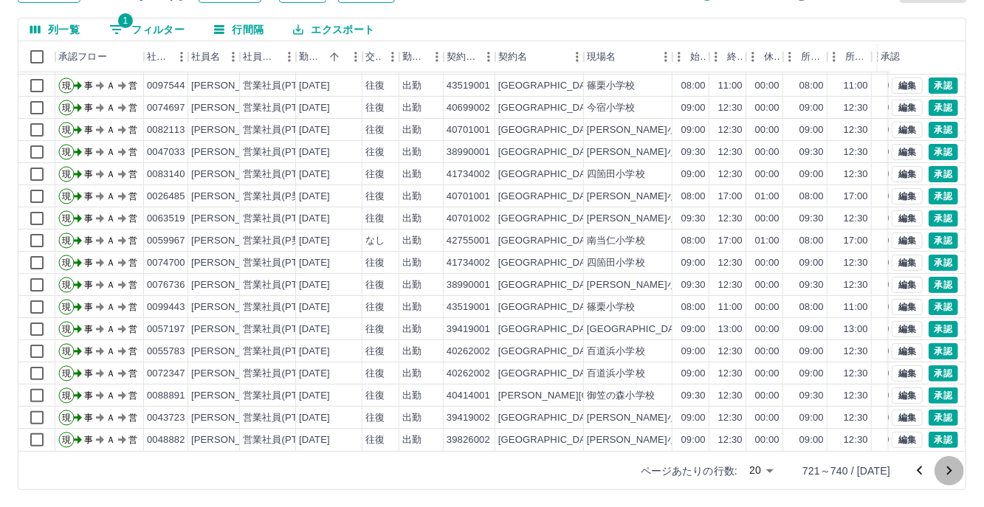
click at [951, 473] on icon "次のページへ" at bounding box center [949, 471] width 18 height 18
click at [958, 472] on icon "次のページへ" at bounding box center [949, 471] width 18 height 18
click at [956, 474] on icon "次のページへ" at bounding box center [949, 471] width 18 height 18
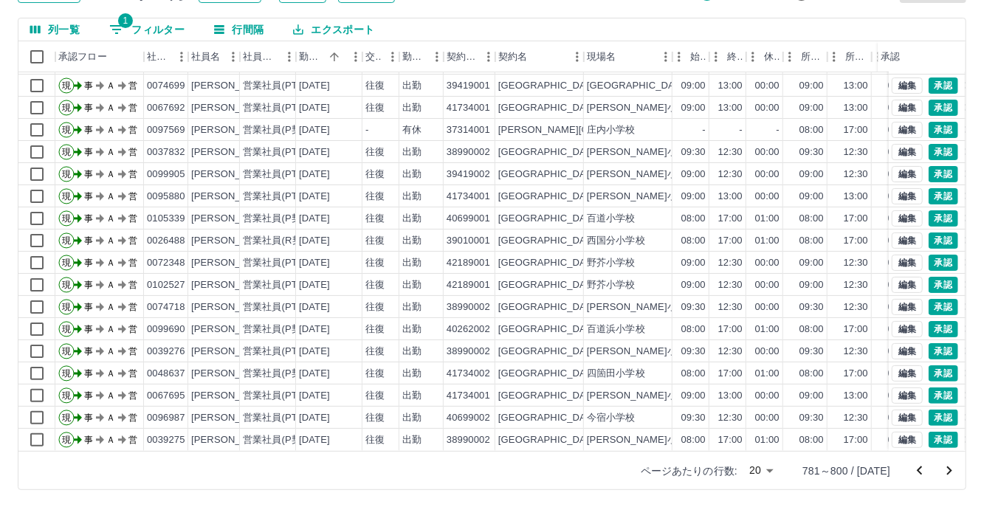
click at [954, 472] on icon "次のページへ" at bounding box center [949, 471] width 18 height 18
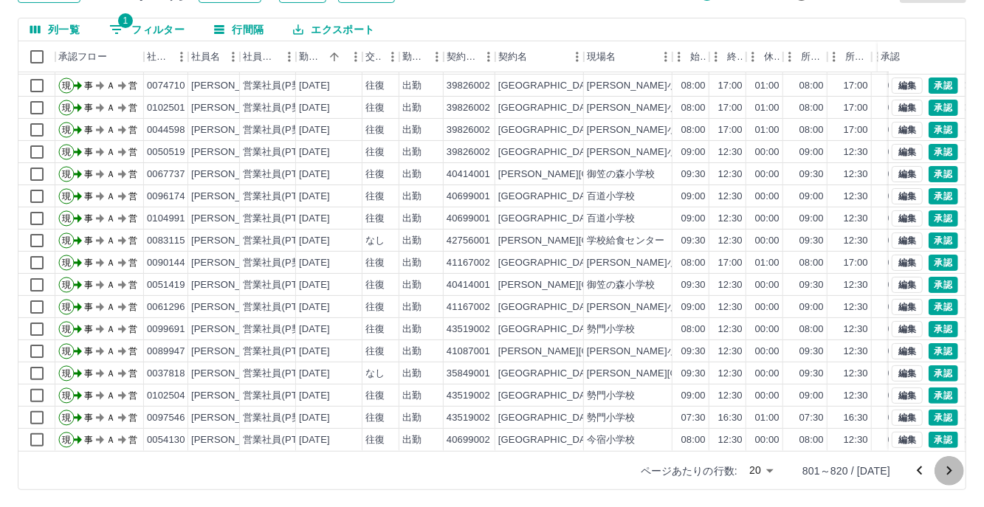
click at [957, 466] on icon "次のページへ" at bounding box center [949, 471] width 18 height 18
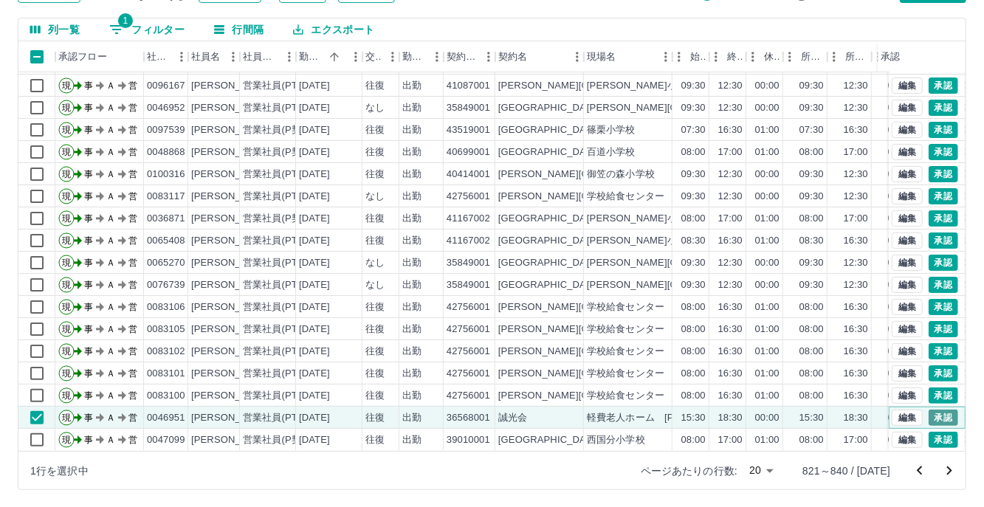
click at [928, 410] on button "承認" at bounding box center [943, 418] width 30 height 16
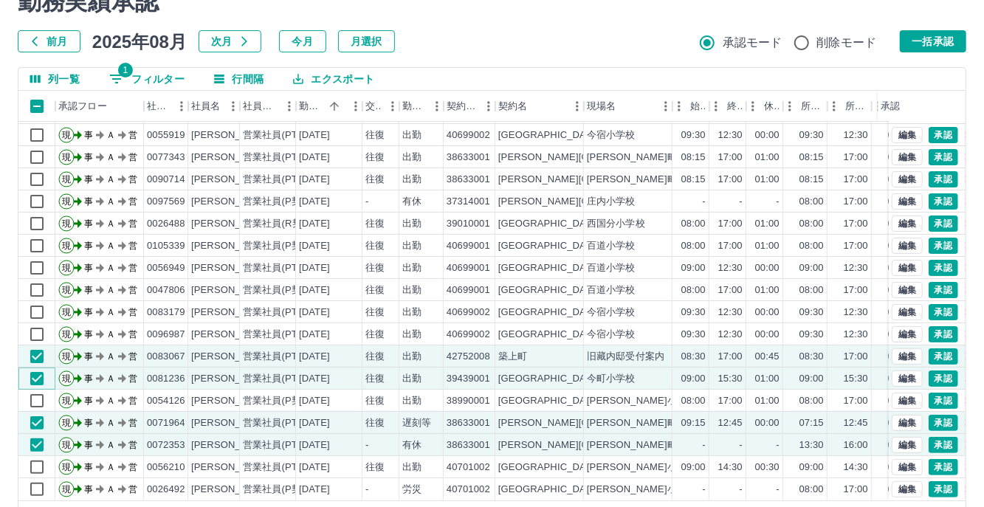
scroll to position [0, 0]
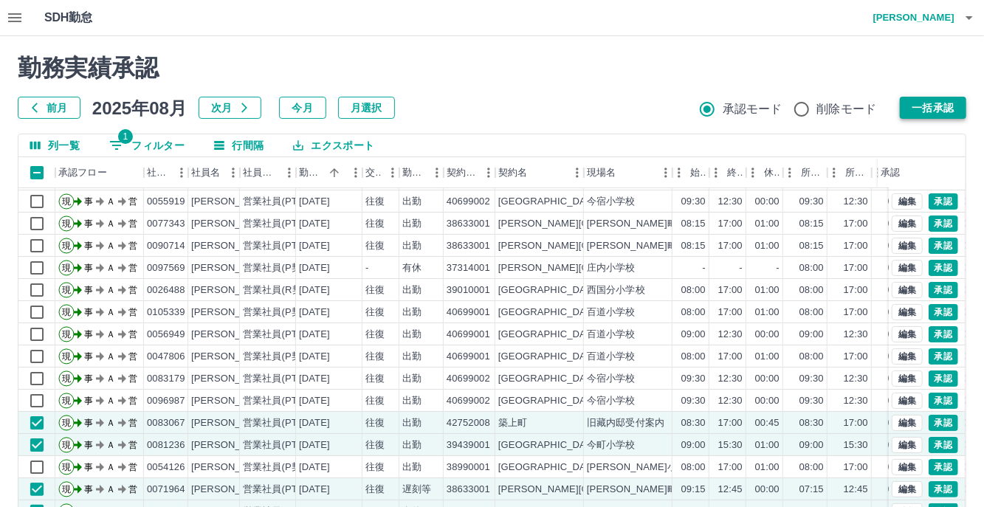
click at [928, 110] on button "一括承認" at bounding box center [933, 108] width 66 height 22
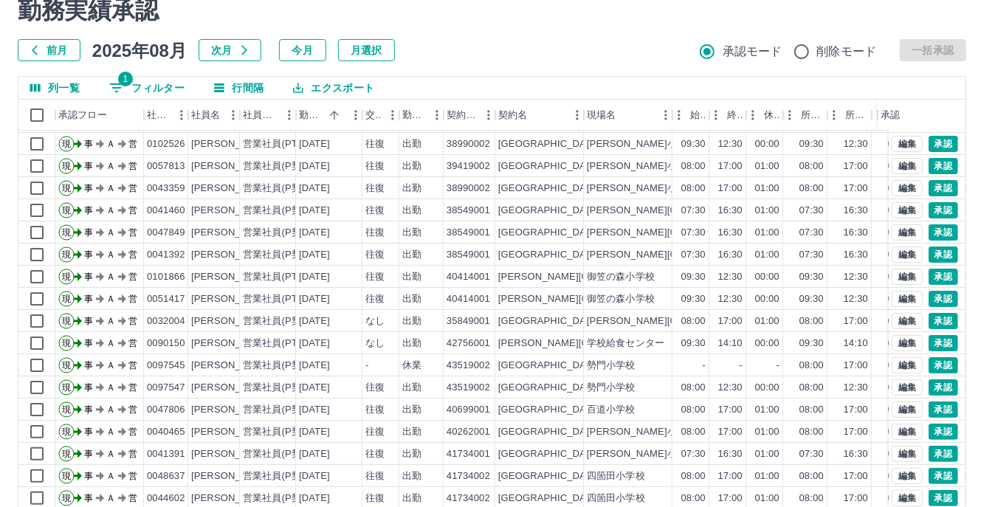
scroll to position [116, 0]
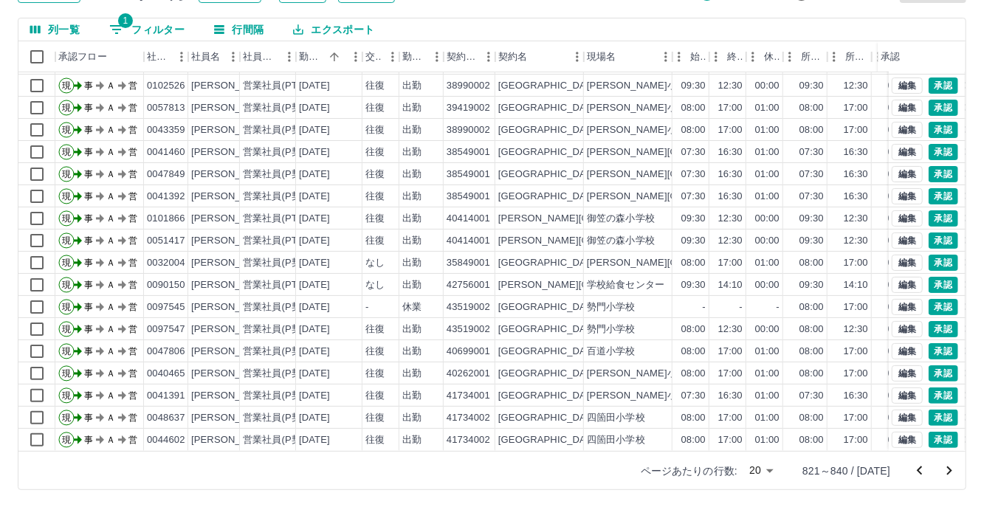
click at [950, 472] on icon "次のページへ" at bounding box center [949, 470] width 5 height 9
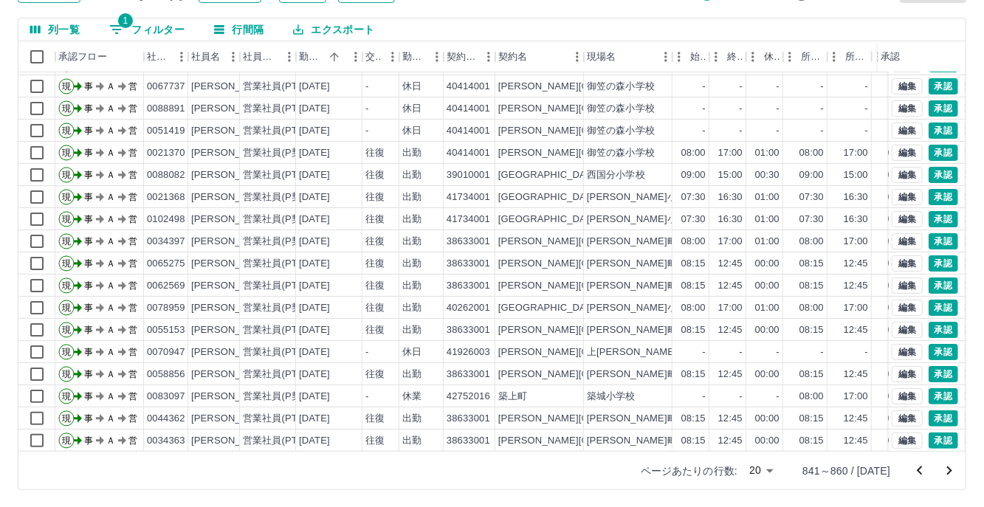
scroll to position [0, 0]
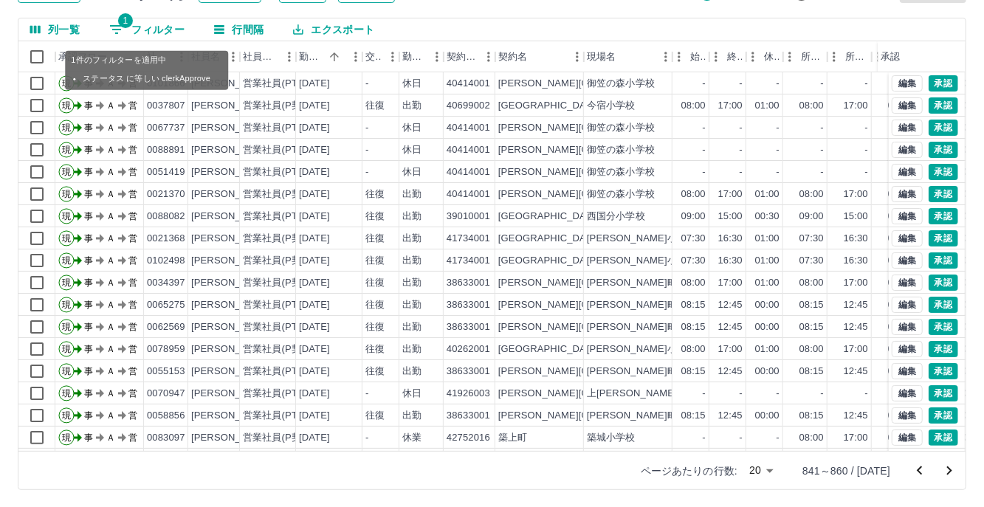
click at [161, 24] on button "1 フィルター" at bounding box center [146, 29] width 99 height 22
select select "**********"
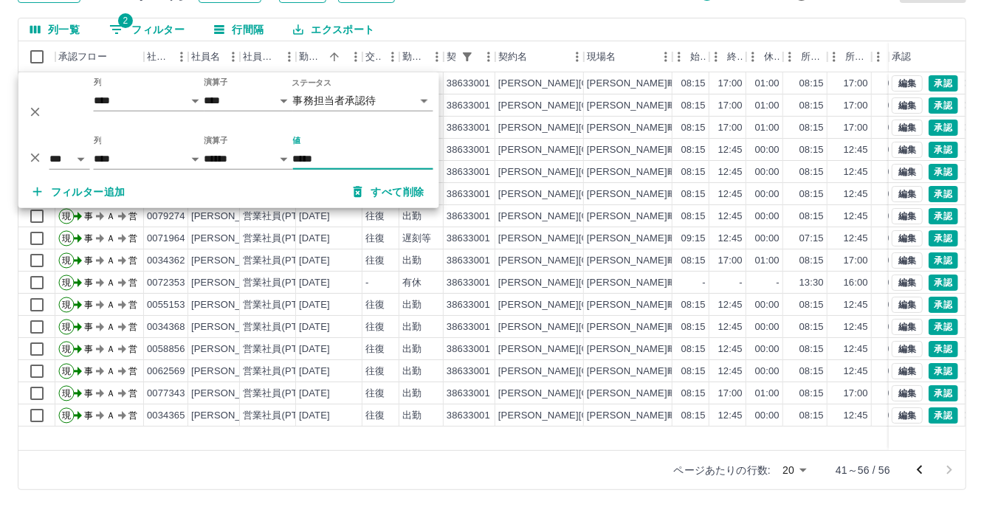
type input "*****"
click at [460, 458] on div "ページあたりの行数: 20 ** 41～56 / 56" at bounding box center [491, 469] width 947 height 39
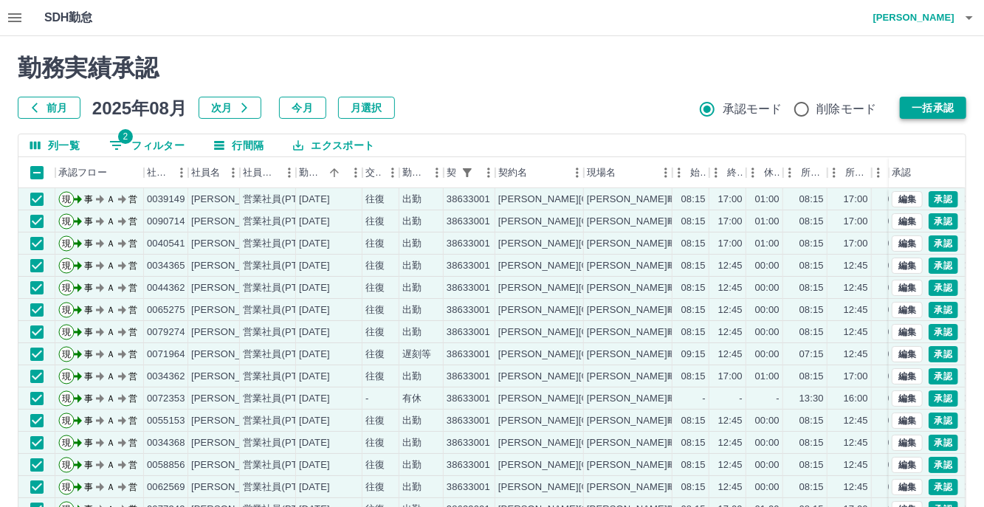
click at [922, 107] on button "一括承認" at bounding box center [933, 108] width 66 height 22
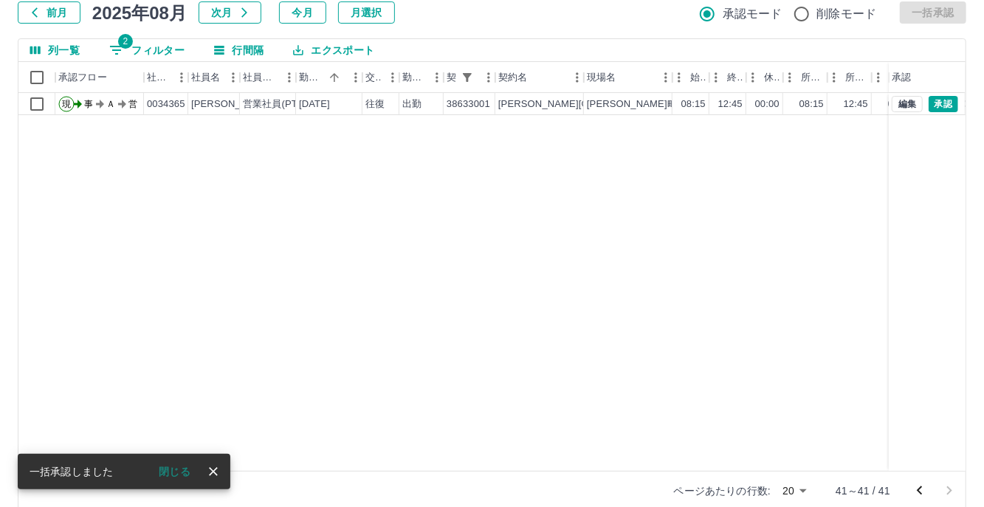
scroll to position [116, 0]
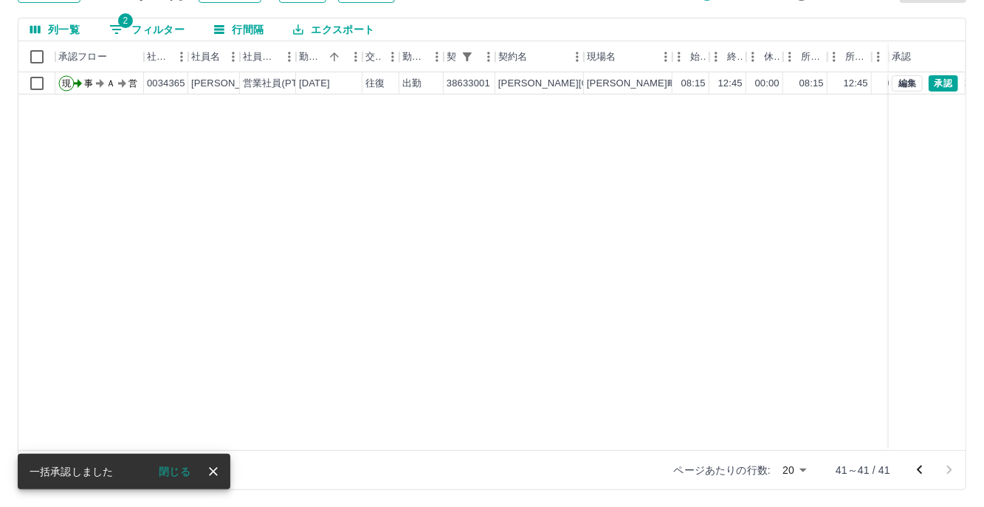
click at [909, 469] on button "前のページへ" at bounding box center [920, 470] width 30 height 30
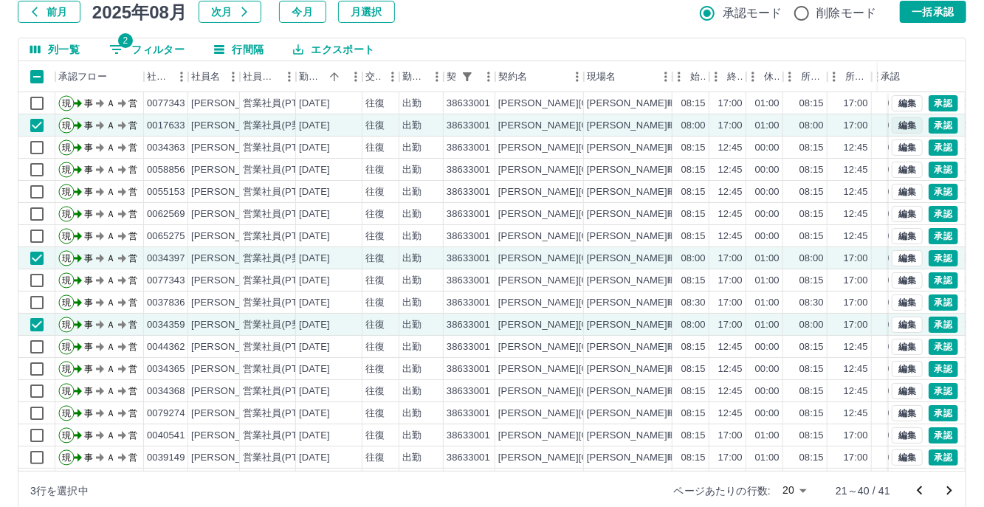
scroll to position [0, 0]
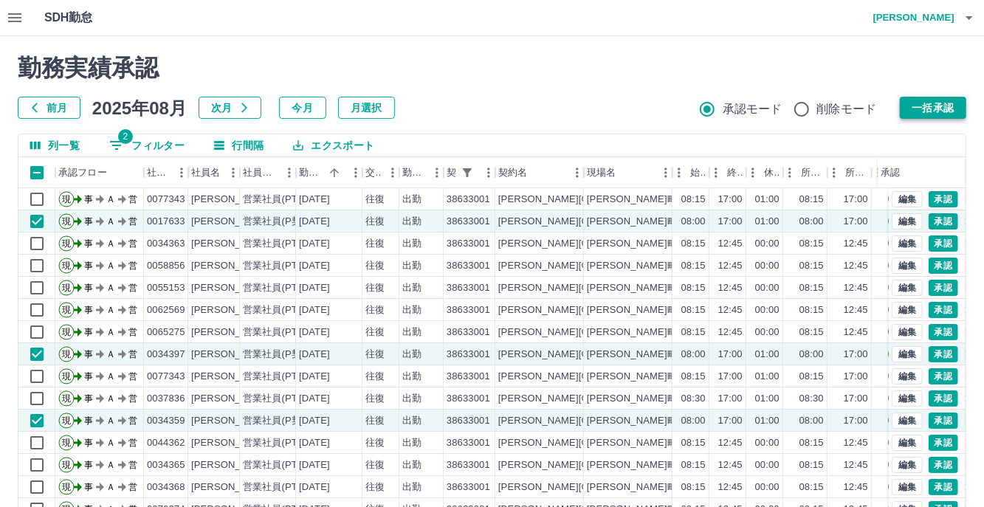
click at [922, 105] on button "一括承認" at bounding box center [933, 108] width 66 height 22
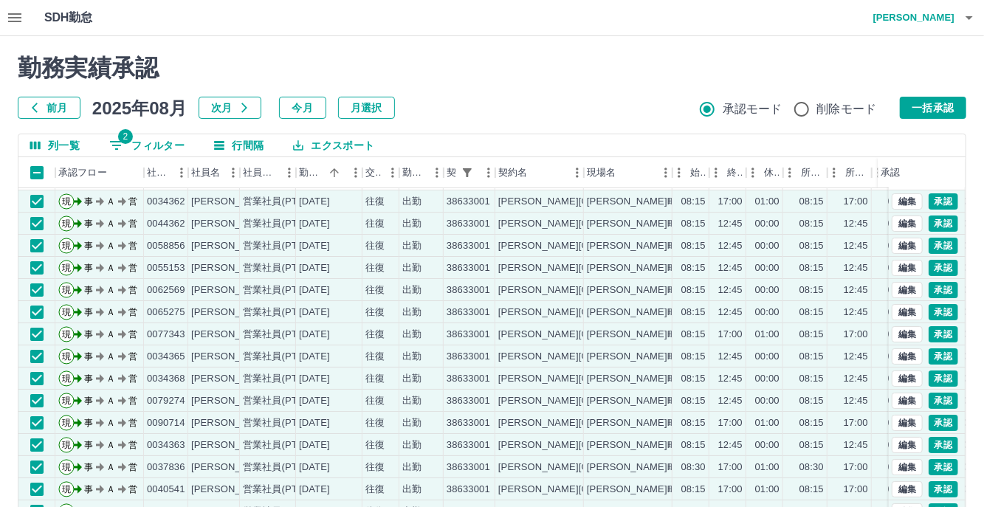
click at [945, 104] on button "一括承認" at bounding box center [933, 108] width 66 height 22
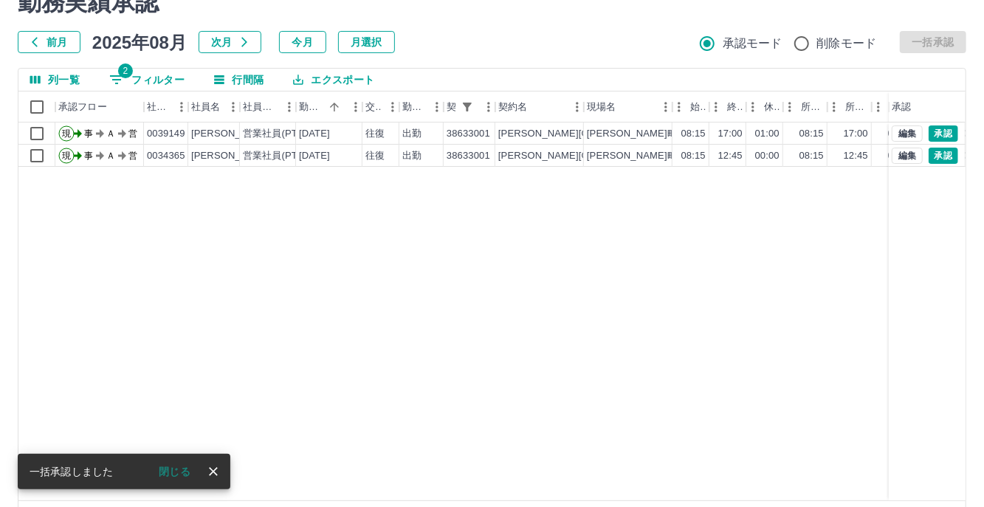
scroll to position [116, 0]
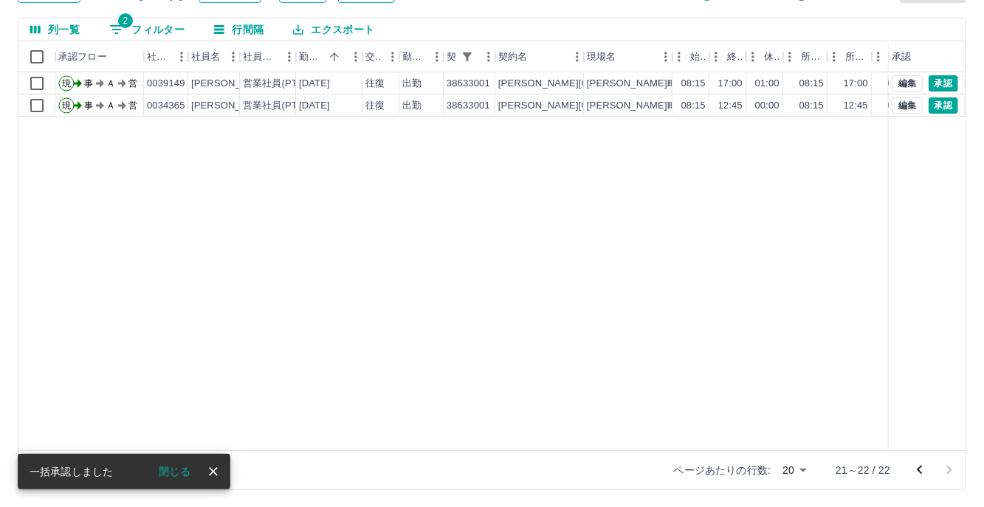
drag, startPoint x: 919, startPoint y: 469, endPoint x: 913, endPoint y: 463, distance: 8.3
click at [918, 469] on icon "前のページへ" at bounding box center [919, 470] width 5 height 9
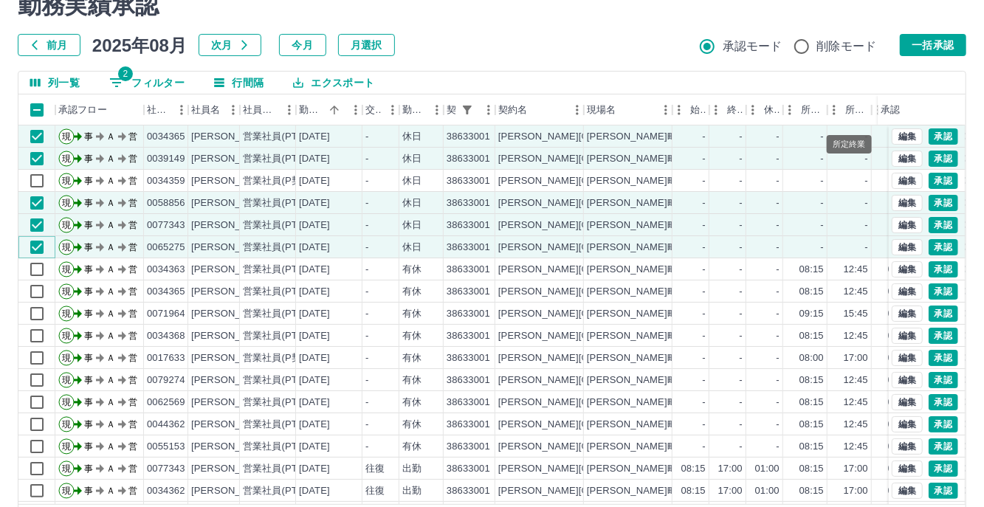
scroll to position [0, 0]
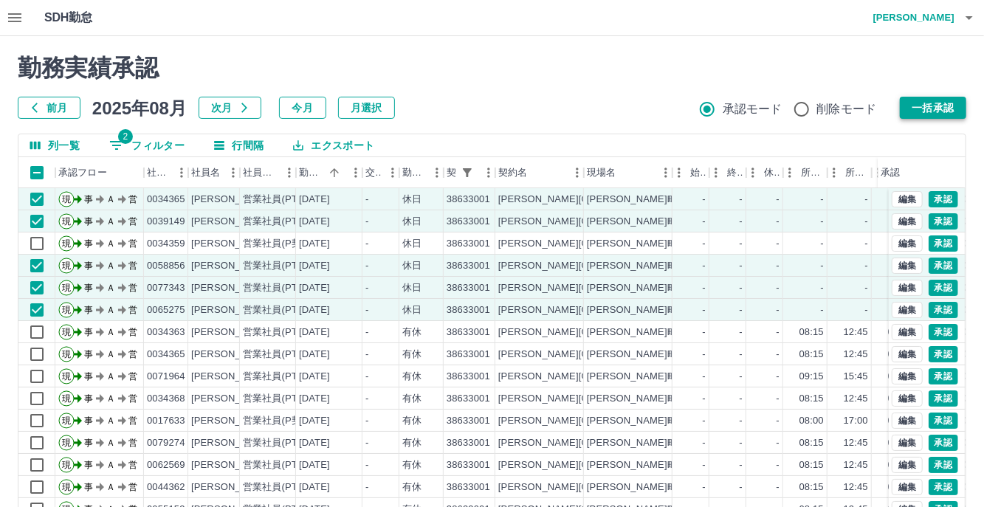
click at [913, 105] on button "一括承認" at bounding box center [933, 108] width 66 height 22
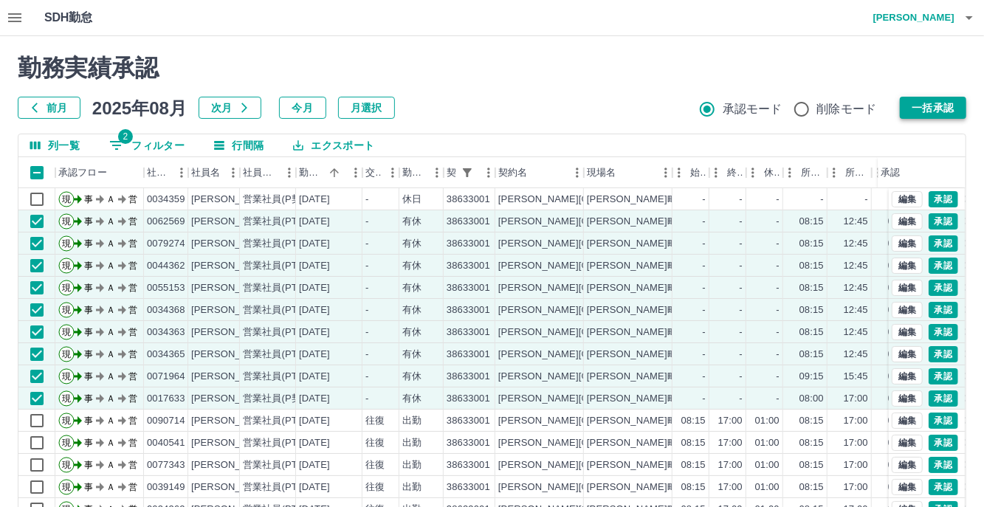
click at [924, 103] on button "一括承認" at bounding box center [933, 108] width 66 height 22
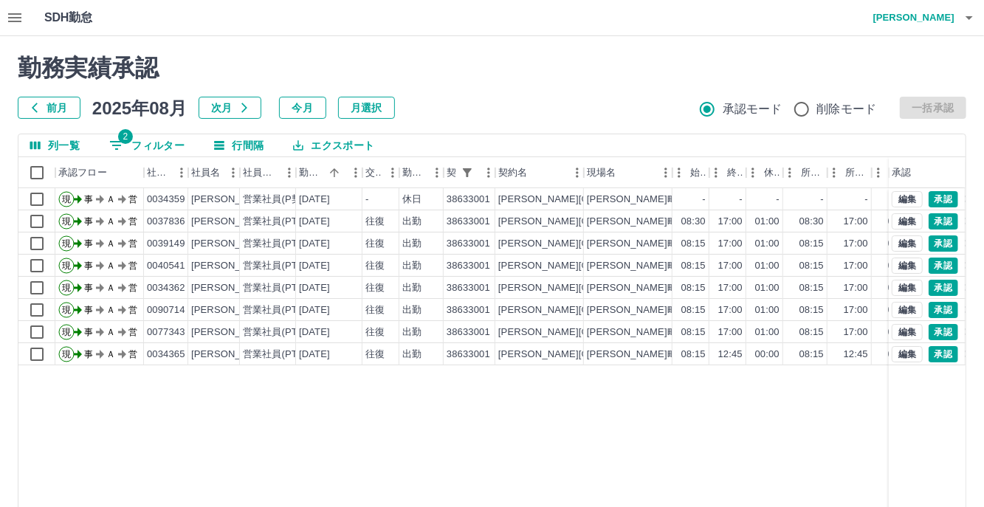
click at [167, 141] on button "2 フィルター" at bounding box center [146, 145] width 99 height 22
select select "**********"
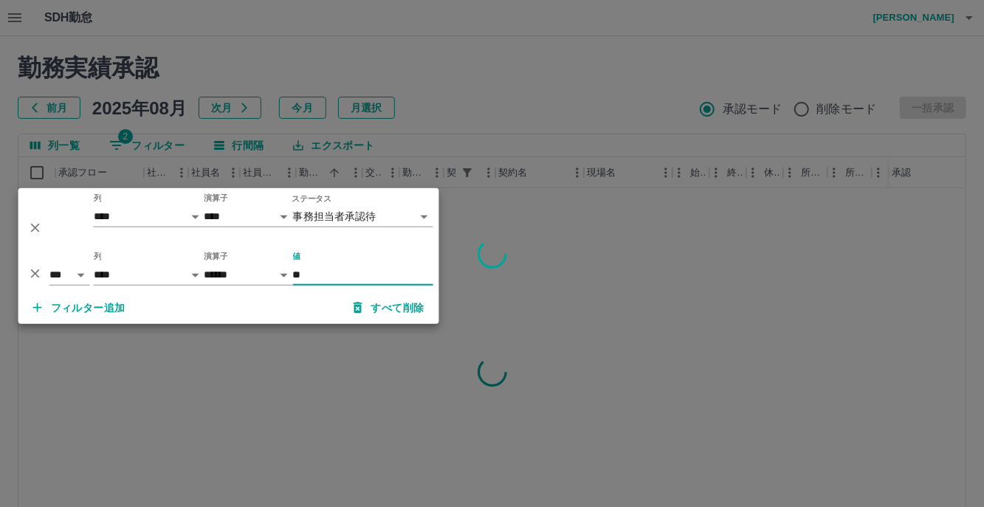
type input "*"
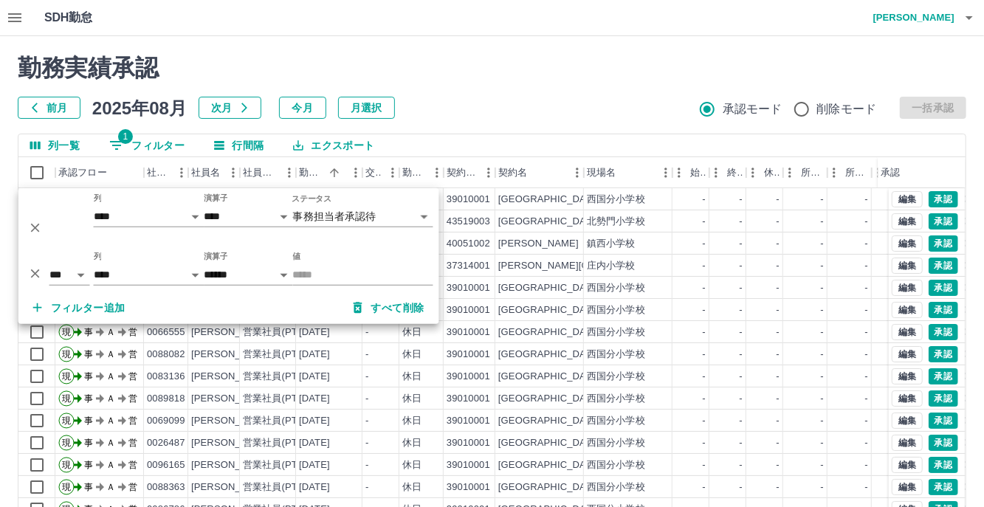
click at [573, 103] on div "前月 2025年08月 次月 今月 月選択 承認モード 削除モード 一括承認" at bounding box center [492, 108] width 948 height 22
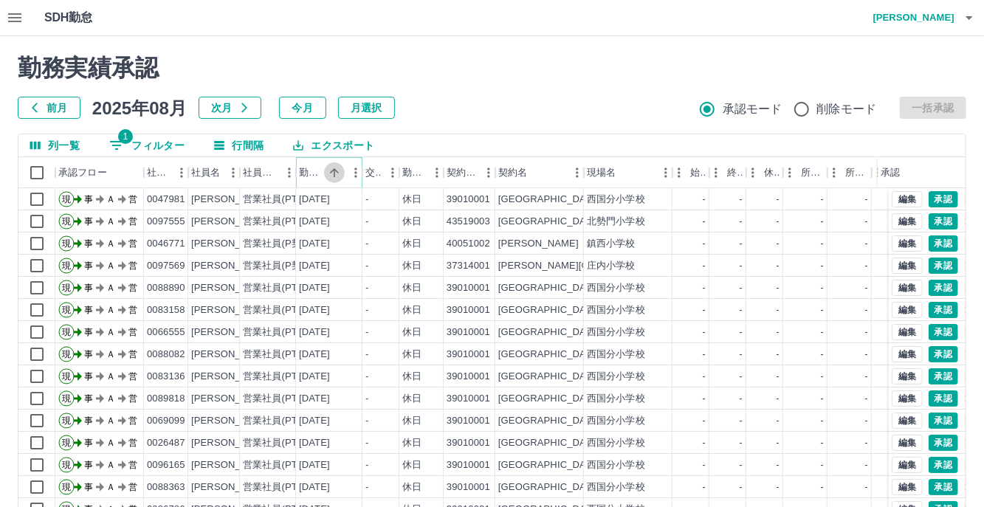
click at [329, 170] on icon "ソート" at bounding box center [334, 172] width 13 height 13
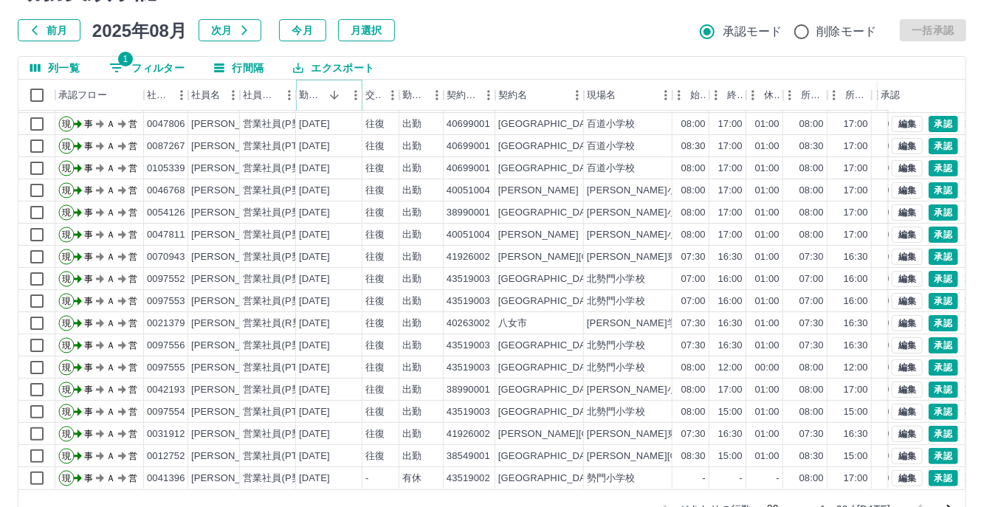
scroll to position [116, 0]
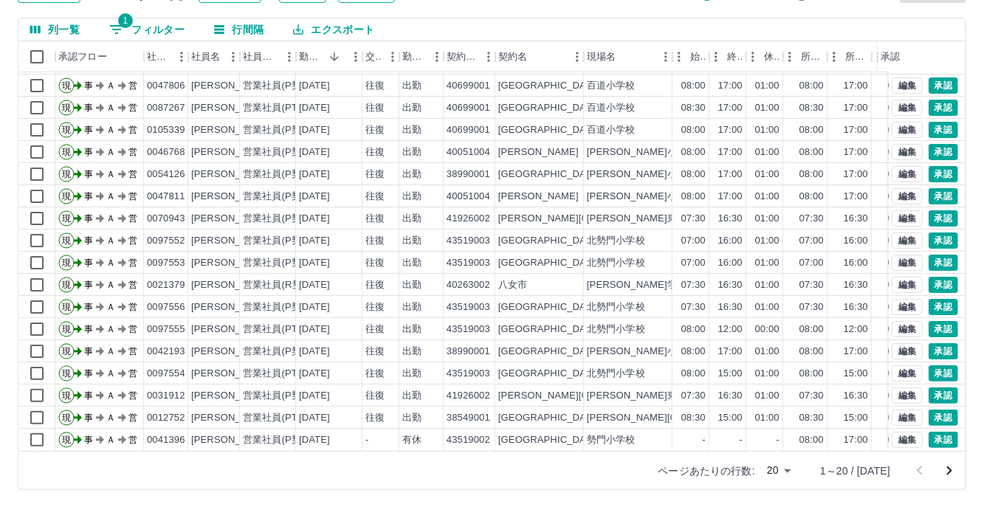
click at [962, 469] on button "次のページへ" at bounding box center [949, 471] width 30 height 30
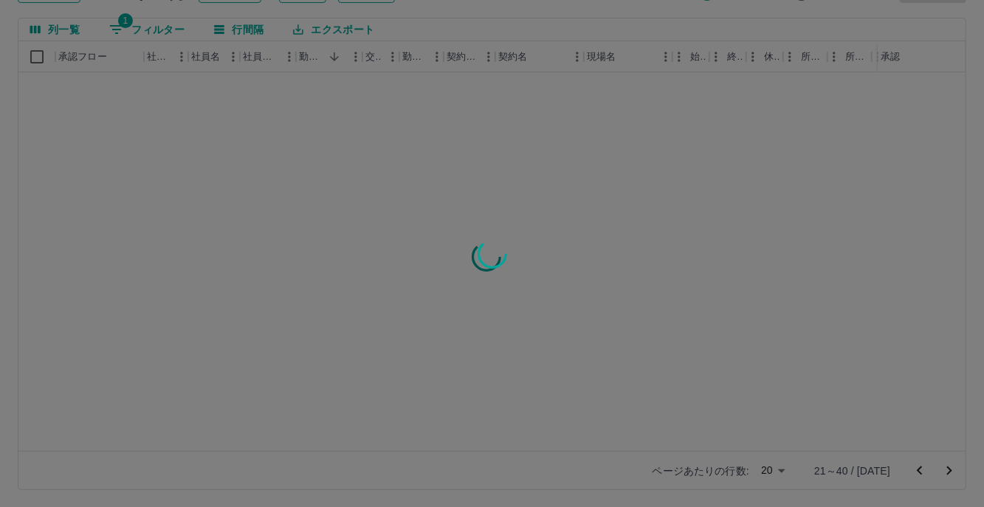
scroll to position [0, 0]
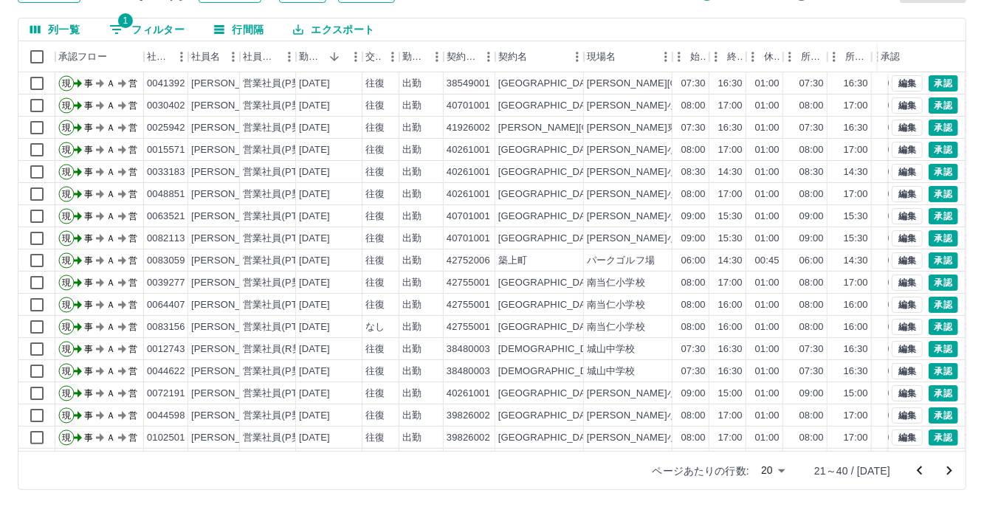
click at [962, 468] on button "次のページへ" at bounding box center [949, 471] width 30 height 30
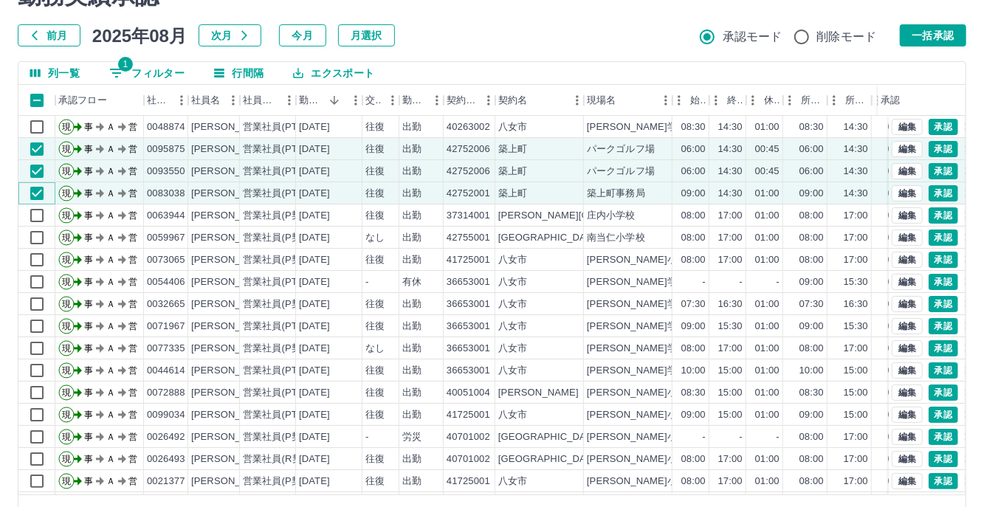
scroll to position [43, 0]
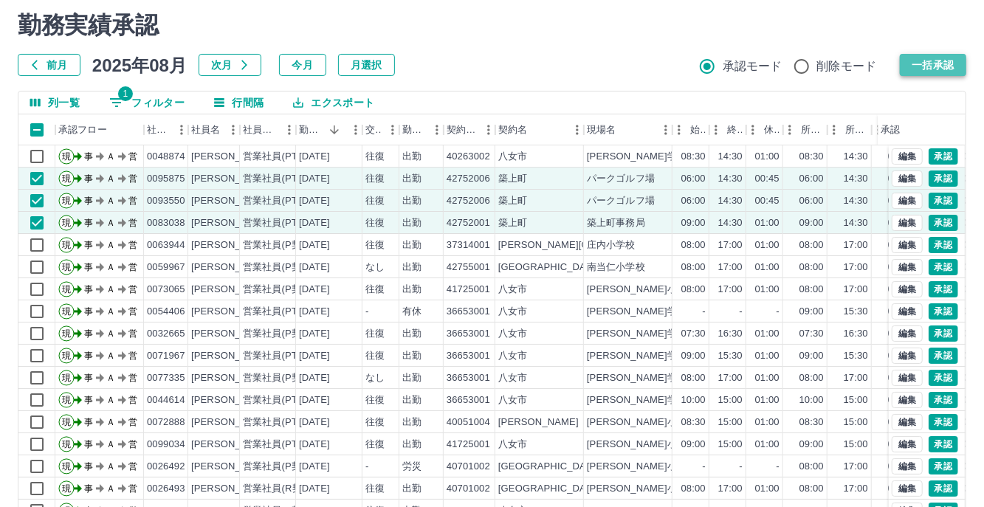
click at [953, 59] on button "一括承認" at bounding box center [933, 65] width 66 height 22
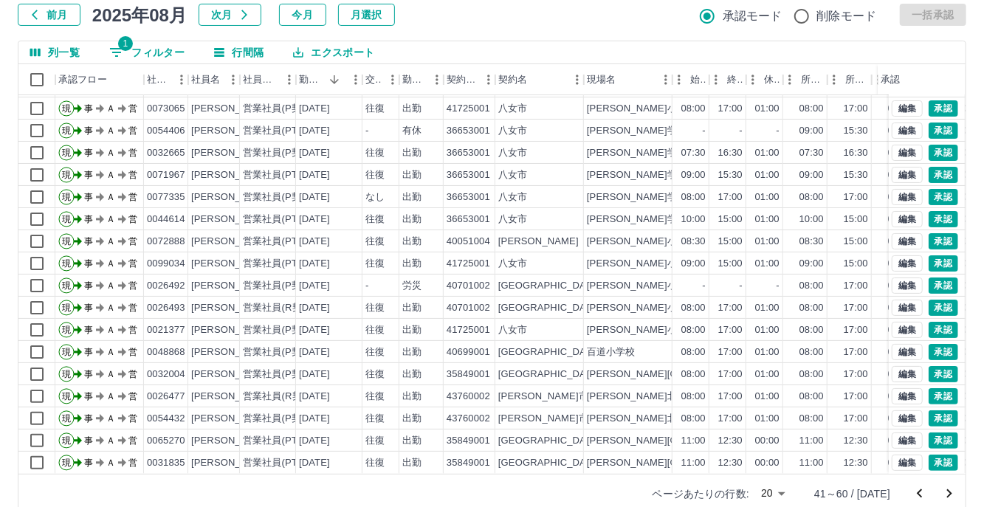
scroll to position [116, 0]
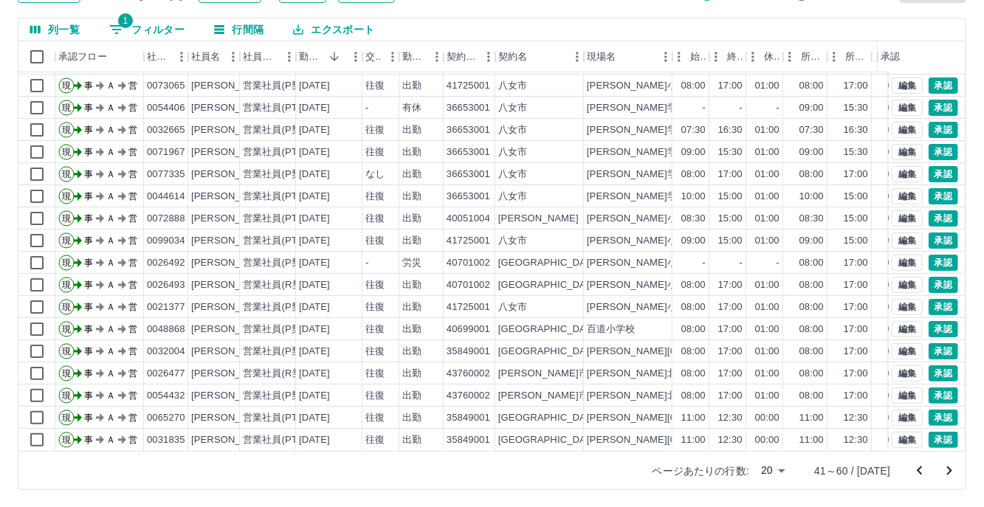
drag, startPoint x: 918, startPoint y: 471, endPoint x: 911, endPoint y: 463, distance: 10.5
click at [918, 471] on icon "前のページへ" at bounding box center [920, 471] width 18 height 18
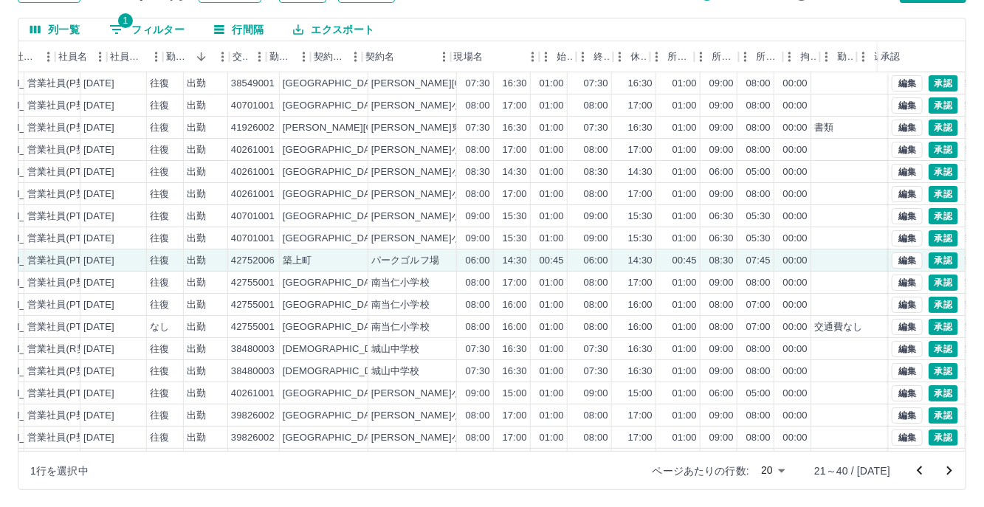
scroll to position [0, 270]
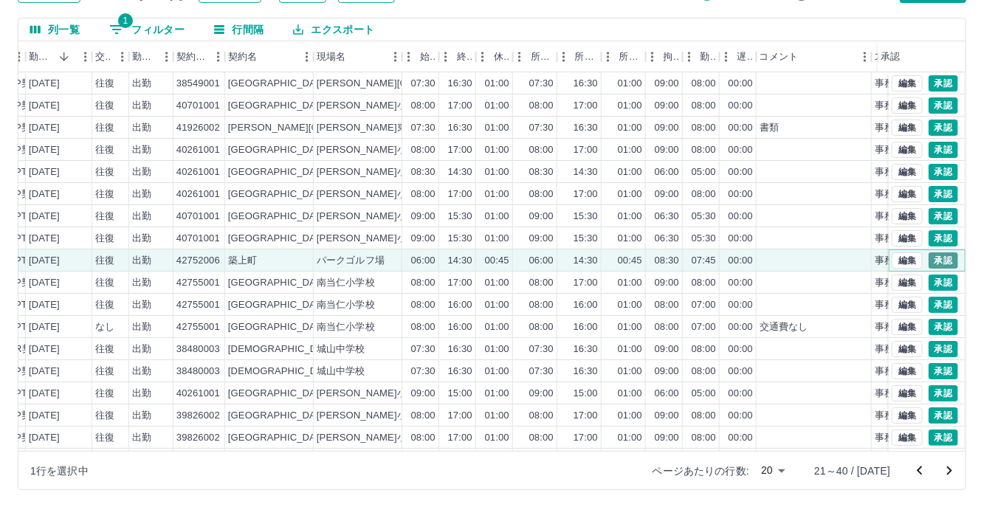
click at [937, 253] on button "承認" at bounding box center [943, 260] width 30 height 16
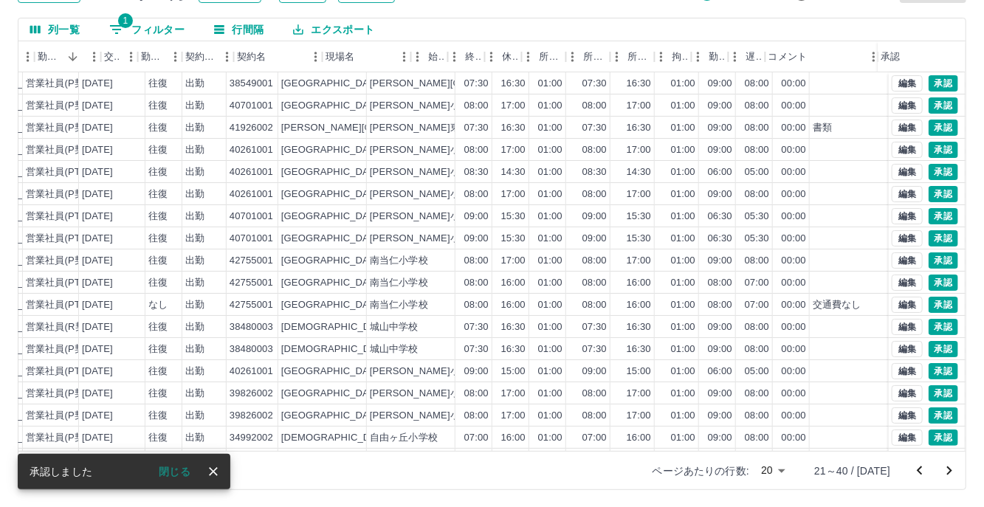
scroll to position [0, 0]
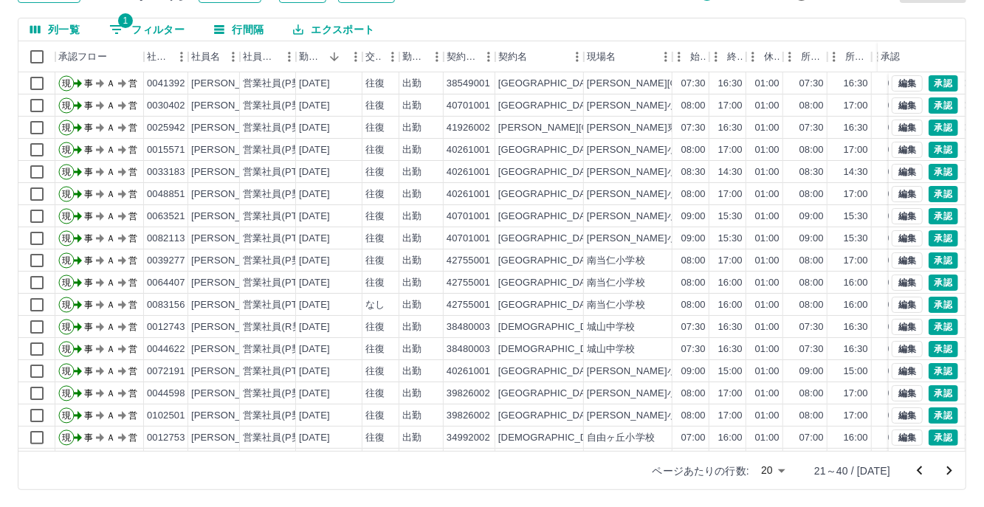
click at [918, 467] on icon "前のページへ" at bounding box center [920, 471] width 18 height 18
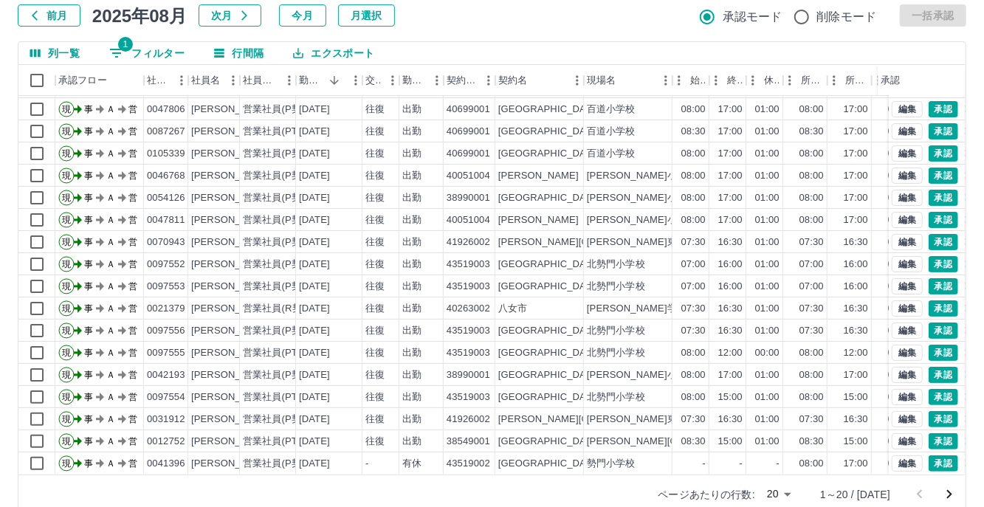
scroll to position [116, 0]
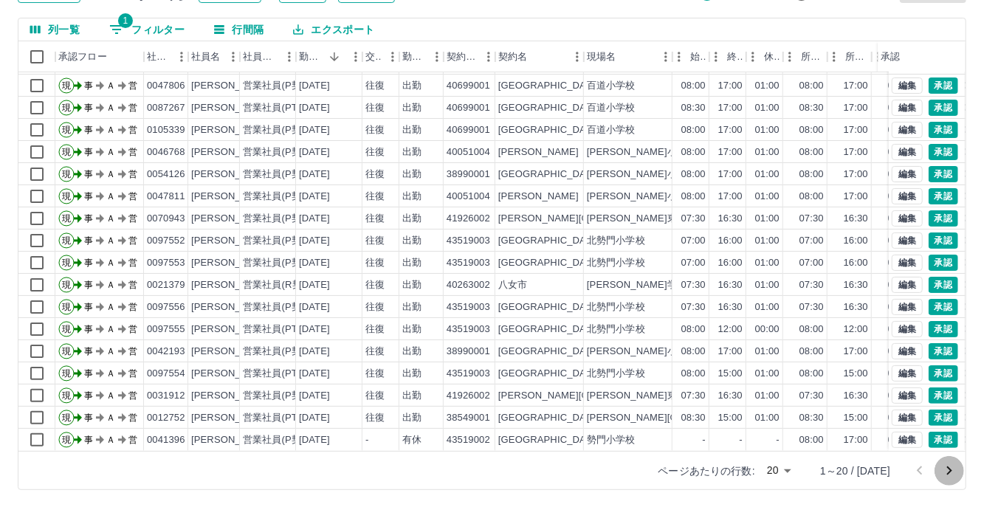
click at [951, 478] on icon "次のページへ" at bounding box center [949, 471] width 18 height 18
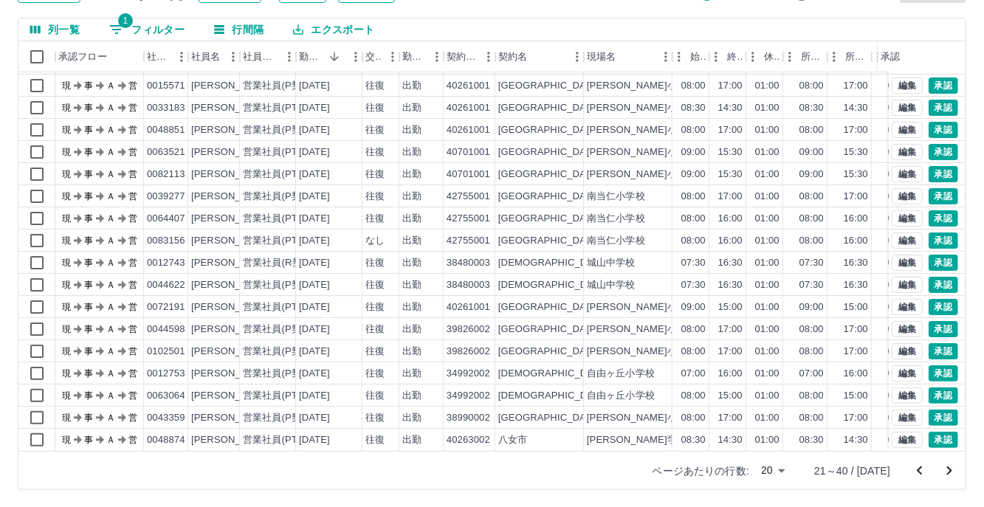
scroll to position [0, 0]
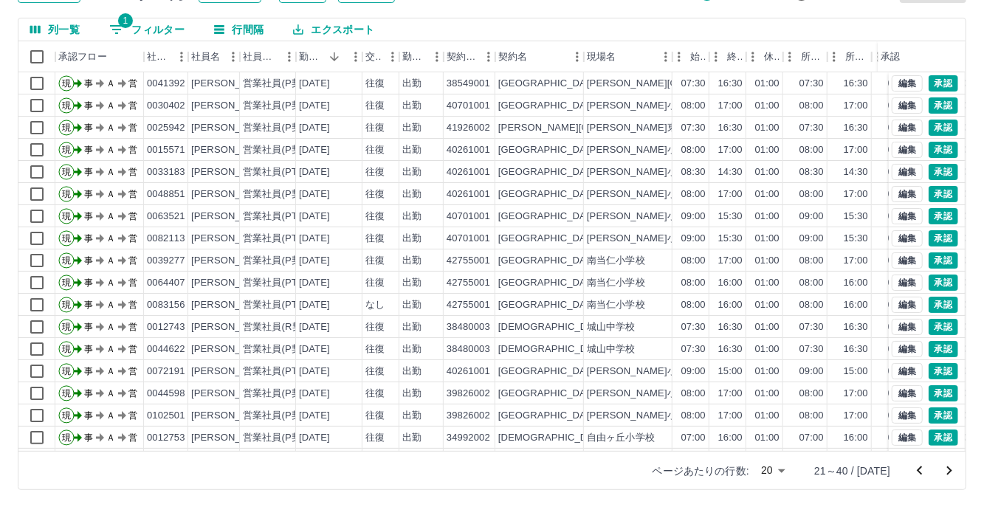
click at [948, 474] on icon "次のページへ" at bounding box center [949, 471] width 18 height 18
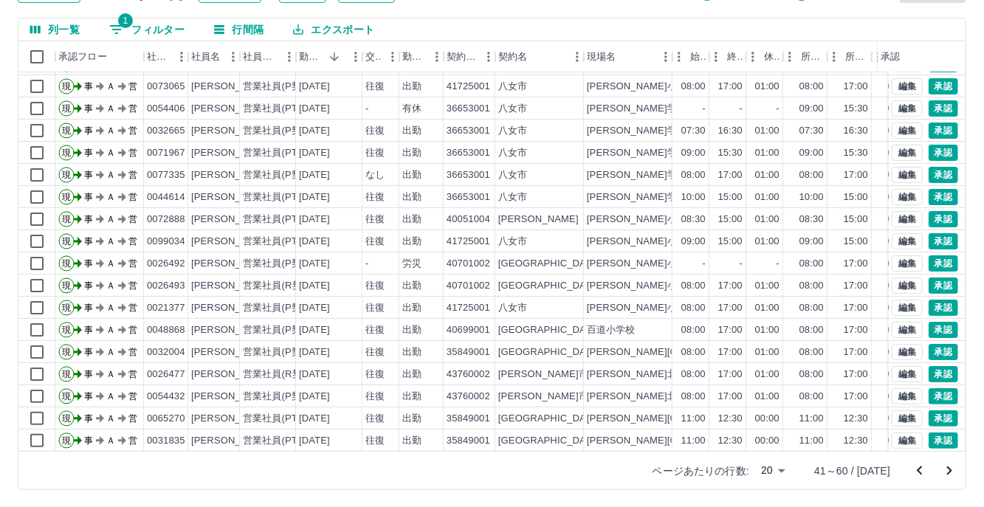
scroll to position [75, 0]
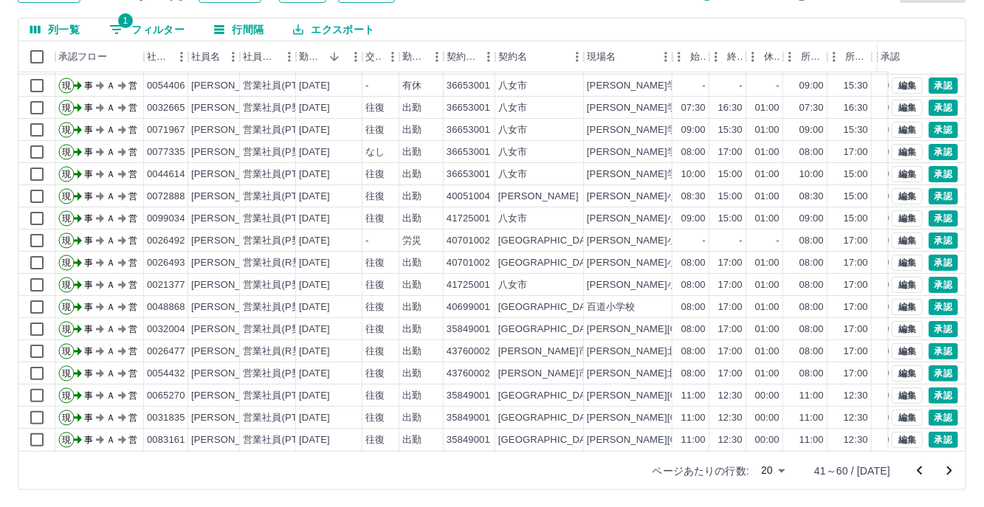
click at [952, 472] on icon "次のページへ" at bounding box center [949, 471] width 18 height 18
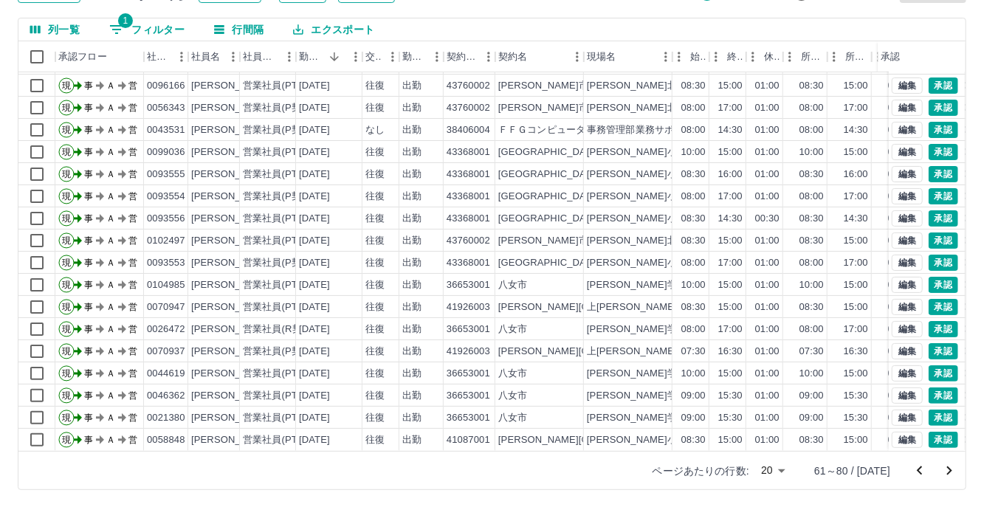
click at [956, 476] on icon "次のページへ" at bounding box center [949, 471] width 18 height 18
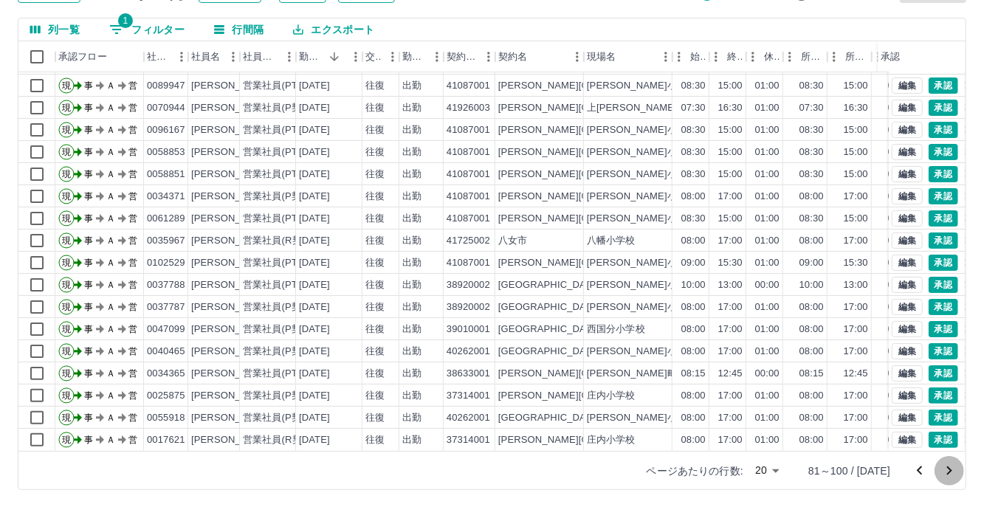
click at [951, 469] on icon "次のページへ" at bounding box center [949, 470] width 5 height 9
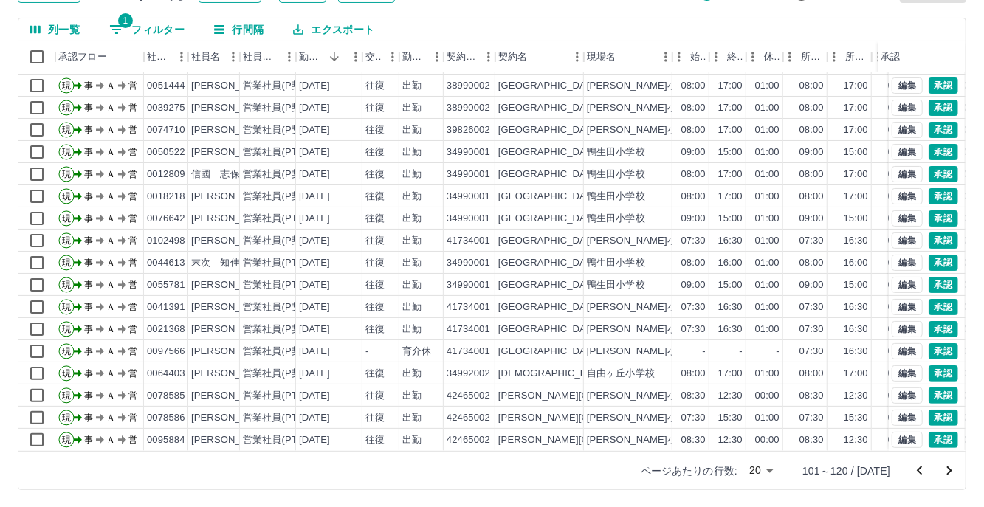
click at [954, 472] on icon "次のページへ" at bounding box center [949, 471] width 18 height 18
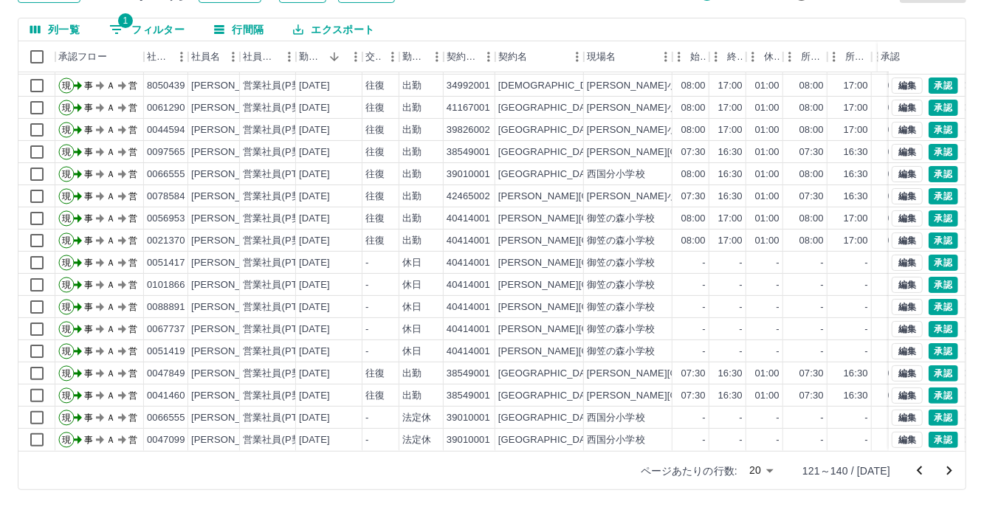
click at [950, 466] on icon "次のページへ" at bounding box center [949, 471] width 18 height 18
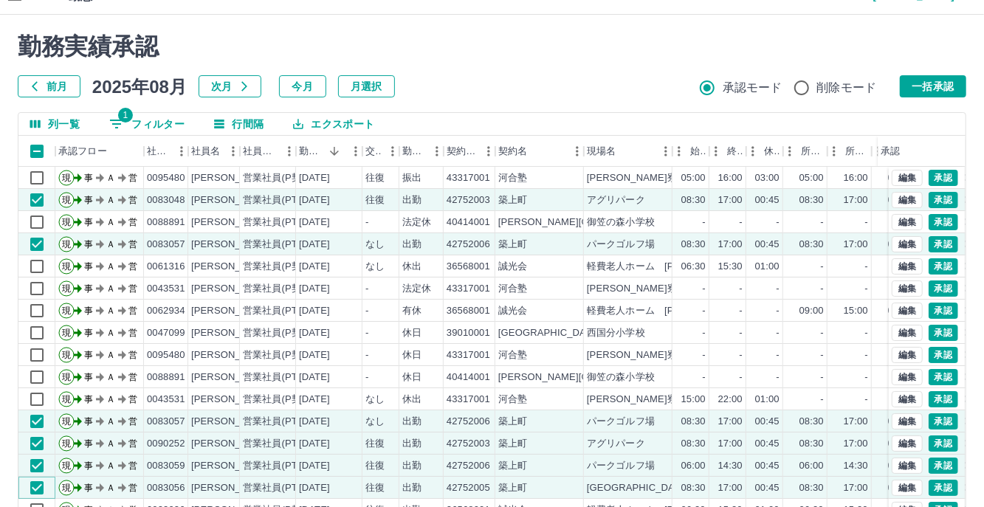
scroll to position [0, 0]
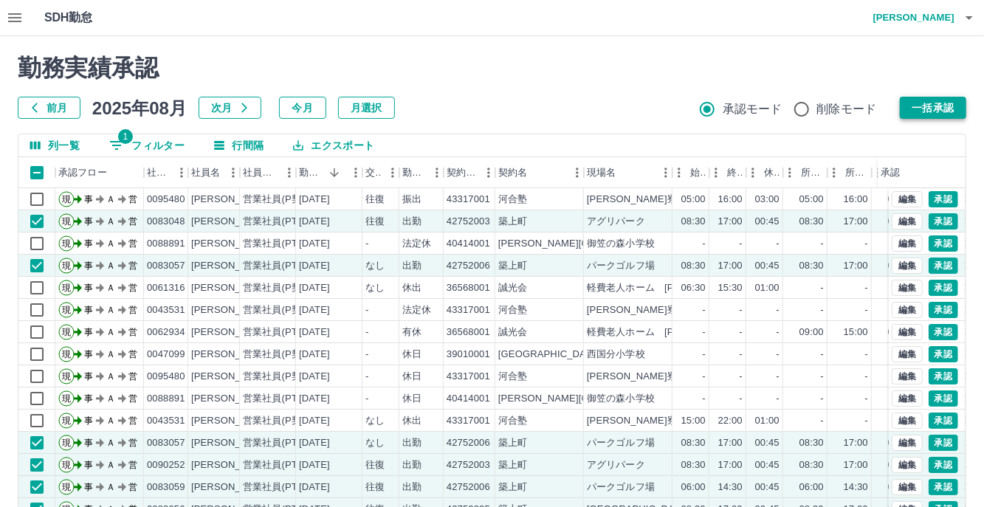
click at [945, 105] on button "一括承認" at bounding box center [933, 108] width 66 height 22
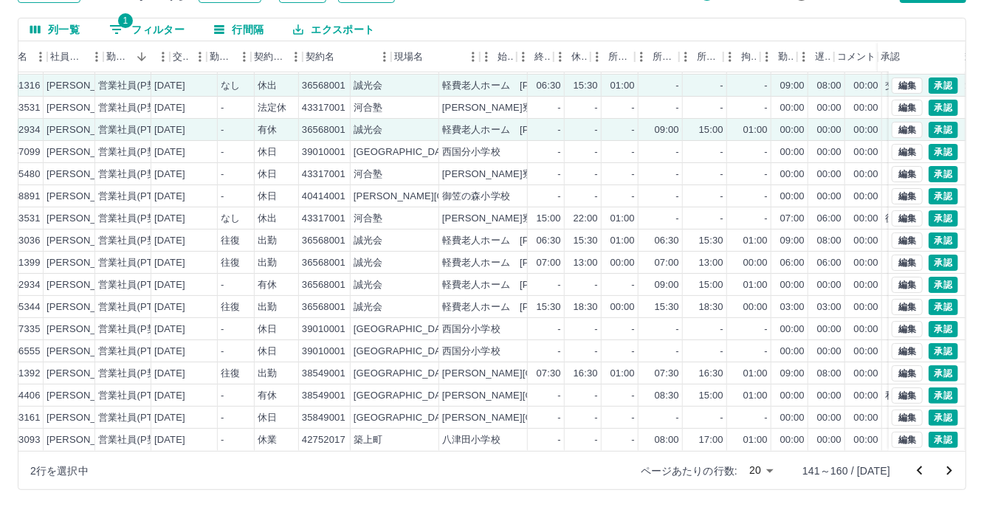
scroll to position [75, 196]
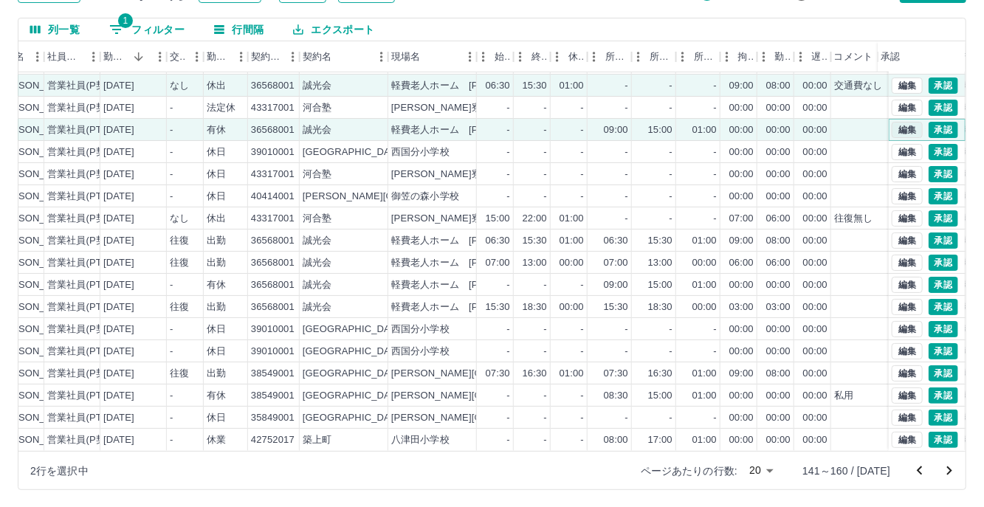
click at [898, 122] on button "編集" at bounding box center [907, 130] width 31 height 16
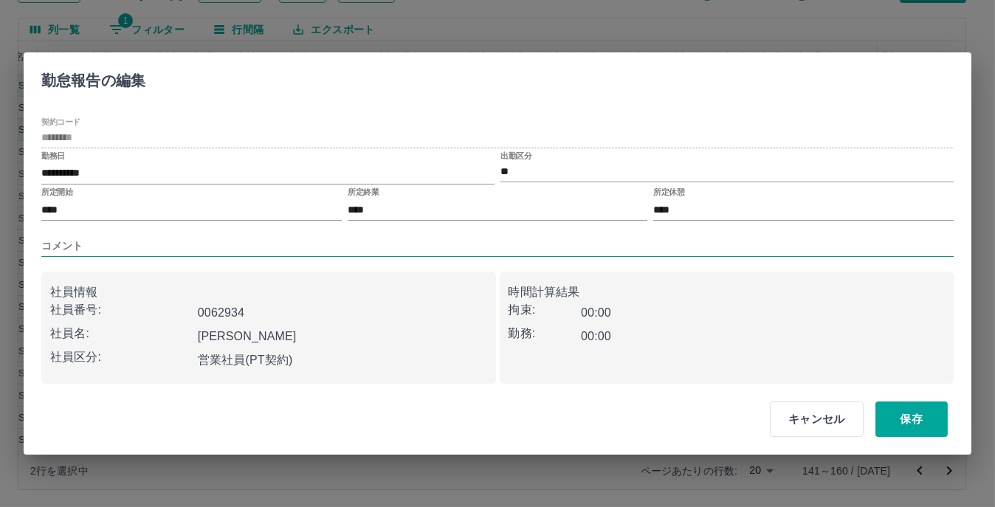
click at [142, 246] on input "コメント" at bounding box center [497, 245] width 912 height 21
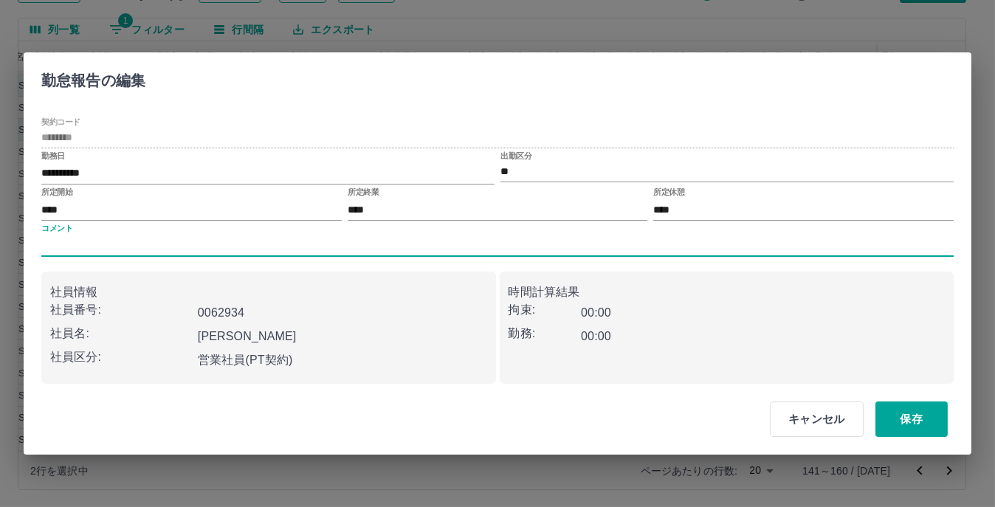
type input "****"
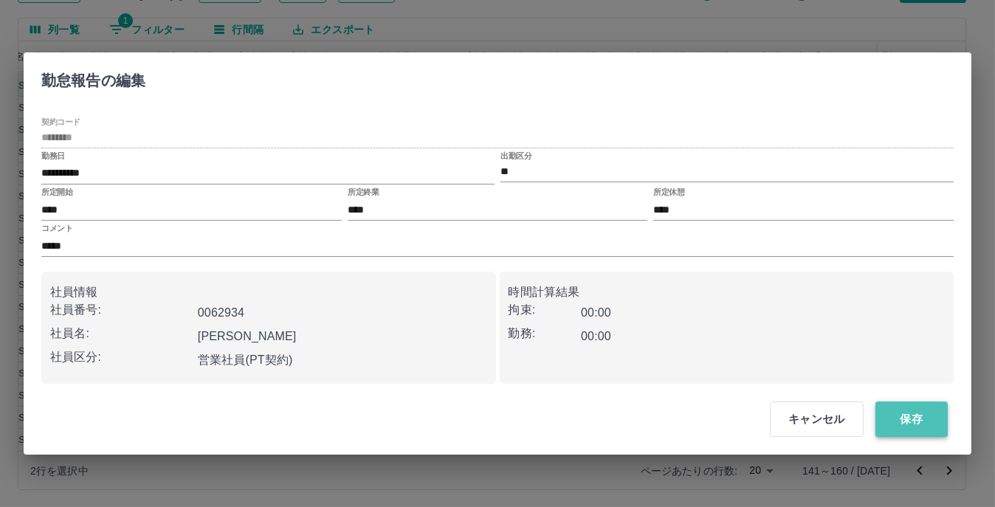
click at [917, 413] on button "保存" at bounding box center [911, 418] width 72 height 35
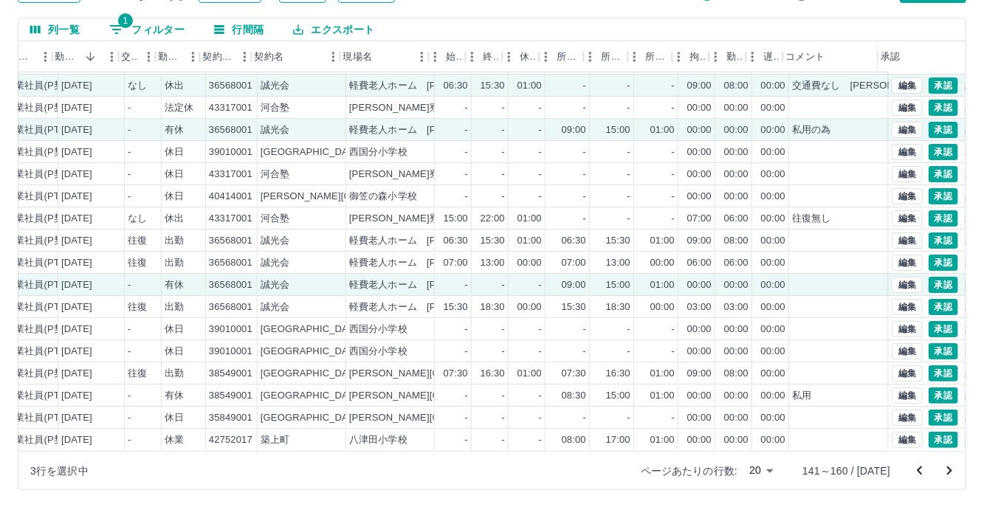
scroll to position [75, 244]
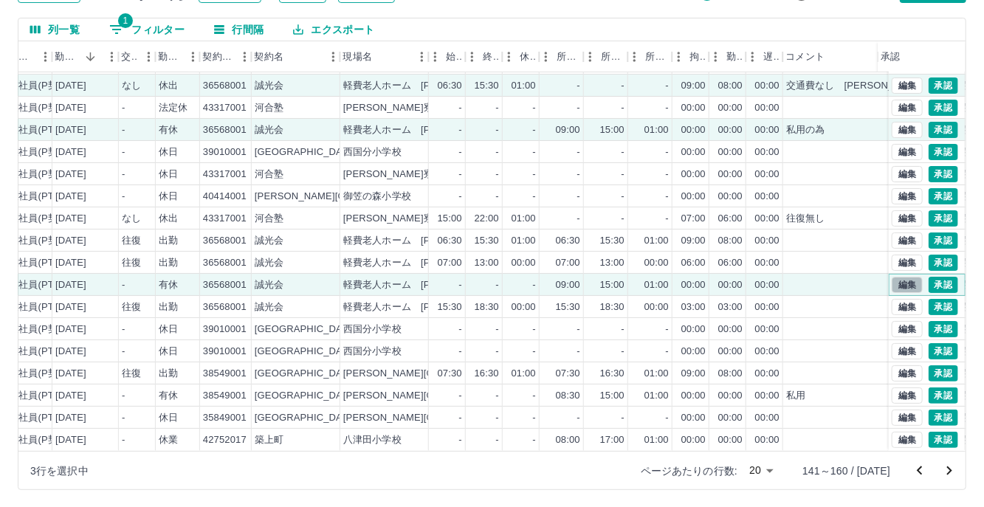
click at [892, 277] on button "編集" at bounding box center [907, 285] width 31 height 16
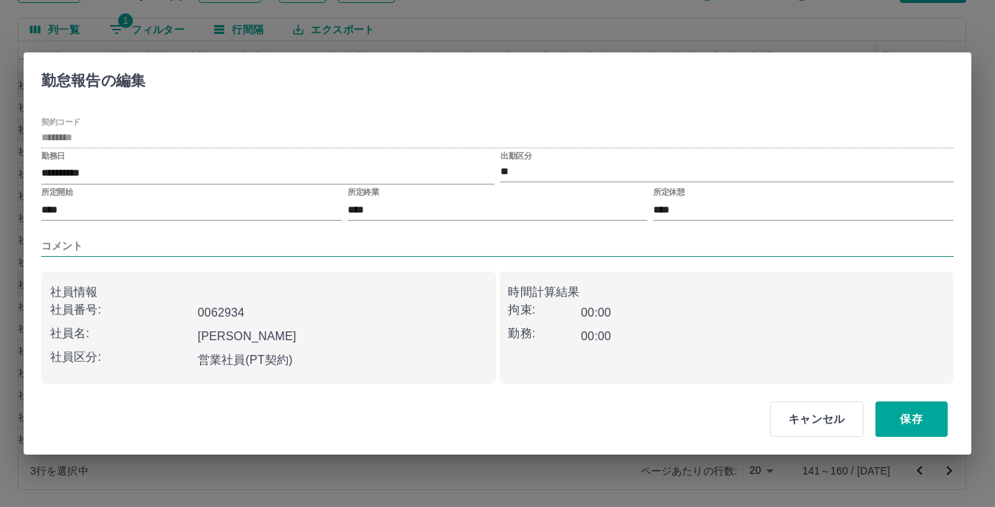
click at [134, 242] on input "コメント" at bounding box center [497, 245] width 912 height 21
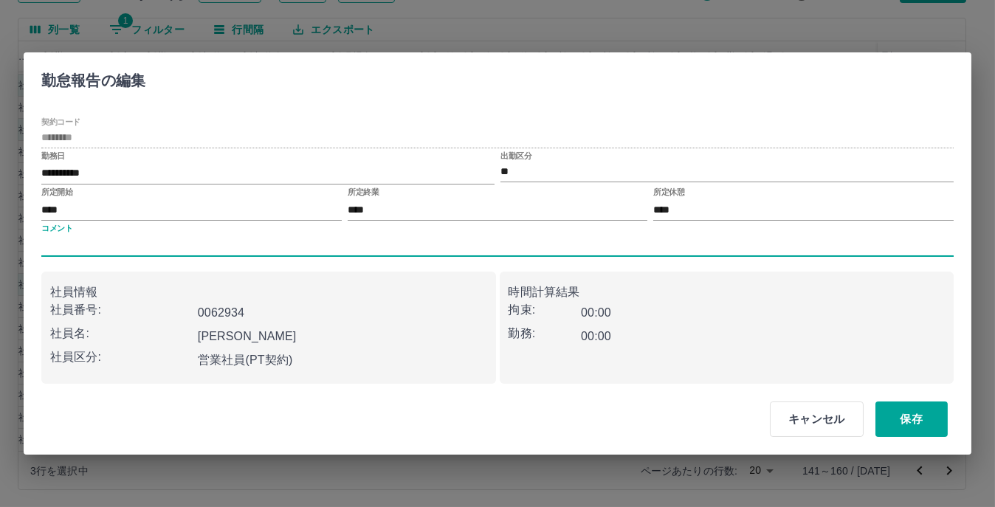
type input "****"
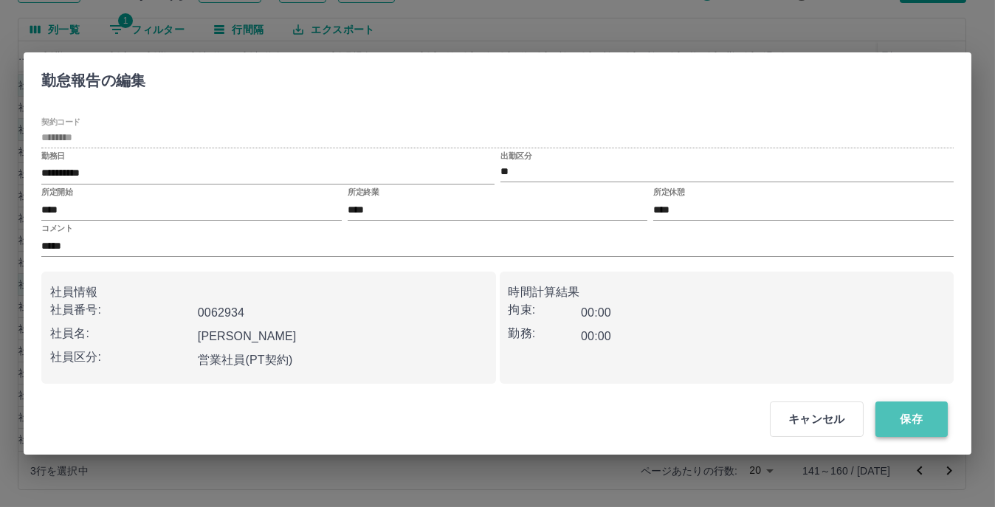
click at [938, 416] on button "保存" at bounding box center [911, 418] width 72 height 35
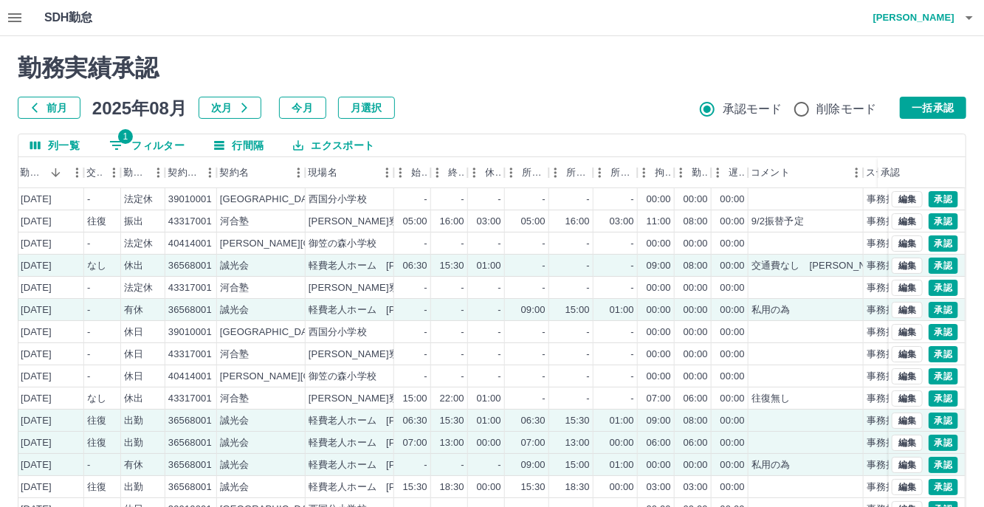
scroll to position [0, 0]
click at [917, 103] on button "一括承認" at bounding box center [933, 108] width 66 height 22
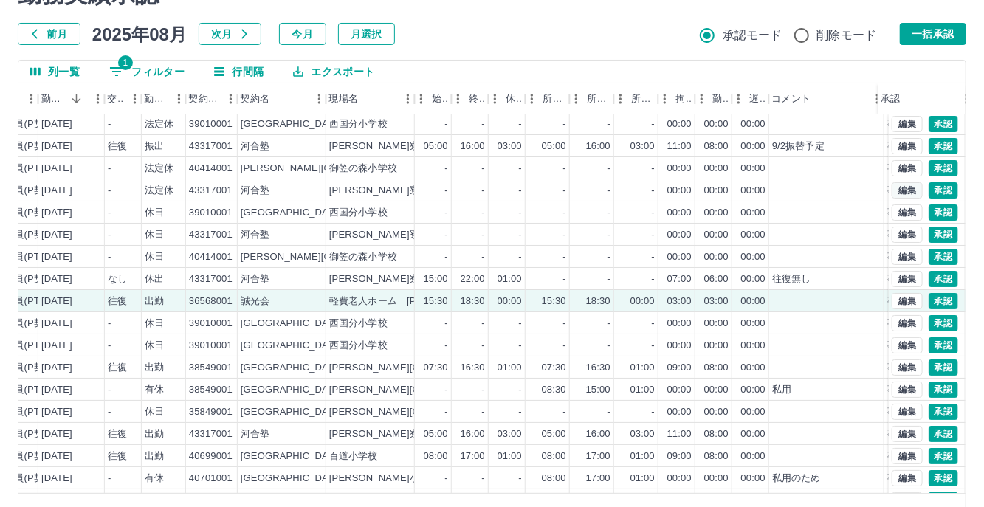
scroll to position [0, 258]
click at [936, 32] on button "一括承認" at bounding box center [933, 34] width 66 height 22
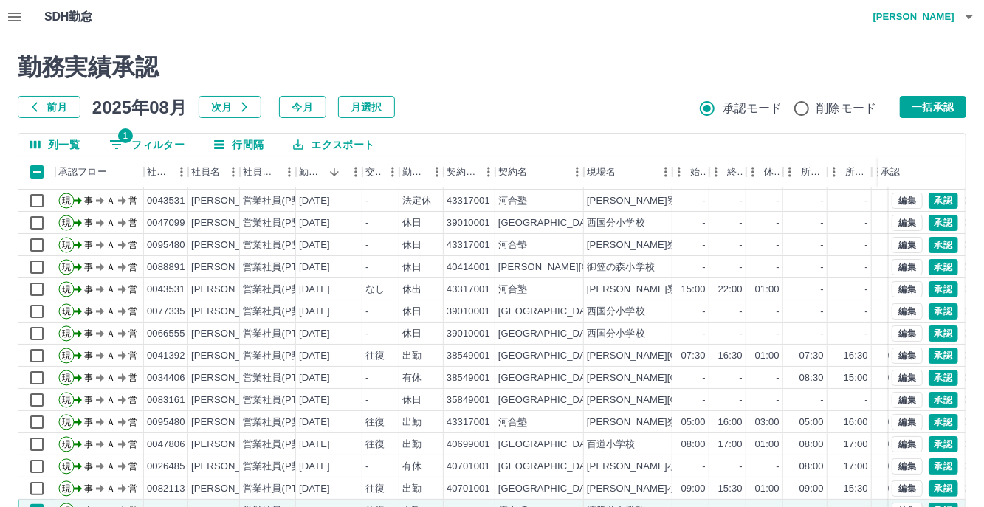
scroll to position [0, 0]
click at [932, 103] on button "一括承認" at bounding box center [933, 108] width 66 height 22
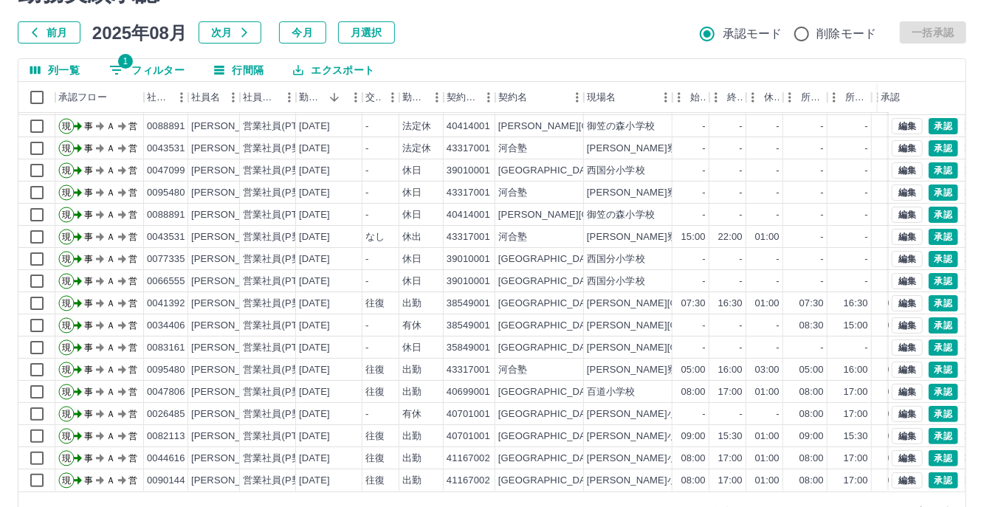
scroll to position [116, 0]
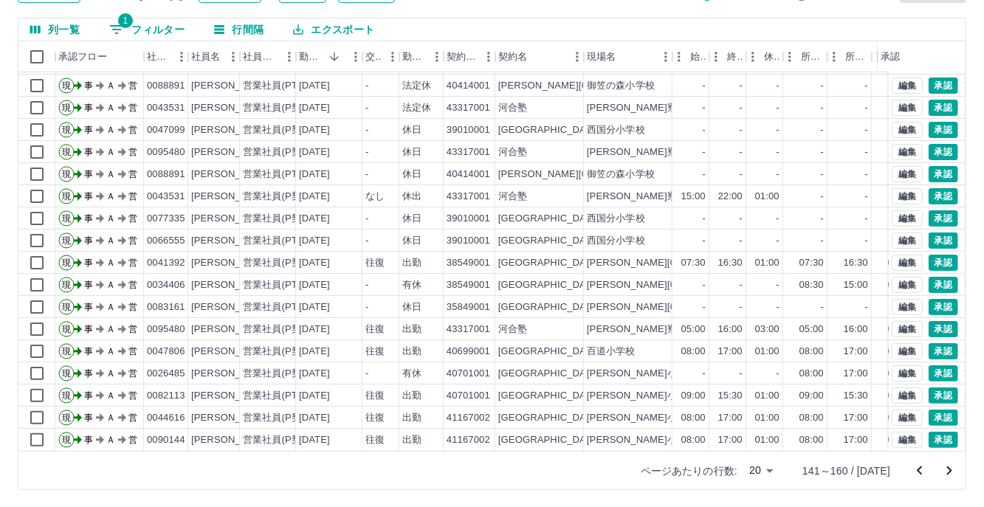
click at [951, 468] on icon "次のページへ" at bounding box center [949, 471] width 18 height 18
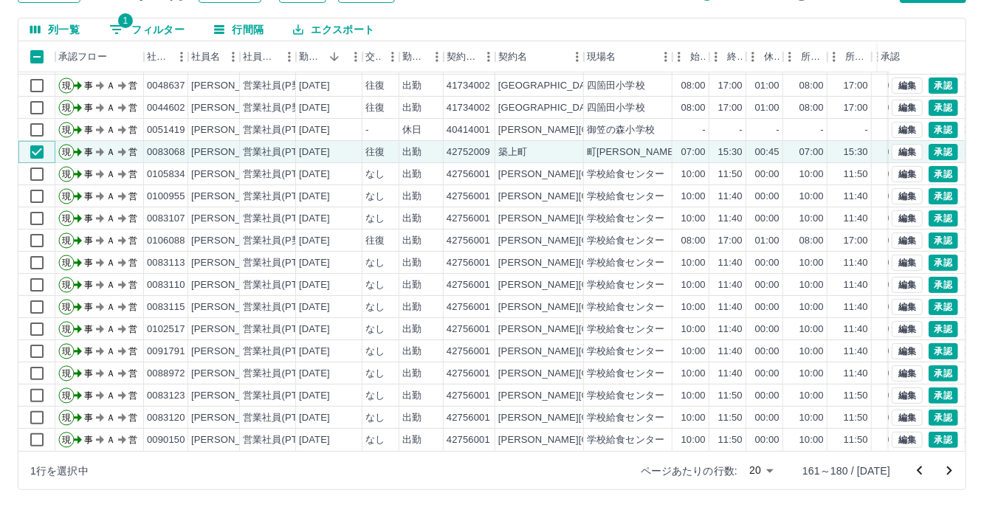
scroll to position [41, 0]
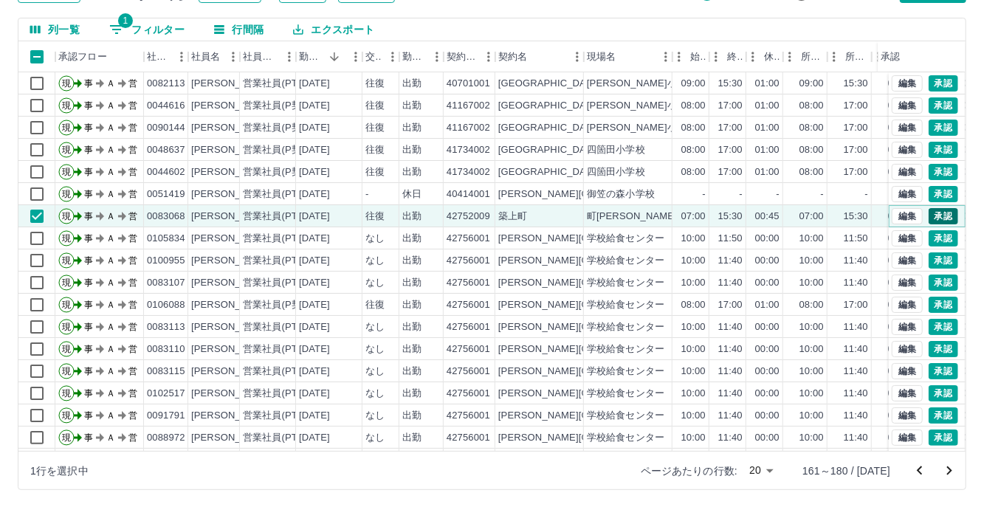
click at [934, 215] on button "承認" at bounding box center [943, 216] width 30 height 16
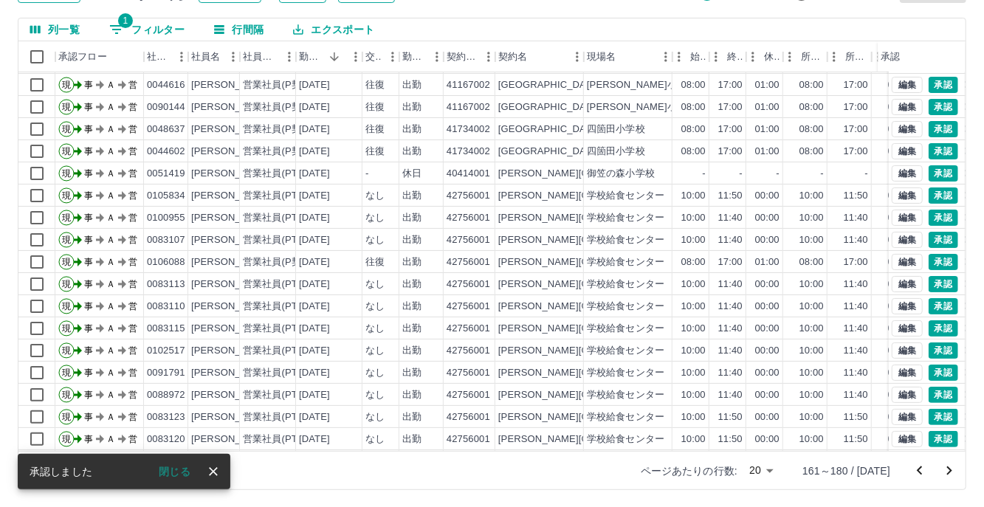
scroll to position [75, 0]
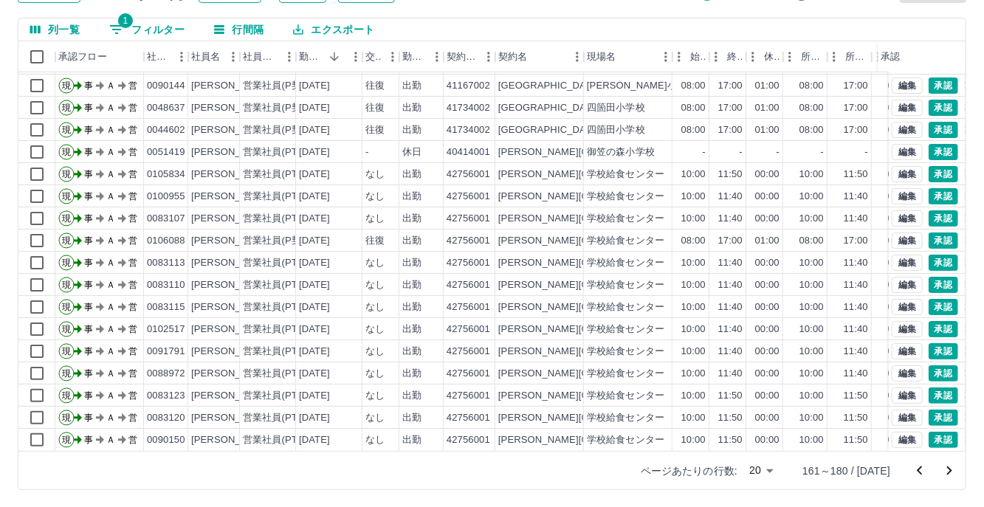
click at [945, 469] on icon "次のページへ" at bounding box center [949, 471] width 18 height 18
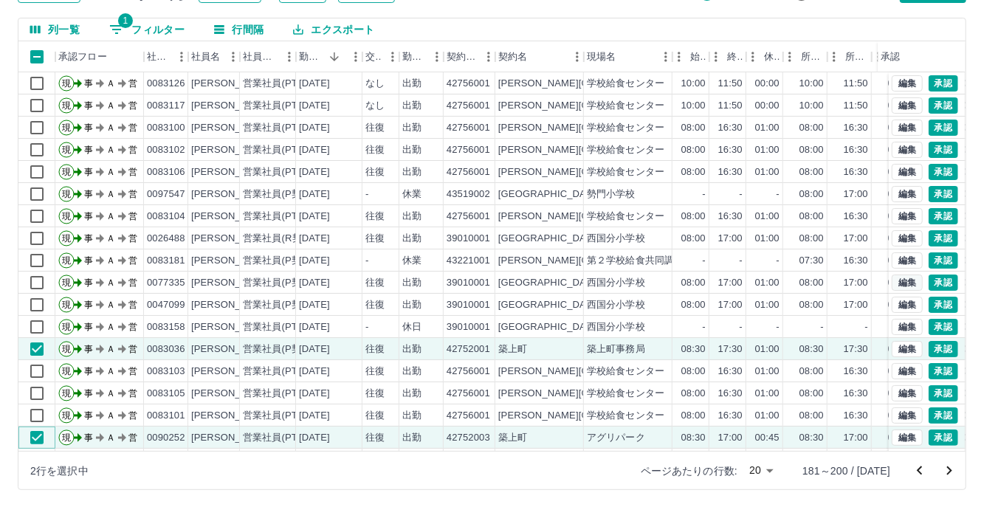
scroll to position [0, 0]
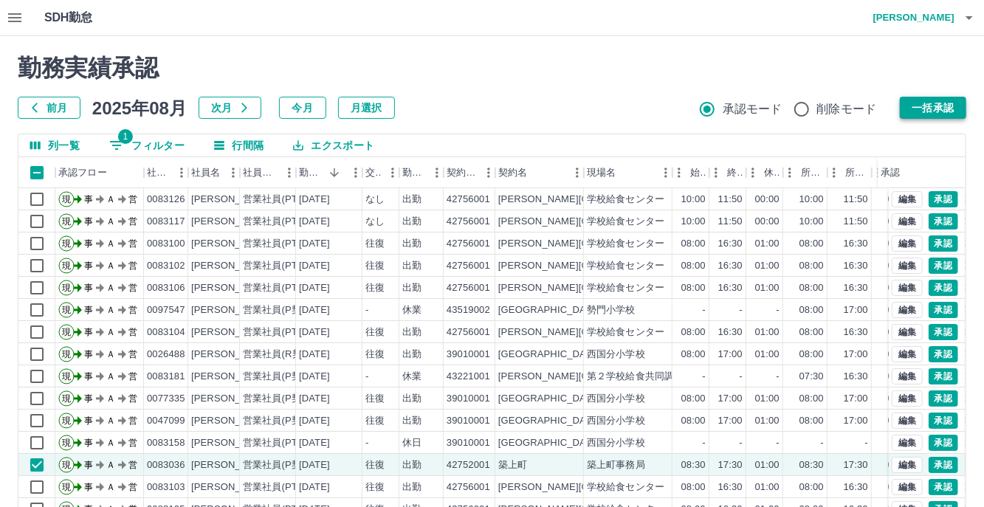
click at [942, 100] on button "一括承認" at bounding box center [933, 108] width 66 height 22
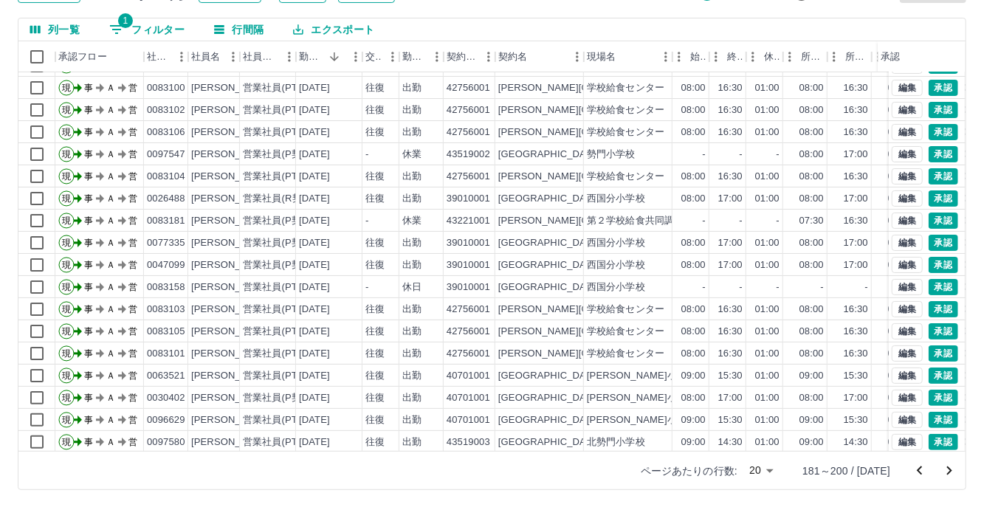
scroll to position [75, 0]
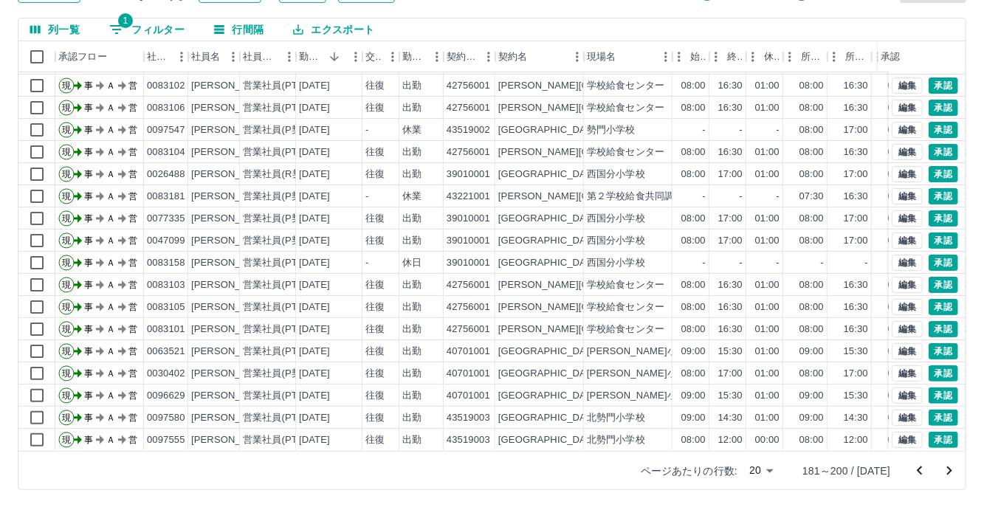
click at [948, 471] on icon "次のページへ" at bounding box center [949, 471] width 18 height 18
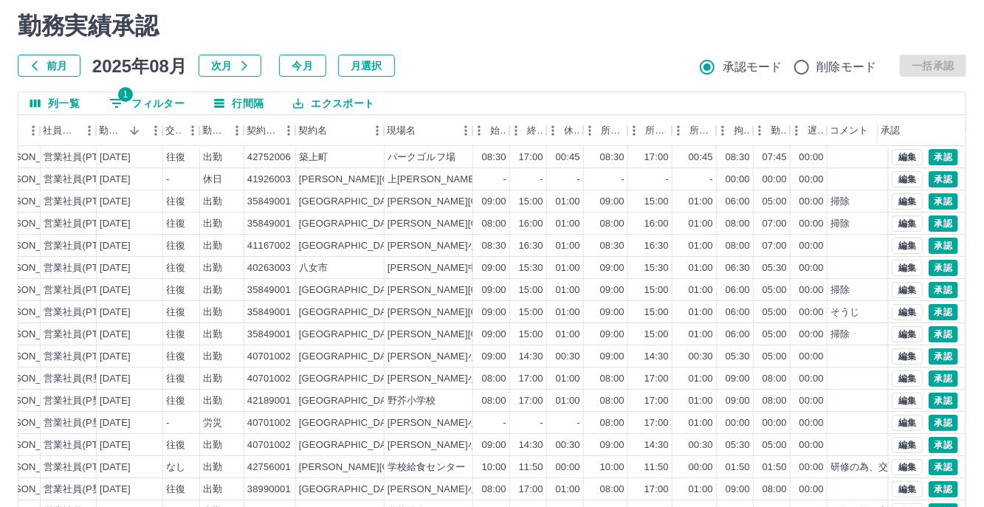
scroll to position [0, 0]
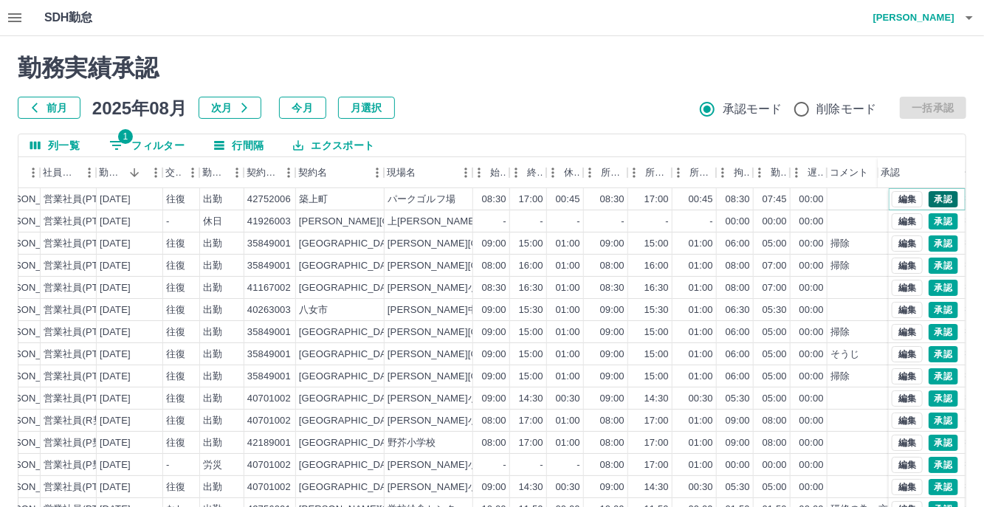
click at [932, 196] on button "承認" at bounding box center [943, 199] width 30 height 16
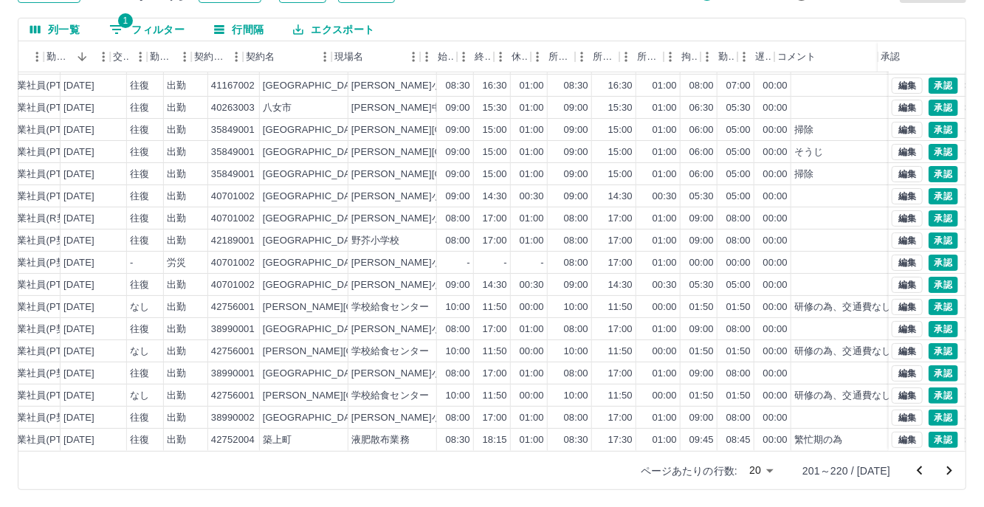
scroll to position [75, 257]
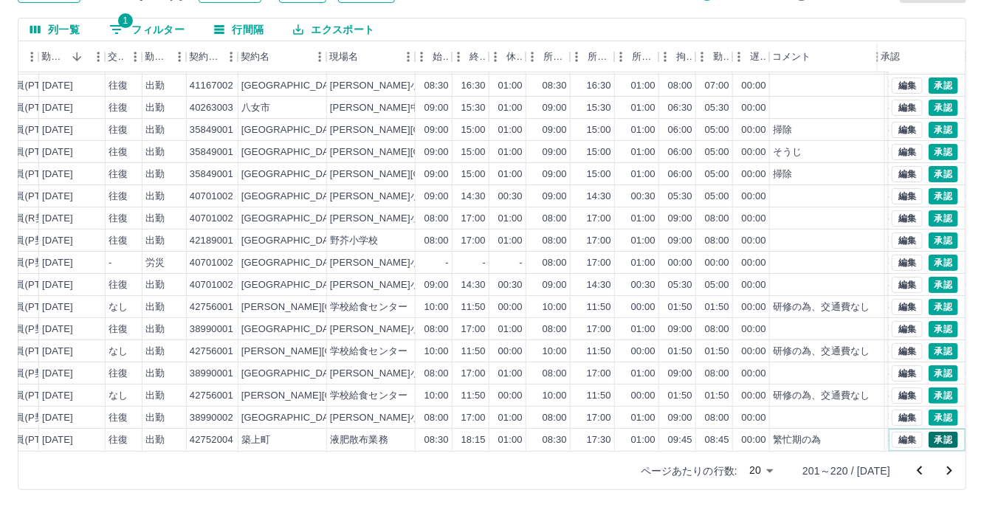
click at [941, 432] on button "承認" at bounding box center [943, 440] width 30 height 16
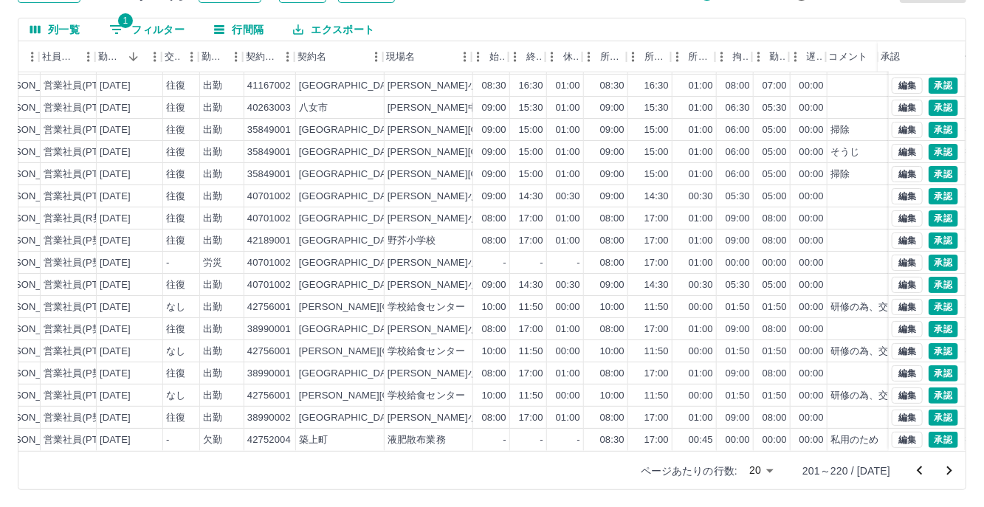
scroll to position [75, 201]
click at [935, 432] on button "承認" at bounding box center [943, 440] width 30 height 16
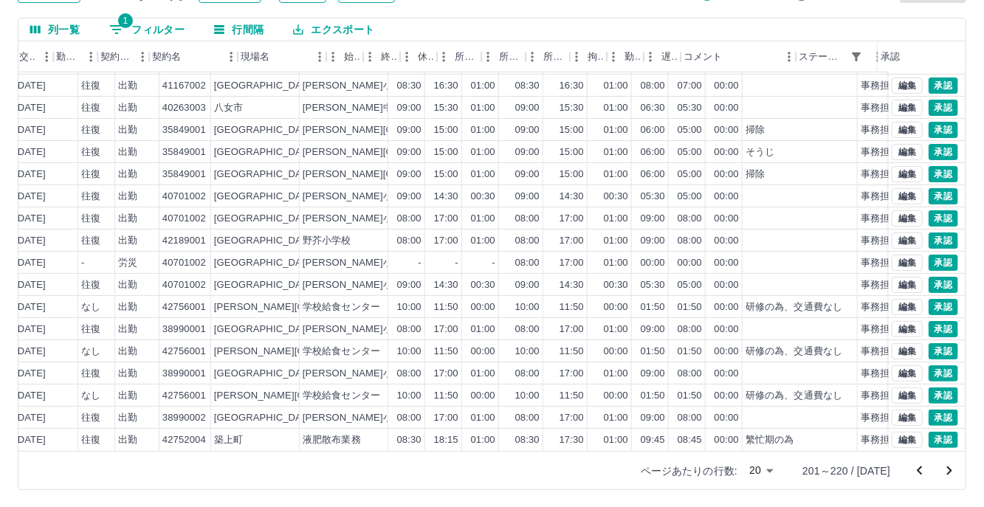
scroll to position [75, 351]
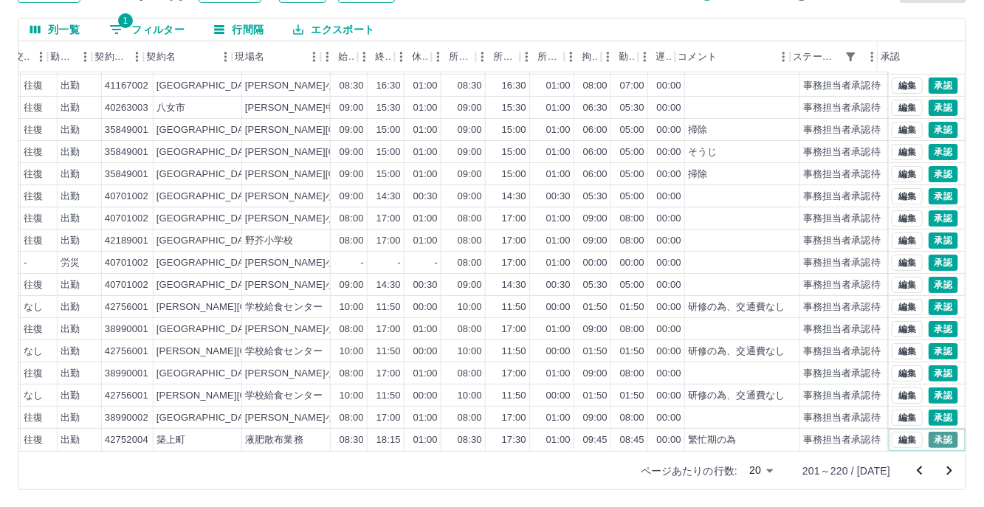
click at [928, 432] on button "承認" at bounding box center [943, 440] width 30 height 16
click at [938, 432] on button "承認" at bounding box center [943, 440] width 30 height 16
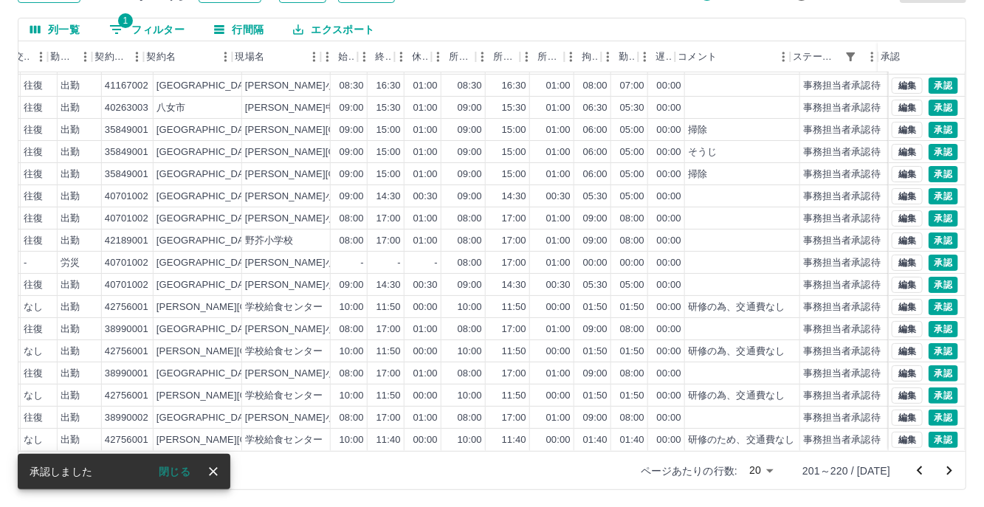
click at [961, 471] on button "次のページへ" at bounding box center [949, 471] width 30 height 30
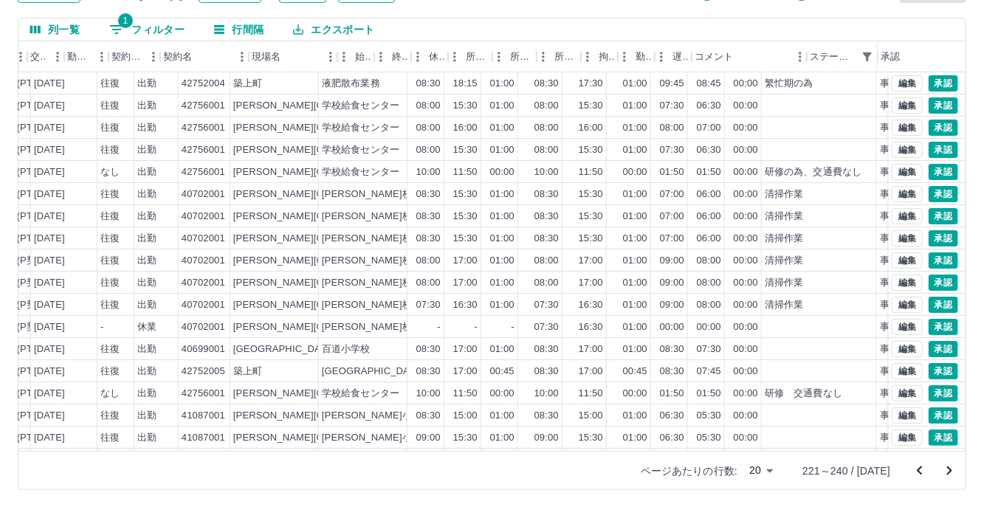
scroll to position [0, 335]
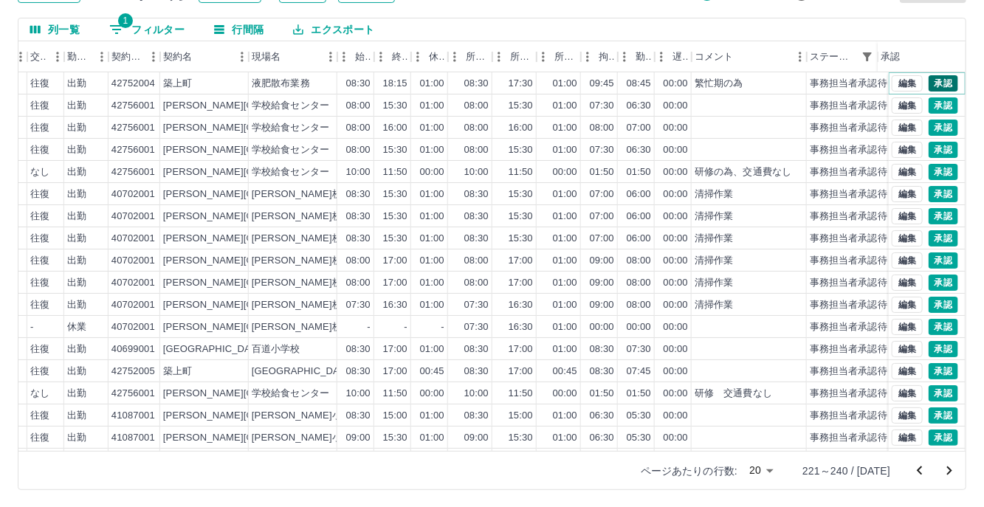
click at [928, 80] on button "承認" at bounding box center [943, 83] width 30 height 16
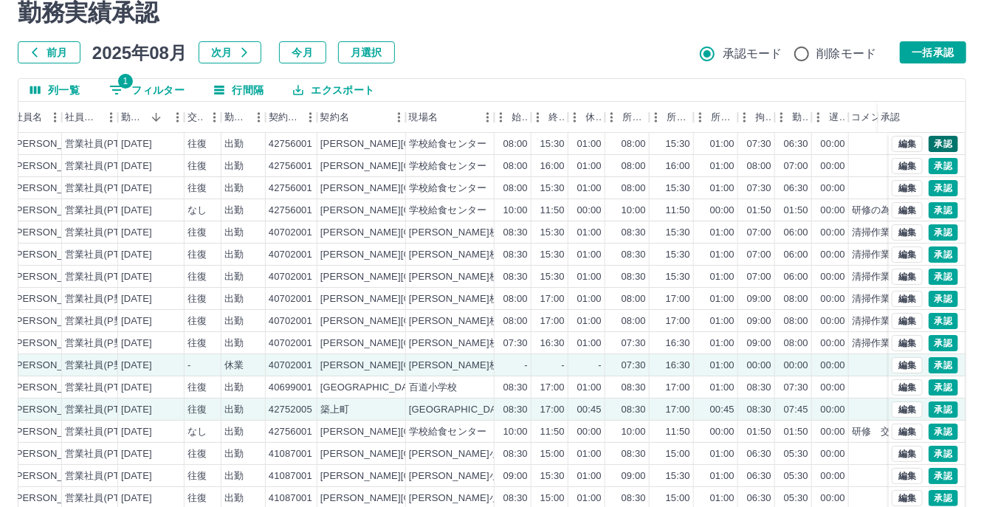
scroll to position [0, 0]
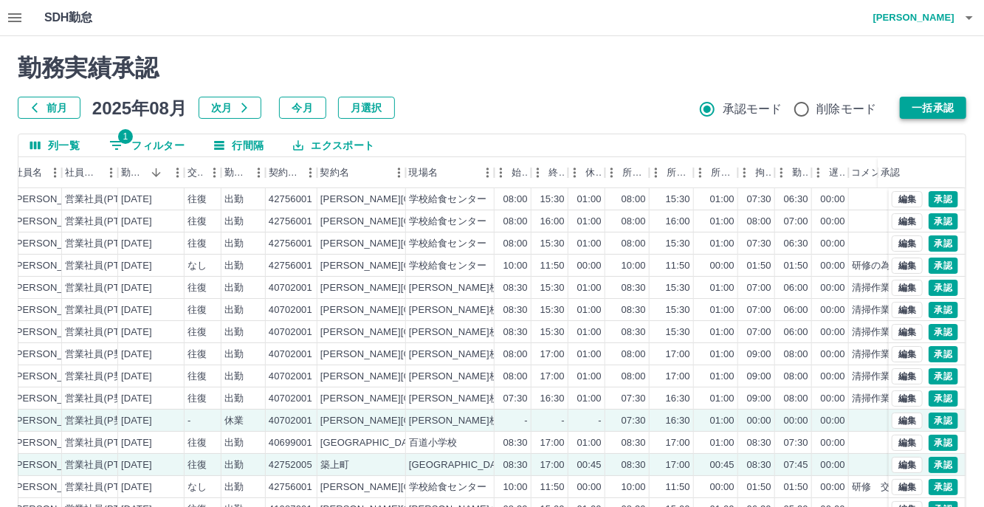
click at [936, 100] on button "一括承認" at bounding box center [933, 108] width 66 height 22
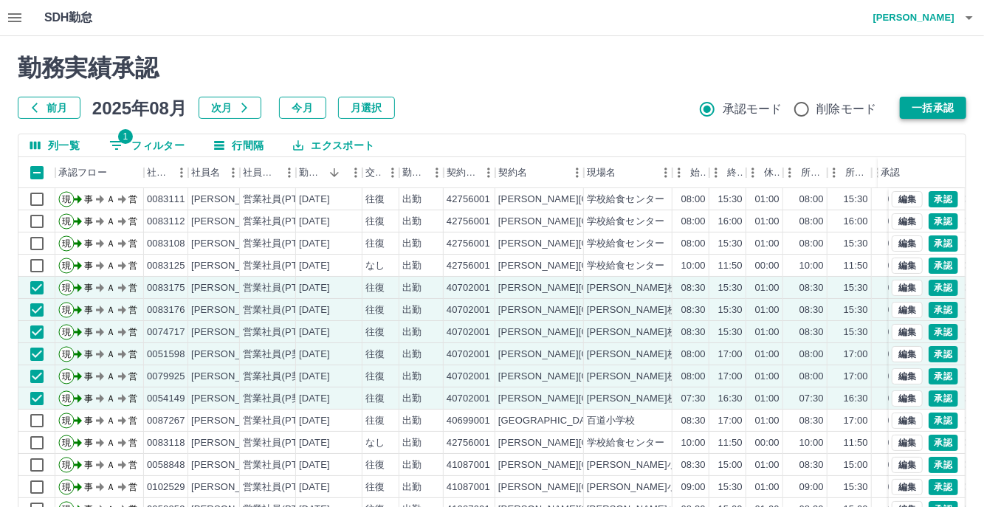
click at [936, 115] on button "一括承認" at bounding box center [933, 108] width 66 height 22
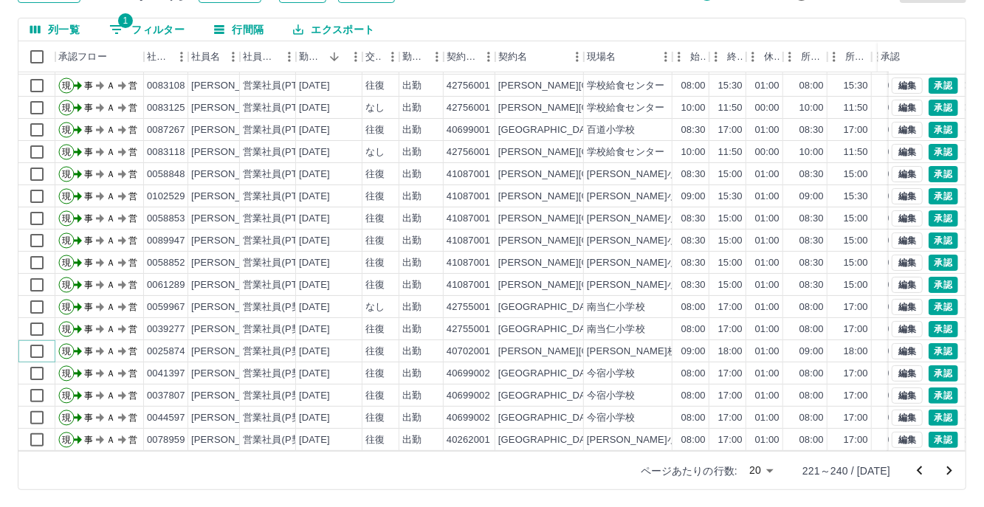
scroll to position [75, 0]
click at [953, 470] on icon "次のページへ" at bounding box center [949, 471] width 18 height 18
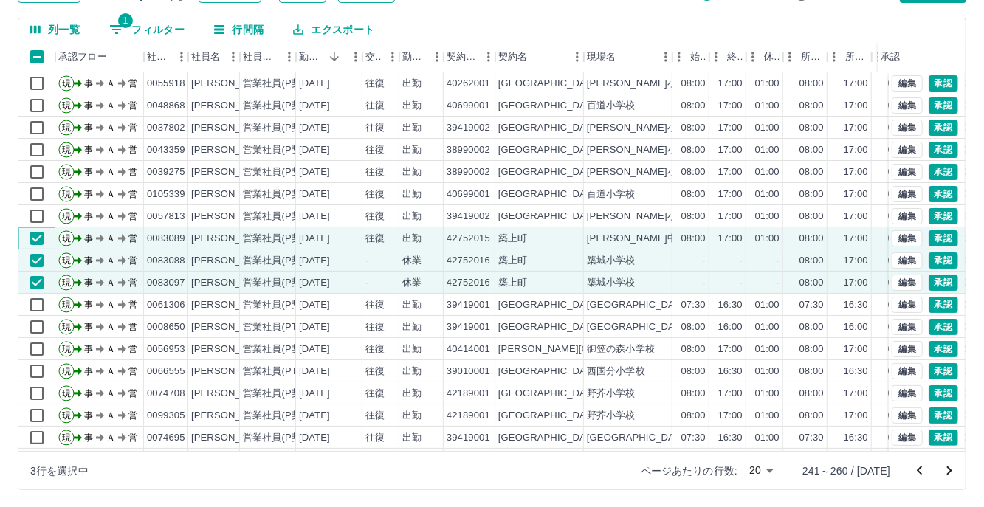
scroll to position [0, 0]
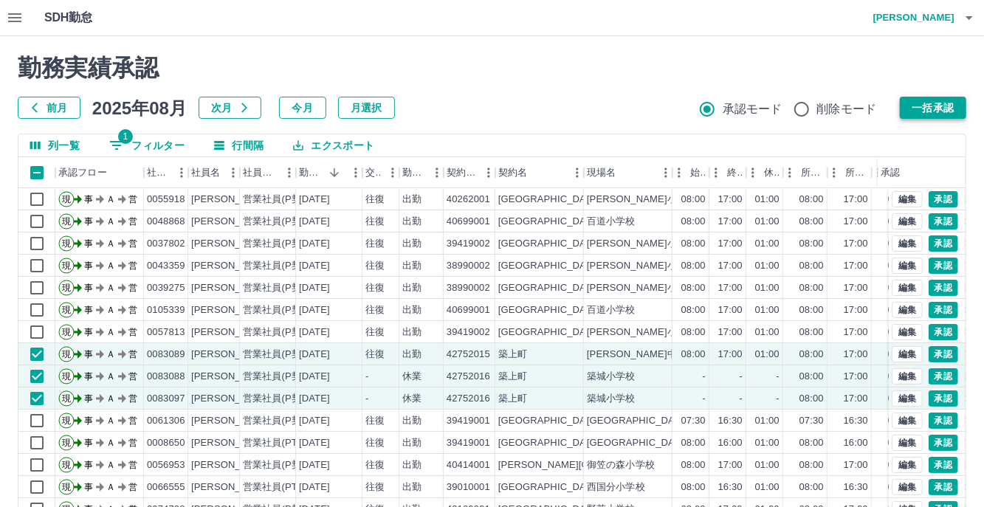
click at [923, 105] on button "一括承認" at bounding box center [933, 108] width 66 height 22
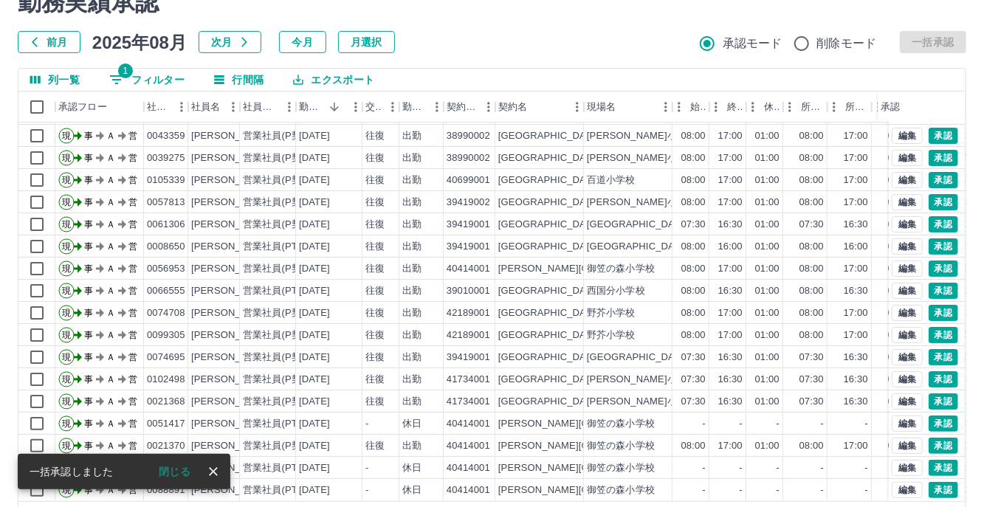
scroll to position [116, 0]
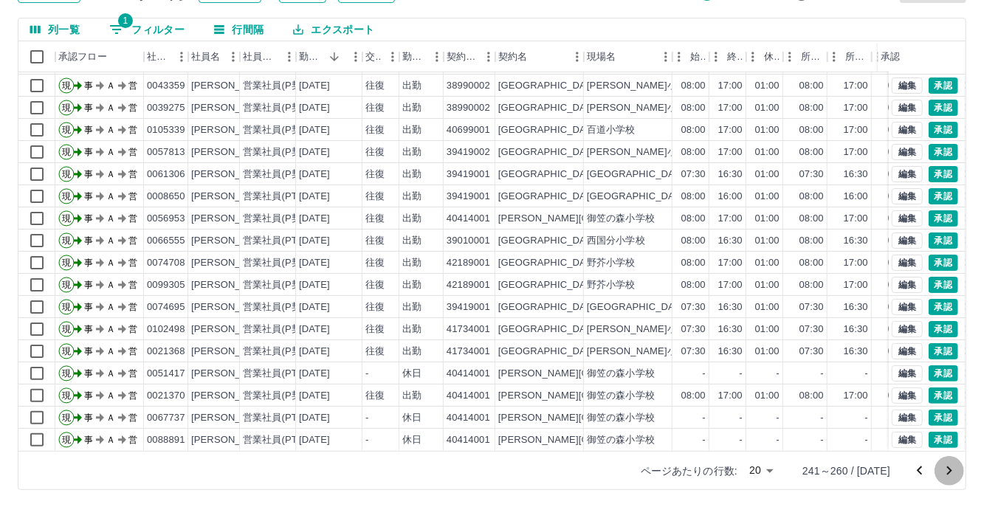
click at [945, 469] on icon "次のページへ" at bounding box center [949, 471] width 18 height 18
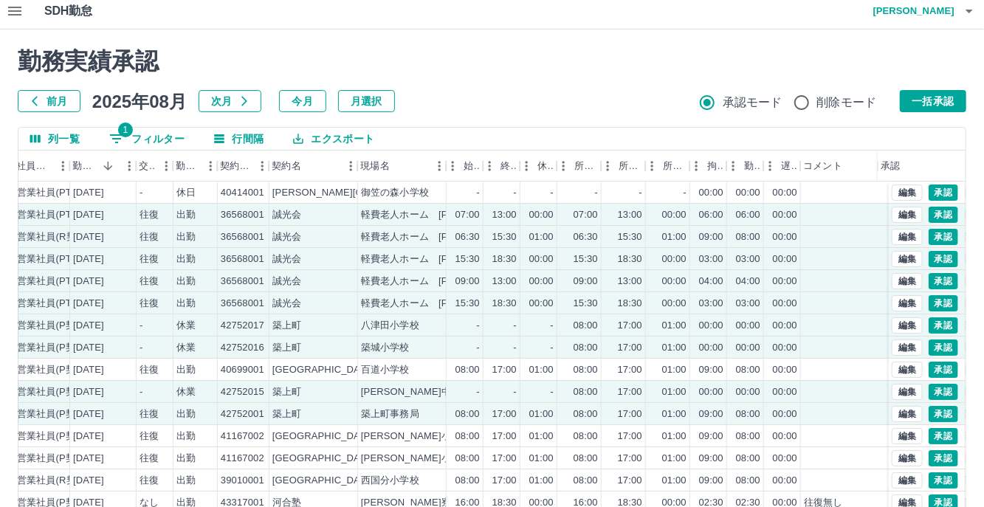
scroll to position [0, 0]
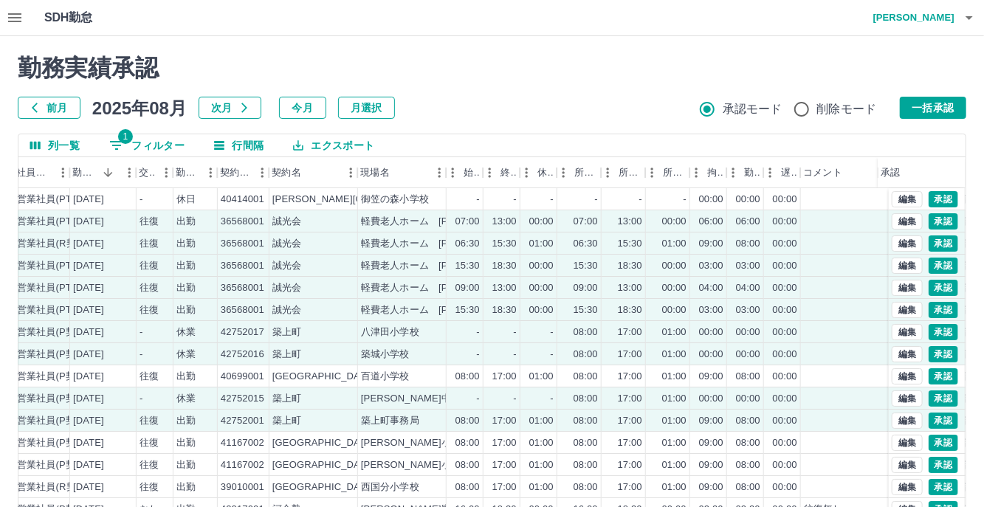
click at [448, 80] on h2 "勤務実績承認" at bounding box center [492, 68] width 948 height 28
click at [161, 152] on button "1 フィルター" at bounding box center [146, 145] width 99 height 22
select select "**********"
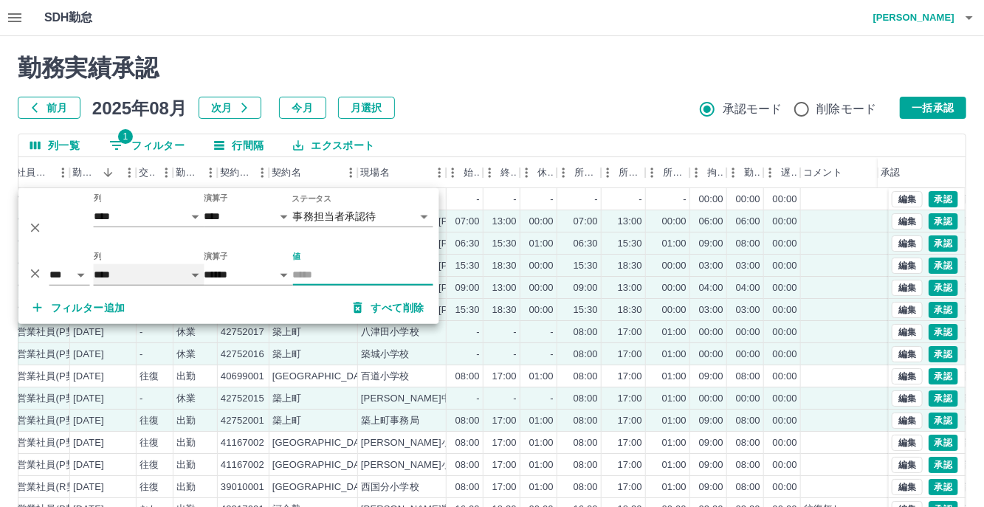
click at [192, 275] on select "**** *** **** *** *** **** ***** *** *** ** ** ** **** **** **** ** ** *** ****…" at bounding box center [149, 274] width 111 height 21
click at [94, 264] on select "**** *** **** *** *** **** ***** *** *** ** ** ** **** **** **** ** ** *** ****…" at bounding box center [149, 274] width 111 height 21
select select "**********"
select select "*****"
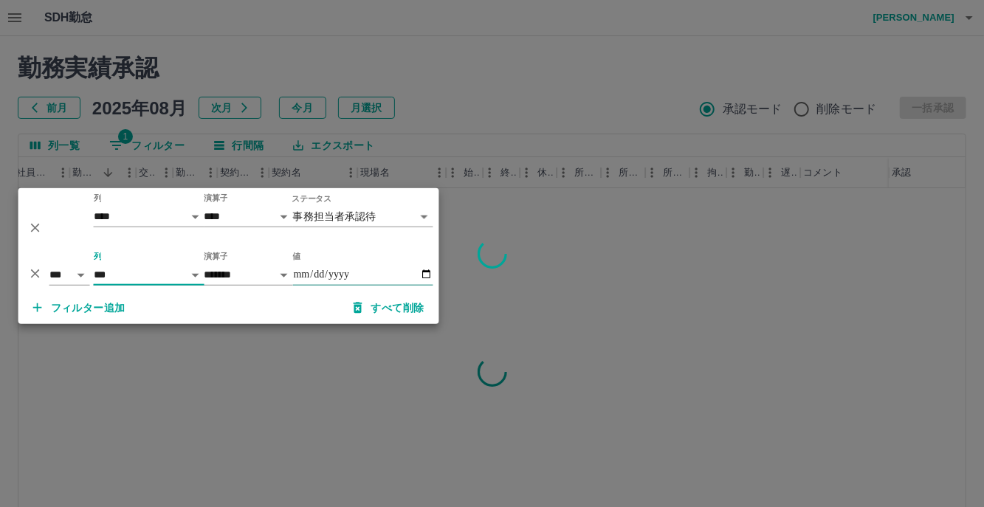
click at [429, 275] on input "値" at bounding box center [363, 274] width 140 height 21
type input "**********"
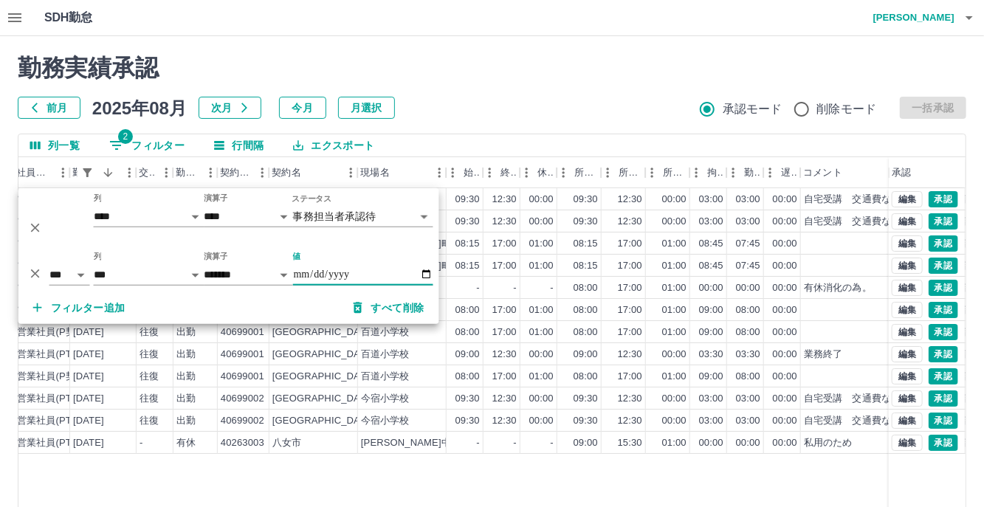
click at [538, 100] on div "前月 2025年08月 次月 今月 月選択 承認モード 削除モード 一括承認" at bounding box center [492, 108] width 948 height 22
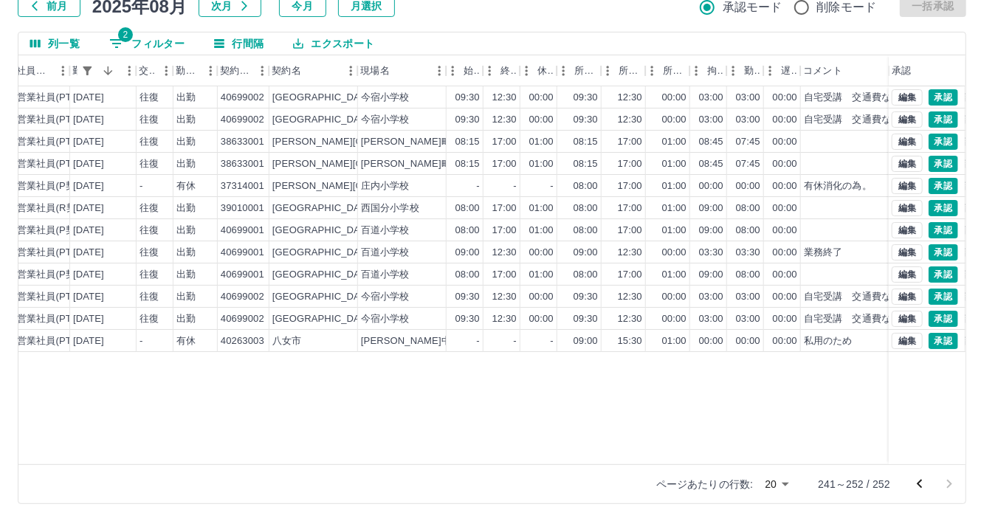
scroll to position [116, 0]
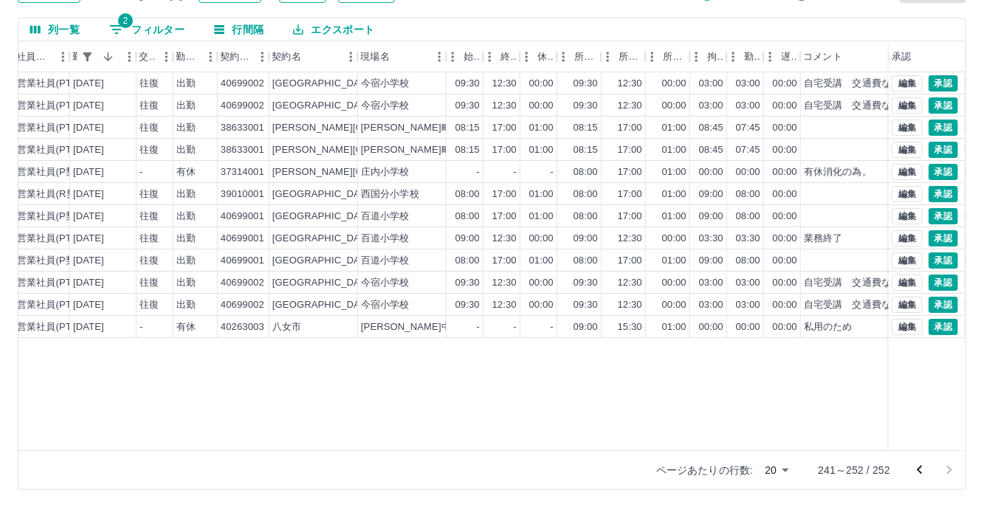
click at [918, 467] on icon "前のページへ" at bounding box center [920, 470] width 18 height 18
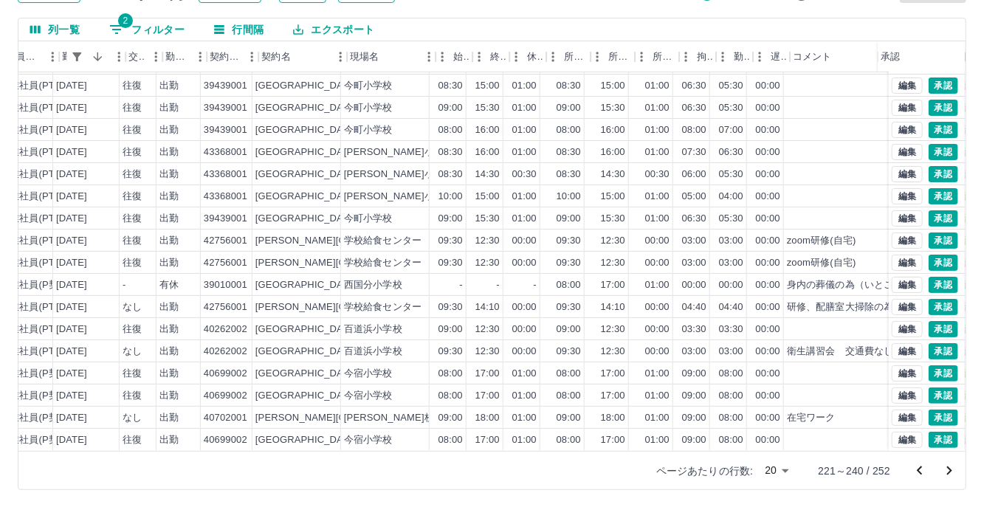
scroll to position [75, 0]
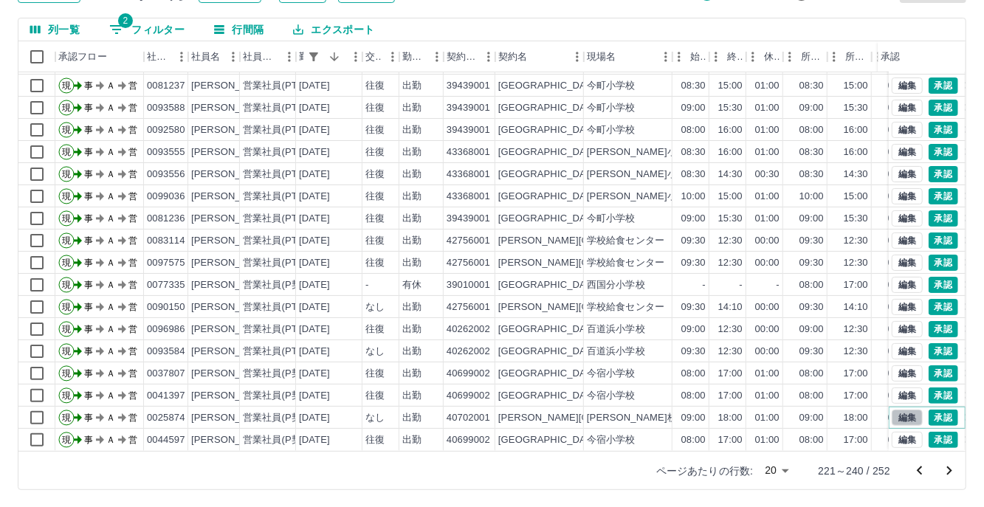
click at [896, 410] on button "編集" at bounding box center [907, 418] width 31 height 16
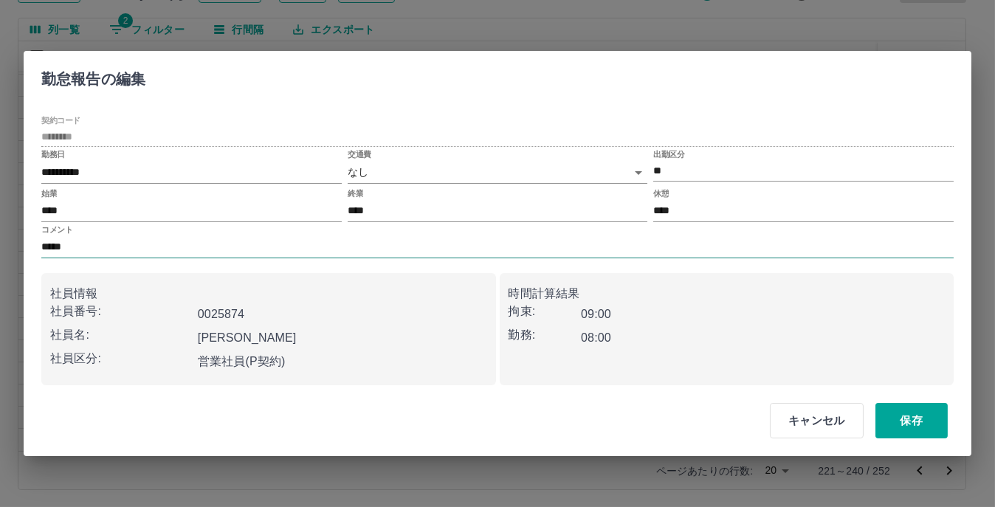
click at [120, 244] on input "*****" at bounding box center [497, 247] width 912 height 21
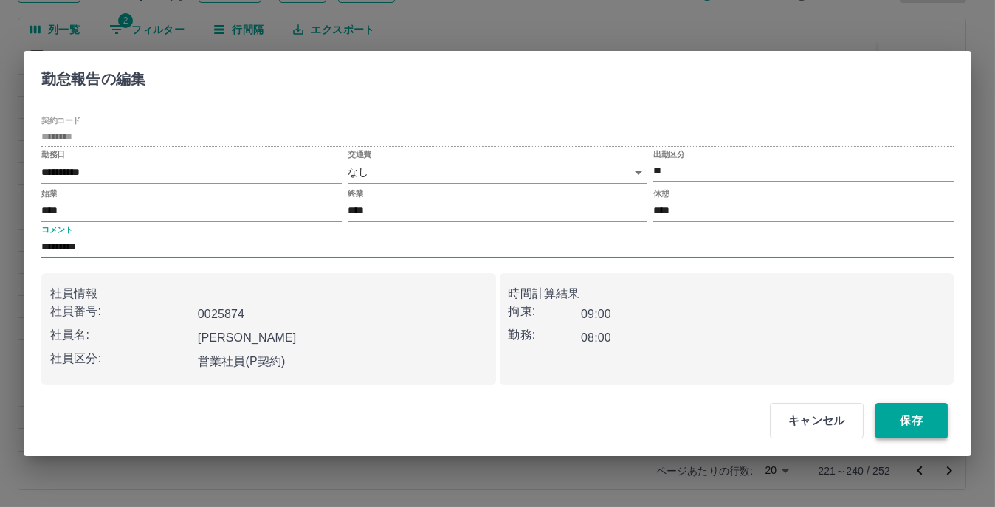
type input "*********"
click at [934, 426] on button "保存" at bounding box center [911, 420] width 72 height 35
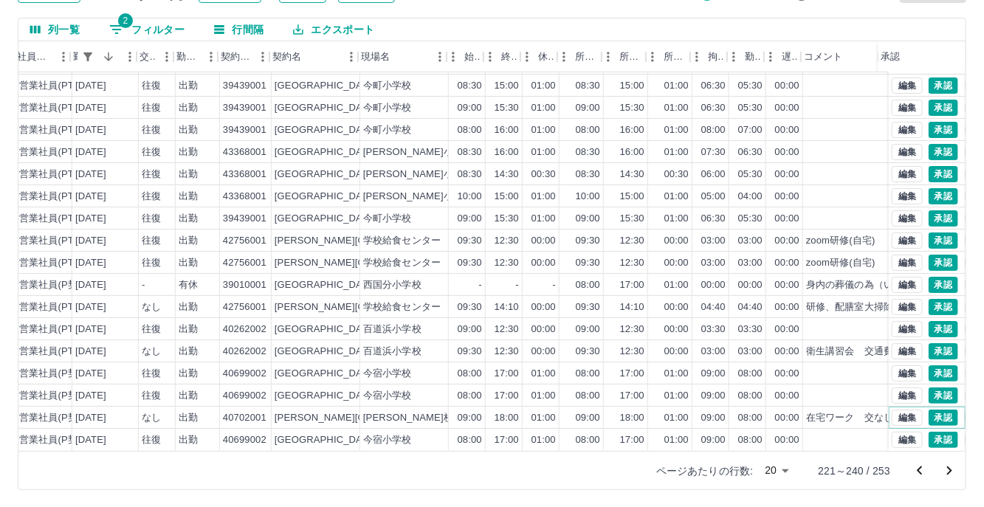
scroll to position [75, 226]
click at [937, 410] on button "承認" at bounding box center [943, 418] width 30 height 16
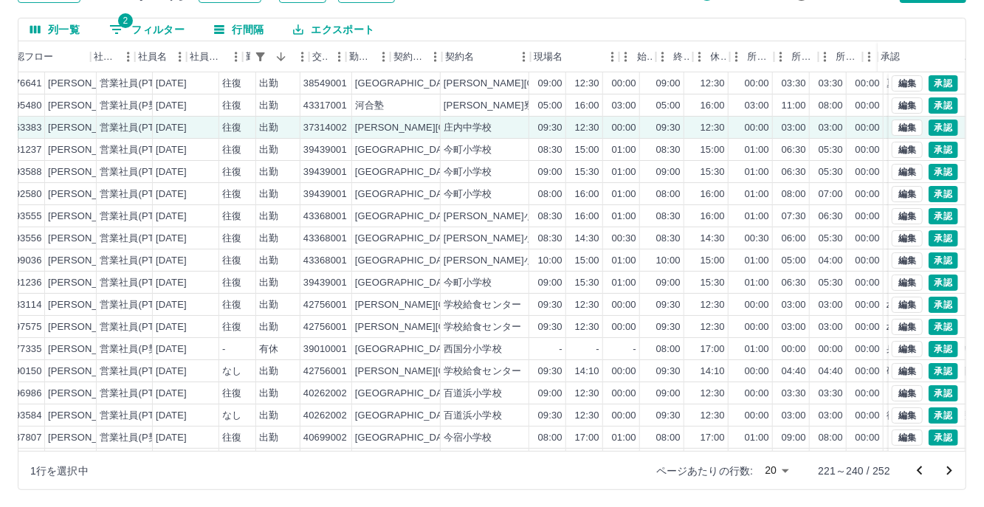
scroll to position [0, 0]
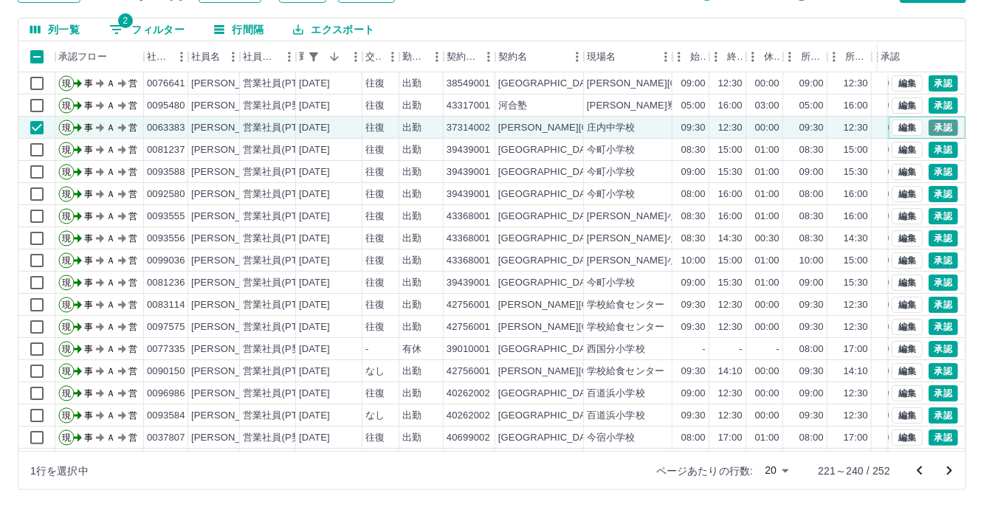
click at [928, 123] on button "承認" at bounding box center [943, 128] width 30 height 16
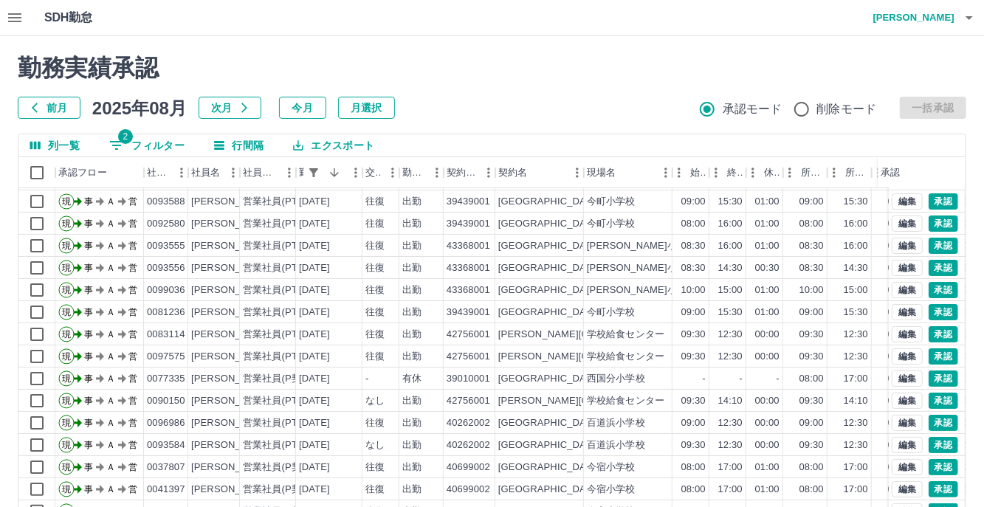
scroll to position [116, 0]
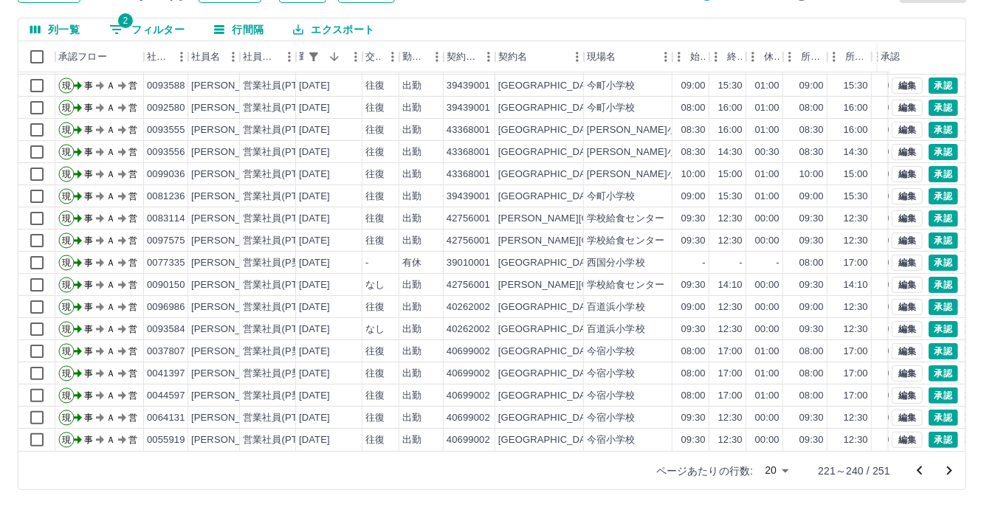
click at [915, 475] on icon "前のページへ" at bounding box center [920, 471] width 18 height 18
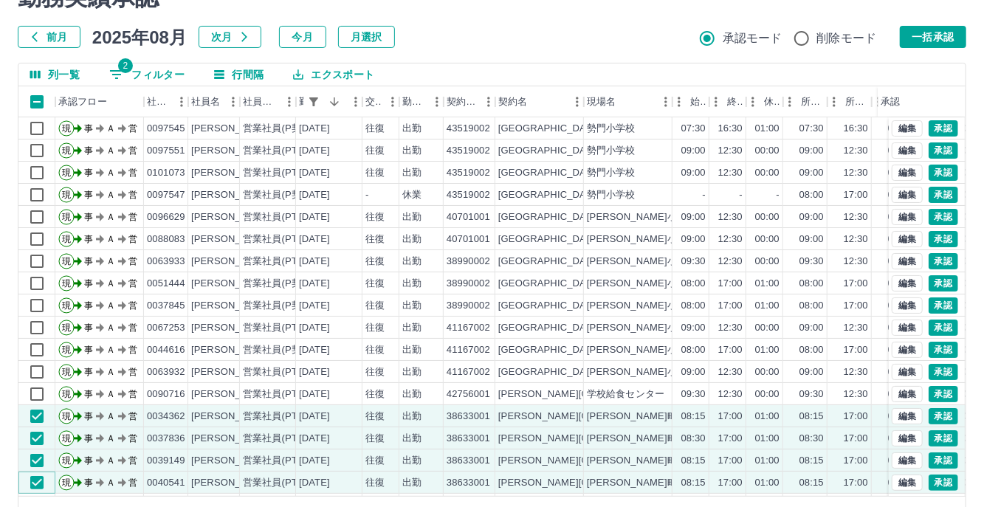
scroll to position [0, 0]
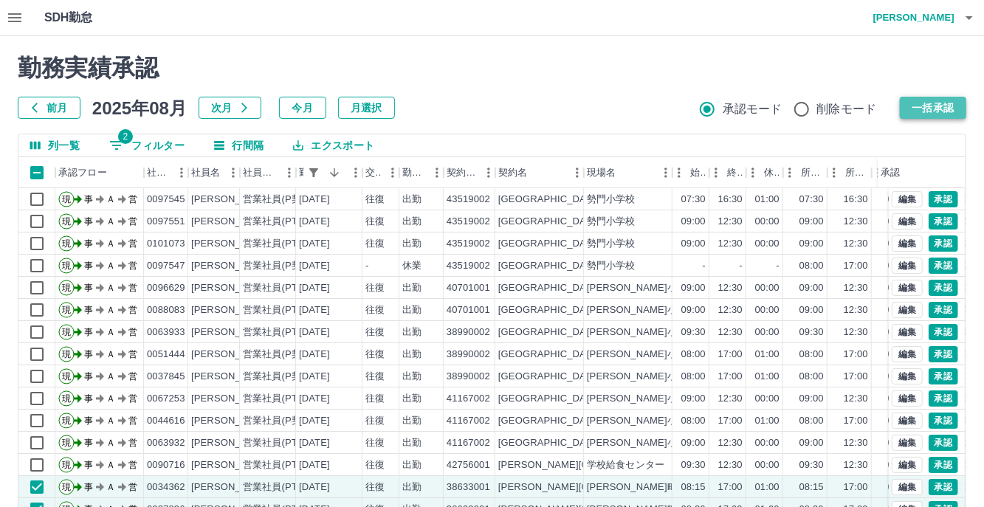
click at [904, 103] on button "一括承認" at bounding box center [933, 108] width 66 height 22
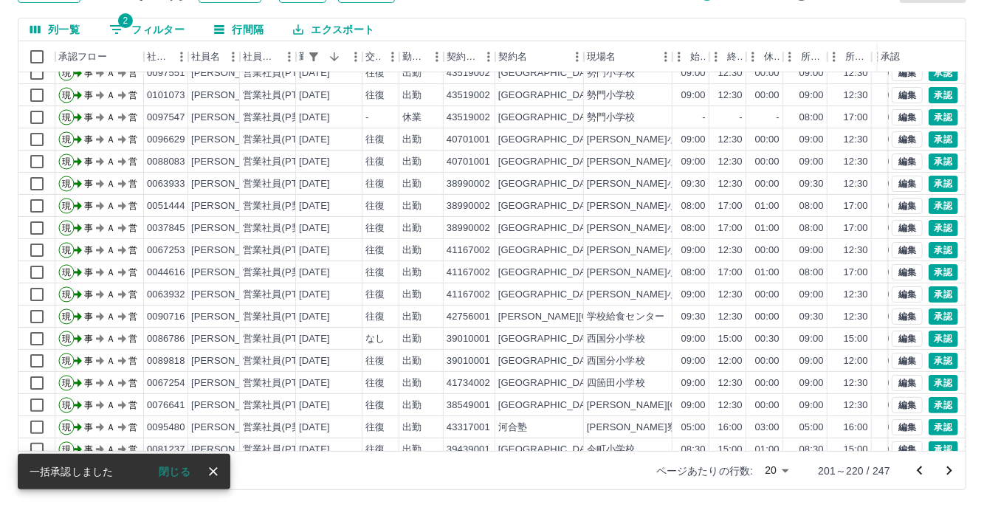
scroll to position [75, 0]
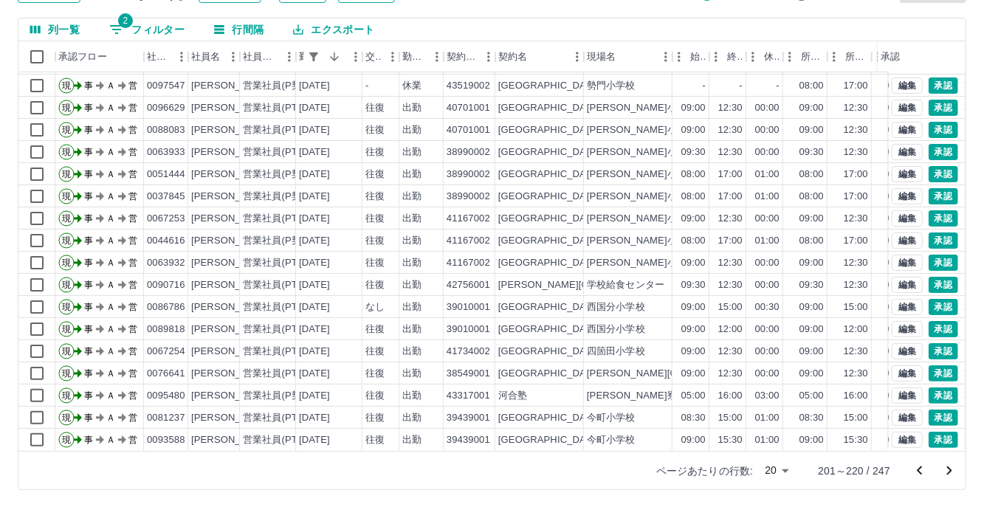
click at [945, 476] on icon "次のページへ" at bounding box center [949, 471] width 18 height 18
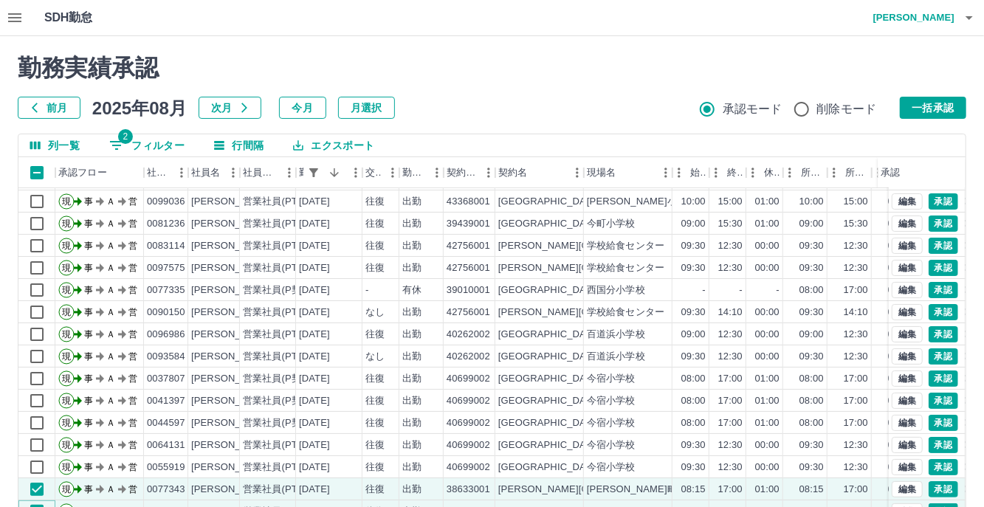
scroll to position [0, 0]
click at [920, 107] on button "一括承認" at bounding box center [933, 108] width 66 height 22
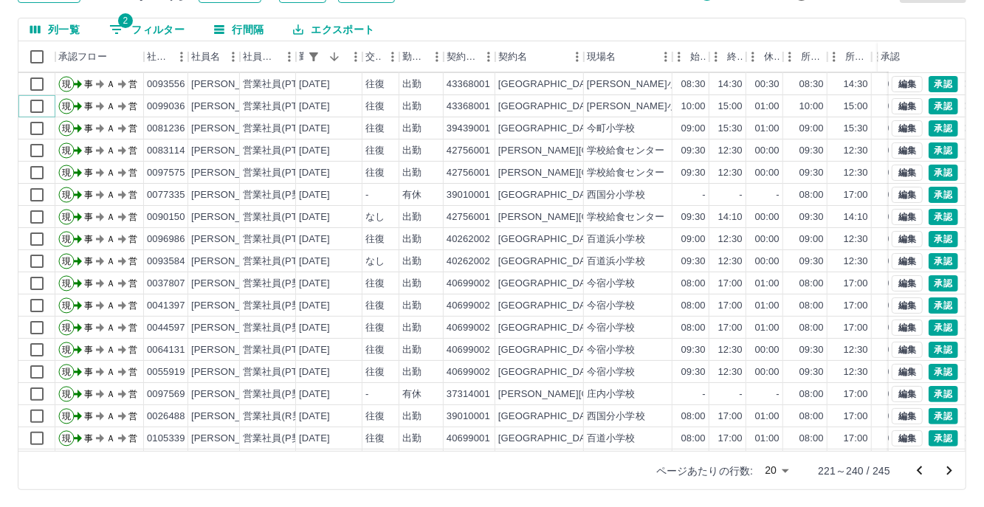
scroll to position [75, 0]
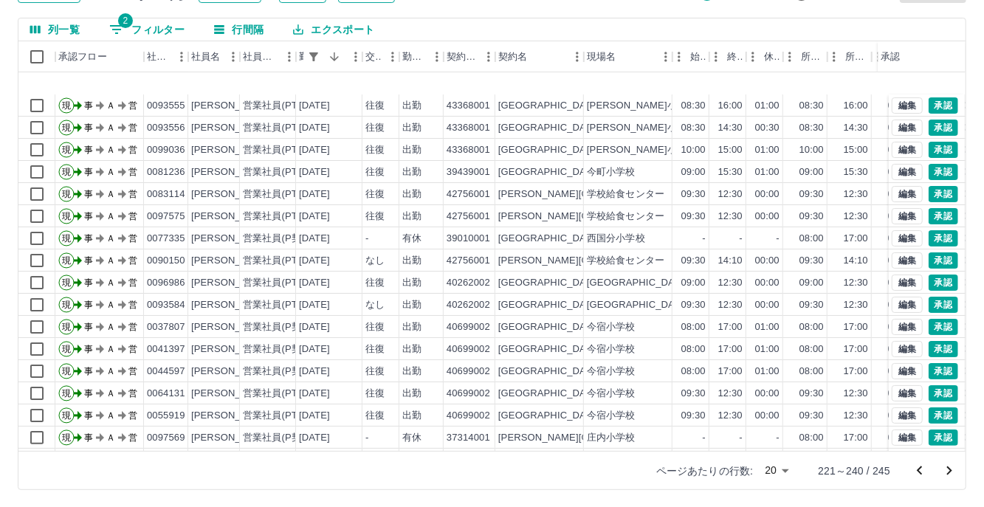
drag, startPoint x: 0, startPoint y: 0, endPoint x: 297, endPoint y: 364, distance: 469.9
click at [954, 467] on icon "次のページへ" at bounding box center [949, 471] width 18 height 18
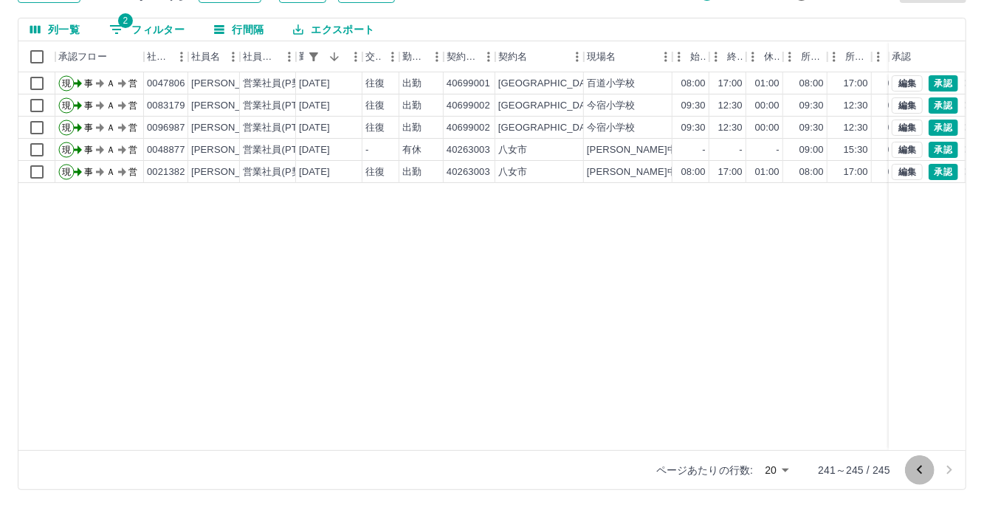
click at [921, 471] on icon "前のページへ" at bounding box center [920, 470] width 18 height 18
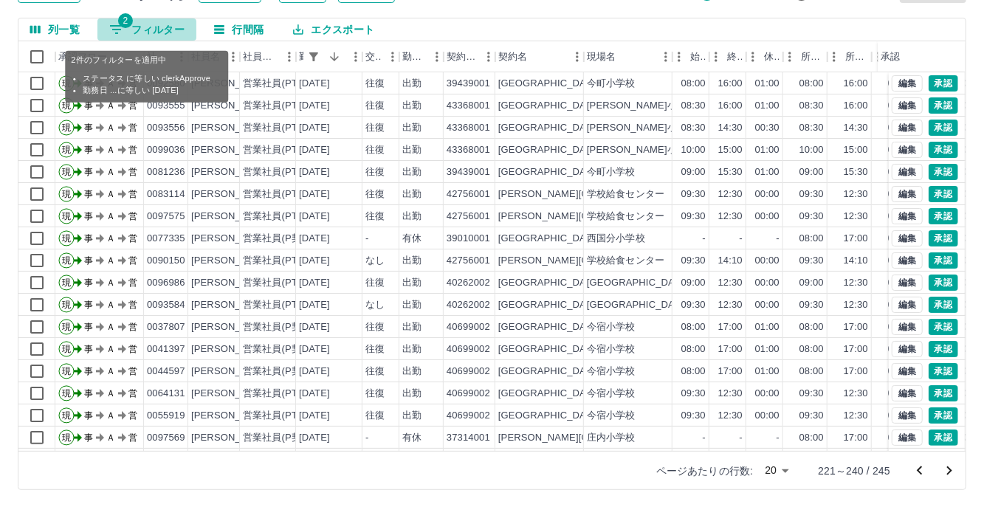
click at [145, 27] on button "2 フィルター" at bounding box center [146, 29] width 99 height 22
select select "**********"
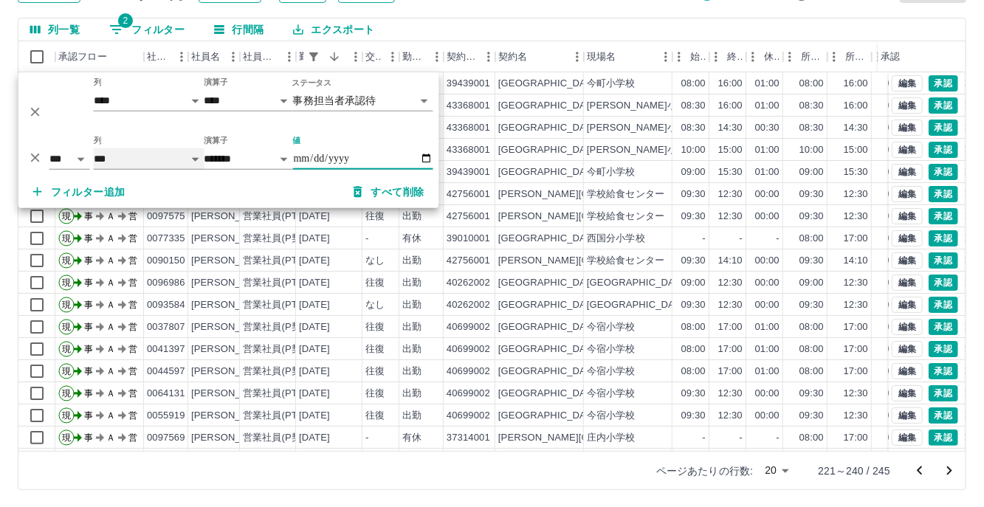
click at [194, 155] on select "**** *** **** *** *** **** ***** *** *** ** ** ** **** **** **** ** ** *** ****…" at bounding box center [149, 158] width 111 height 21
click at [94, 148] on select "**** *** **** *** *** **** ***** *** *** ** ** ** **** **** **** ** ** *** ****…" at bounding box center [149, 158] width 111 height 21
select select "**********"
select select "********"
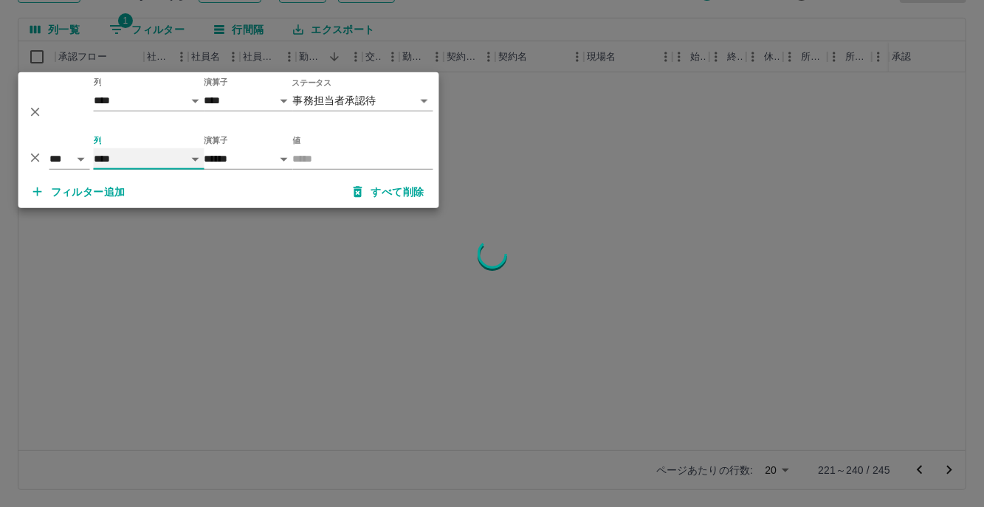
click at [196, 159] on select "**** *** **** *** *** **** ***** *** *** ** ** ** **** **** **** ** ** *** ****…" at bounding box center [149, 158] width 111 height 21
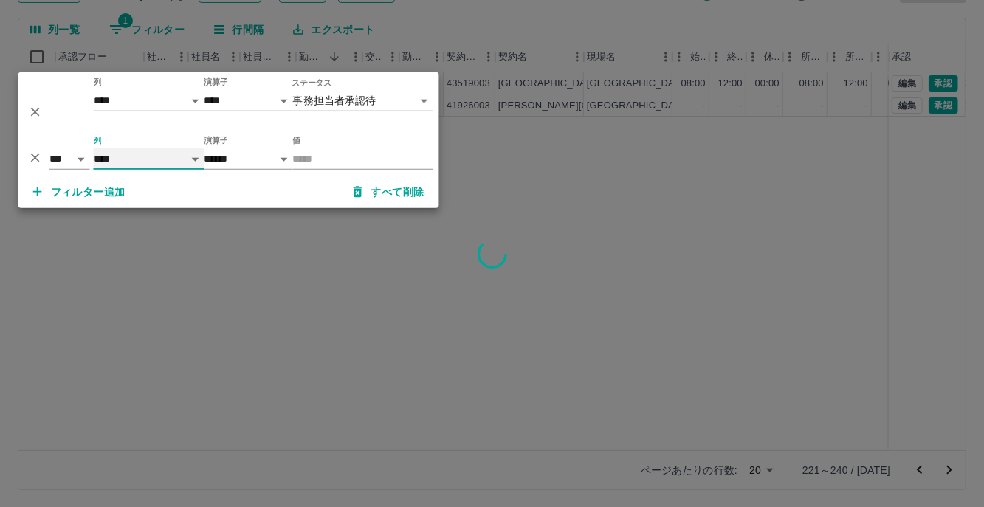
click at [94, 148] on select "**** *** **** *** *** **** ***** *** *** ** ** ** **** **** **** ** ** *** ****…" at bounding box center [149, 158] width 111 height 21
select select "**********"
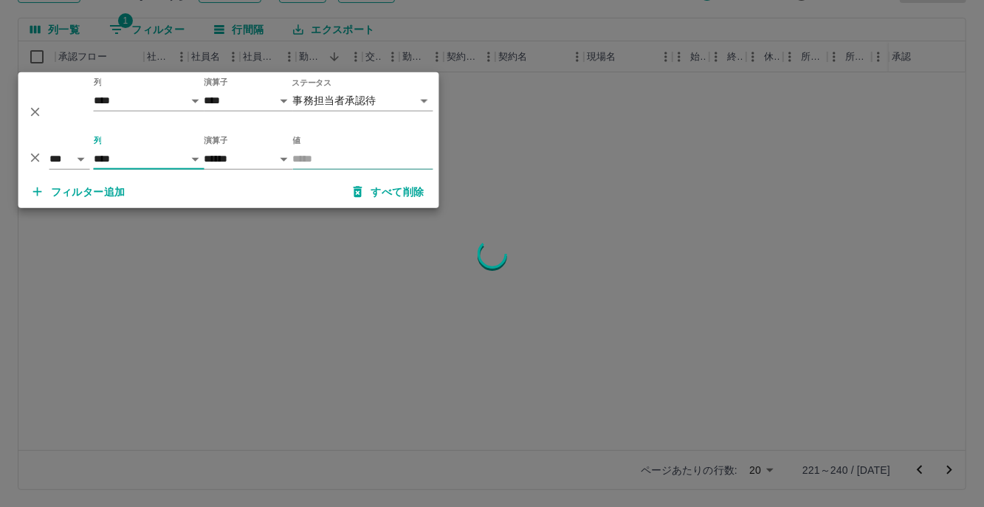
click at [322, 159] on input "値" at bounding box center [363, 158] width 140 height 21
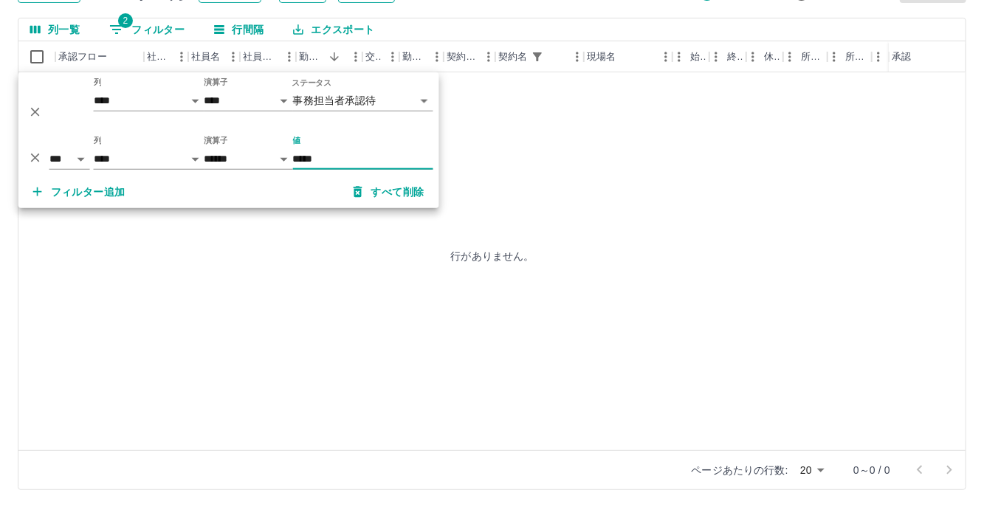
type input "*****"
click at [32, 110] on icon "削除" at bounding box center [35, 112] width 9 height 9
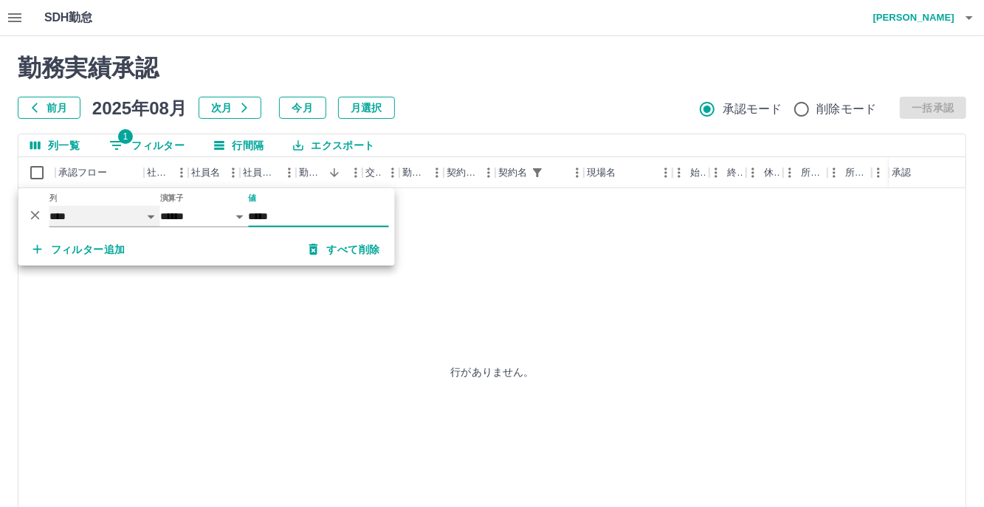
click at [152, 214] on select "**** *** **** *** *** **** ***** *** *** ** ** ** **** **** **** ** ** *** ****…" at bounding box center [104, 216] width 111 height 21
click at [49, 206] on select "**** *** **** *** *** **** ***** *** *** ** ** ** **** **** **** ** ** *** ****…" at bounding box center [104, 216] width 111 height 21
select select "**********"
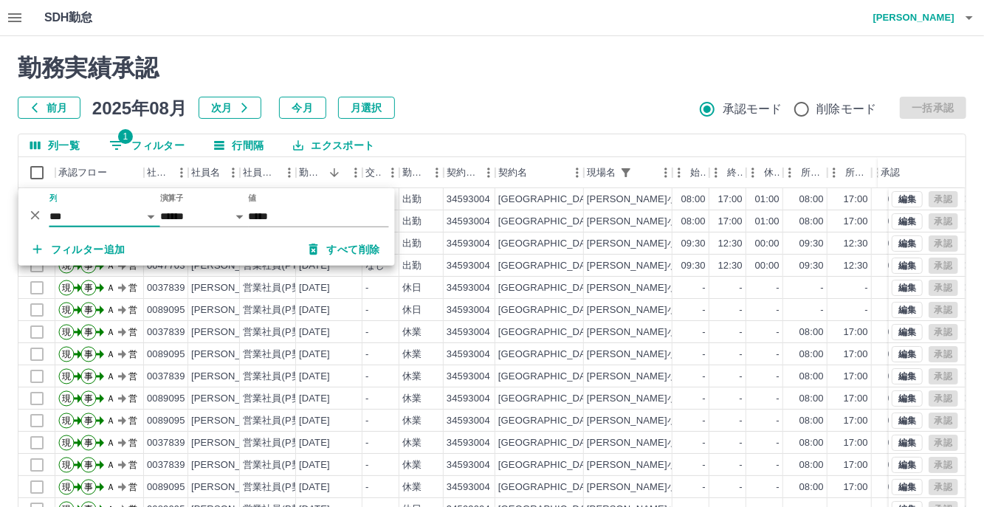
click at [455, 93] on div "勤務実績承認 前月 2025年08月 次月 今月 月選択 承認モード 削除モード 一括承認" at bounding box center [492, 86] width 948 height 65
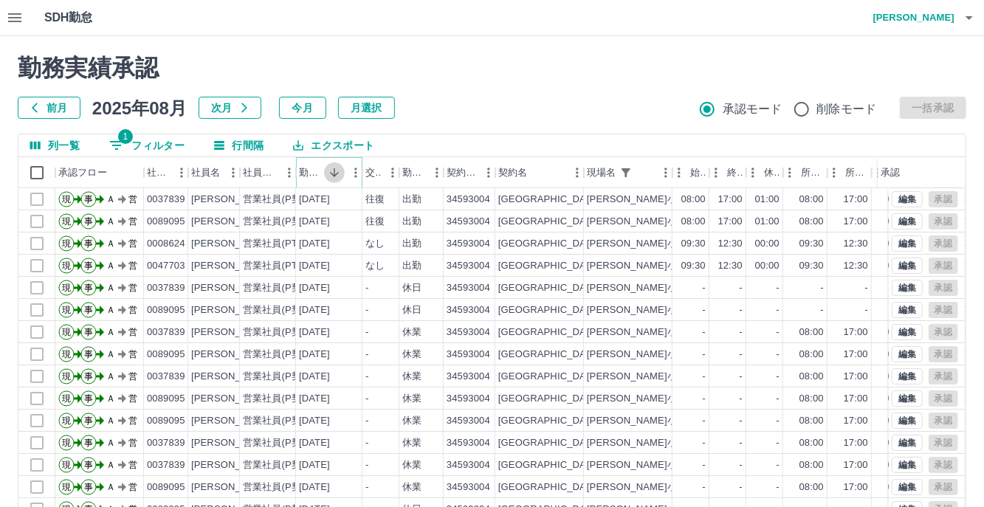
click at [337, 179] on button "ソート" at bounding box center [334, 172] width 21 height 21
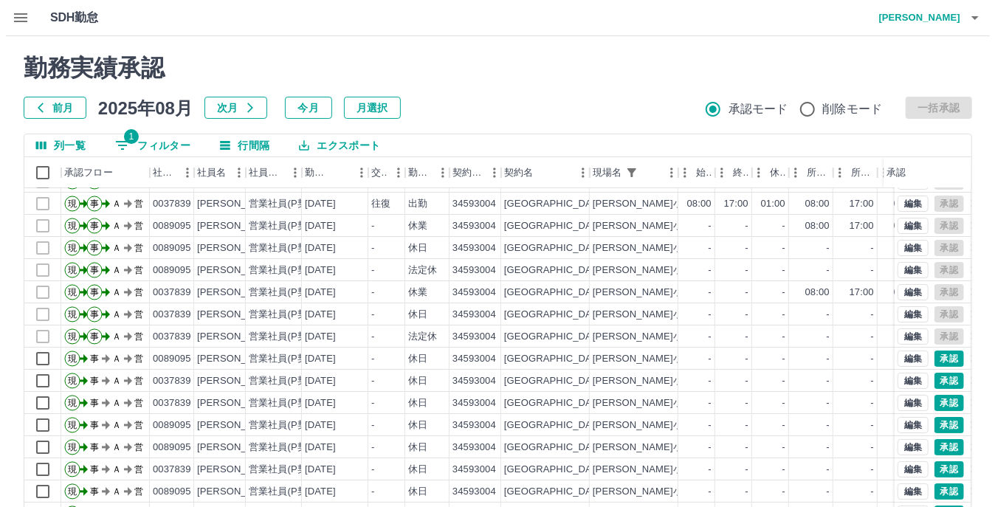
scroll to position [75, 0]
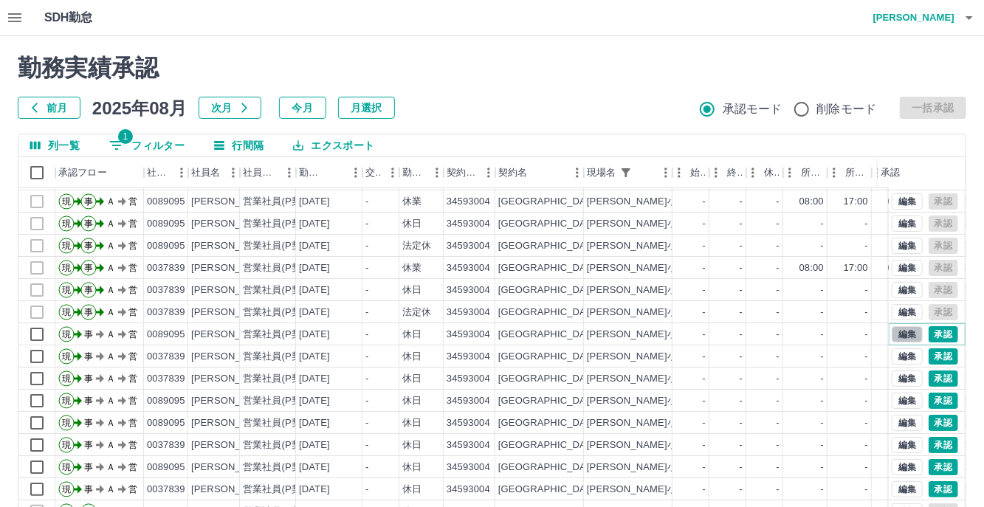
click at [893, 326] on button "編集" at bounding box center [907, 334] width 31 height 16
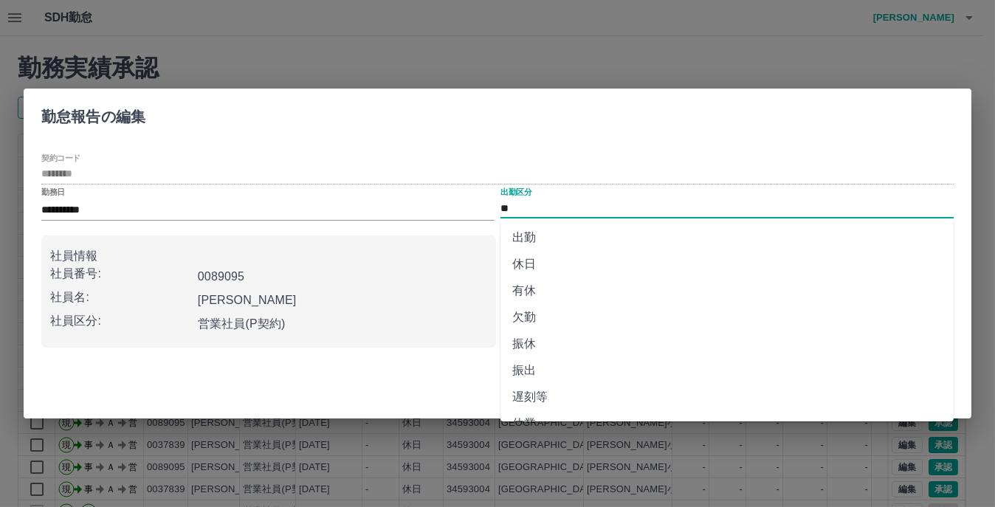
click at [529, 210] on input "**" at bounding box center [726, 208] width 453 height 18
click at [545, 275] on li "休業" at bounding box center [726, 276] width 453 height 27
type input "**"
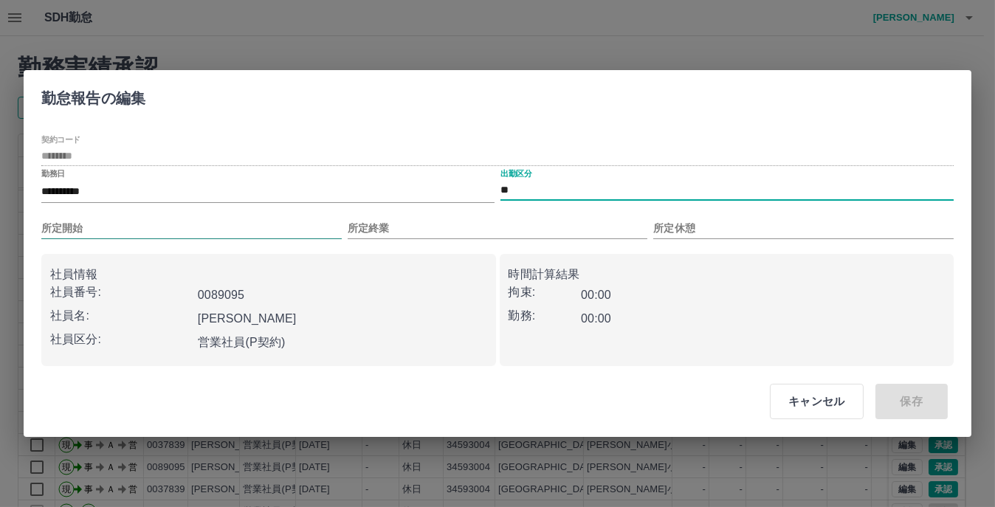
click at [116, 219] on input "所定開始" at bounding box center [191, 228] width 300 height 21
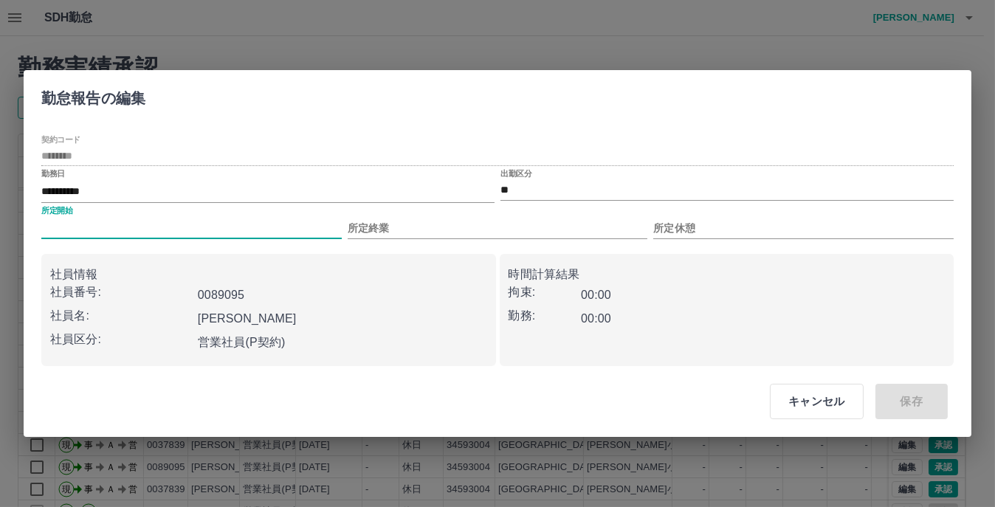
type input "****"
click at [436, 223] on input "所定終業" at bounding box center [498, 228] width 300 height 21
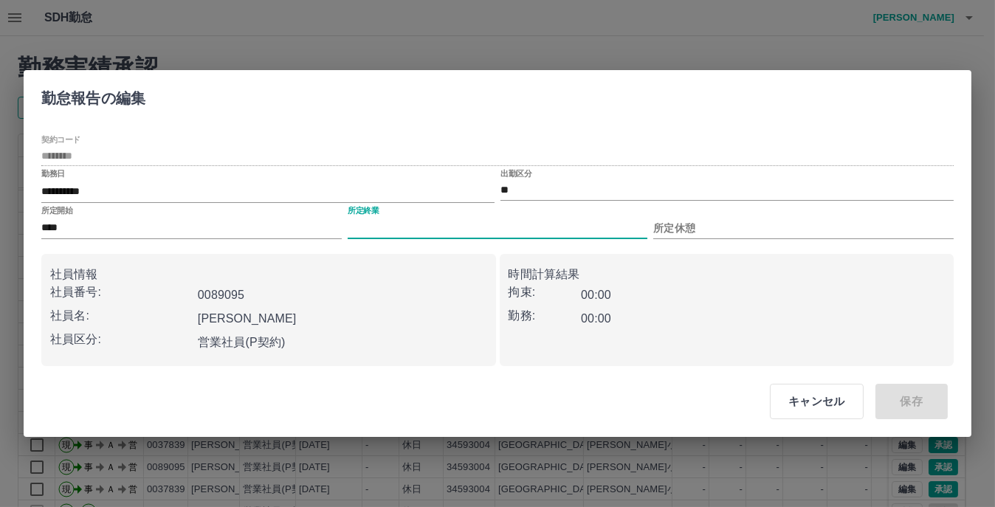
type input "****"
click at [700, 216] on div "所定休憩" at bounding box center [803, 222] width 300 height 33
click at [708, 224] on input "所定休憩" at bounding box center [803, 228] width 300 height 21
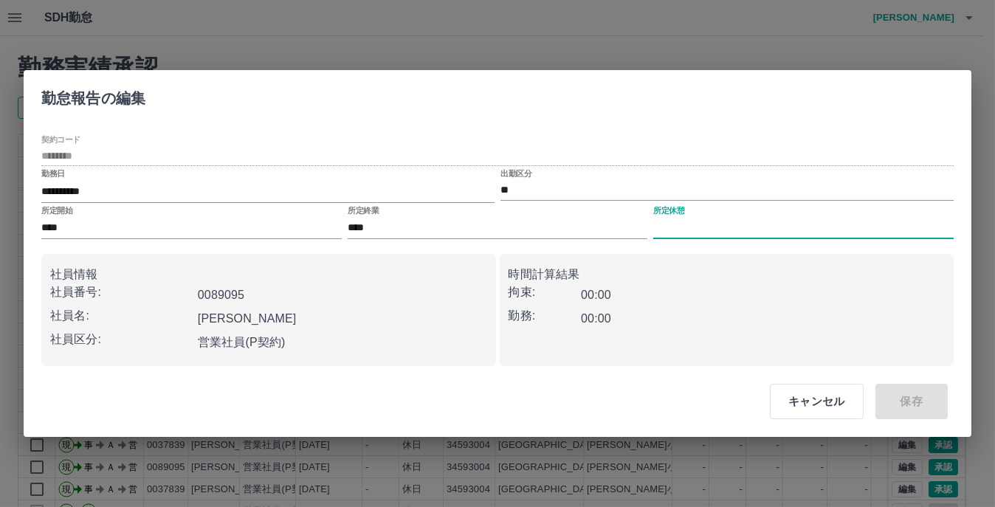
type input "****"
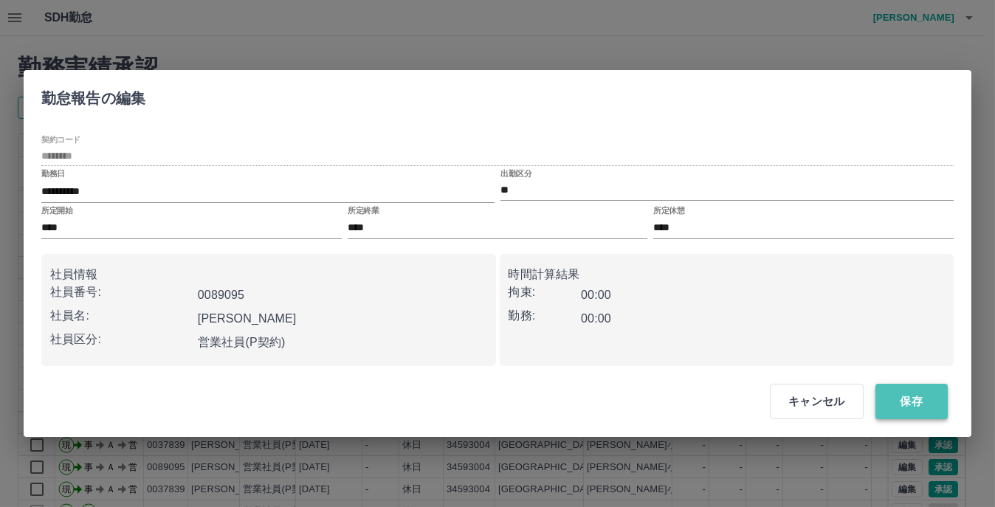
click at [920, 402] on button "保存" at bounding box center [911, 401] width 72 height 35
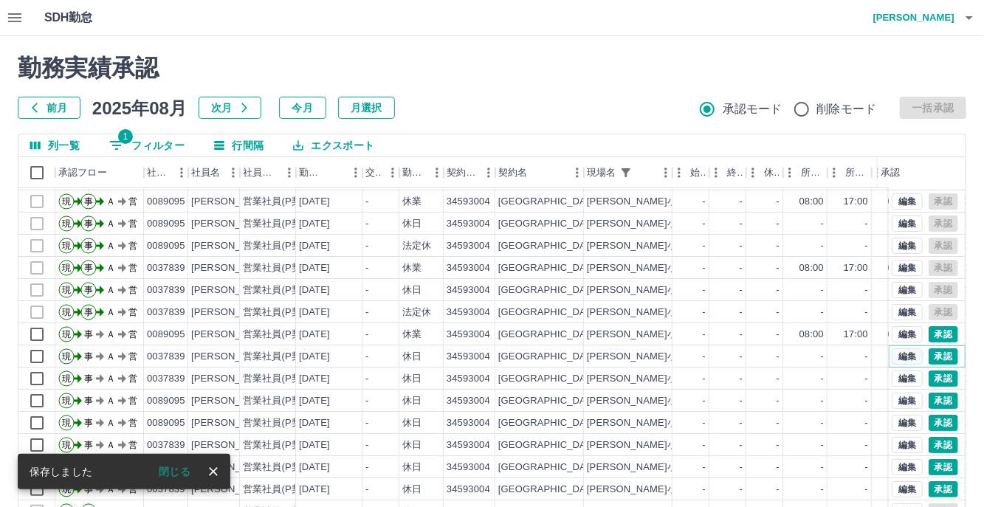
click at [892, 348] on button "編集" at bounding box center [907, 356] width 31 height 16
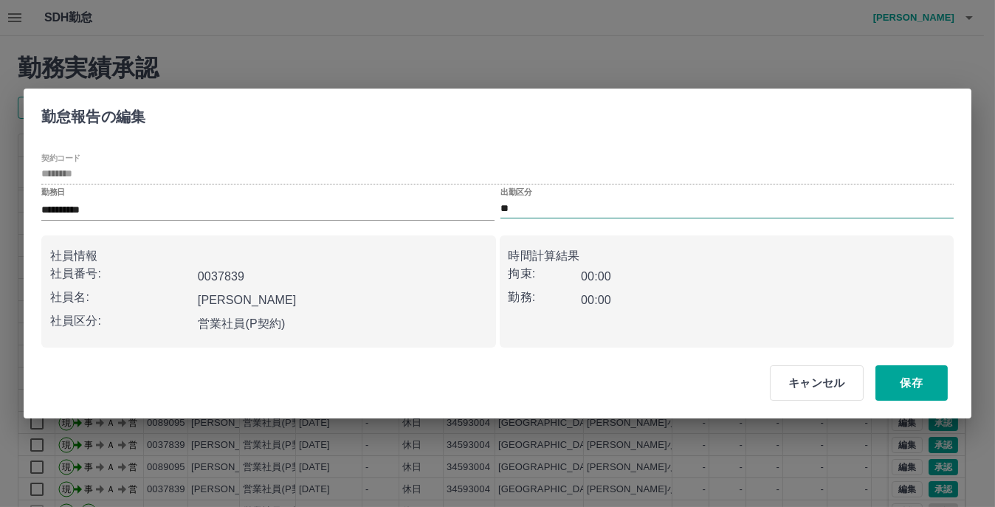
click at [540, 202] on input "**" at bounding box center [726, 208] width 453 height 18
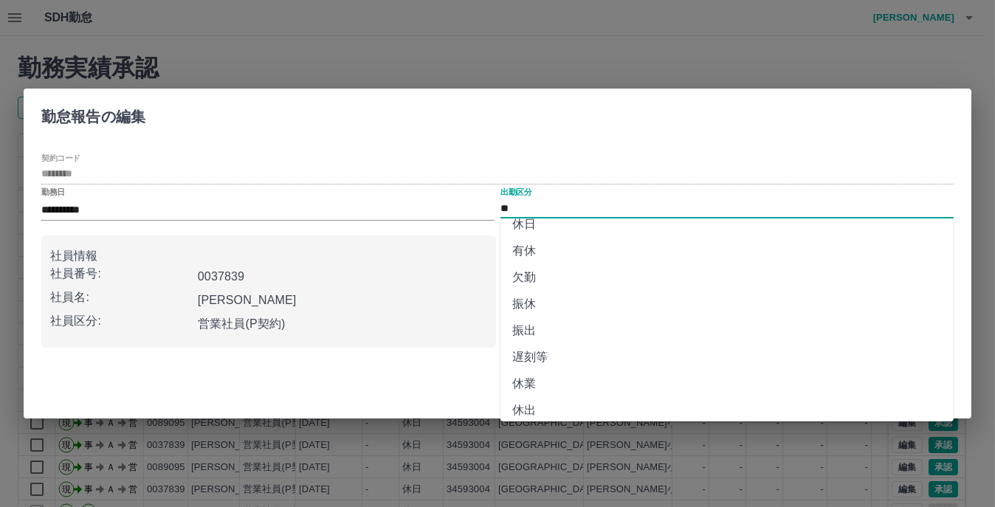
scroll to position [74, 0]
click at [538, 350] on li "休業" at bounding box center [726, 350] width 453 height 27
type input "**"
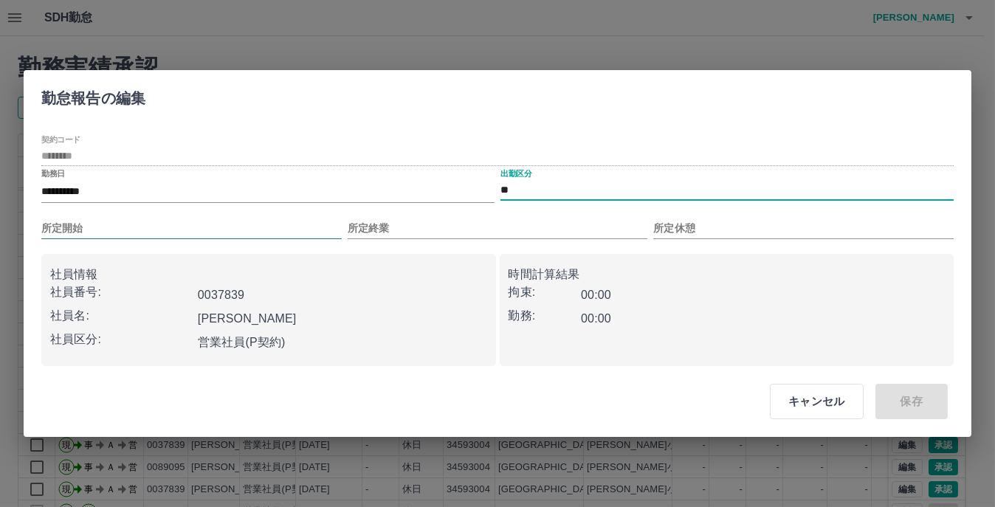
click at [103, 224] on input "所定開始" at bounding box center [191, 228] width 300 height 21
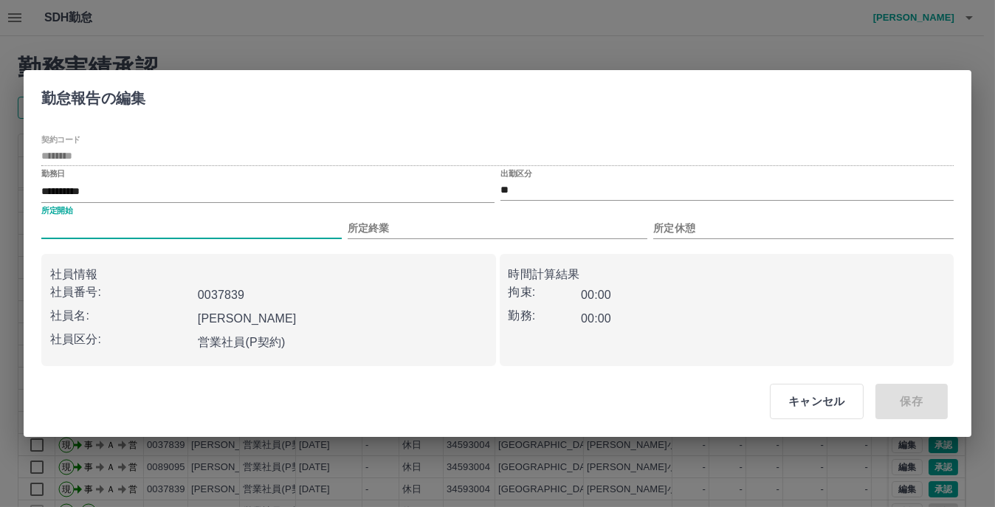
type input "****"
click at [482, 219] on input "所定終業" at bounding box center [498, 228] width 300 height 21
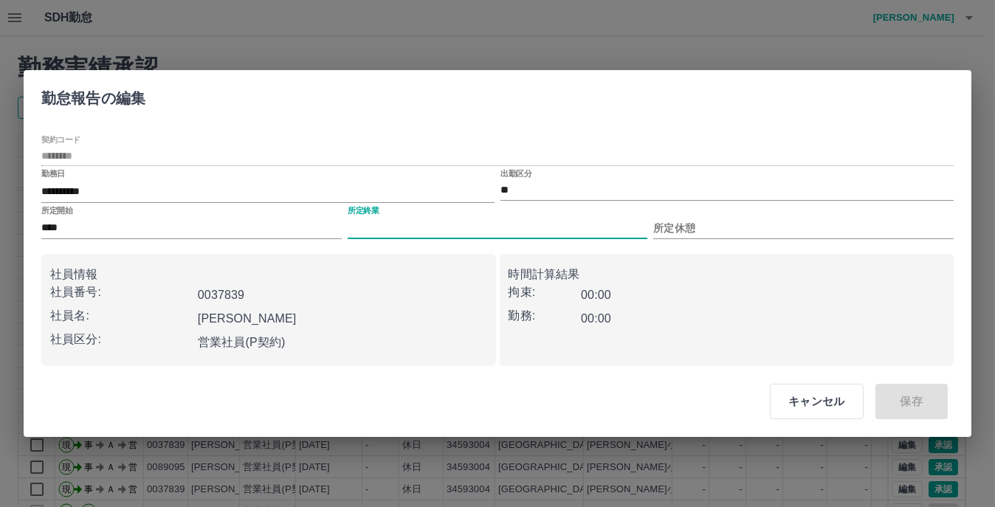
type input "****"
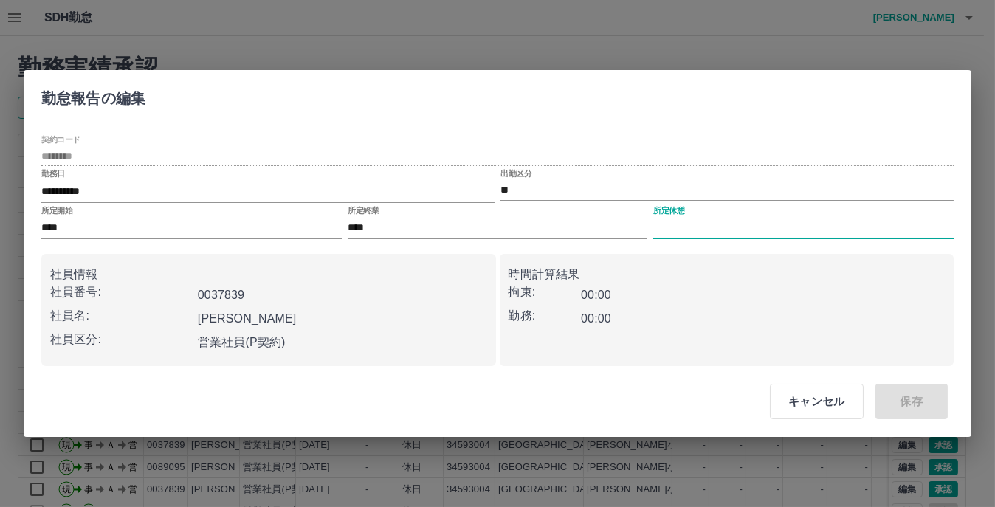
click at [681, 227] on input "所定休憩" at bounding box center [803, 228] width 300 height 21
type input "****"
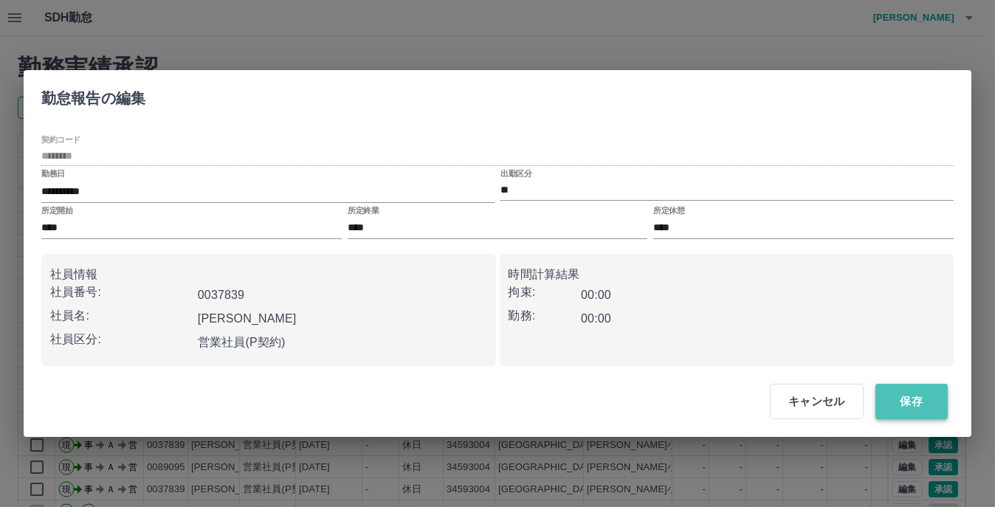
click at [924, 396] on button "保存" at bounding box center [911, 401] width 72 height 35
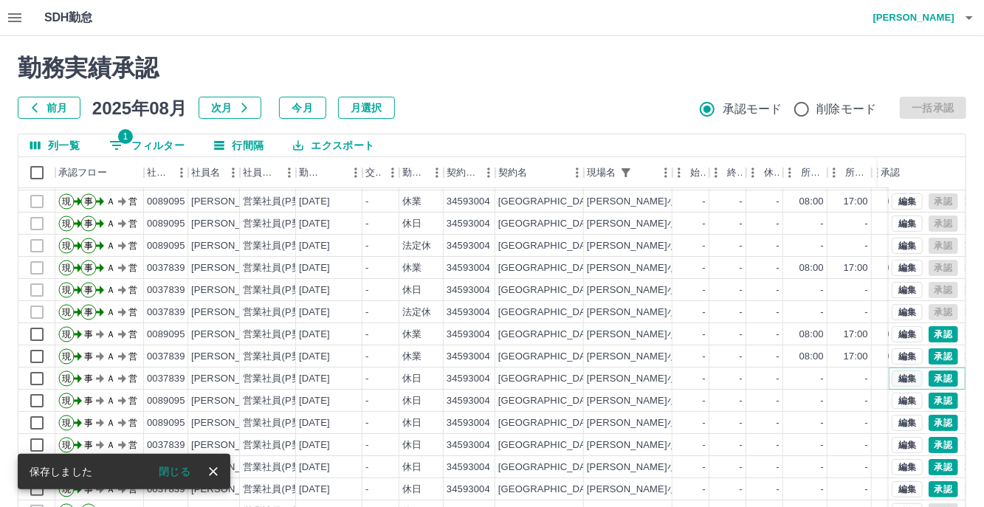
click at [895, 370] on button "編集" at bounding box center [907, 378] width 31 height 16
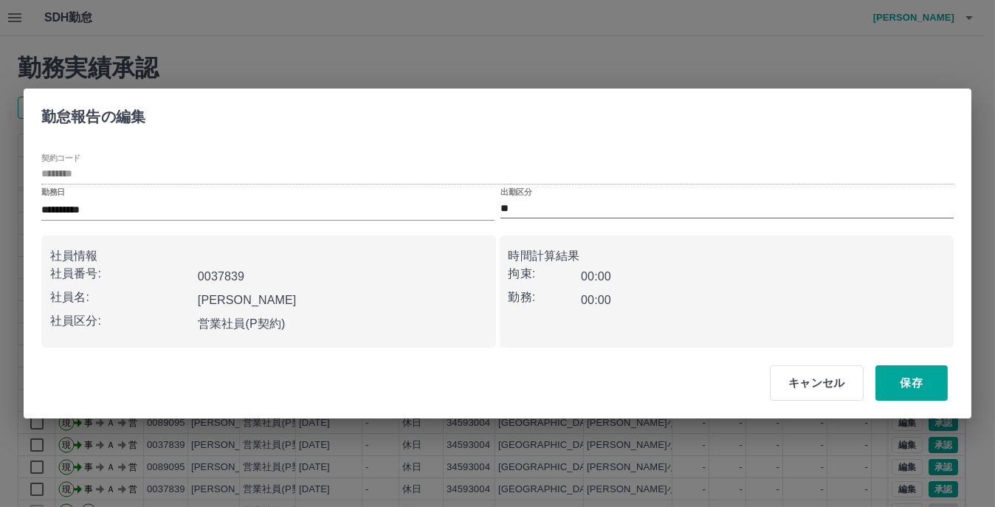
click at [532, 203] on input "**" at bounding box center [726, 208] width 453 height 18
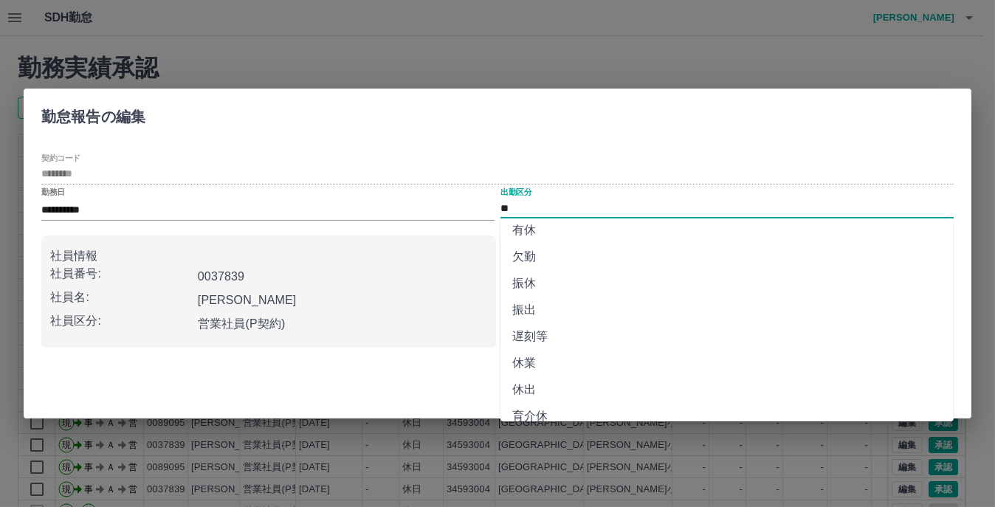
scroll to position [148, 0]
click at [534, 277] on li "休業" at bounding box center [726, 276] width 453 height 27
type input "**"
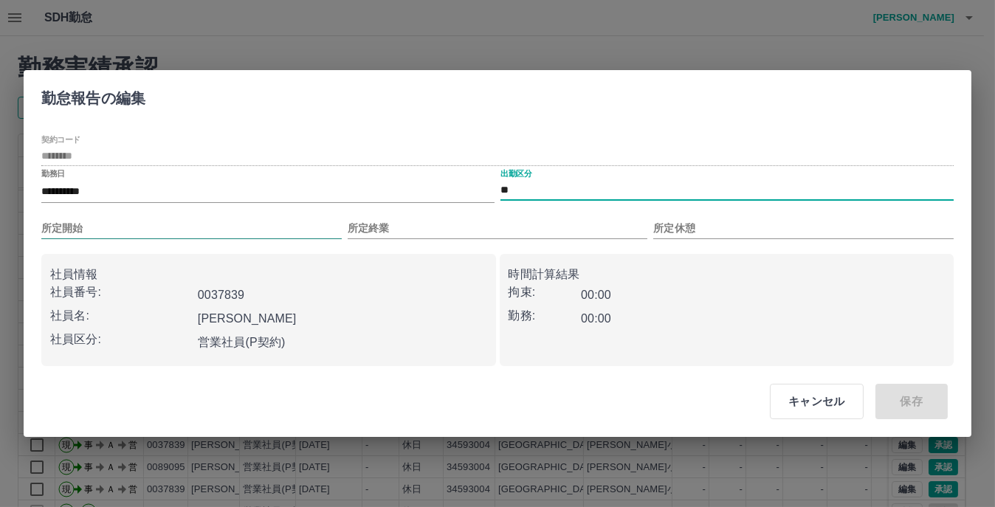
click at [99, 224] on input "所定開始" at bounding box center [191, 228] width 300 height 21
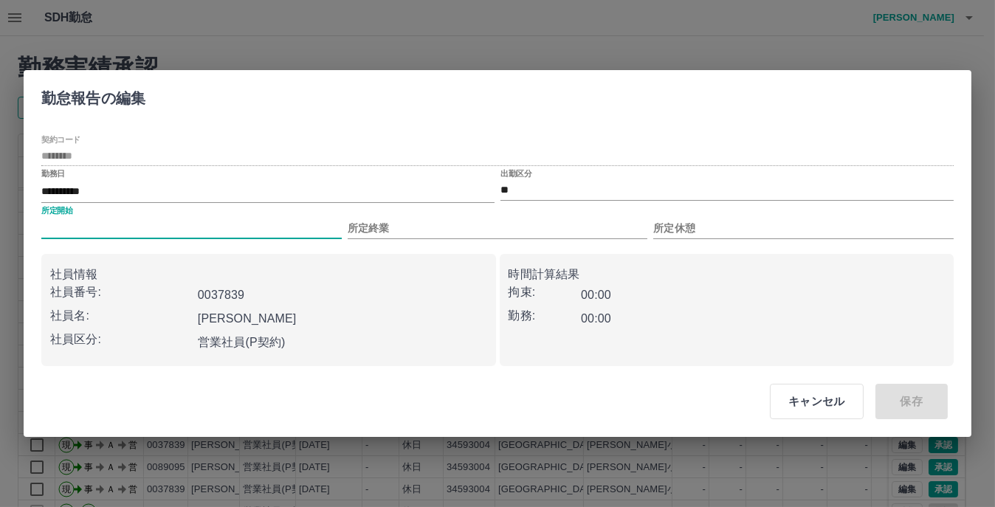
type input "****"
click at [410, 218] on input "所定終業" at bounding box center [498, 228] width 300 height 21
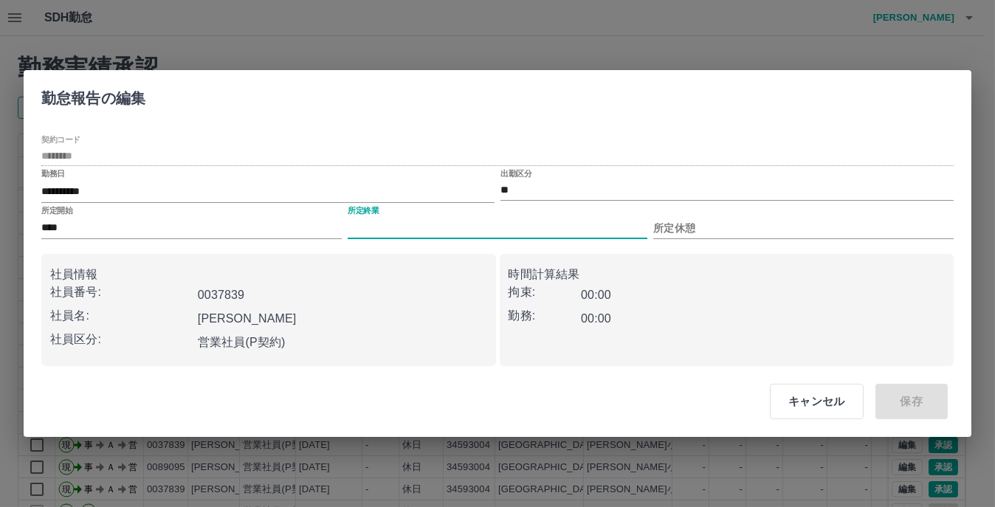
type input "****"
click at [705, 226] on input "所定休憩" at bounding box center [803, 228] width 300 height 21
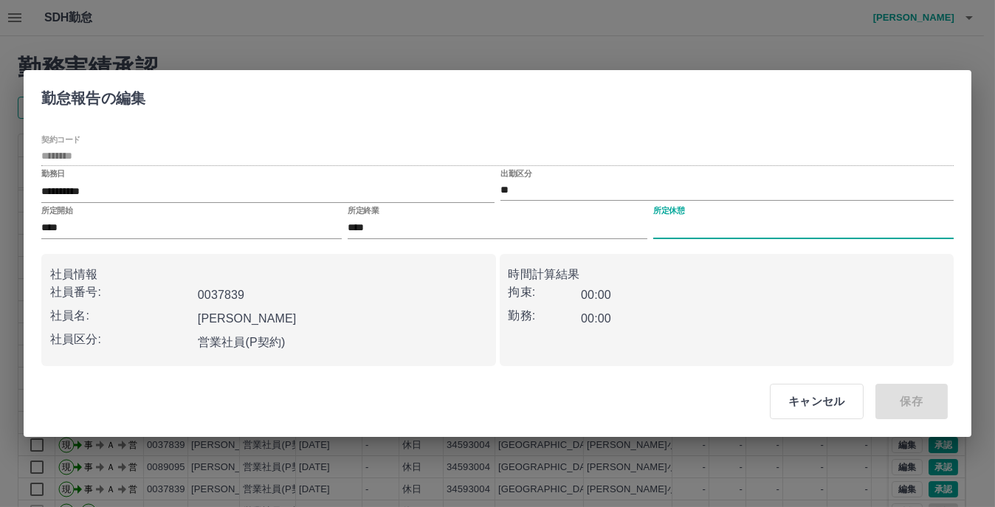
type input "****"
click at [936, 404] on button "保存" at bounding box center [911, 401] width 72 height 35
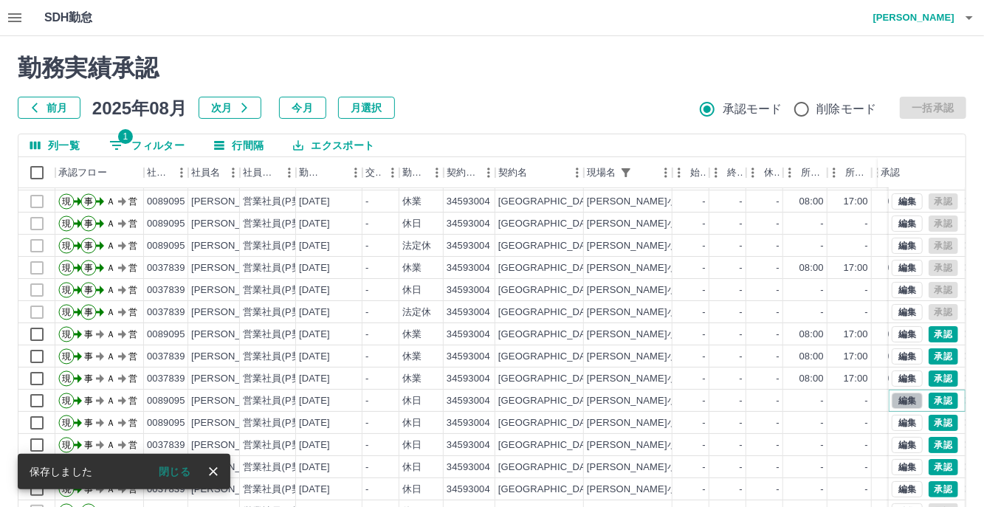
click at [892, 393] on button "編集" at bounding box center [907, 401] width 31 height 16
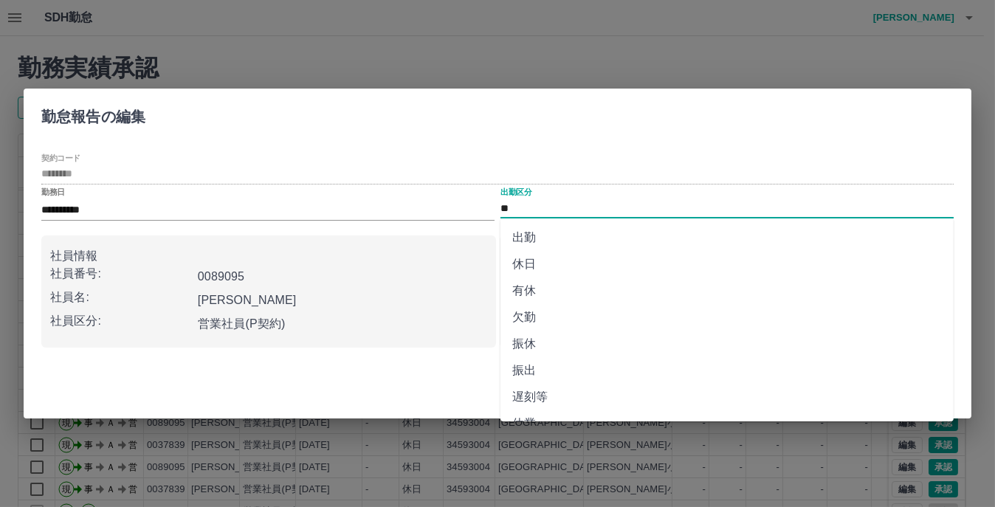
click at [525, 210] on input "**" at bounding box center [726, 208] width 453 height 18
click at [540, 350] on li "休業" at bounding box center [726, 350] width 453 height 27
type input "**"
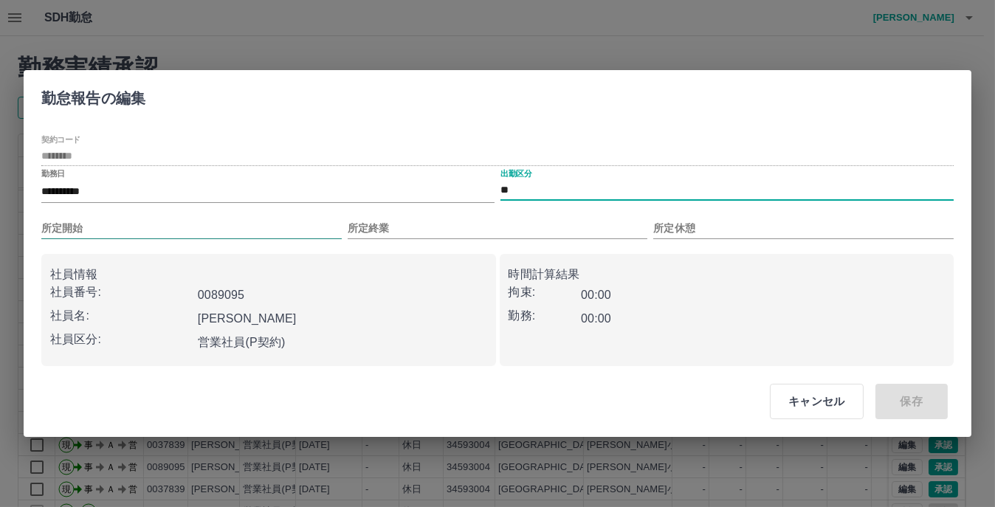
click at [140, 227] on input "所定開始" at bounding box center [191, 228] width 300 height 21
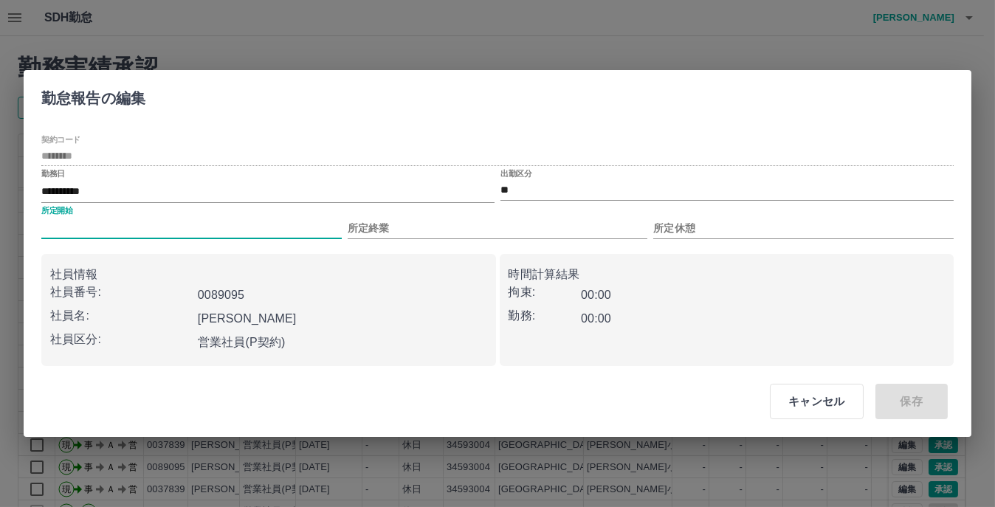
type input "****"
click at [404, 222] on input "所定終業" at bounding box center [498, 228] width 300 height 21
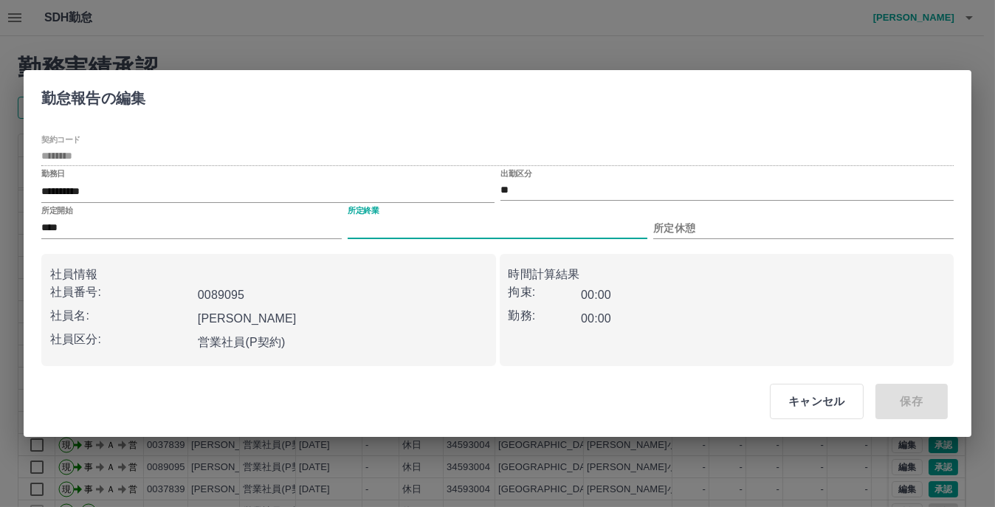
type input "****"
click at [736, 224] on input "所定休憩" at bounding box center [803, 228] width 300 height 21
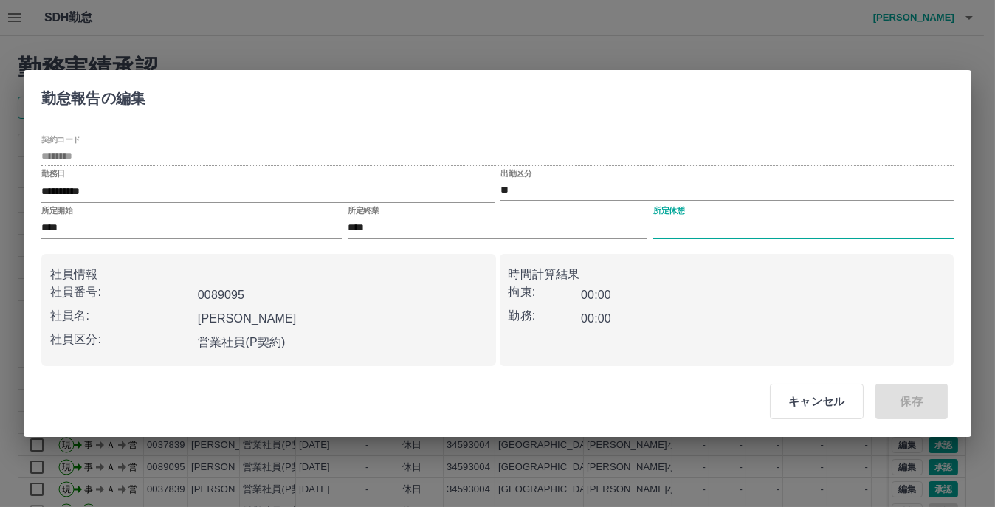
type input "****"
click at [915, 399] on button "保存" at bounding box center [911, 401] width 72 height 35
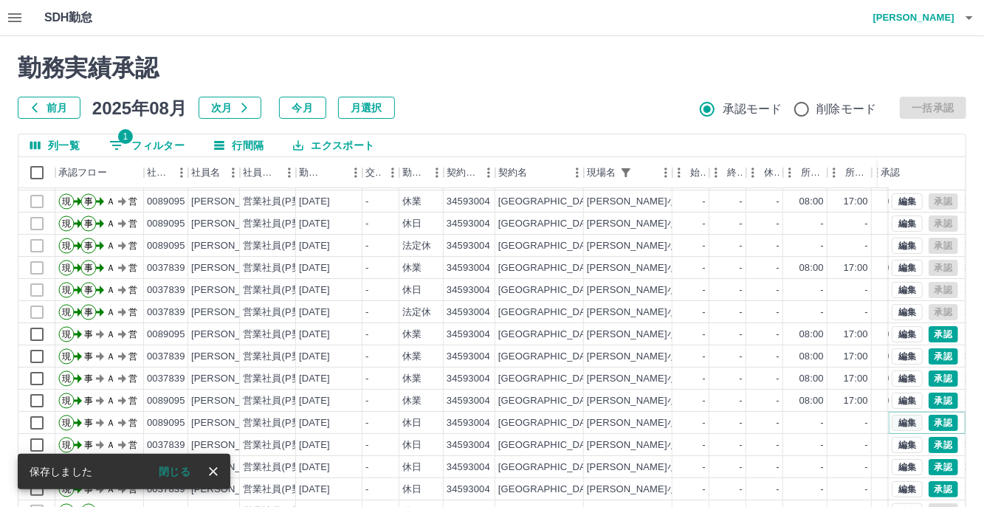
click at [892, 415] on button "編集" at bounding box center [907, 423] width 31 height 16
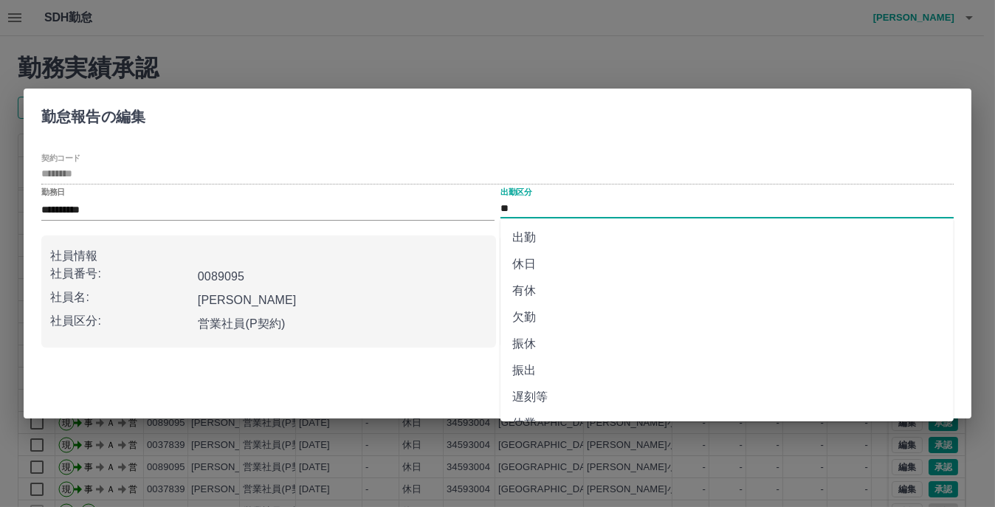
click at [563, 202] on input "**" at bounding box center [726, 208] width 453 height 18
click at [539, 278] on li "休業" at bounding box center [726, 276] width 453 height 27
type input "**"
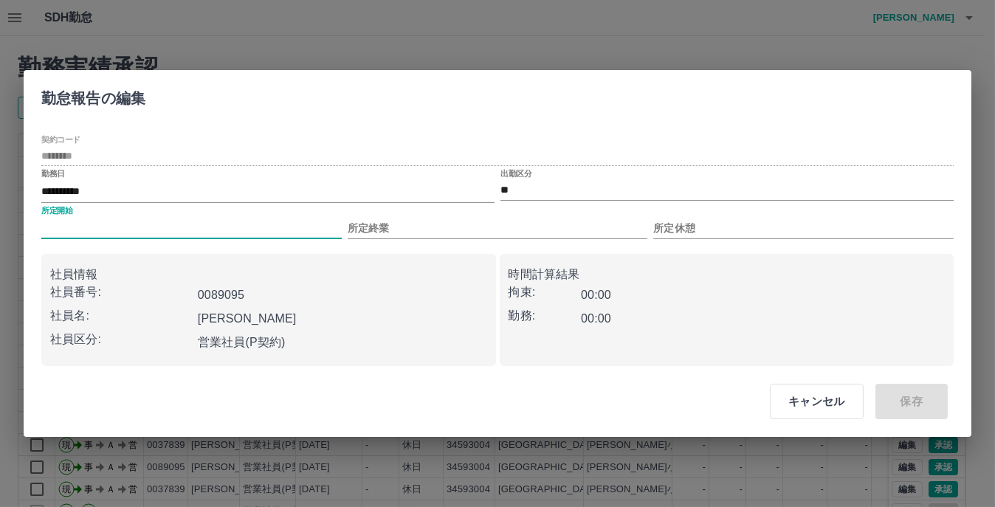
click at [72, 230] on input "所定開始" at bounding box center [191, 228] width 300 height 21
type input "****"
click at [376, 218] on input "所定終業" at bounding box center [498, 228] width 300 height 21
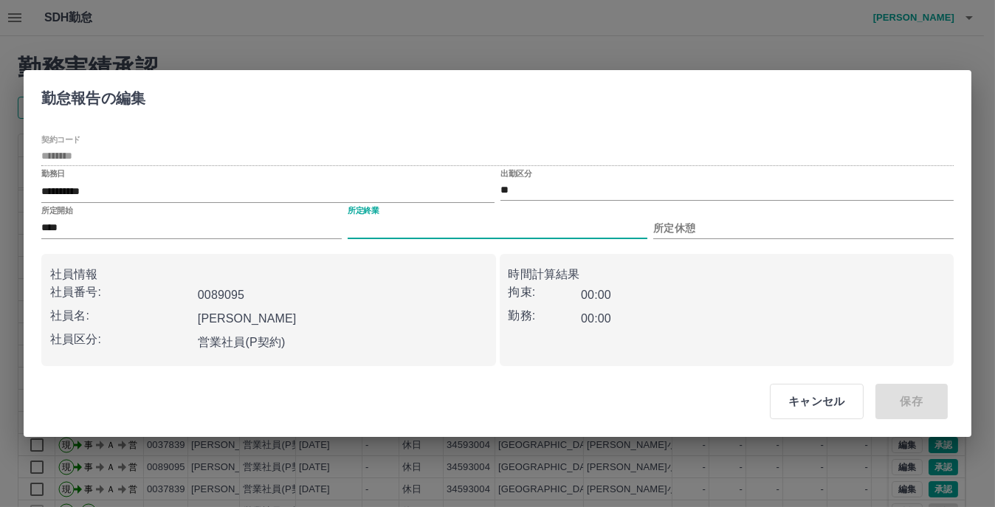
type input "****"
click at [689, 227] on input "所定休憩" at bounding box center [803, 228] width 300 height 21
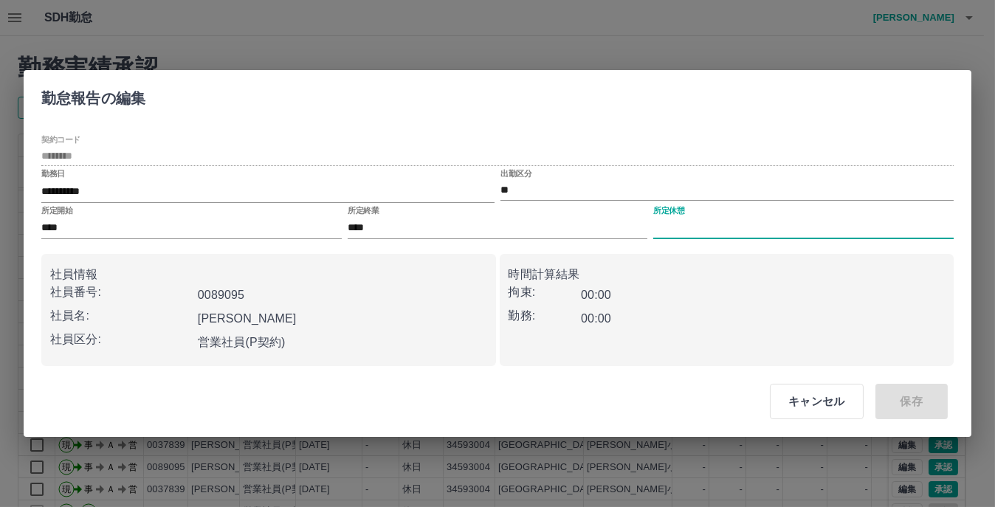
type input "****"
click at [906, 405] on button "保存" at bounding box center [911, 401] width 72 height 35
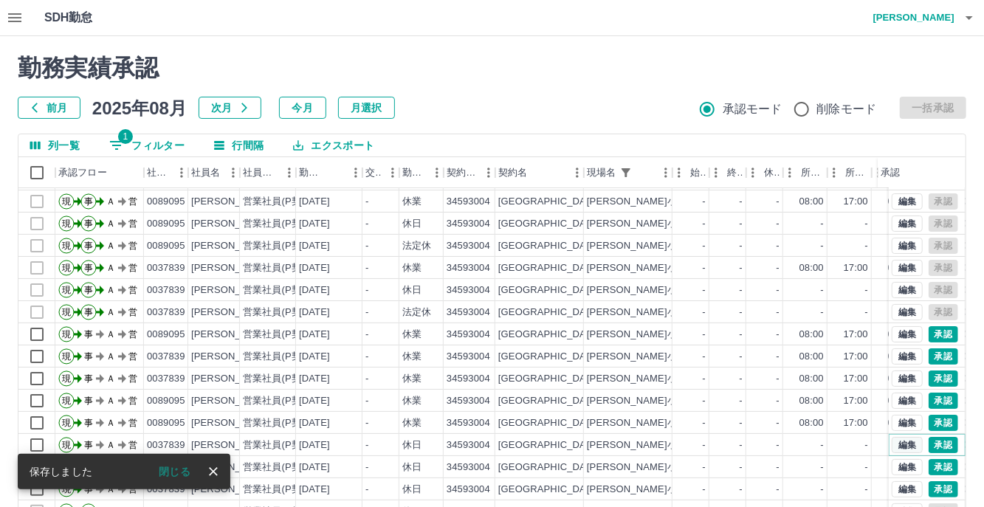
click at [895, 437] on button "編集" at bounding box center [907, 445] width 31 height 16
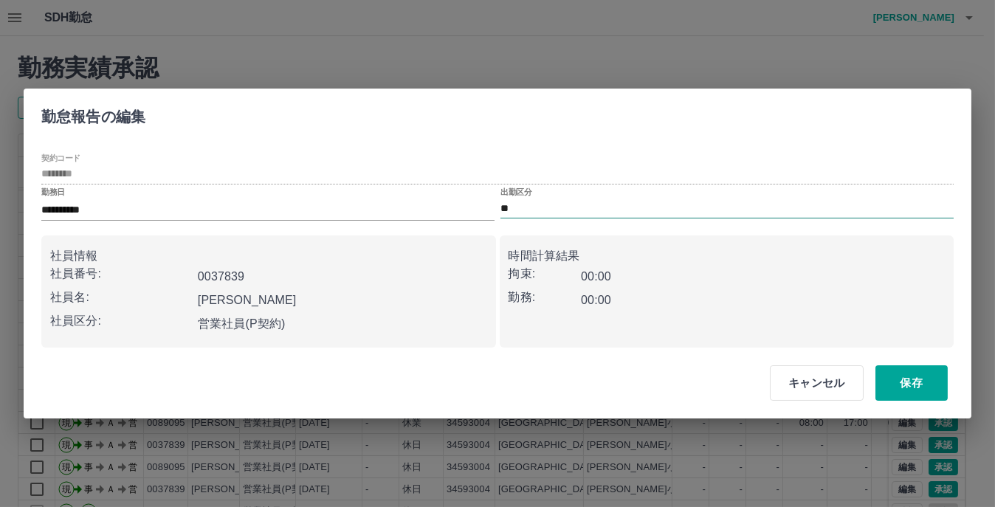
click at [540, 199] on div "出勤区分 **" at bounding box center [726, 202] width 453 height 31
click at [533, 213] on input "**" at bounding box center [726, 208] width 453 height 18
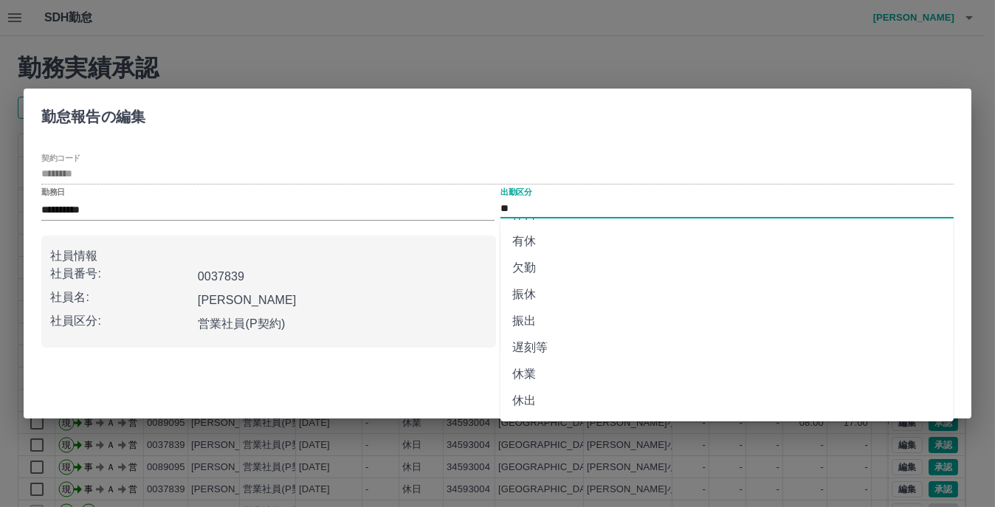
scroll to position [74, 0]
click at [542, 351] on li "休業" at bounding box center [726, 350] width 453 height 27
type input "**"
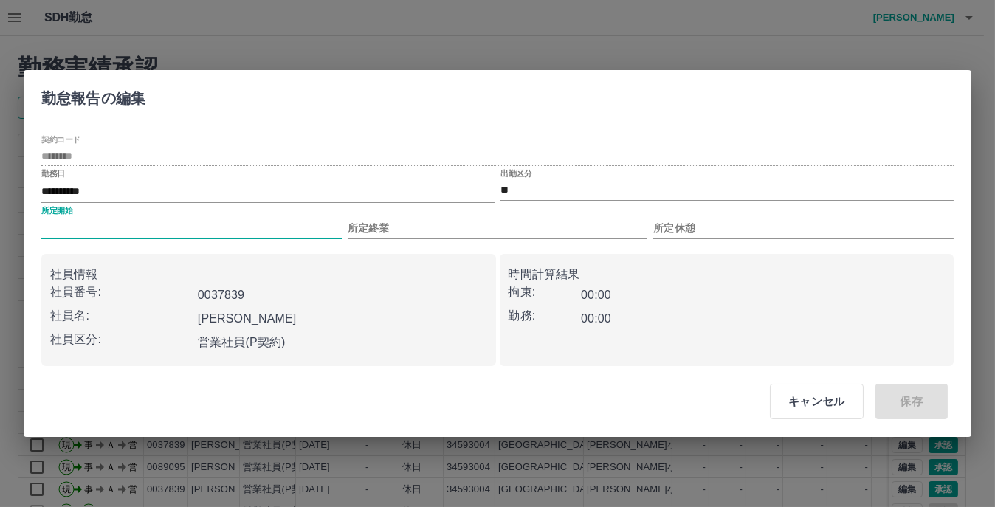
click at [114, 224] on input "所定開始" at bounding box center [191, 228] width 300 height 21
type input "****"
click at [393, 224] on input "所定終業" at bounding box center [498, 228] width 300 height 21
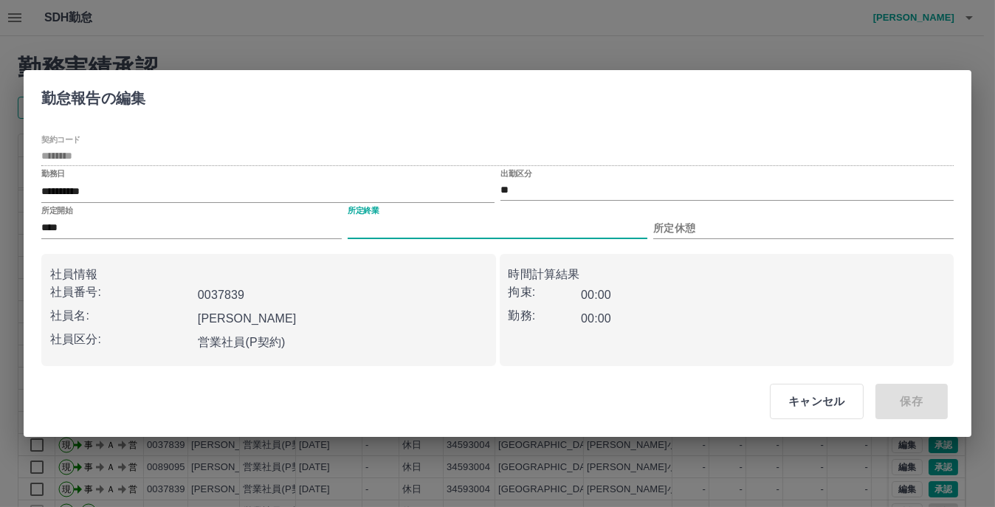
type input "****"
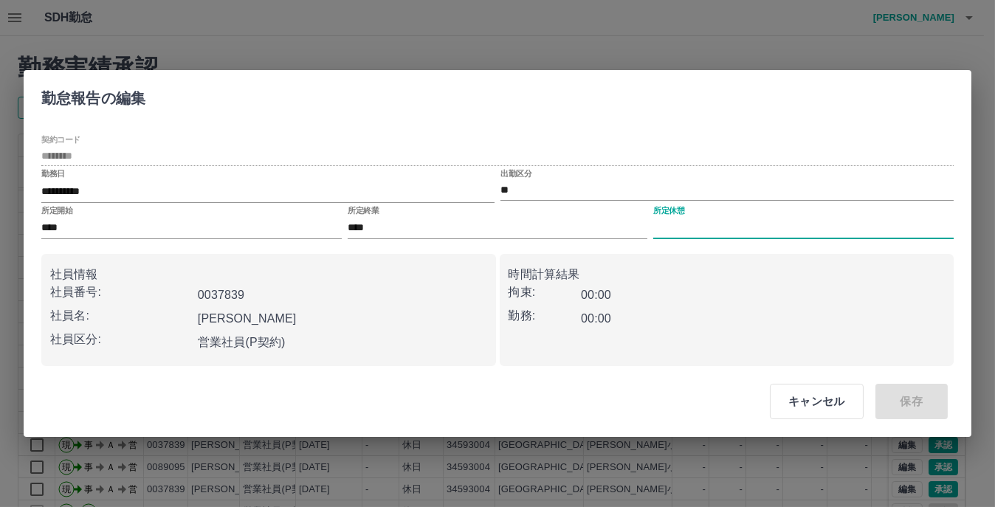
click at [668, 221] on input "所定休憩" at bounding box center [803, 228] width 300 height 21
type input "****"
click at [932, 407] on button "保存" at bounding box center [911, 401] width 72 height 35
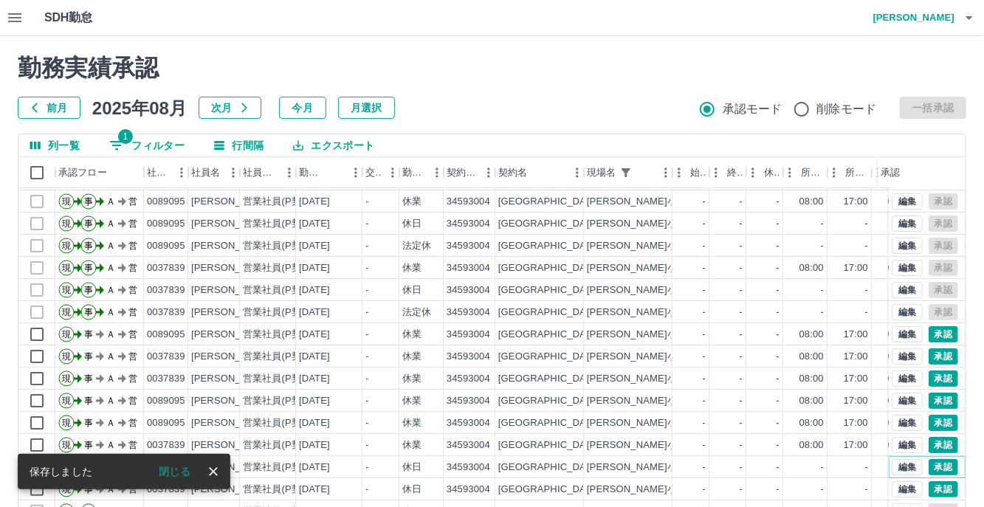
click at [892, 459] on button "編集" at bounding box center [907, 467] width 31 height 16
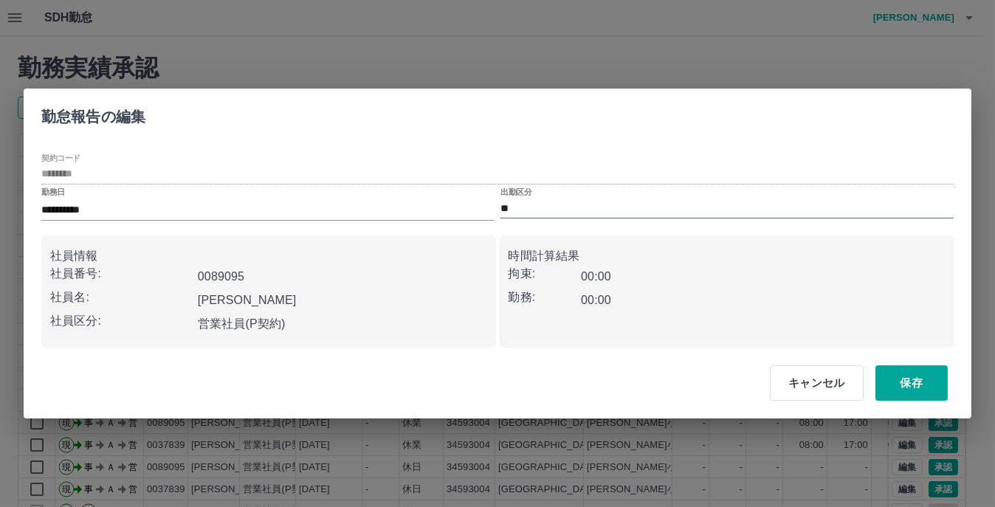
click at [515, 210] on input "**" at bounding box center [726, 208] width 453 height 18
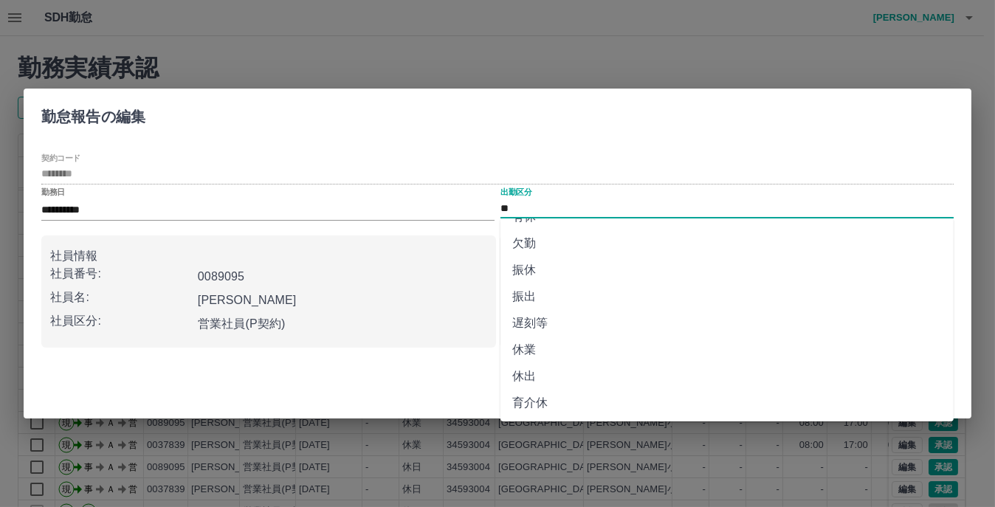
click at [547, 349] on li "休業" at bounding box center [726, 350] width 453 height 27
type input "**"
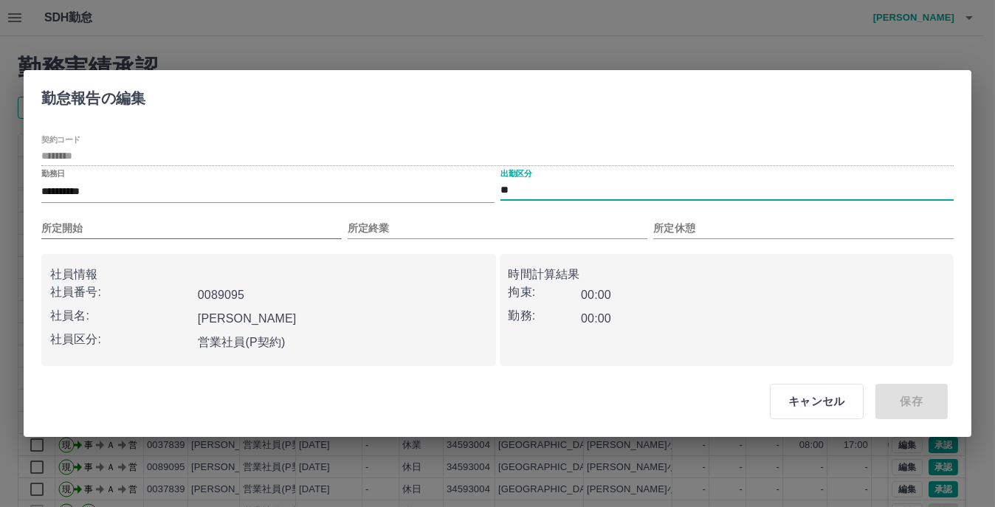
click at [83, 228] on input "所定開始" at bounding box center [191, 228] width 300 height 21
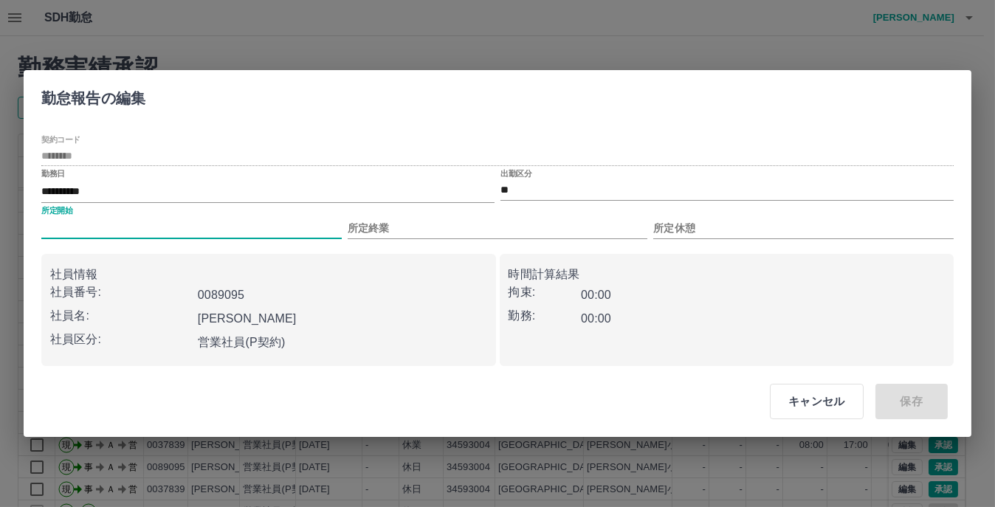
type input "****"
click at [386, 223] on input "所定終業" at bounding box center [498, 228] width 300 height 21
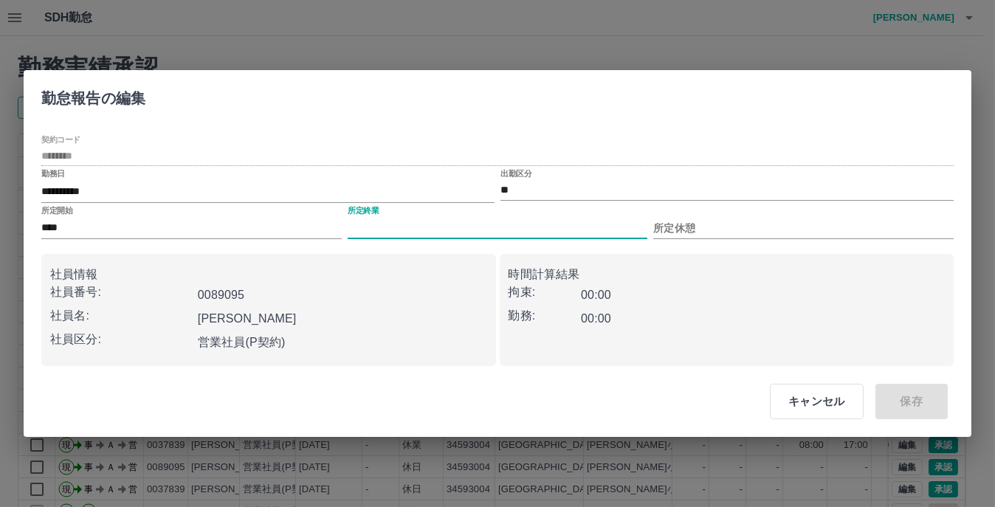
type input "****"
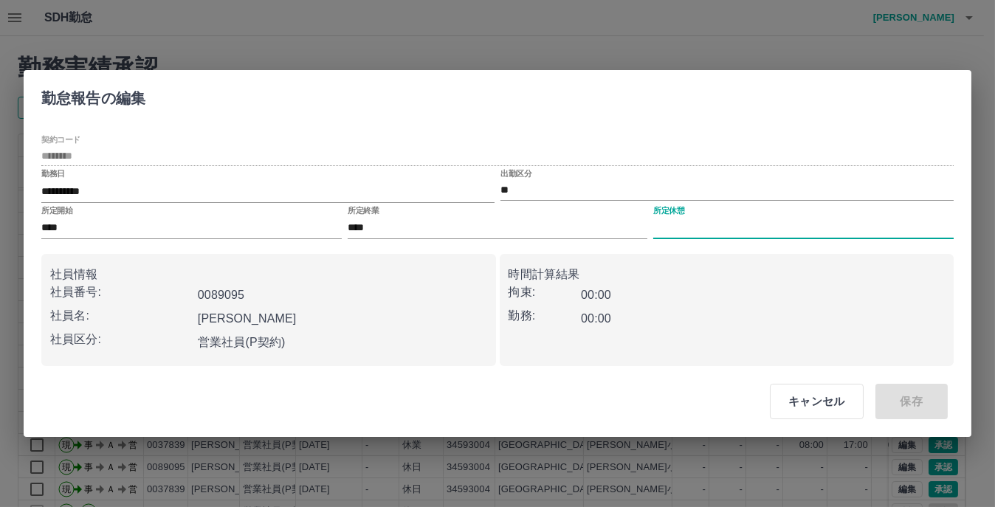
click at [692, 224] on input "所定休憩" at bounding box center [803, 228] width 300 height 21
type input "****"
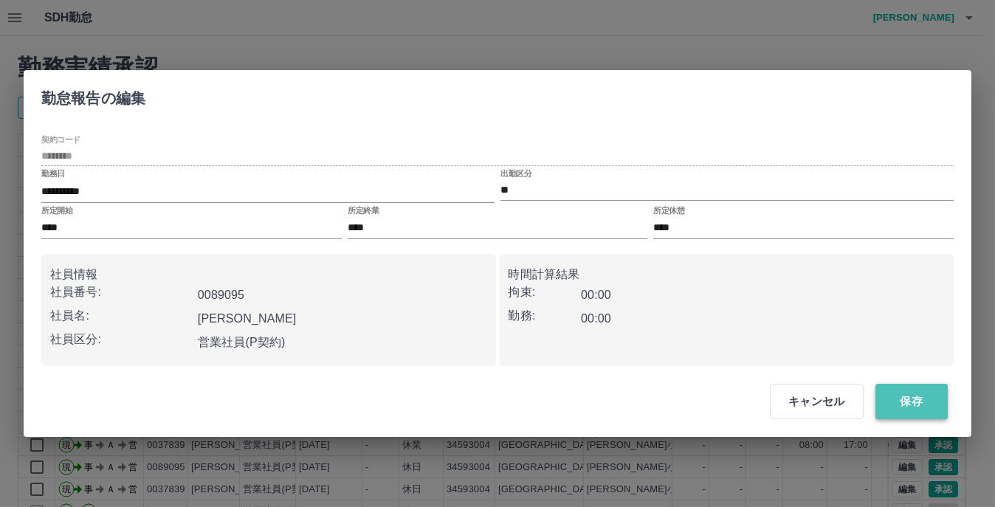
click at [903, 398] on button "保存" at bounding box center [911, 401] width 72 height 35
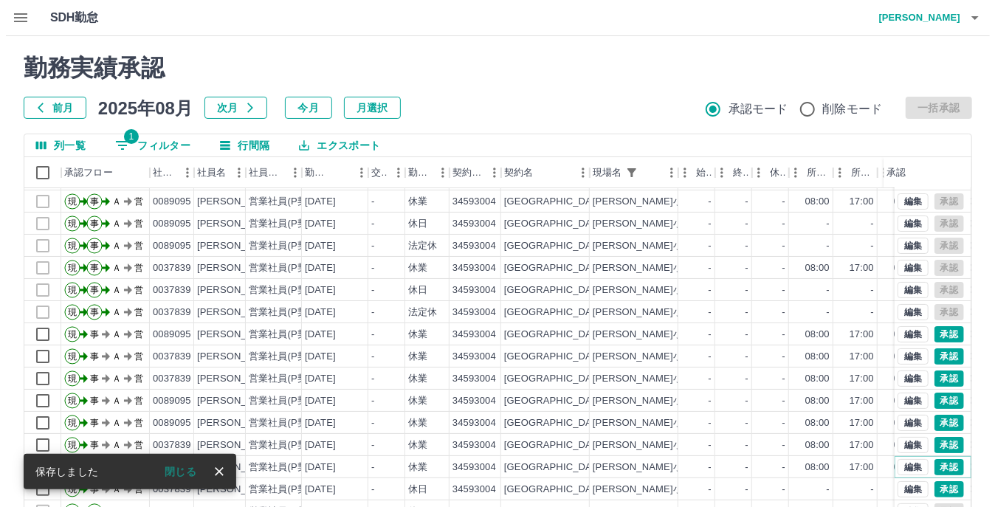
scroll to position [116, 0]
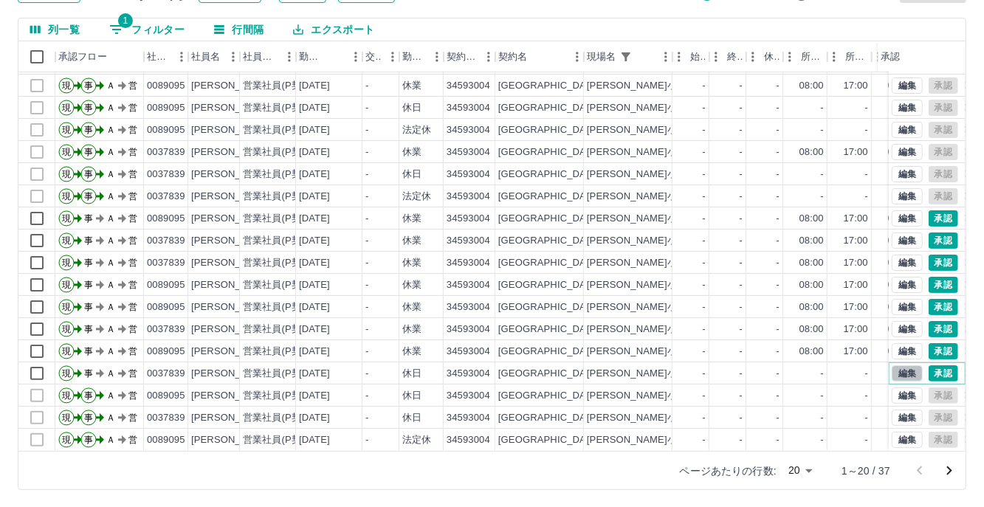
click at [893, 365] on button "編集" at bounding box center [907, 373] width 31 height 16
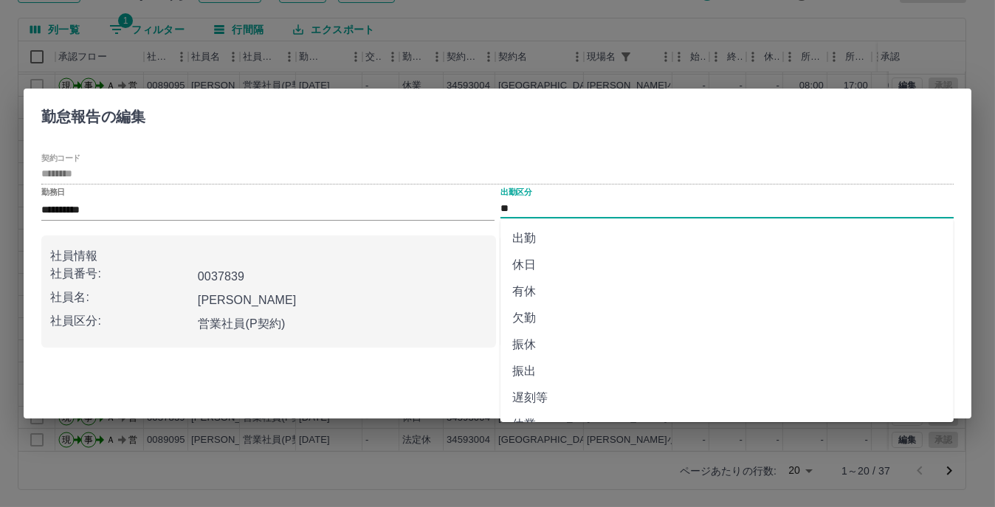
click at [542, 204] on input "**" at bounding box center [726, 208] width 453 height 18
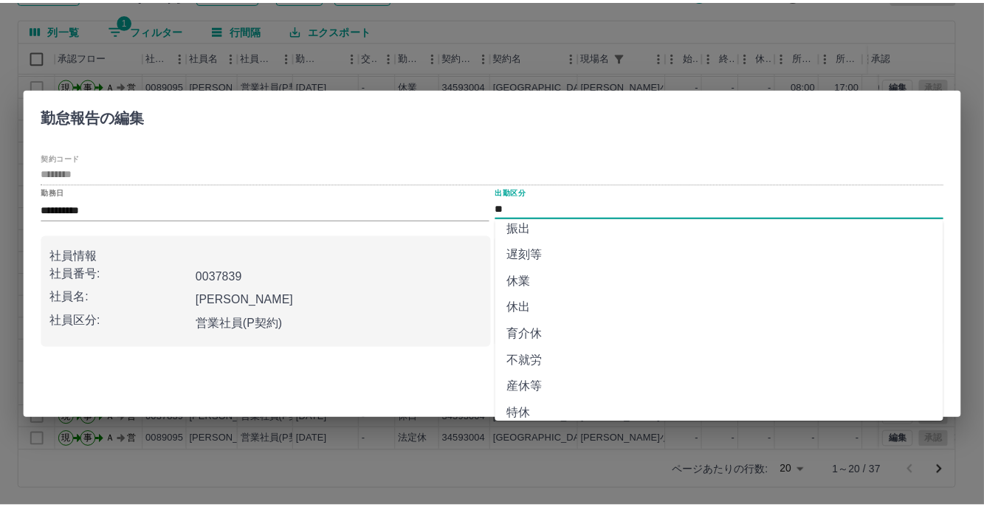
scroll to position [139, 0]
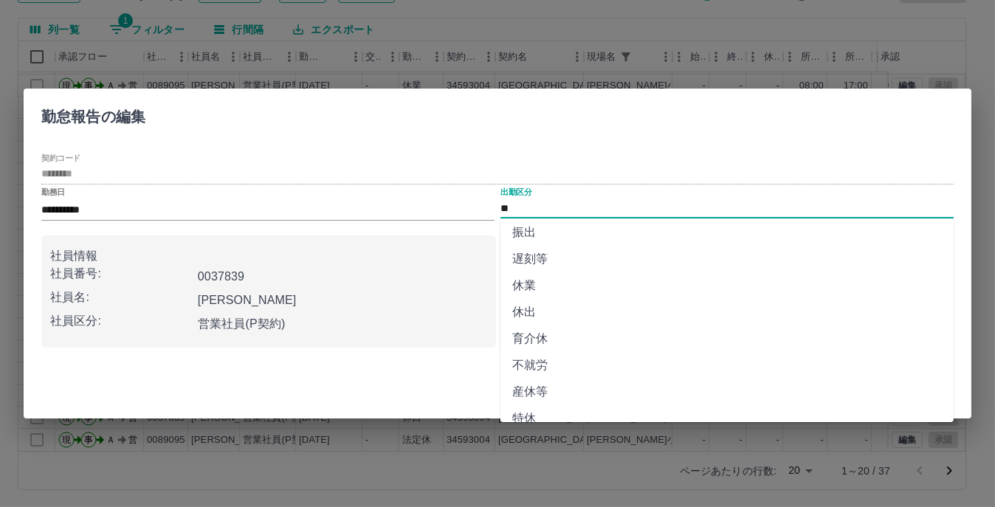
click at [555, 293] on li "休業" at bounding box center [726, 285] width 453 height 27
type input "**"
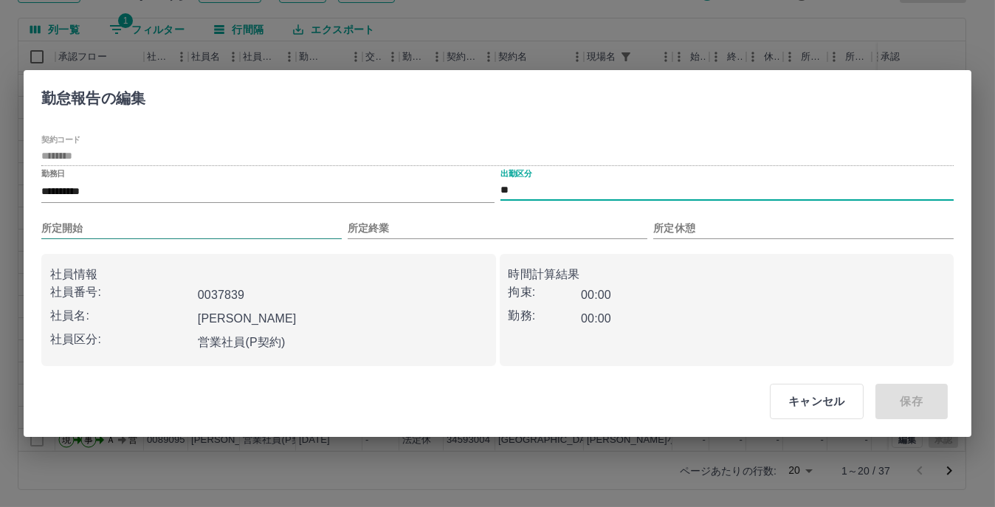
click at [140, 223] on input "所定開始" at bounding box center [191, 228] width 300 height 21
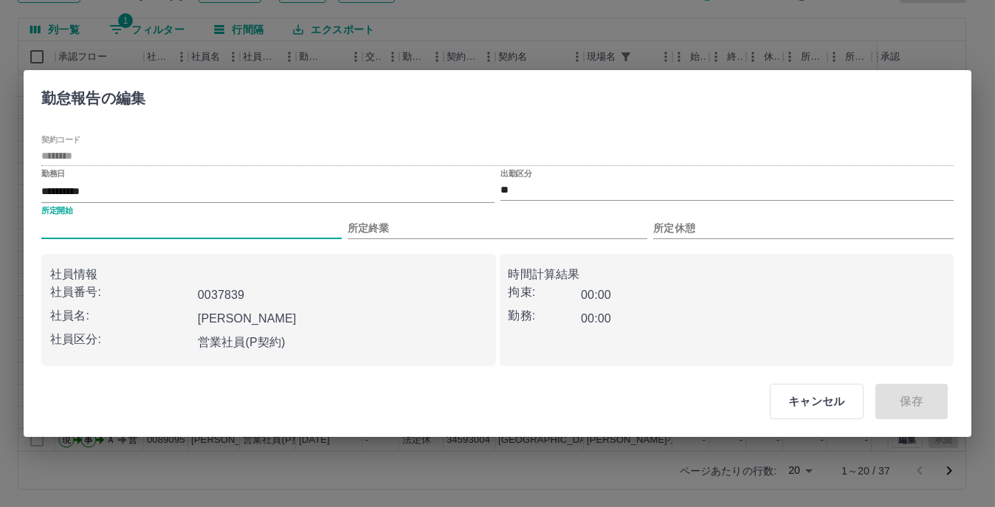
type input "****"
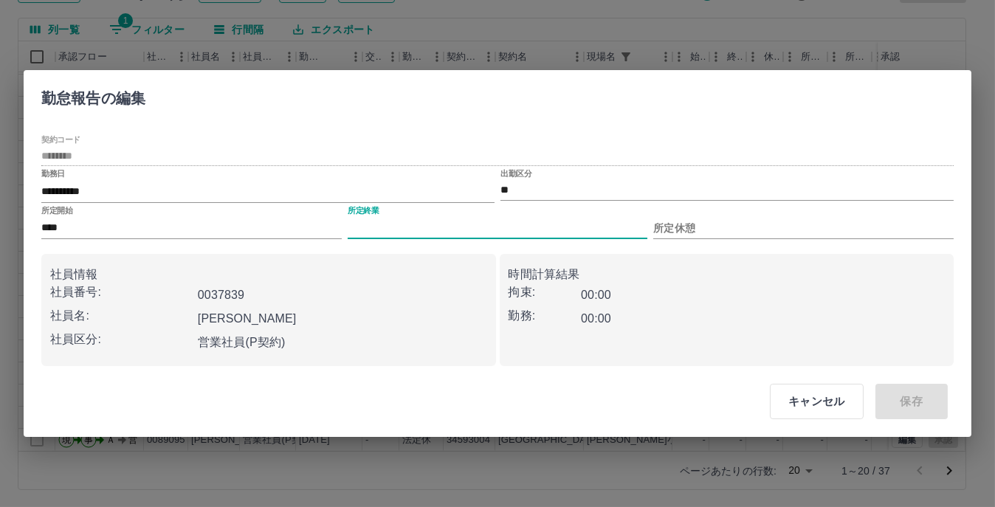
click at [463, 221] on input "所定終業" at bounding box center [498, 228] width 300 height 21
type input "****"
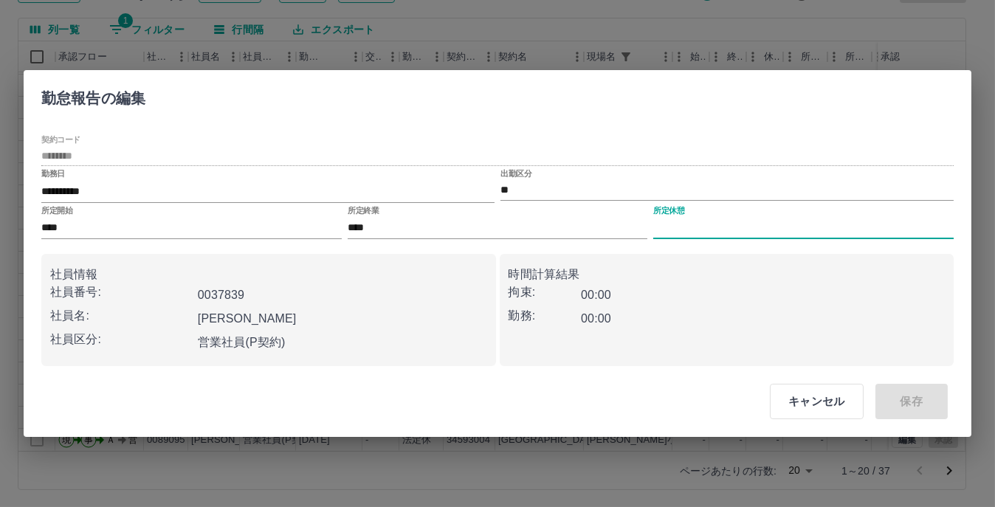
click at [748, 228] on input "所定休憩" at bounding box center [803, 228] width 300 height 21
type input "****"
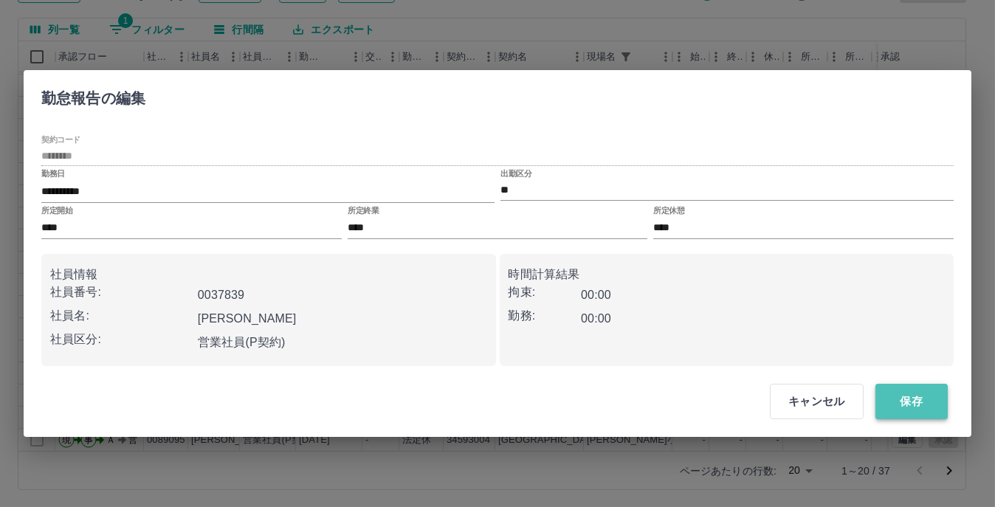
click at [908, 407] on button "保存" at bounding box center [911, 401] width 72 height 35
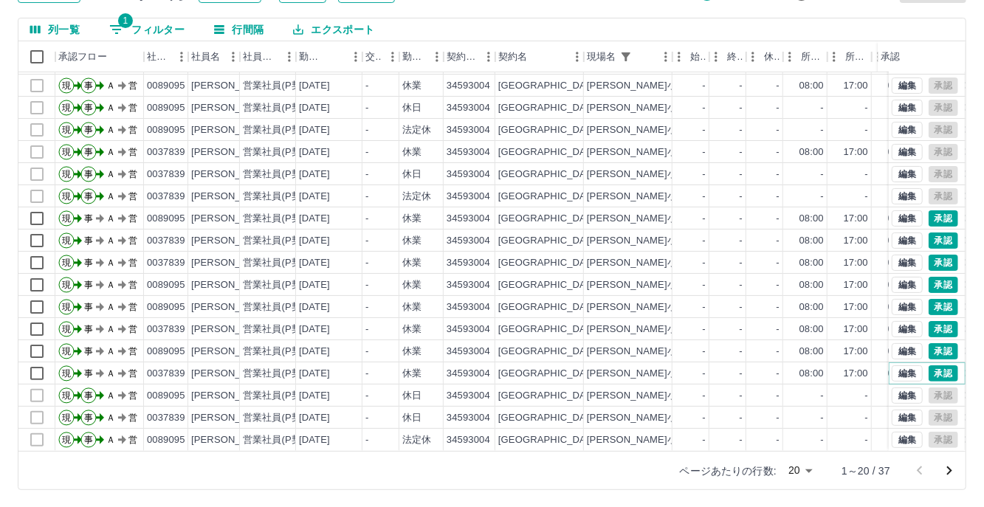
scroll to position [75, 0]
